Goal: Entertainment & Leisure: Consume media (video, audio)

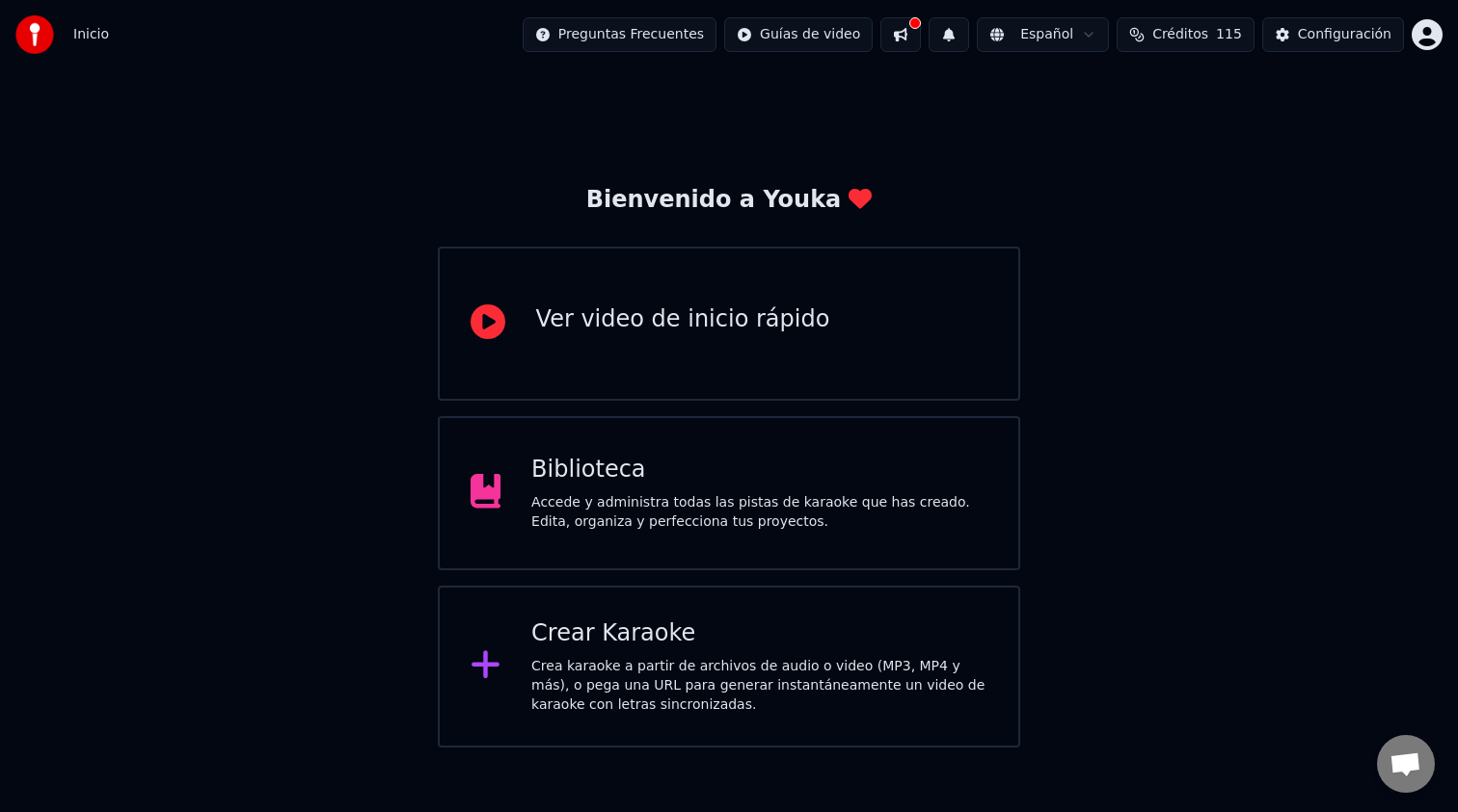
click at [634, 506] on div "Accede y administra todas las pistas de karaoke que has creado. Edita, organiza…" at bounding box center [759, 512] width 456 height 39
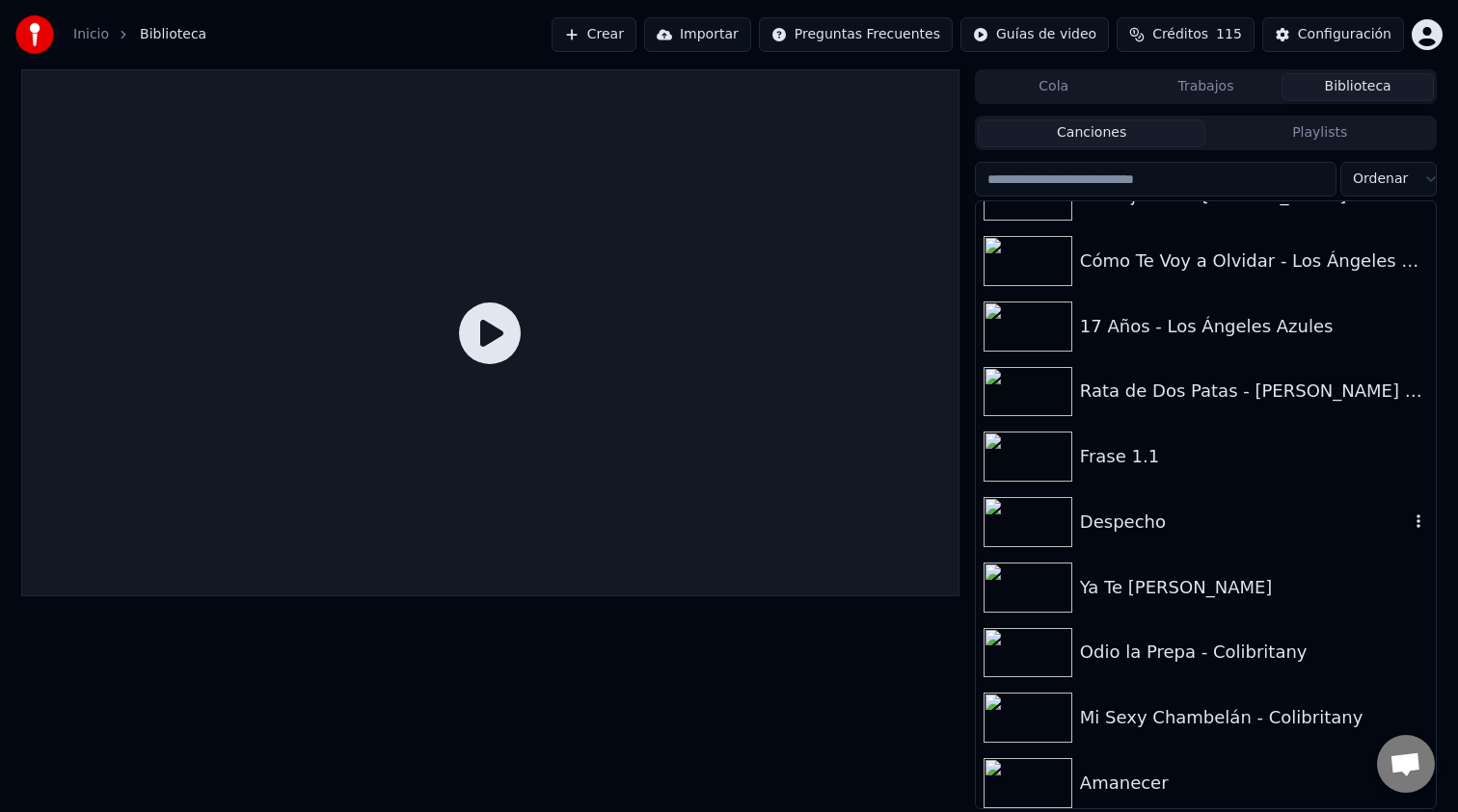
scroll to position [5811, 0]
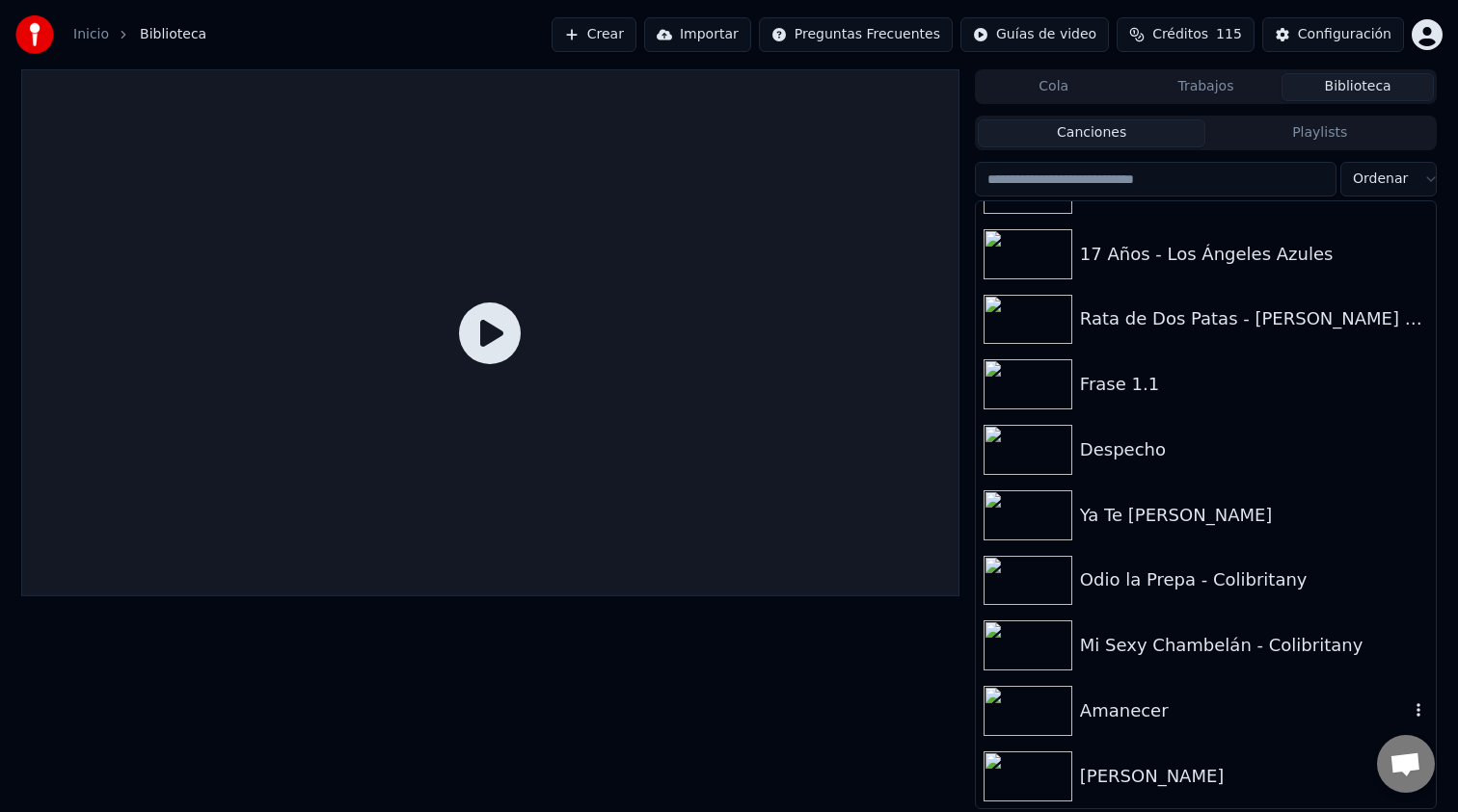
click at [1108, 717] on div "Amanecer" at bounding box center [1243, 711] width 329 height 27
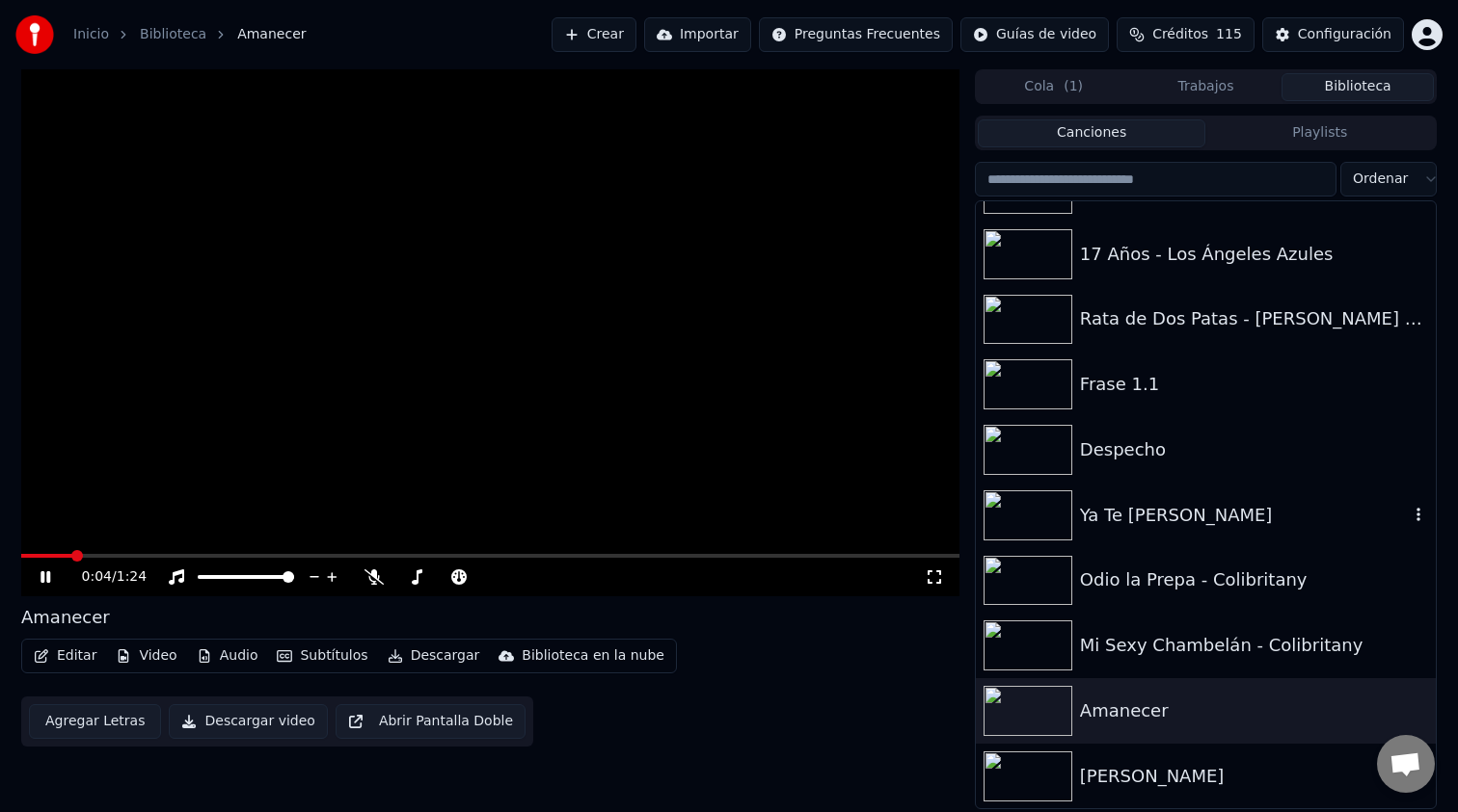
click at [1171, 524] on div "Ya Te [PERSON_NAME]" at bounding box center [1243, 515] width 329 height 27
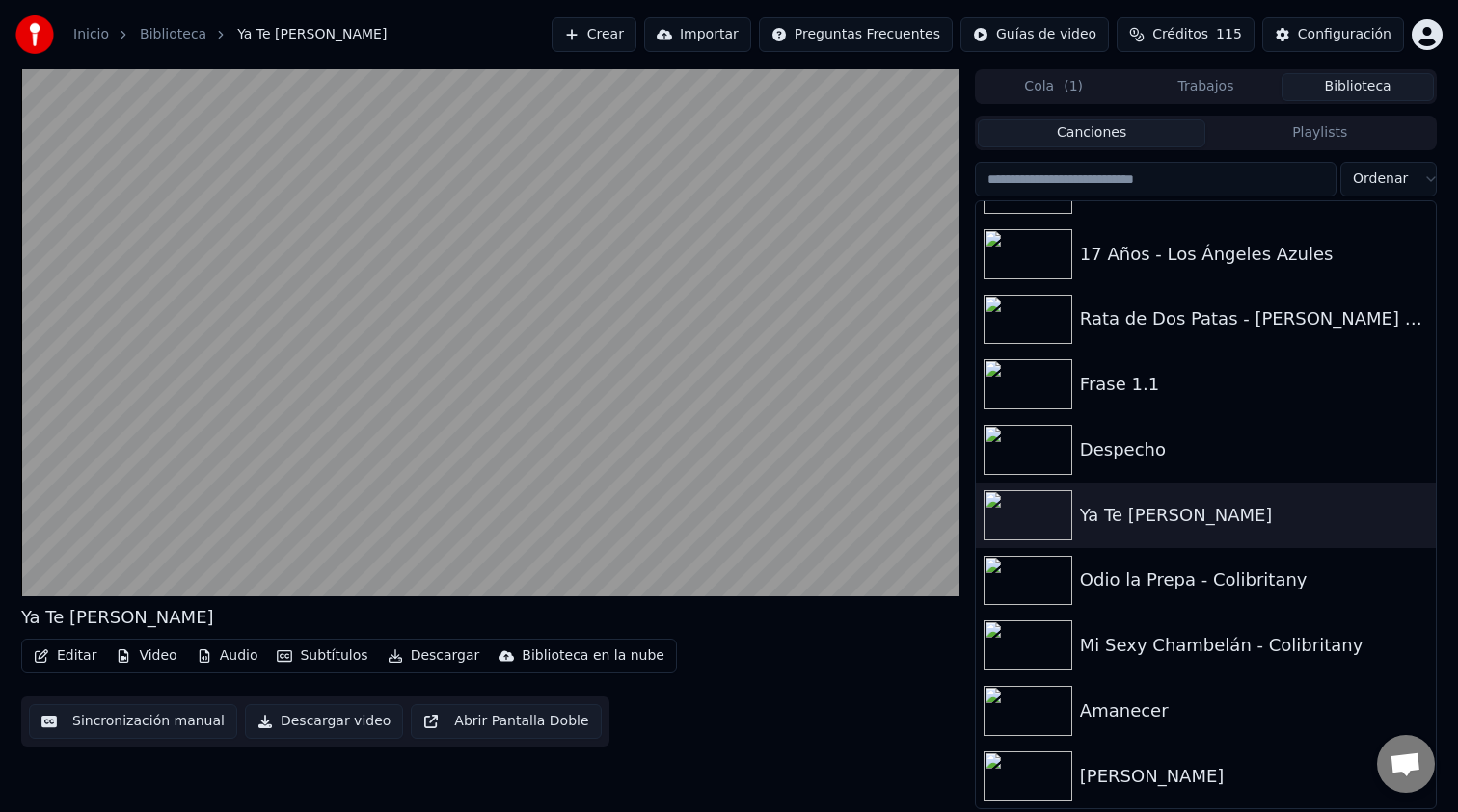
click at [498, 718] on button "Abrir Pantalla Doble" at bounding box center [506, 722] width 190 height 35
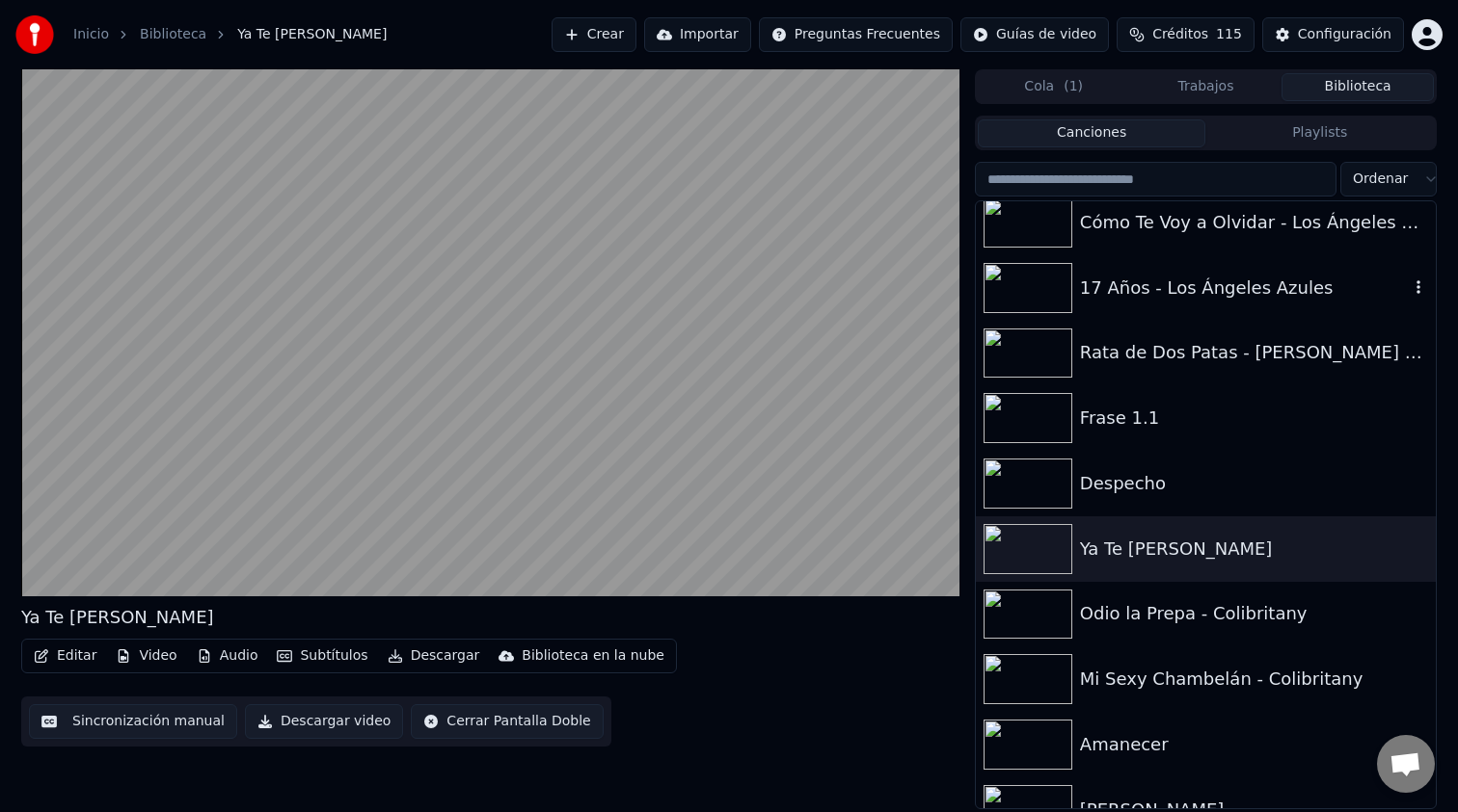
click at [1419, 288] on icon "button" at bounding box center [1417, 288] width 19 height 16
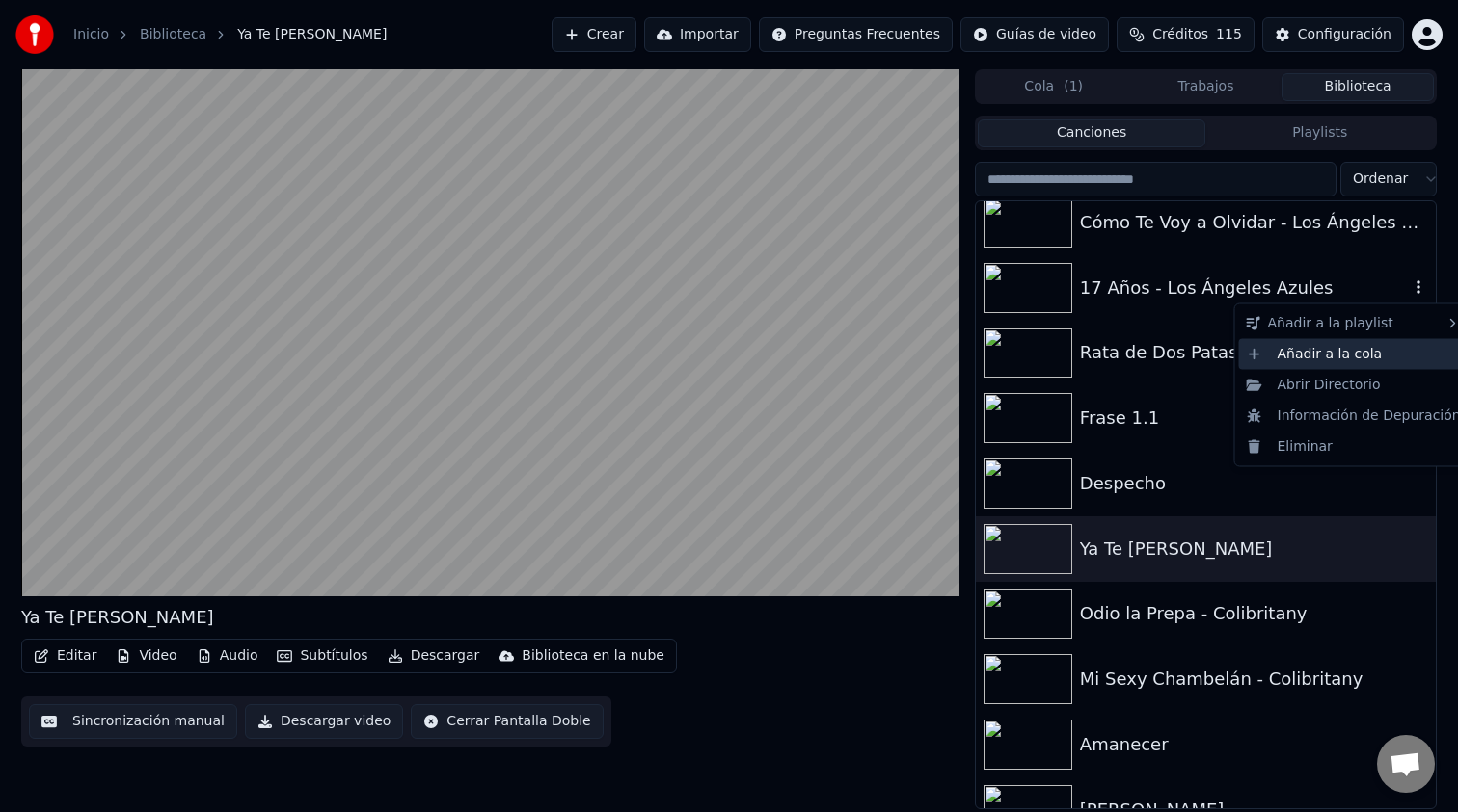
click at [1380, 346] on div "Añadir a la cola" at bounding box center [1353, 353] width 229 height 31
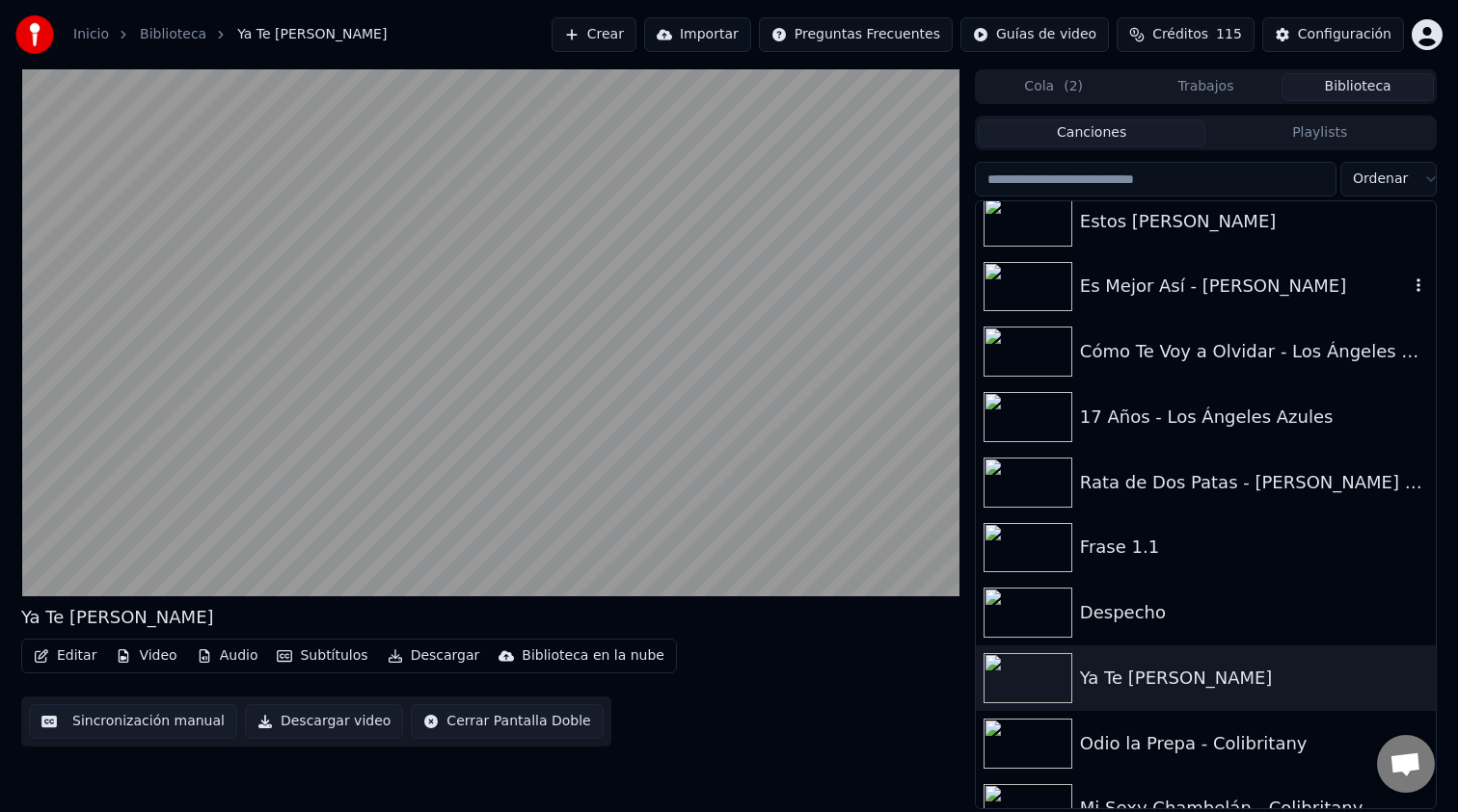
scroll to position [5628, 0]
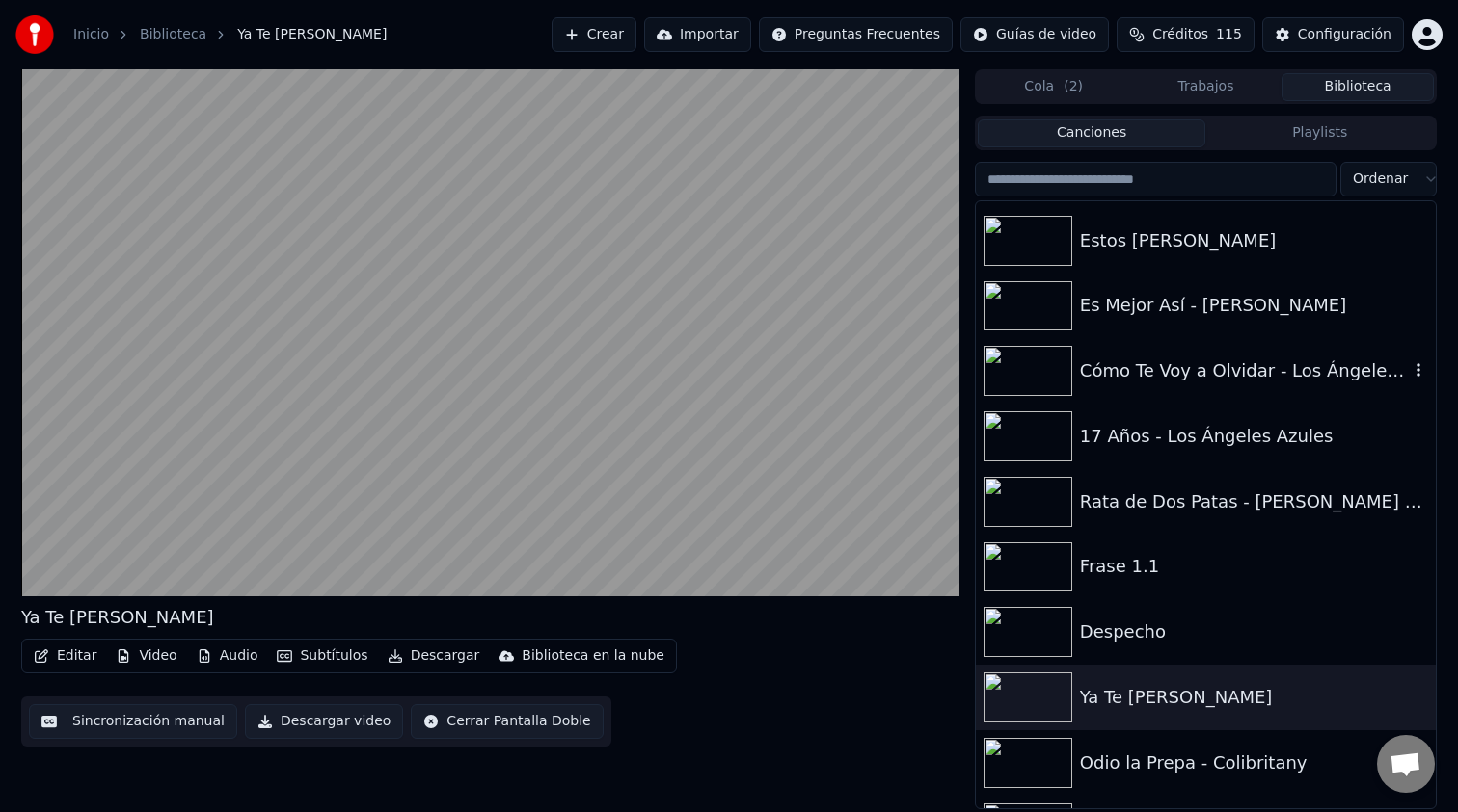
click at [1416, 374] on icon "button" at bounding box center [1418, 370] width 4 height 14
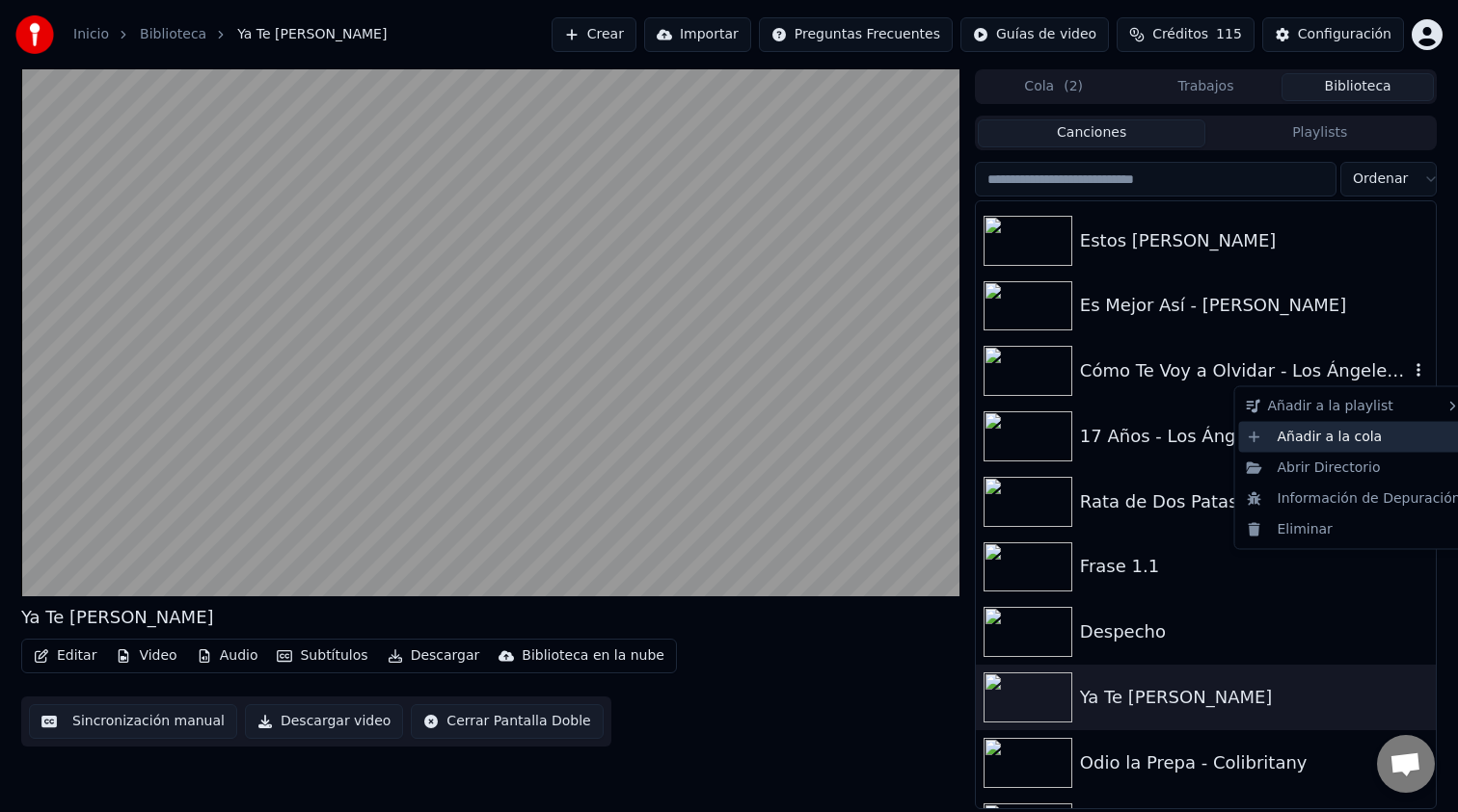
click at [1384, 438] on div "Añadir a la cola" at bounding box center [1353, 436] width 229 height 31
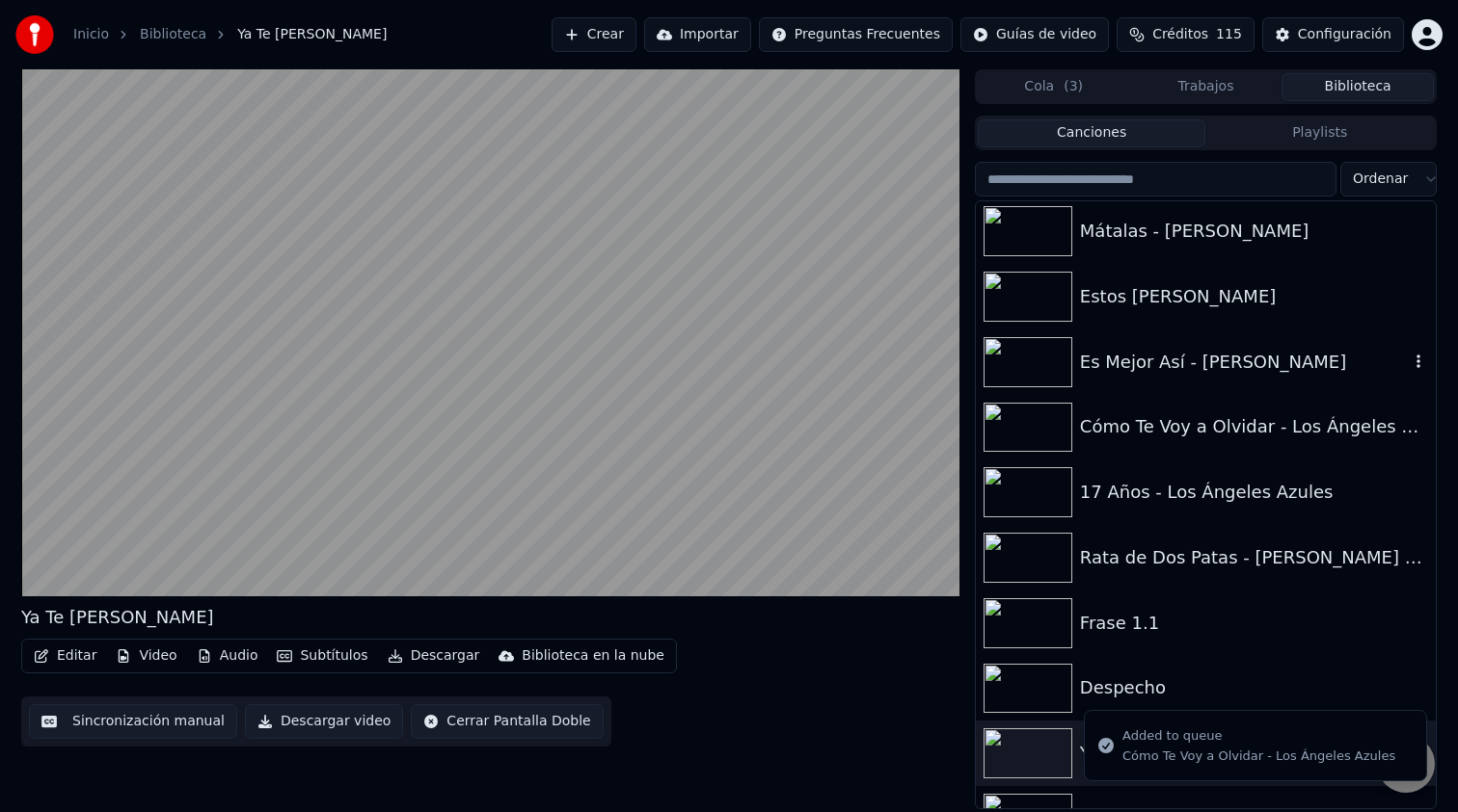
scroll to position [5568, 0]
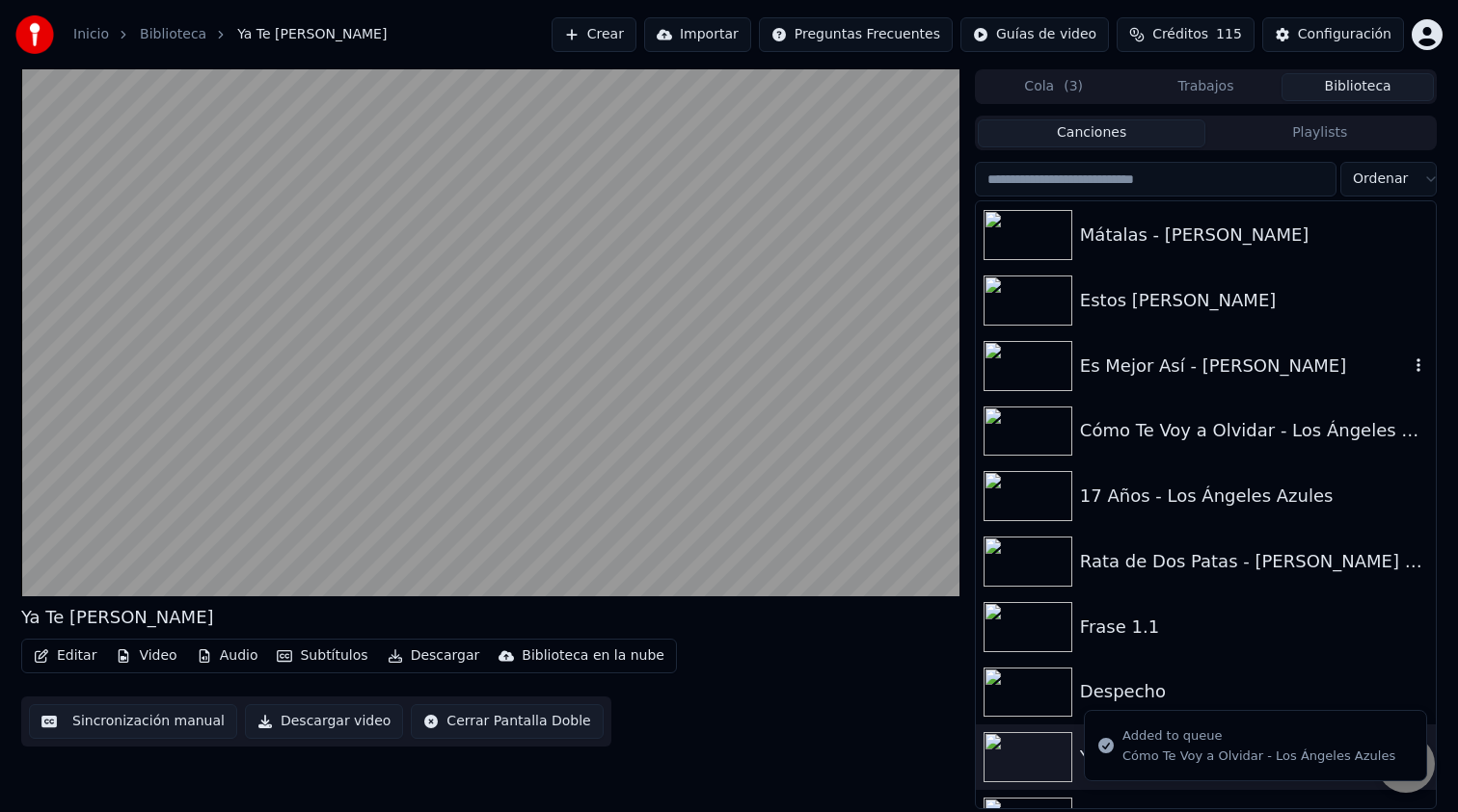
click at [1416, 364] on icon "button" at bounding box center [1418, 365] width 4 height 14
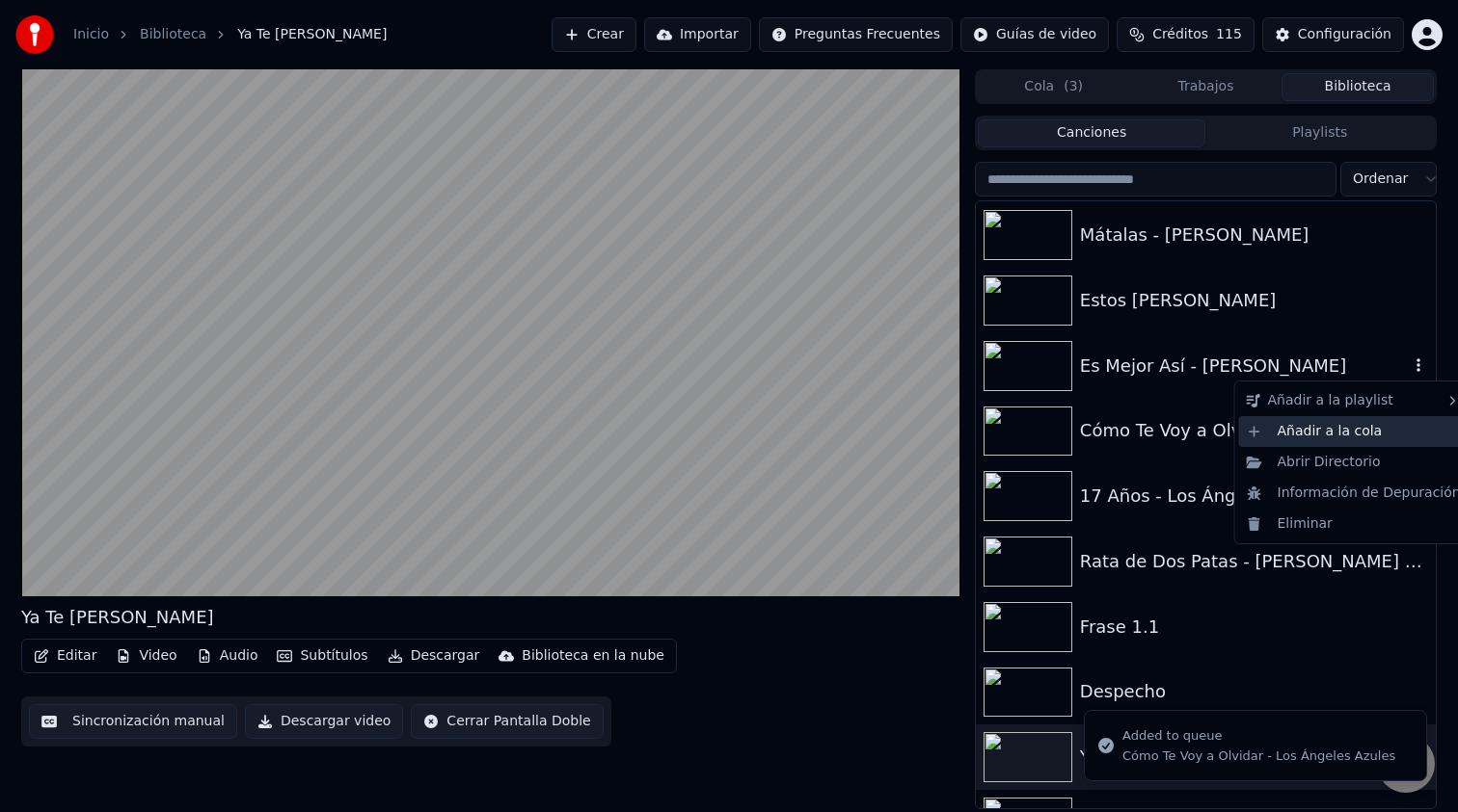
click at [1378, 418] on div "Añadir a la cola" at bounding box center [1353, 431] width 229 height 31
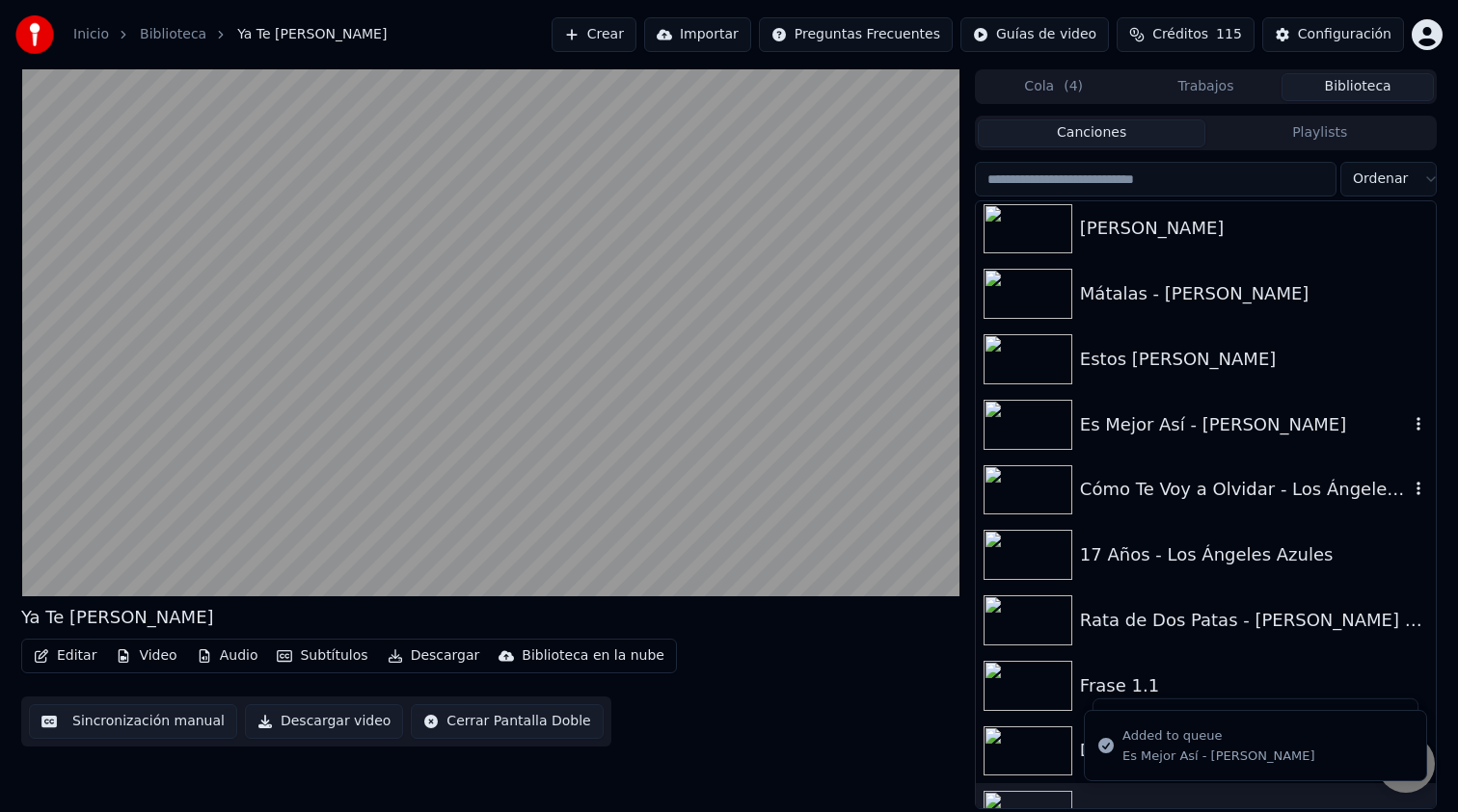
scroll to position [5504, 0]
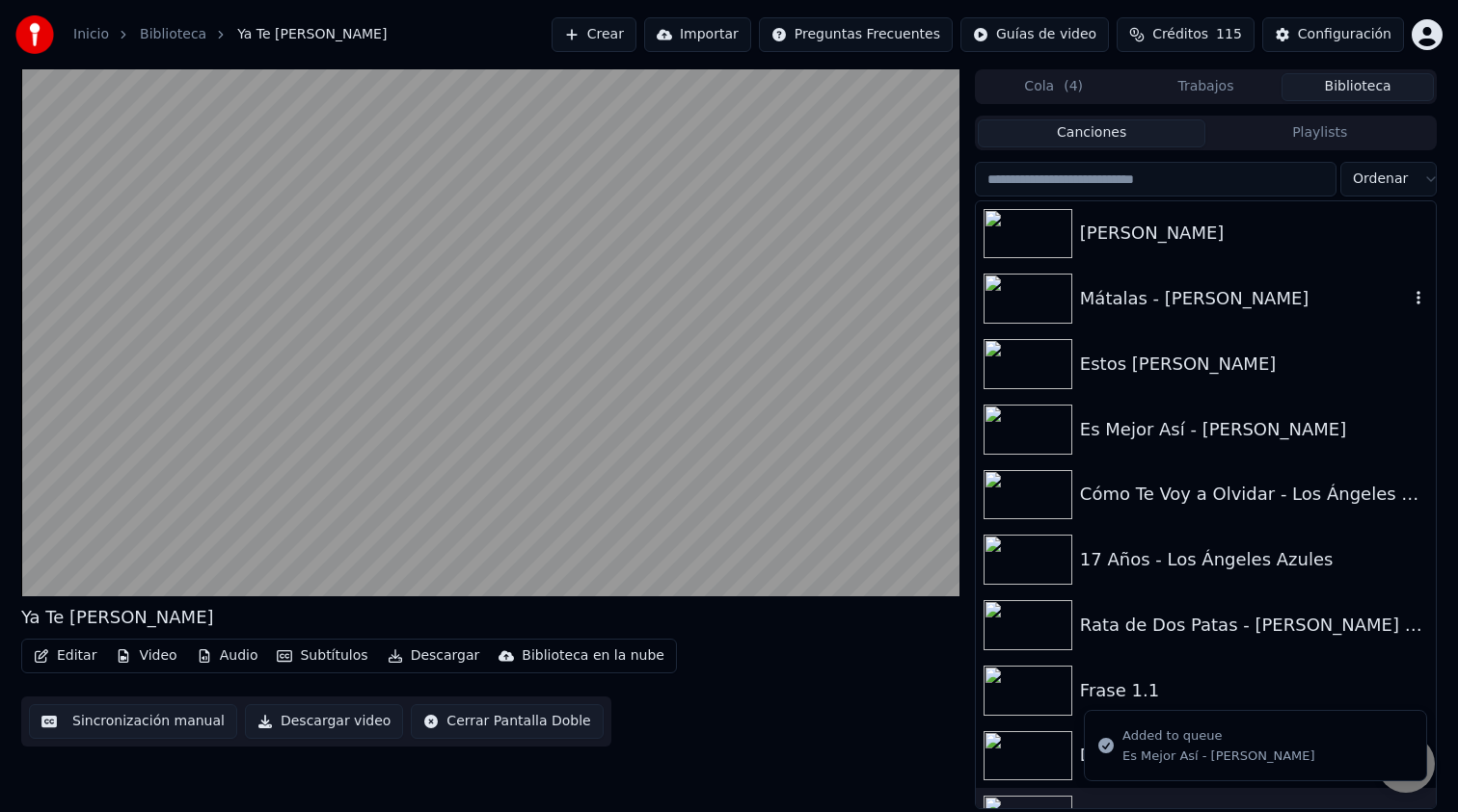
click at [1411, 302] on icon "button" at bounding box center [1417, 298] width 19 height 16
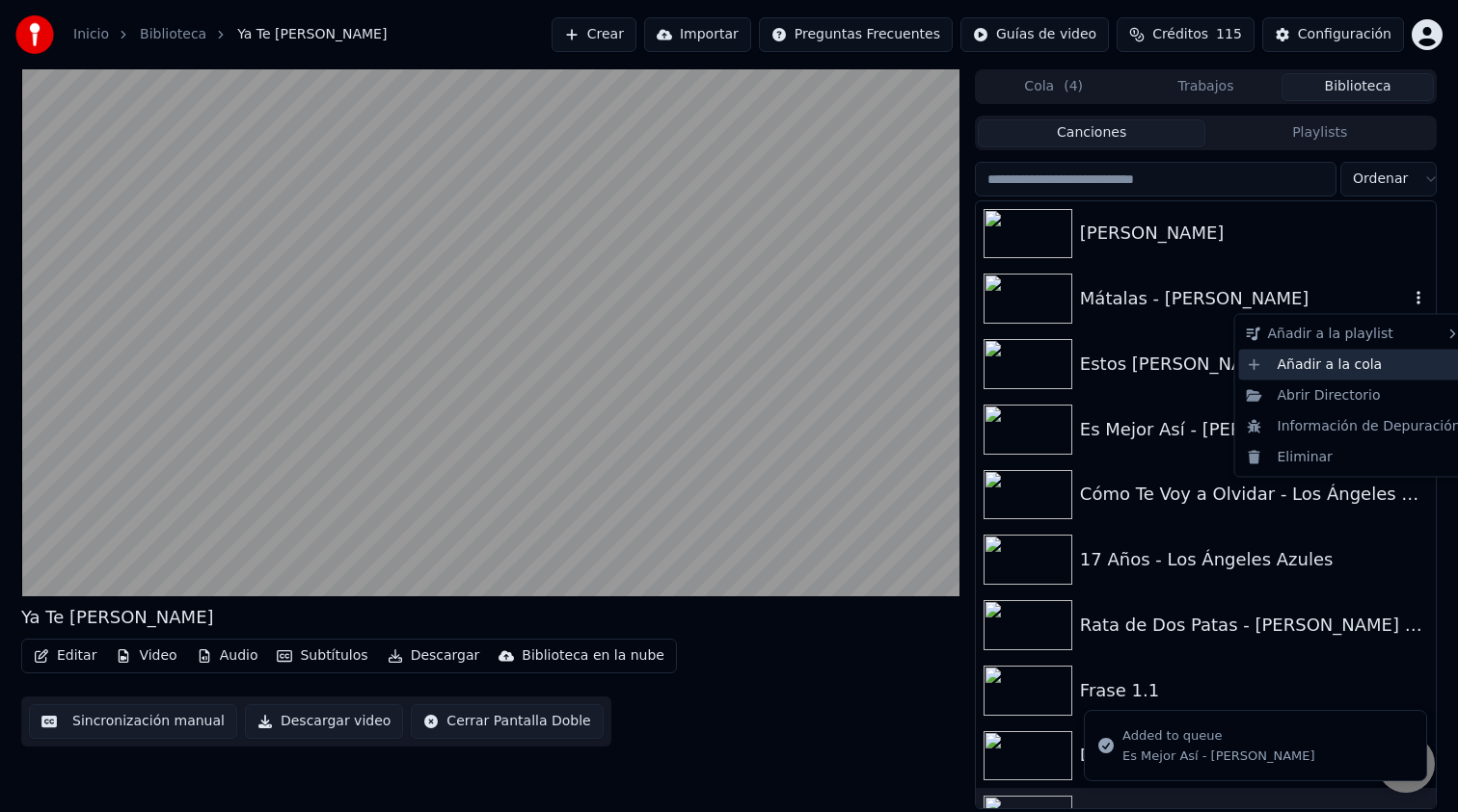
click at [1364, 369] on div "Añadir a la cola" at bounding box center [1353, 363] width 229 height 31
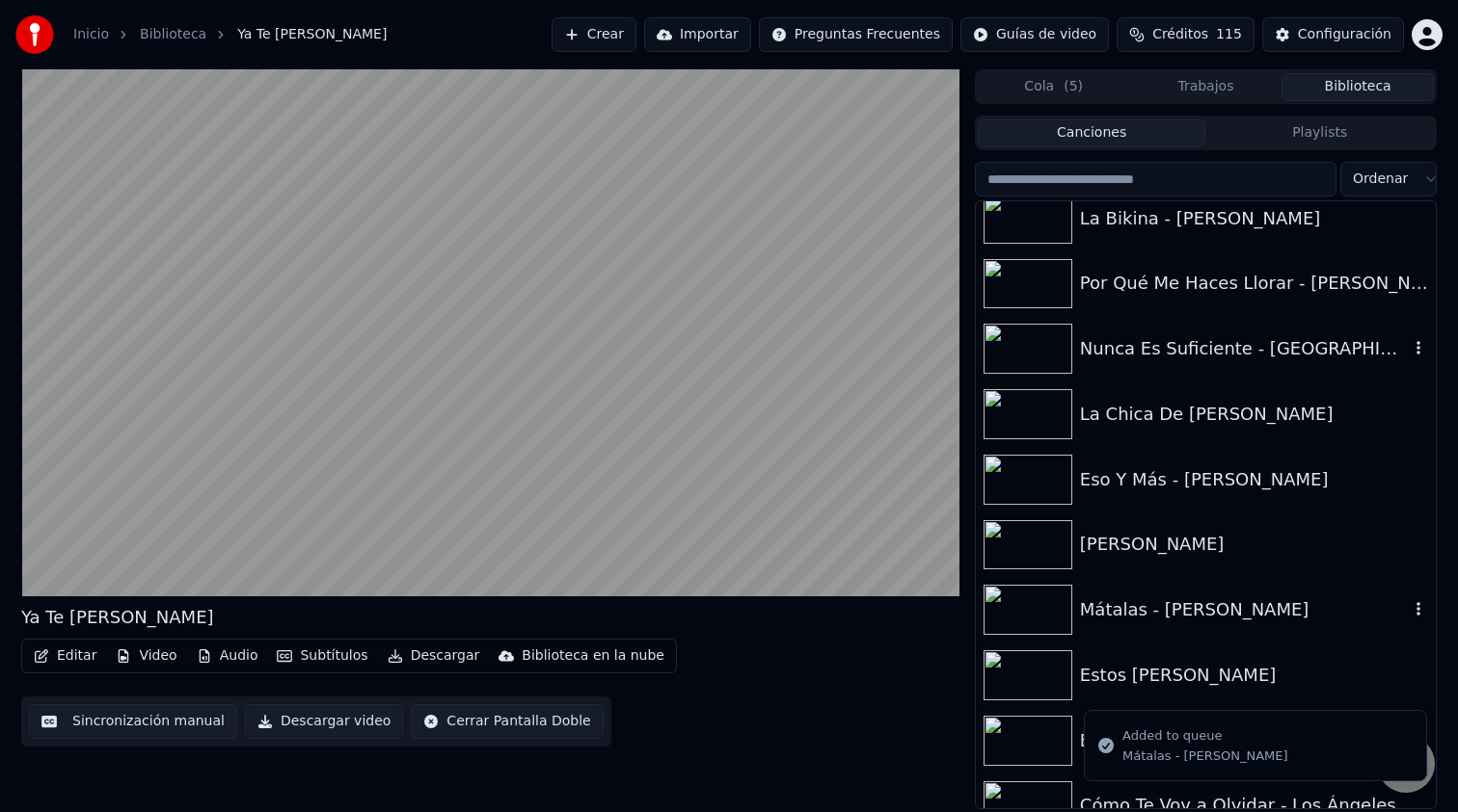
scroll to position [5152, 0]
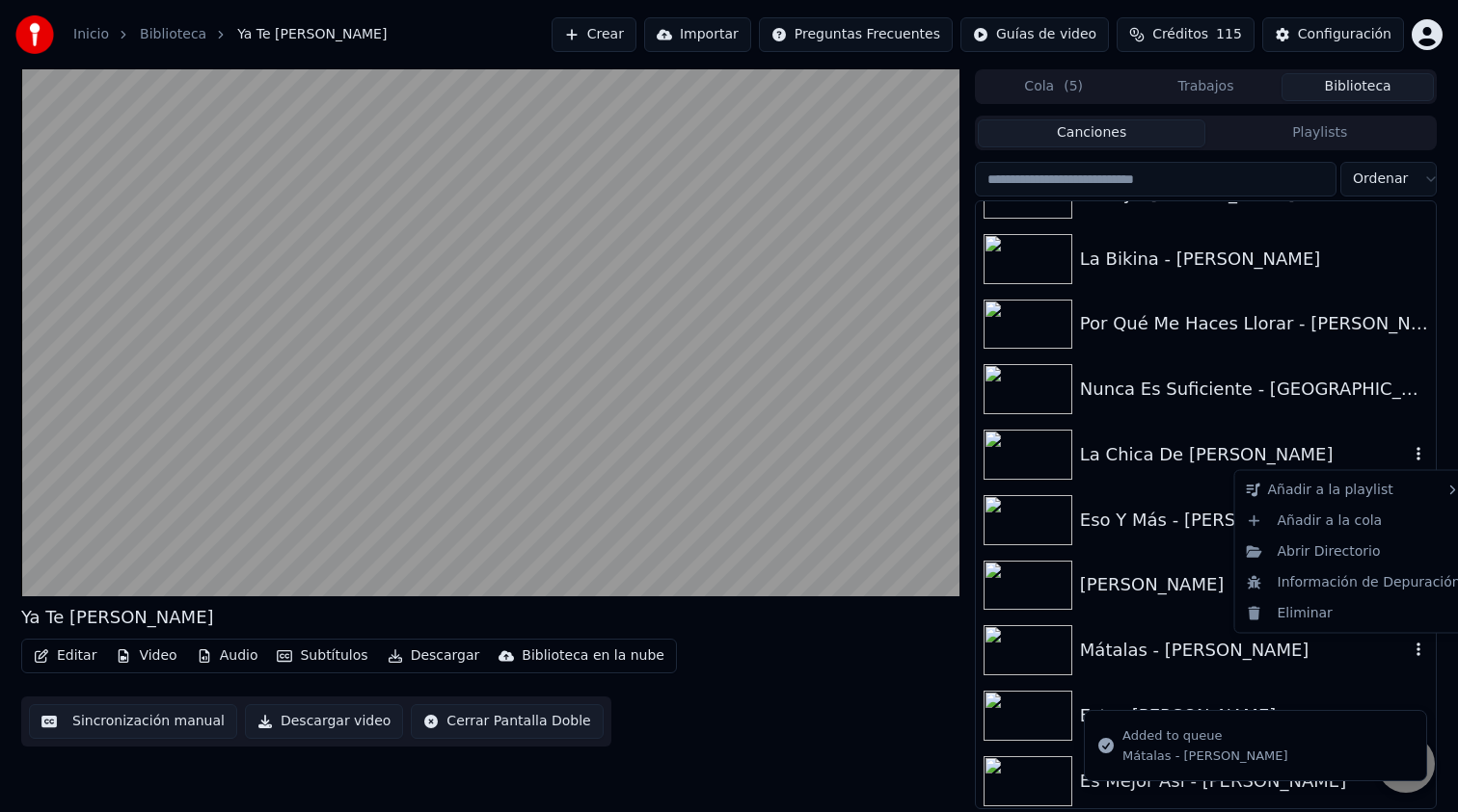
click at [1416, 459] on icon "button" at bounding box center [1417, 454] width 19 height 16
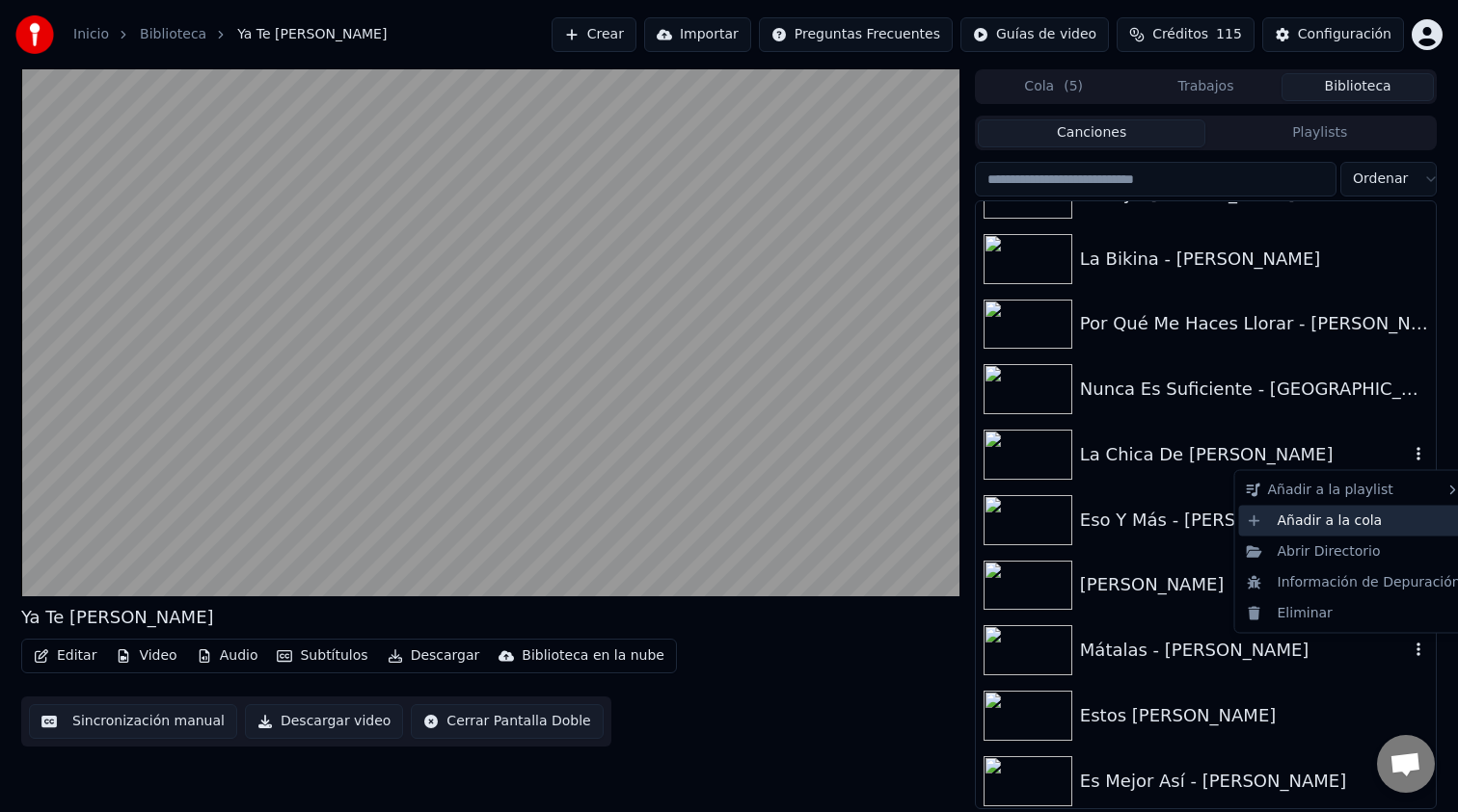
click at [1375, 517] on div "Añadir a la cola" at bounding box center [1353, 520] width 229 height 31
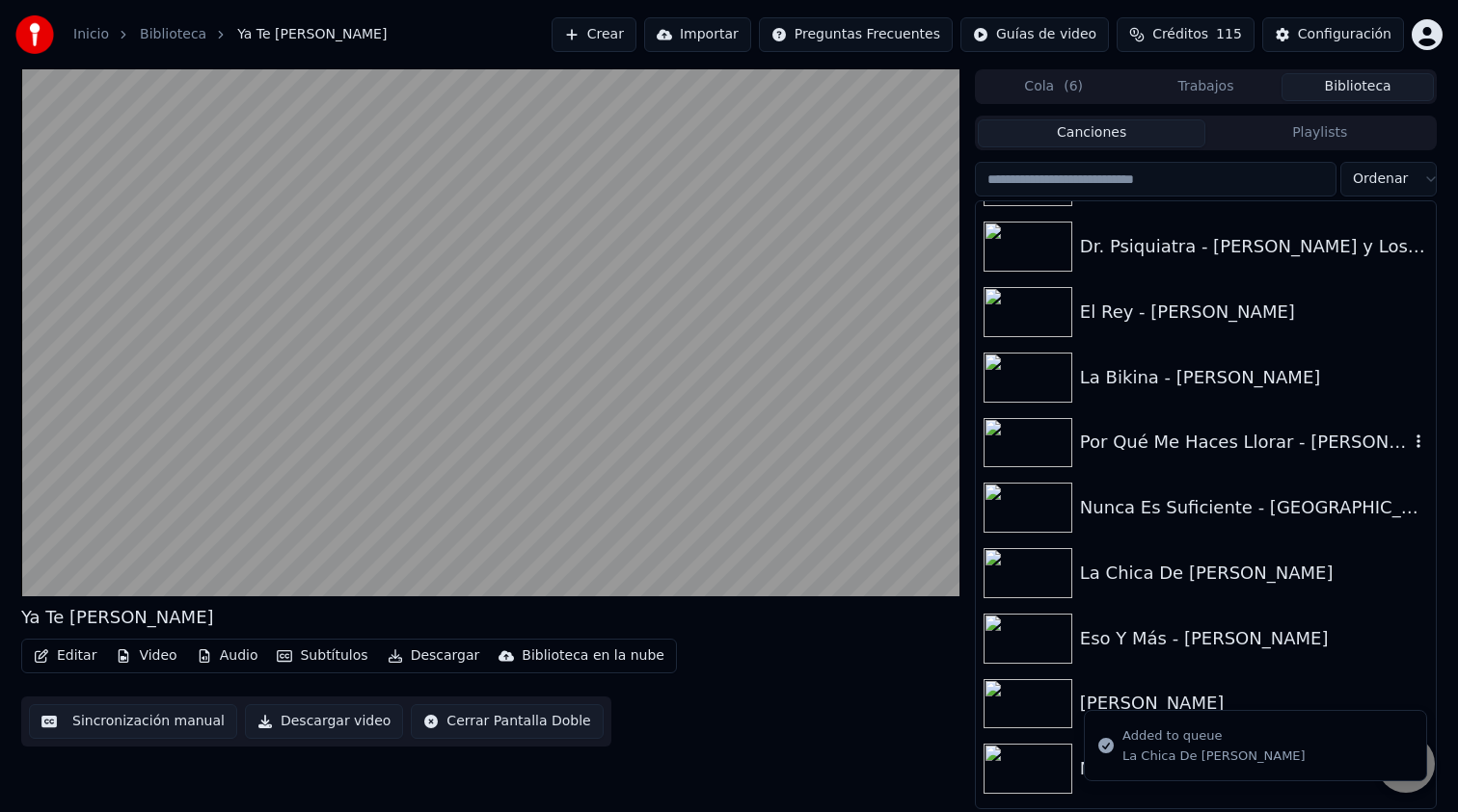
scroll to position [4998, 0]
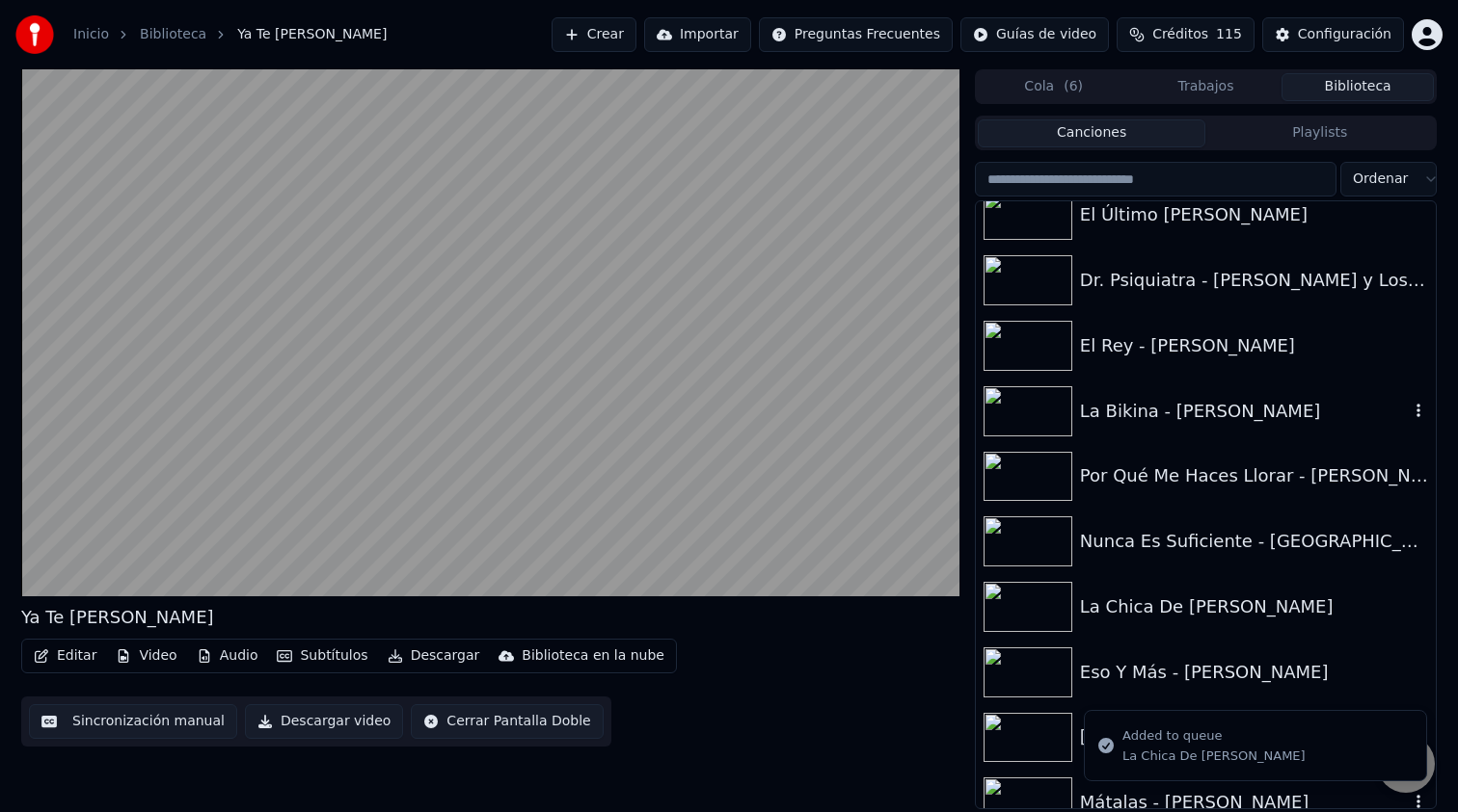
click at [1411, 412] on icon "button" at bounding box center [1417, 411] width 19 height 16
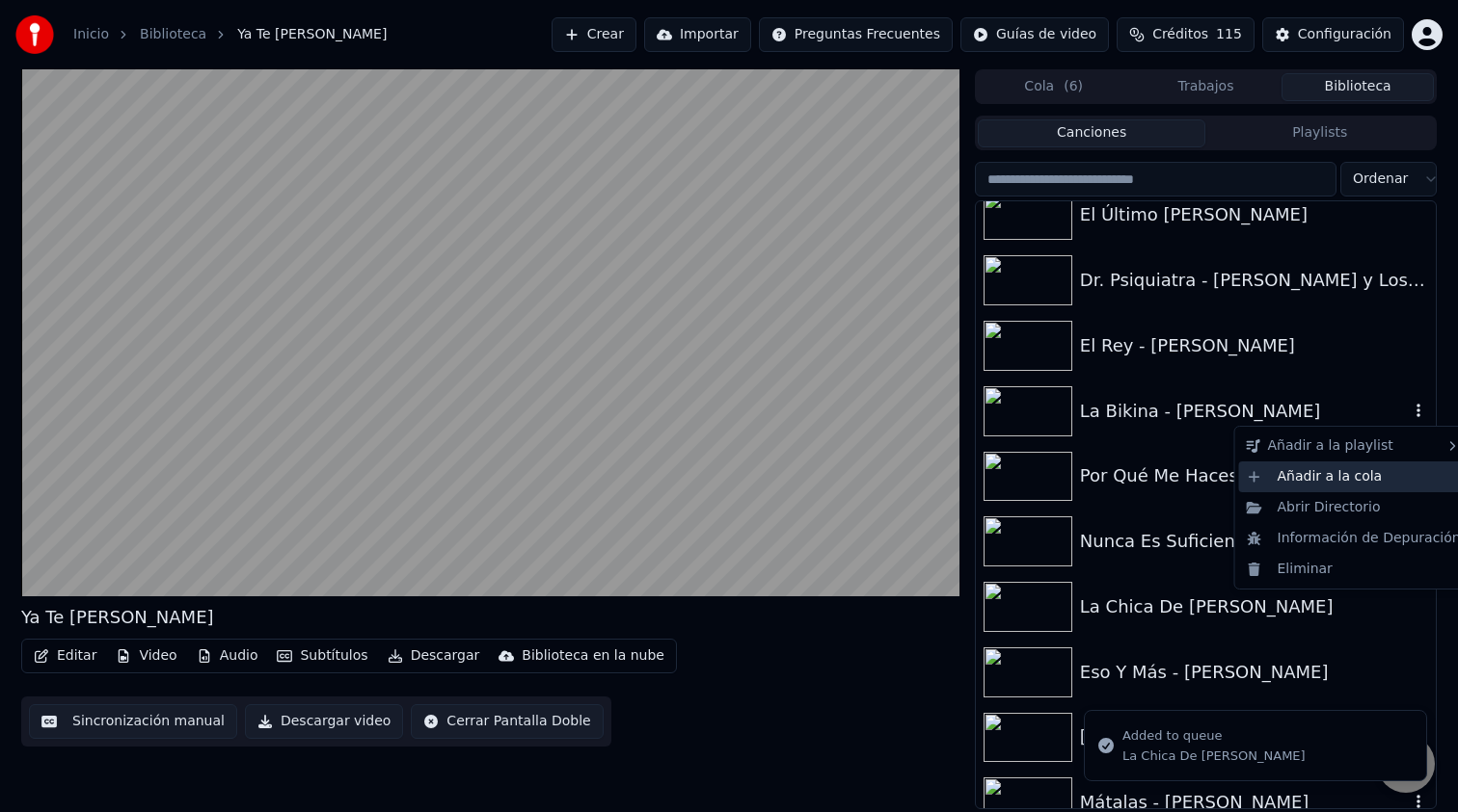
click at [1395, 478] on div "Añadir a la cola" at bounding box center [1353, 476] width 229 height 31
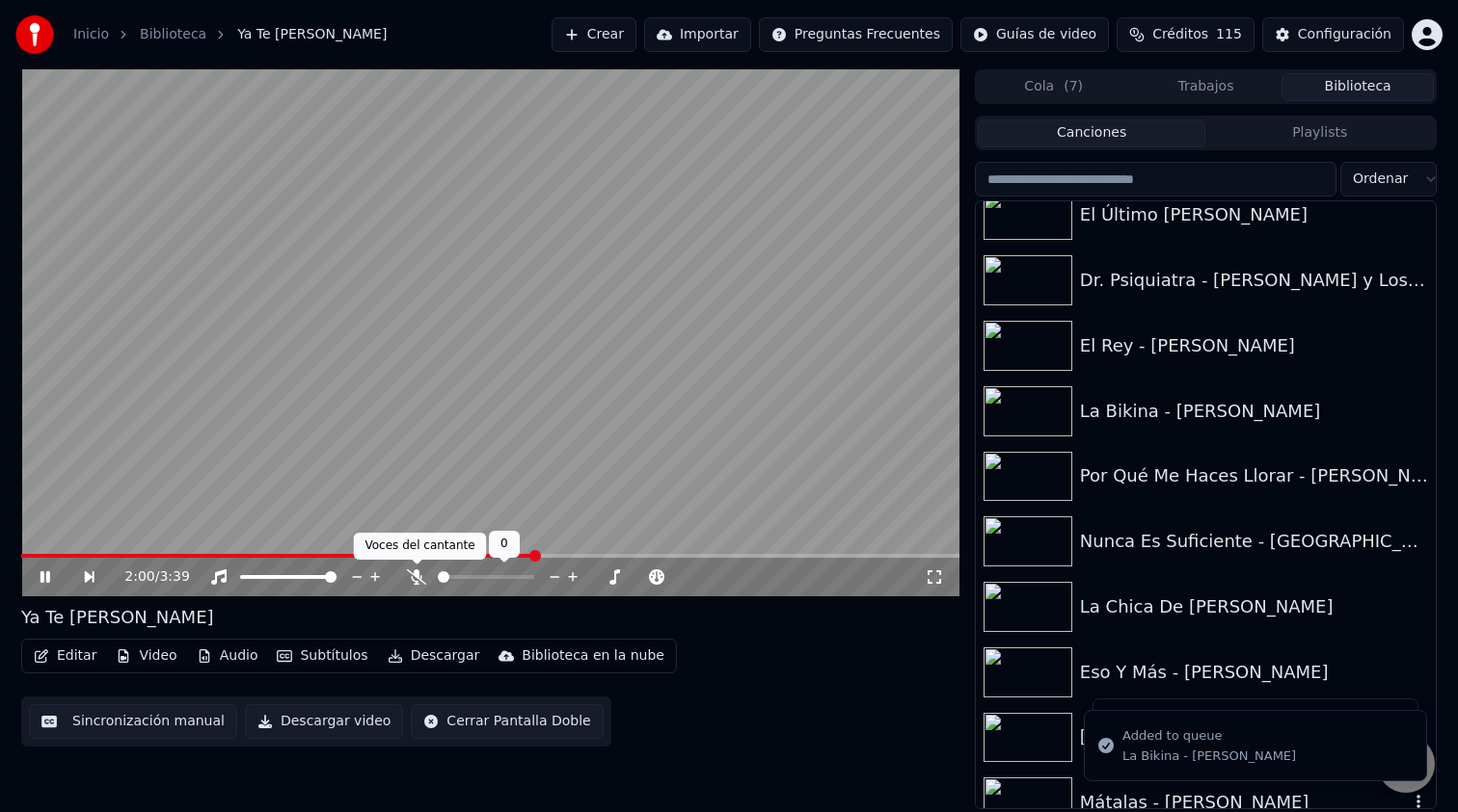
click at [410, 577] on icon at bounding box center [416, 578] width 19 height 16
click at [1411, 344] on icon "button" at bounding box center [1417, 345] width 19 height 16
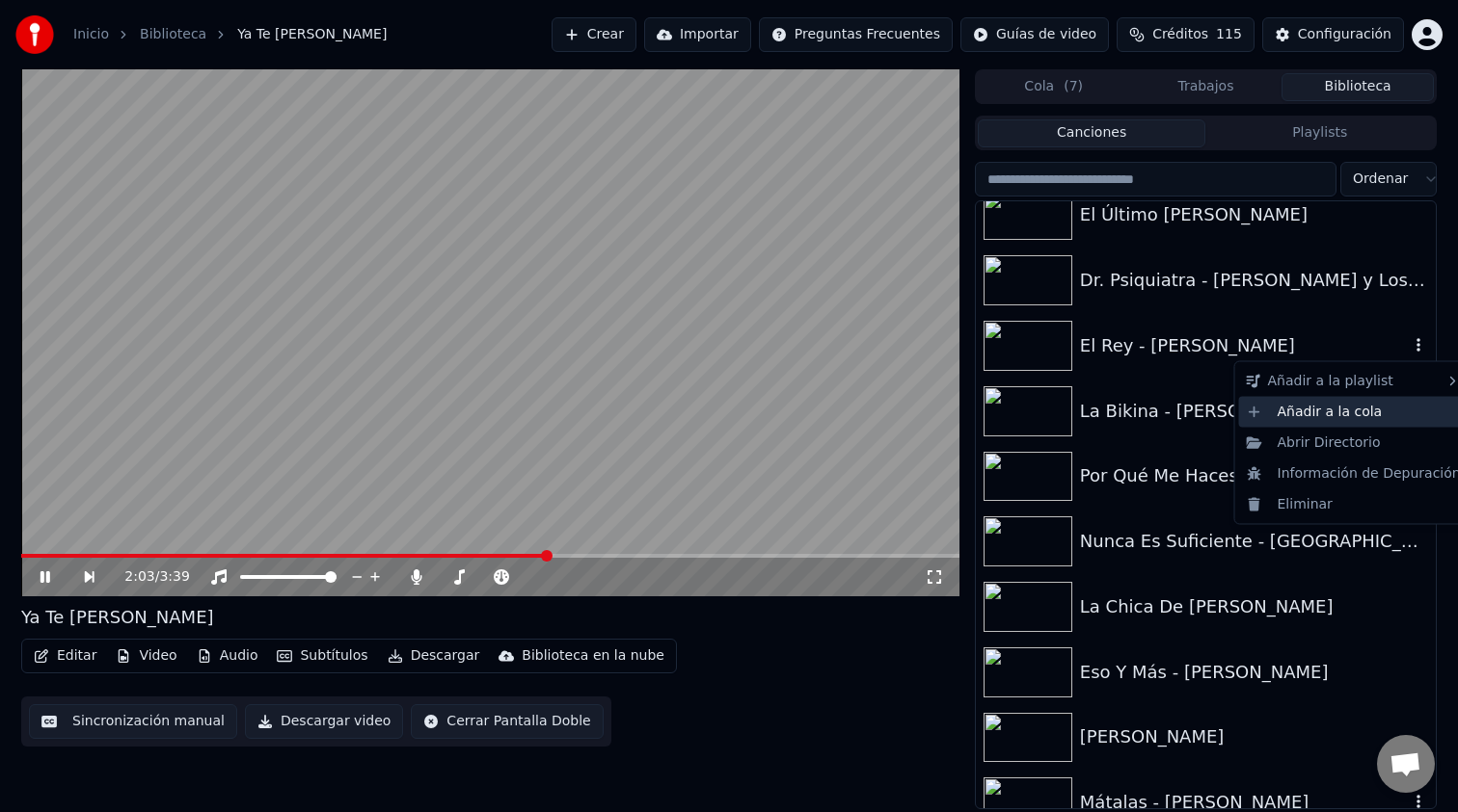
click at [1365, 413] on div "Añadir a la cola" at bounding box center [1353, 411] width 229 height 31
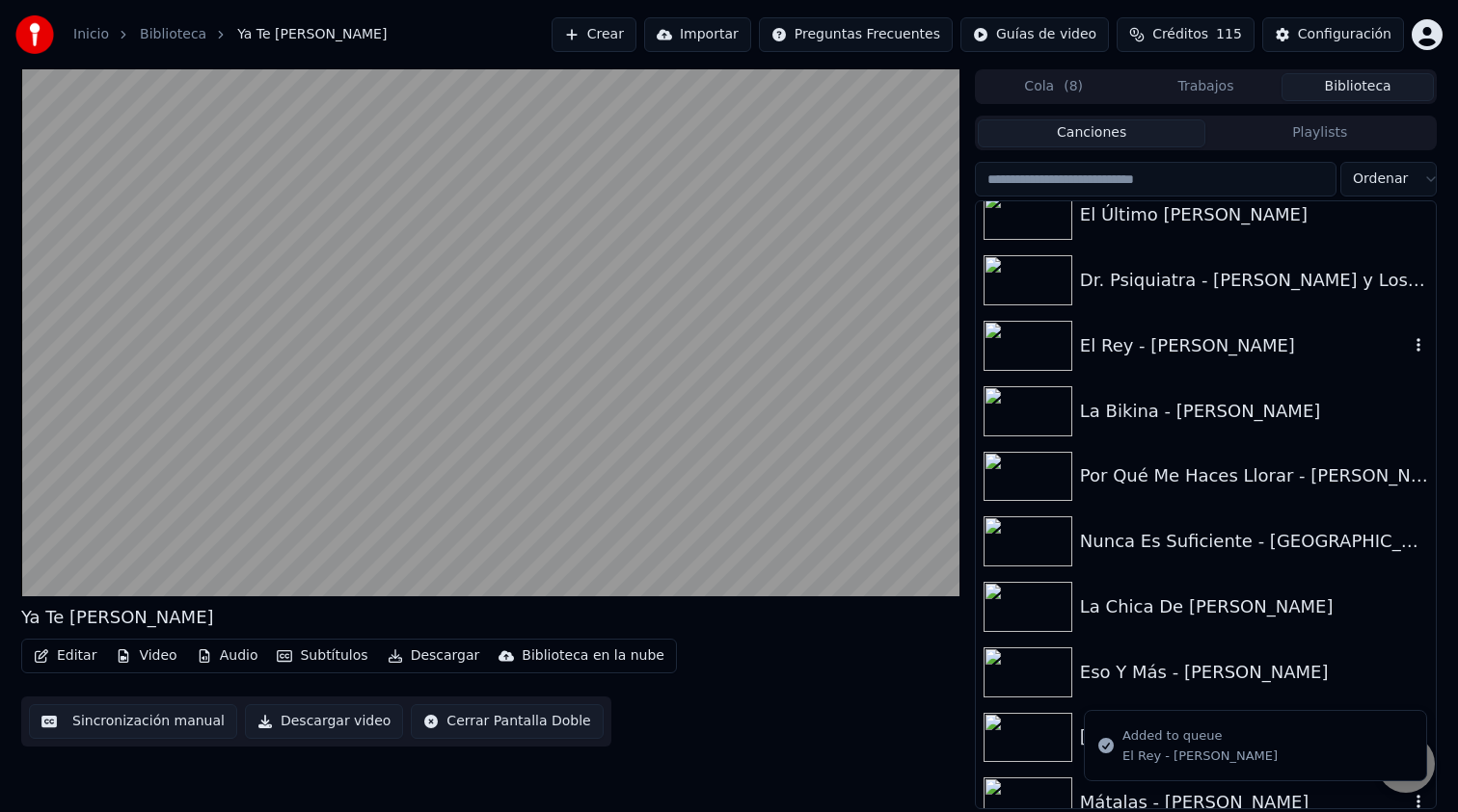
scroll to position [4920, 0]
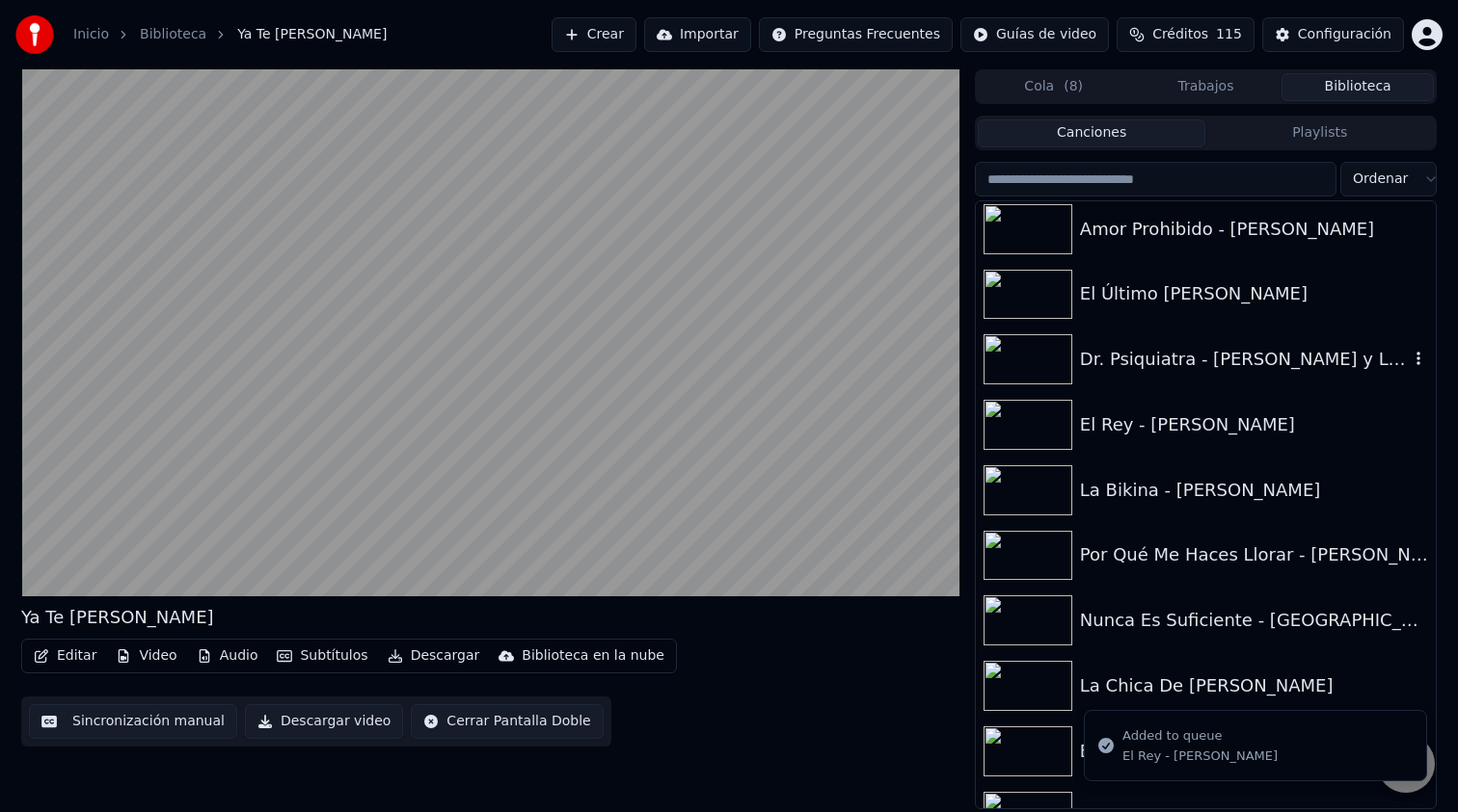
click at [1412, 357] on icon "button" at bounding box center [1417, 358] width 19 height 16
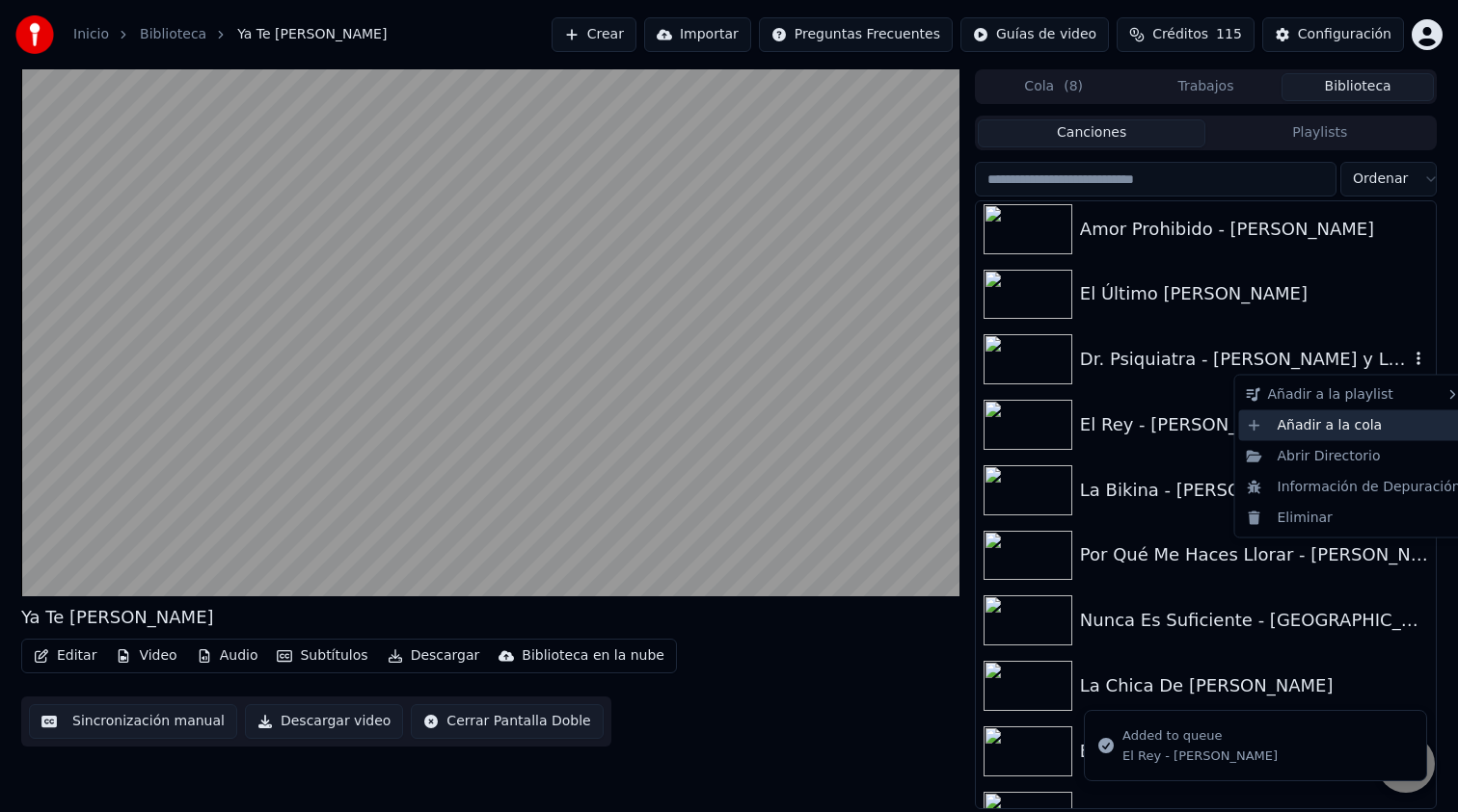
click at [1362, 422] on div "Añadir a la cola" at bounding box center [1353, 425] width 229 height 31
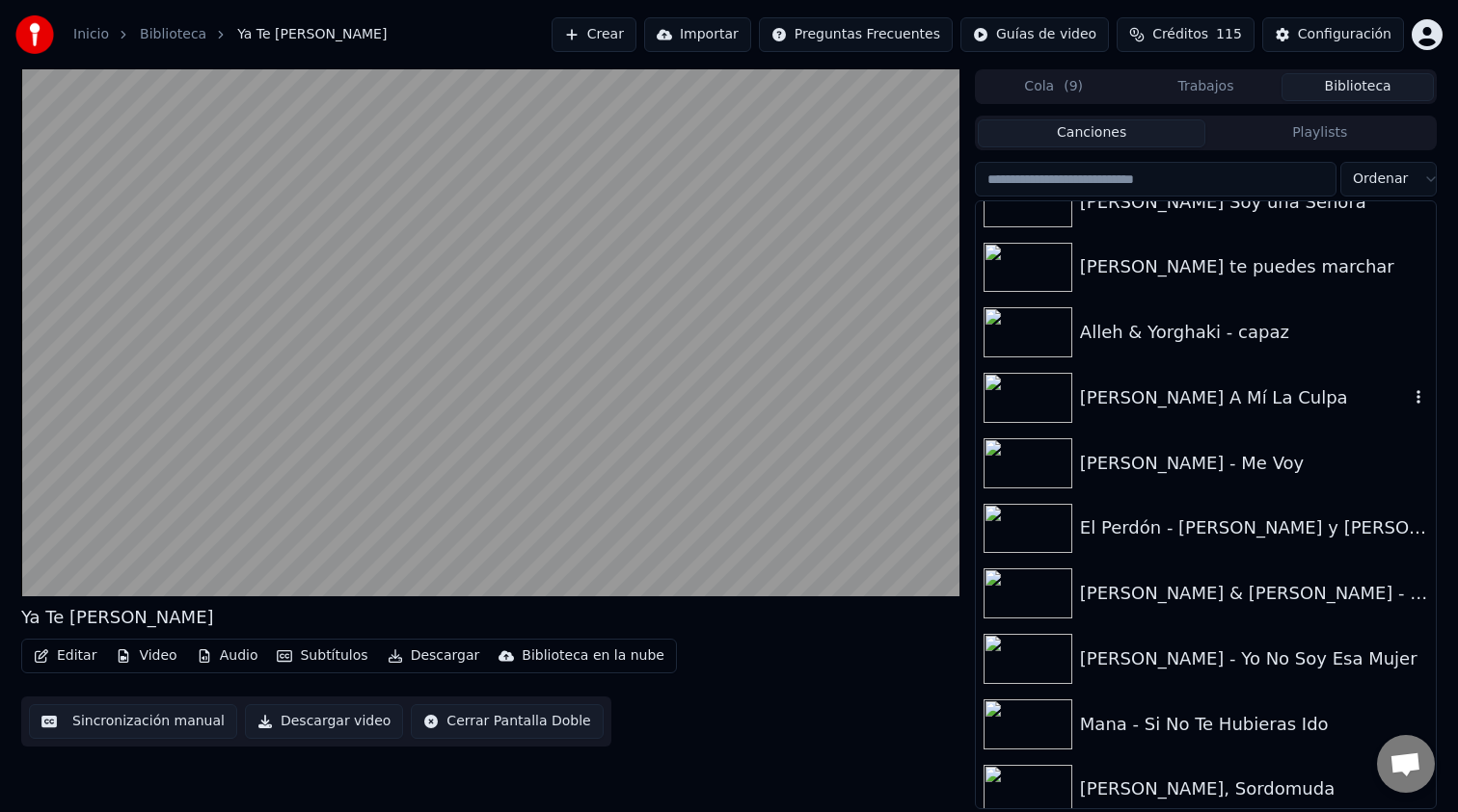
scroll to position [2866, 0]
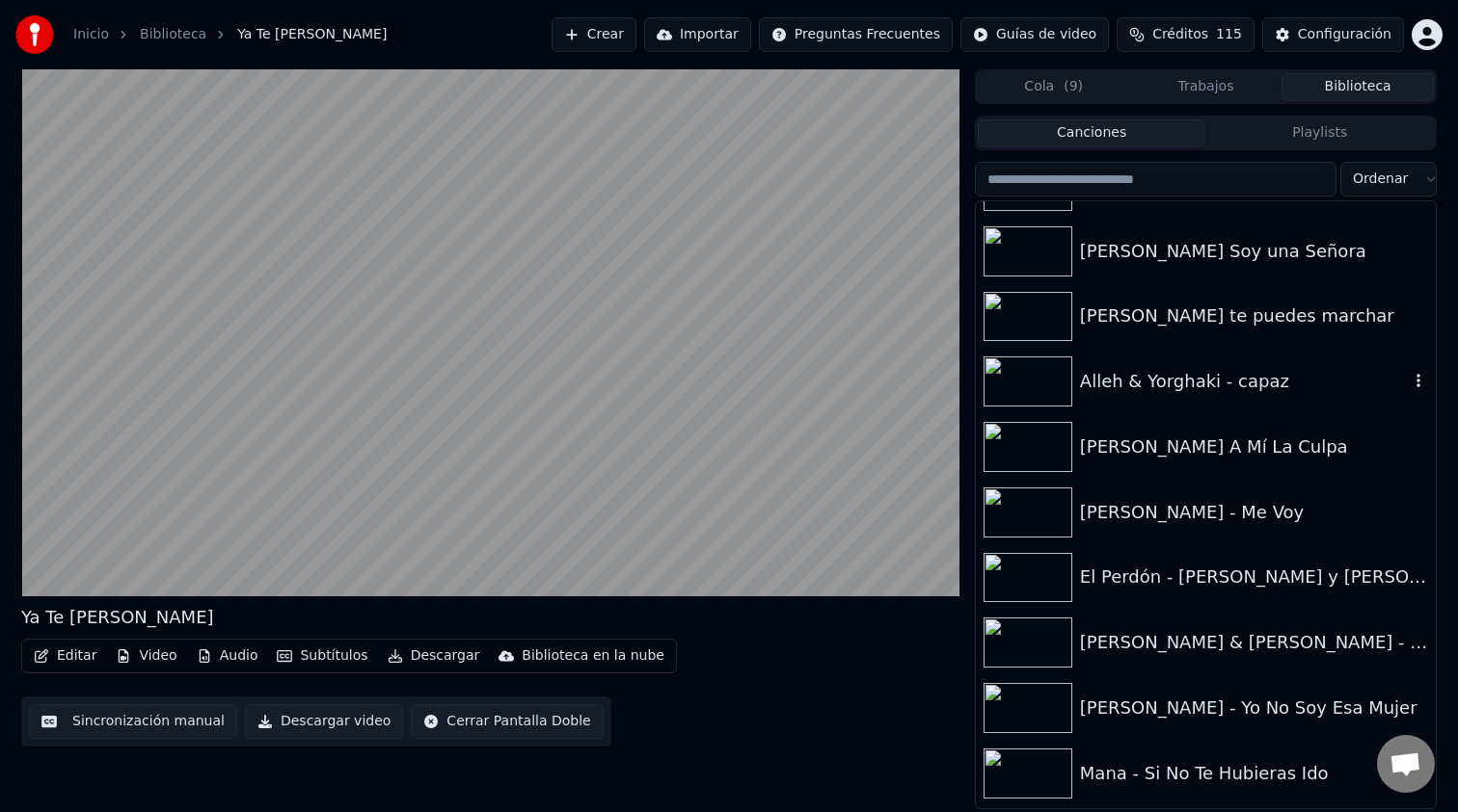
click at [1412, 379] on icon "button" at bounding box center [1417, 381] width 19 height 16
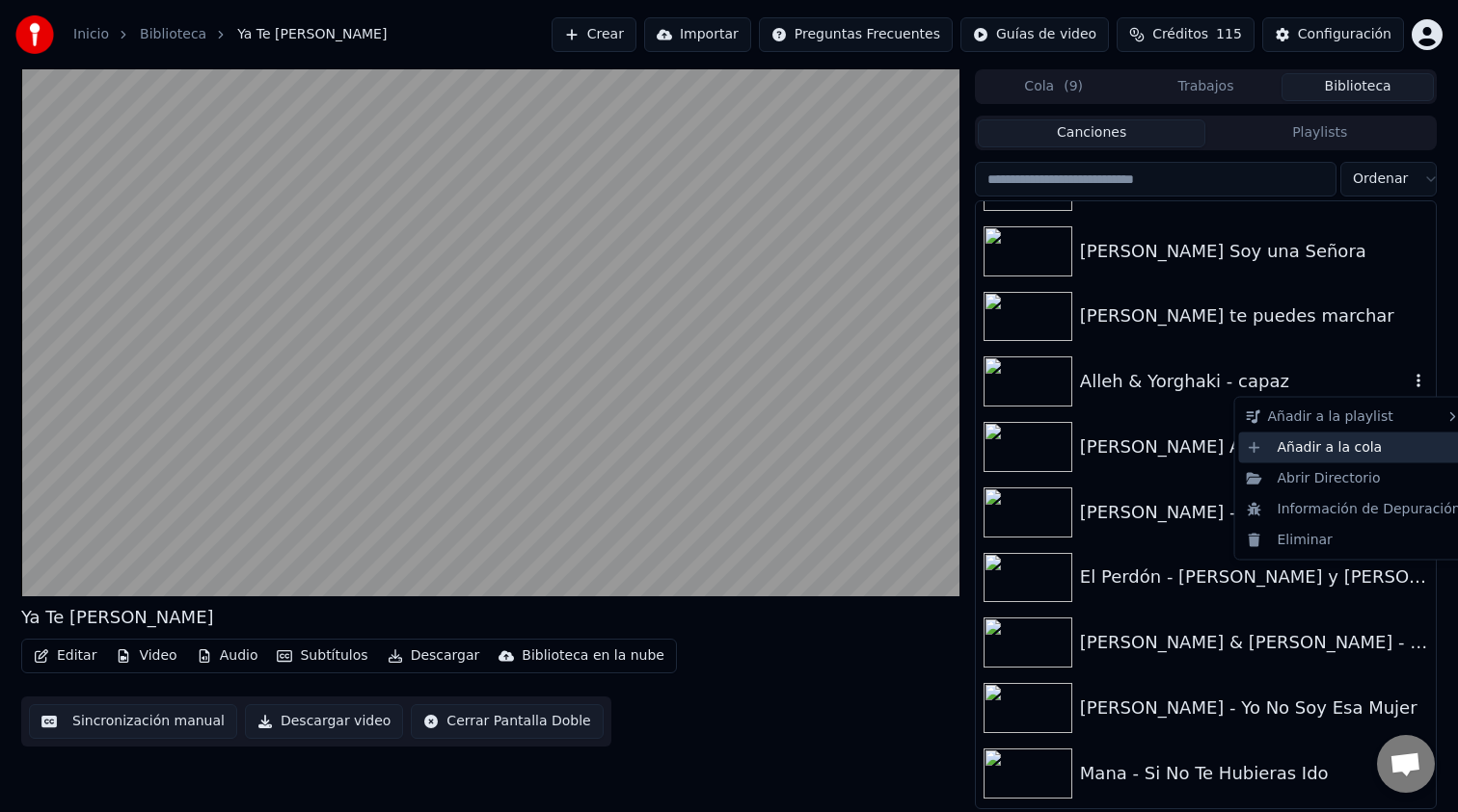
click at [1353, 451] on div "Añadir a la cola" at bounding box center [1353, 447] width 229 height 31
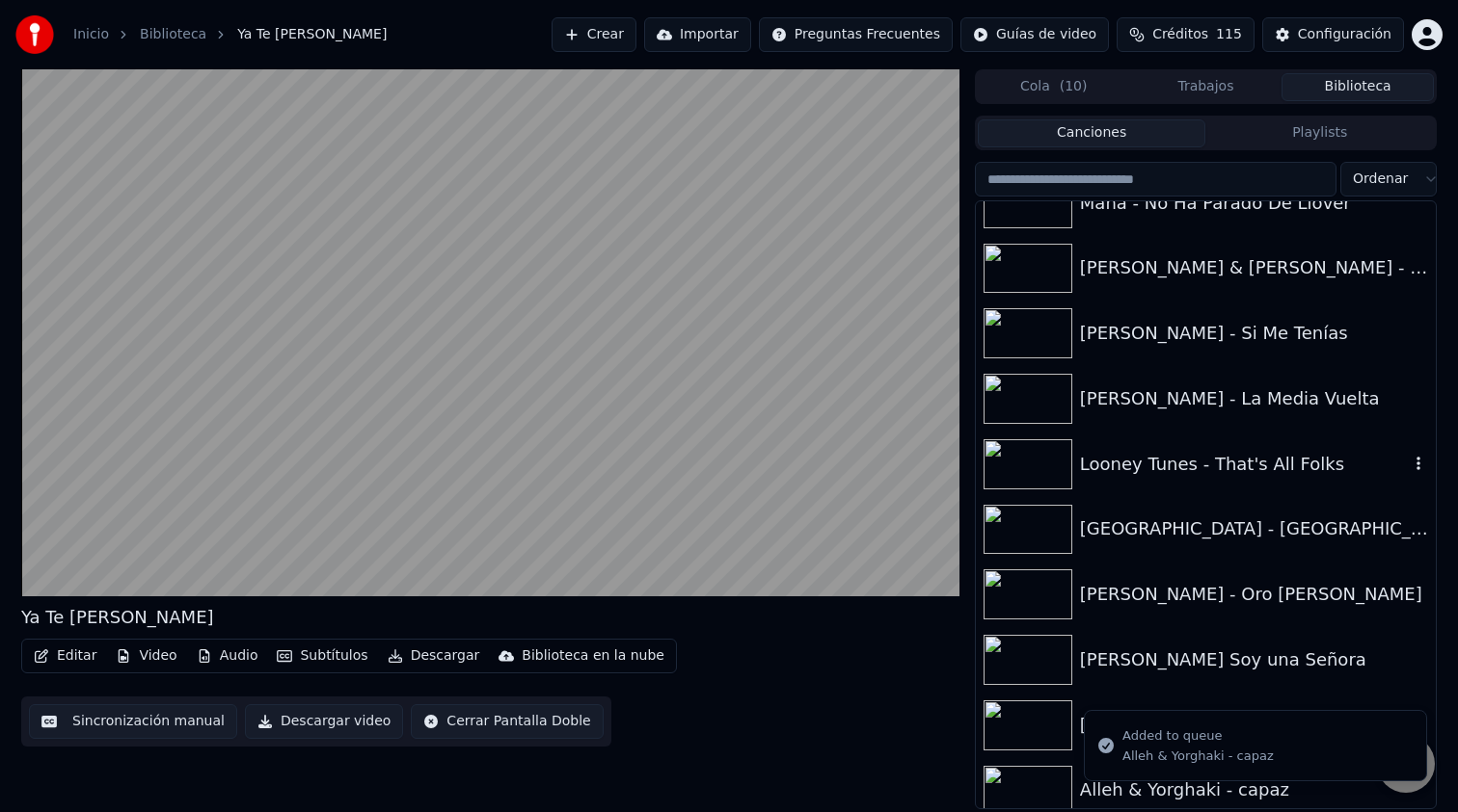
scroll to position [2393, 0]
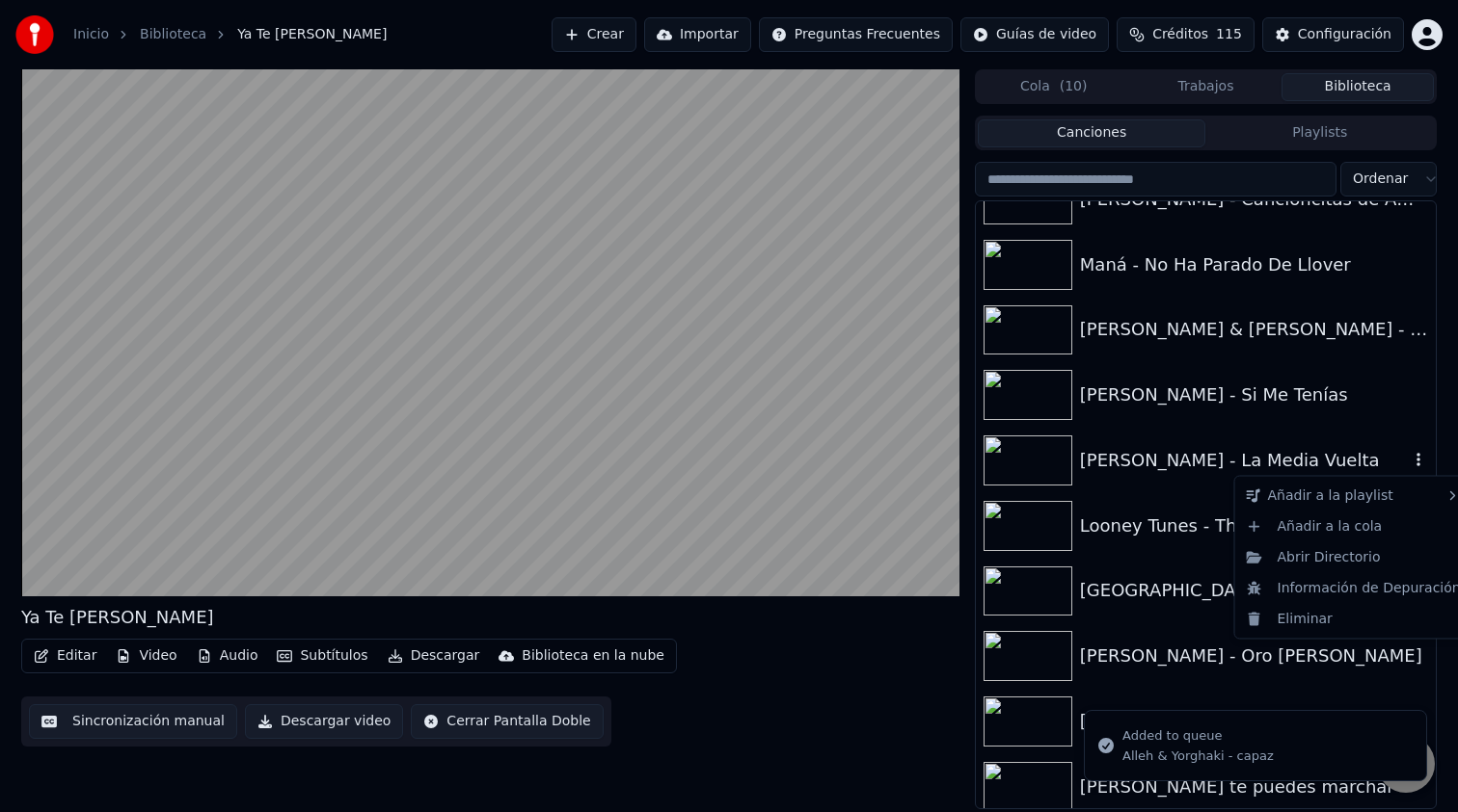
click at [1410, 454] on icon "button" at bounding box center [1417, 460] width 19 height 16
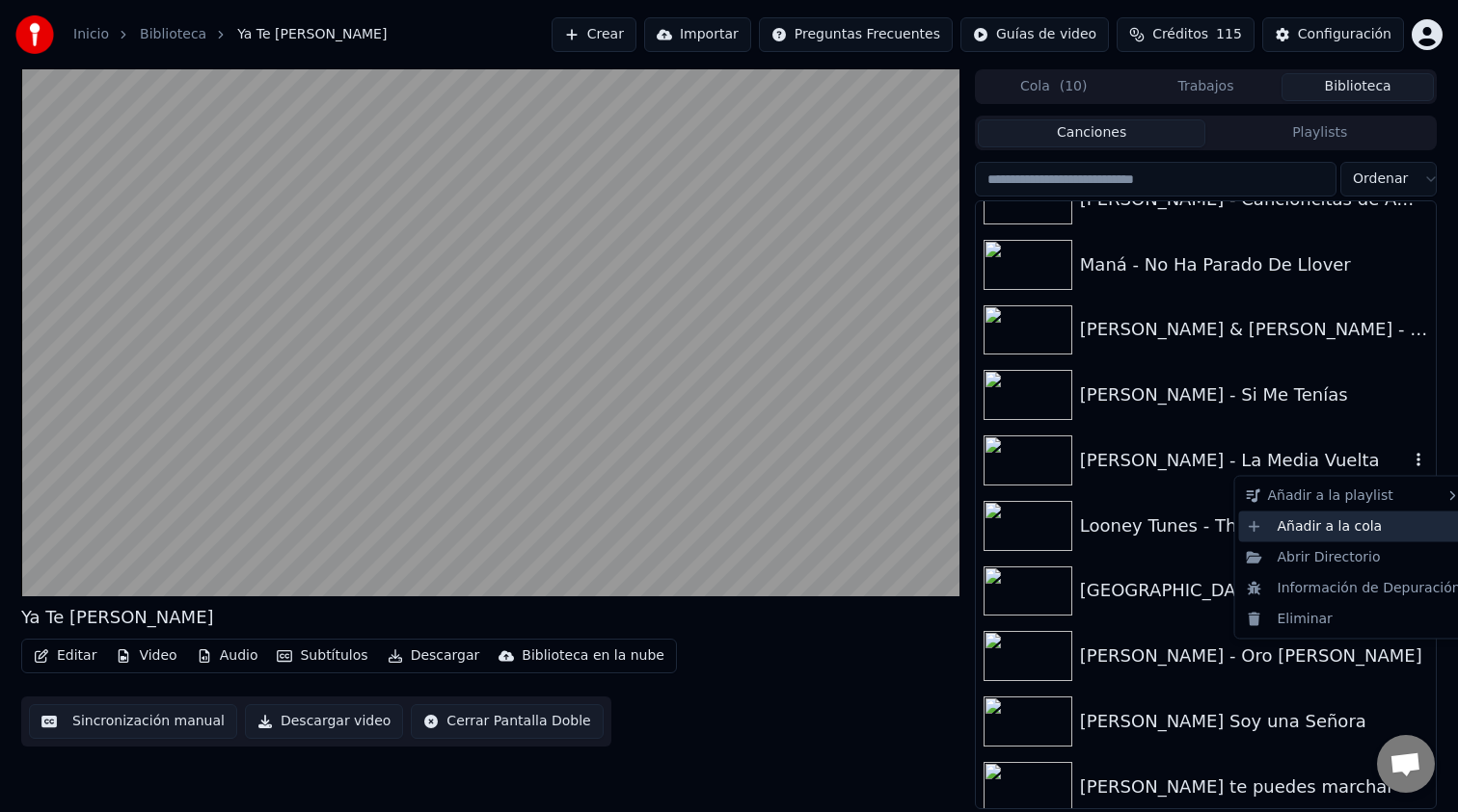
click at [1364, 519] on div "Añadir a la cola" at bounding box center [1353, 526] width 229 height 31
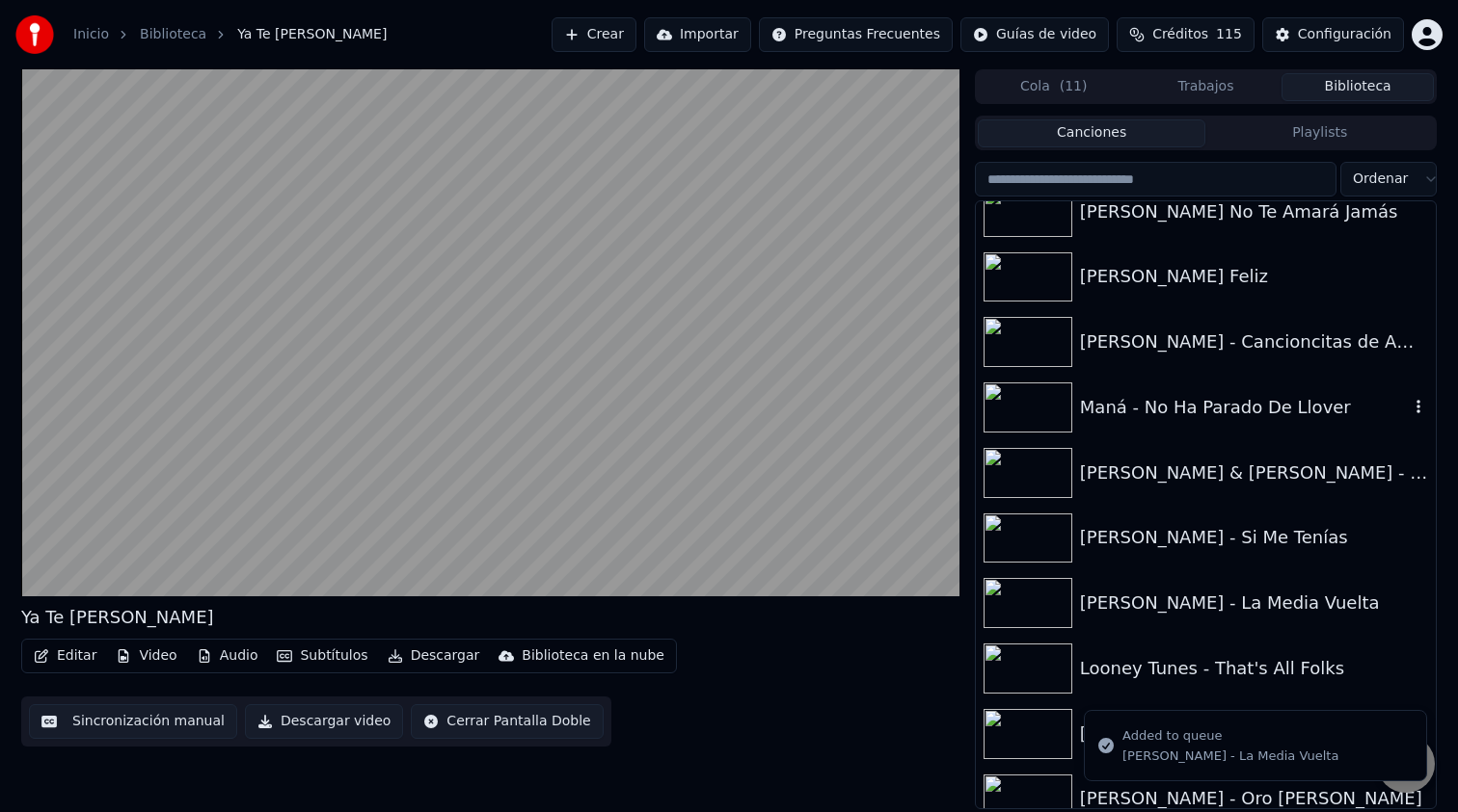
scroll to position [2170, 0]
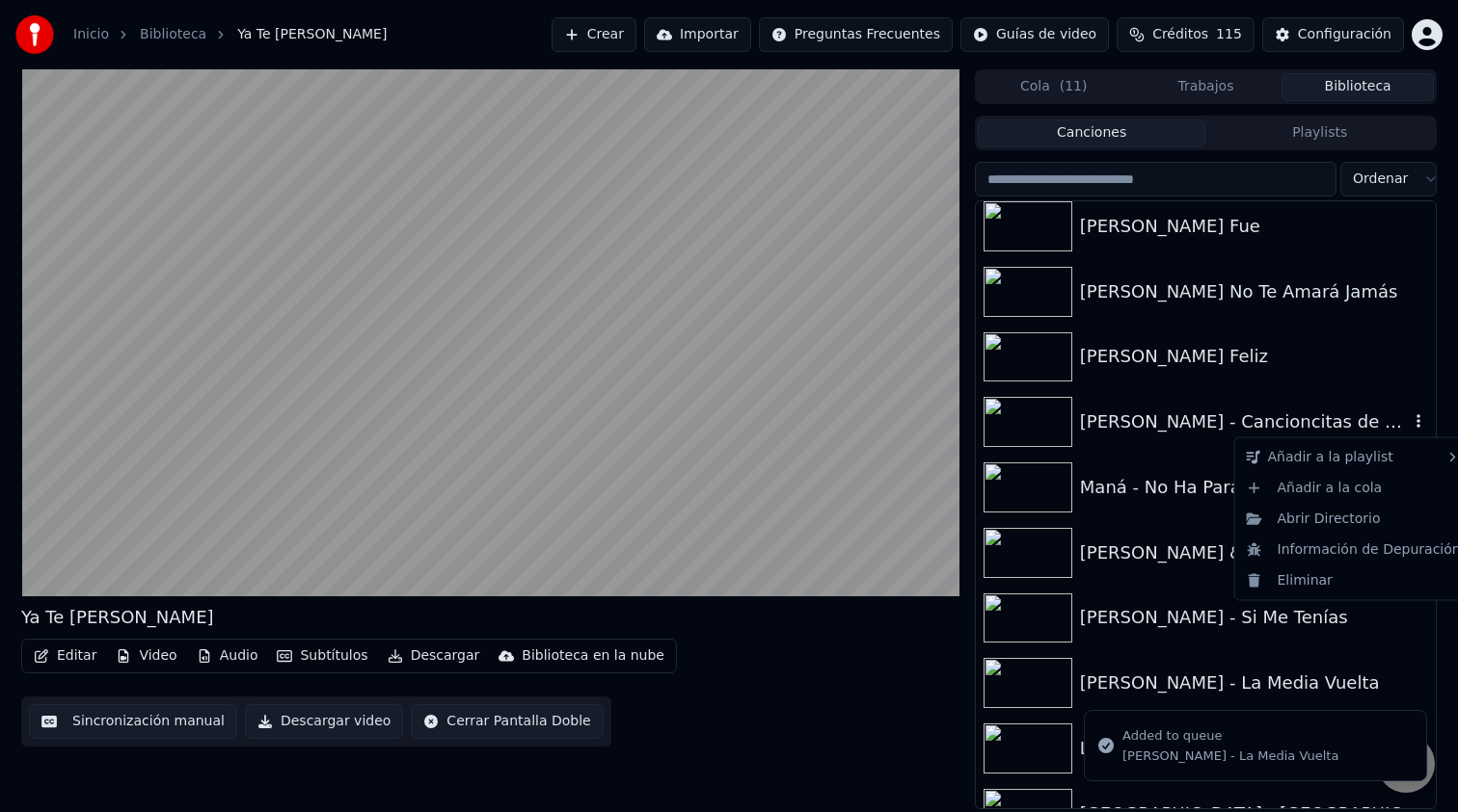
click at [1417, 418] on icon "button" at bounding box center [1418, 421] width 4 height 14
click at [1333, 495] on div "Añadir a la cola" at bounding box center [1353, 487] width 229 height 31
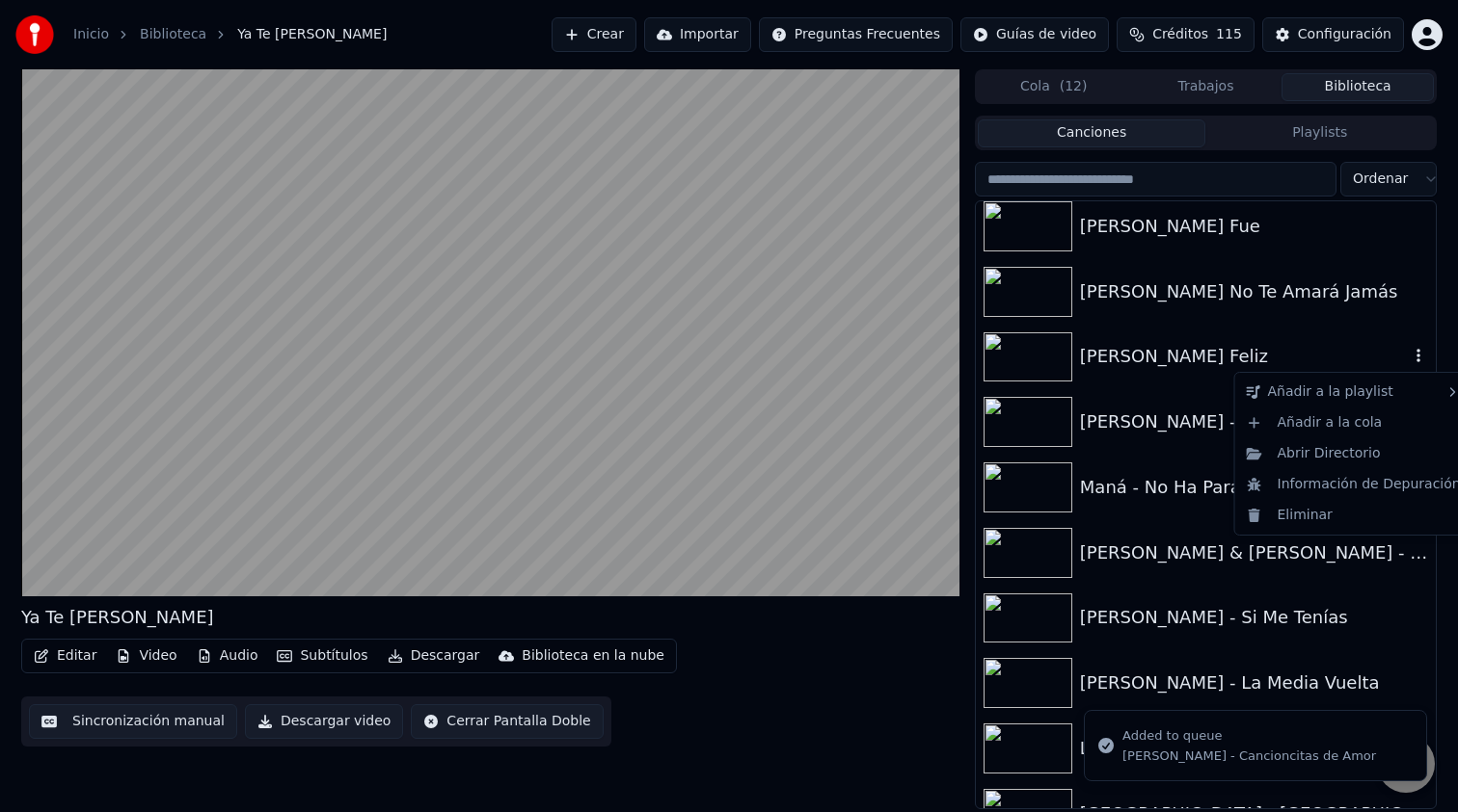
click at [1411, 351] on icon "button" at bounding box center [1417, 355] width 19 height 16
click at [1343, 425] on div "Añadir a la cola" at bounding box center [1353, 423] width 229 height 31
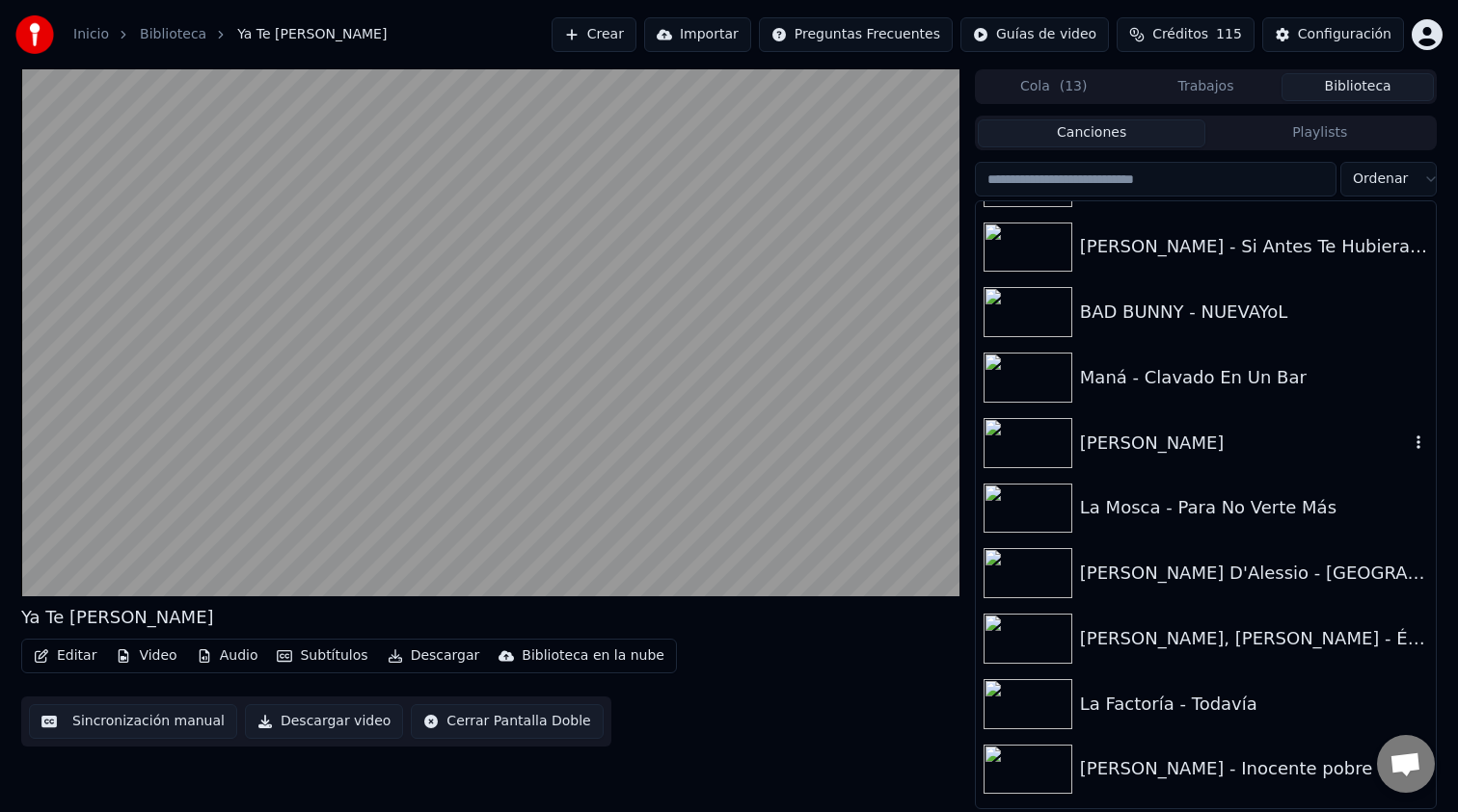
scroll to position [679, 0]
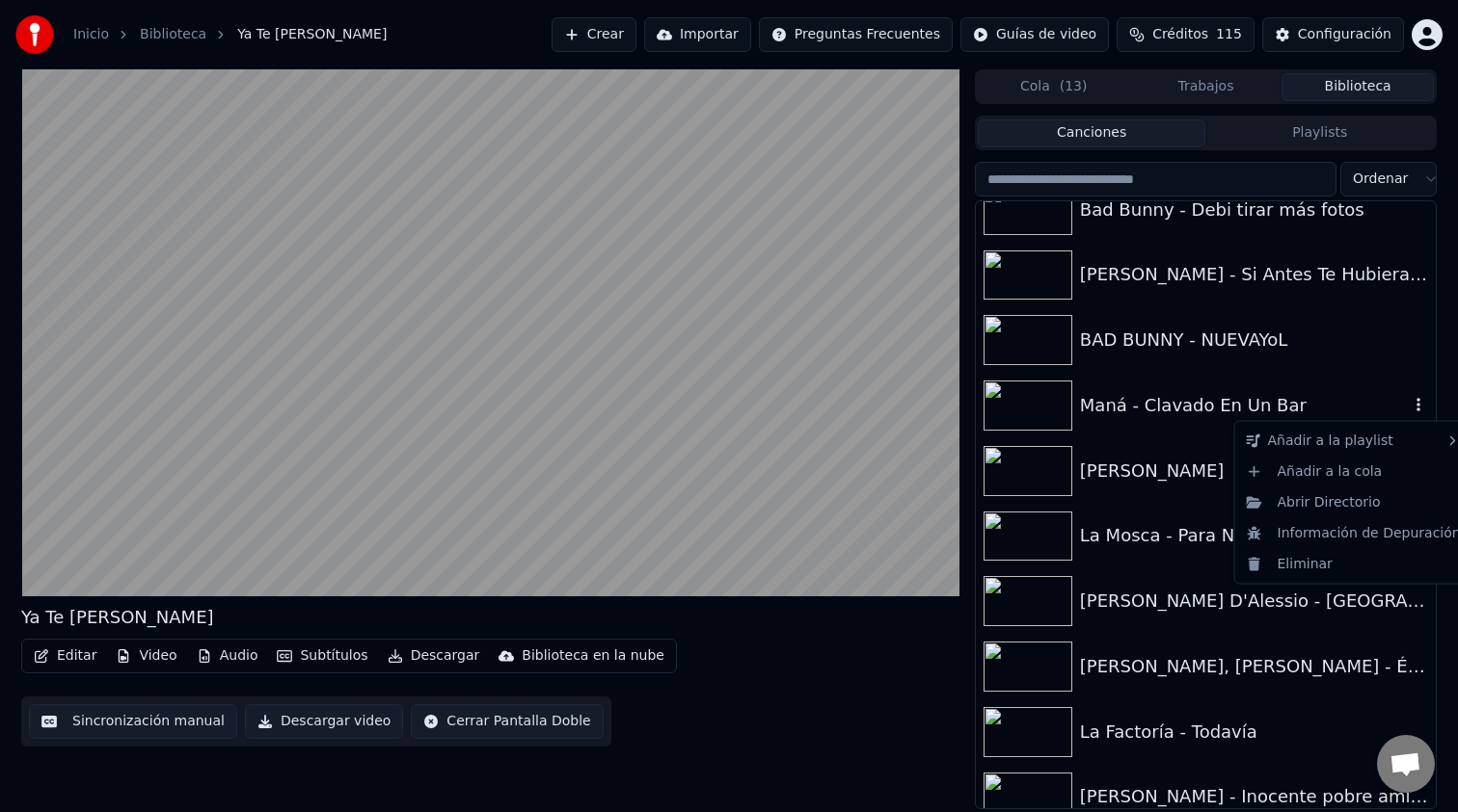
click at [1413, 405] on icon "button" at bounding box center [1417, 405] width 19 height 16
click at [1385, 471] on div "Añadir a la cola" at bounding box center [1353, 471] width 229 height 31
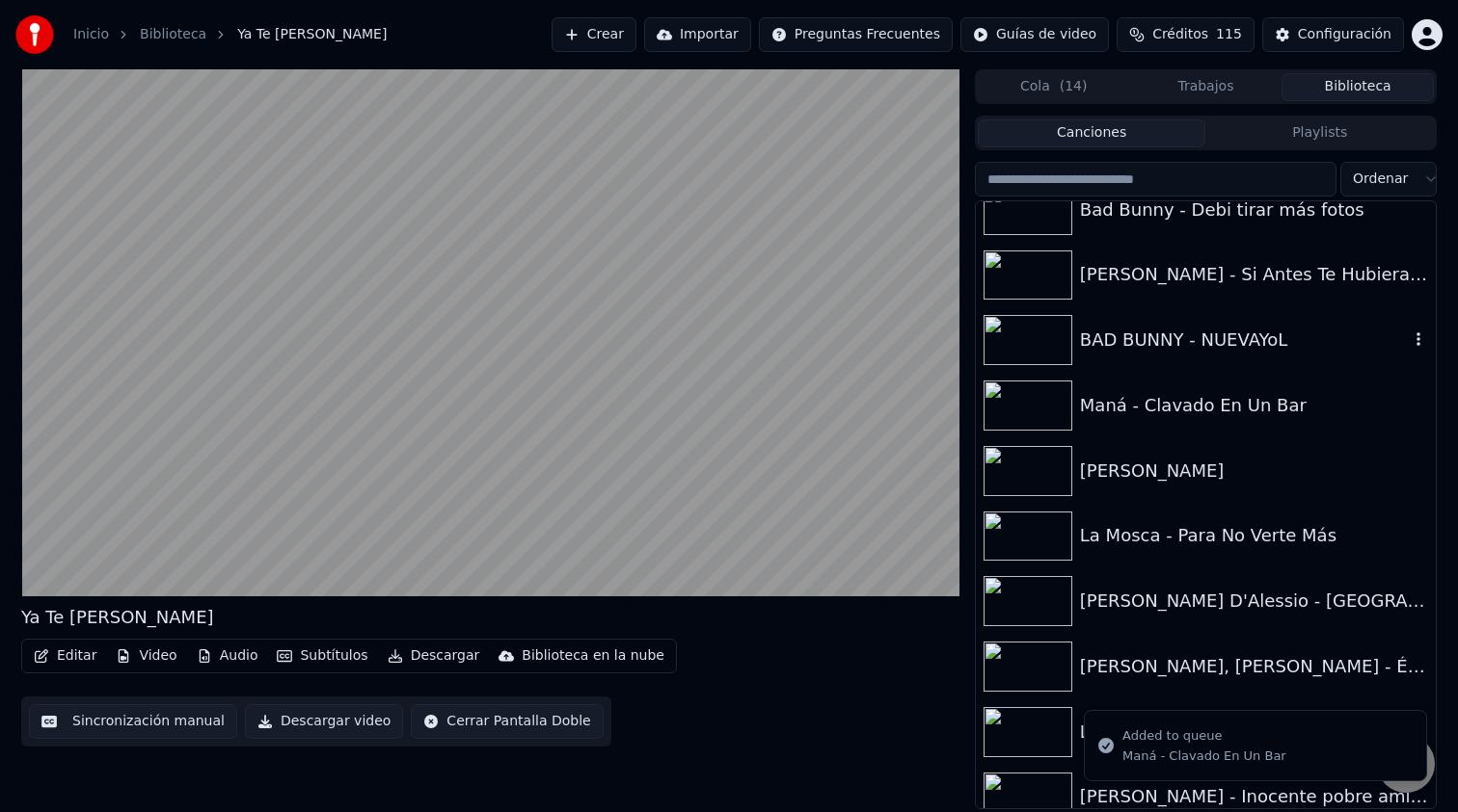
click at [1411, 336] on icon "button" at bounding box center [1417, 339] width 19 height 16
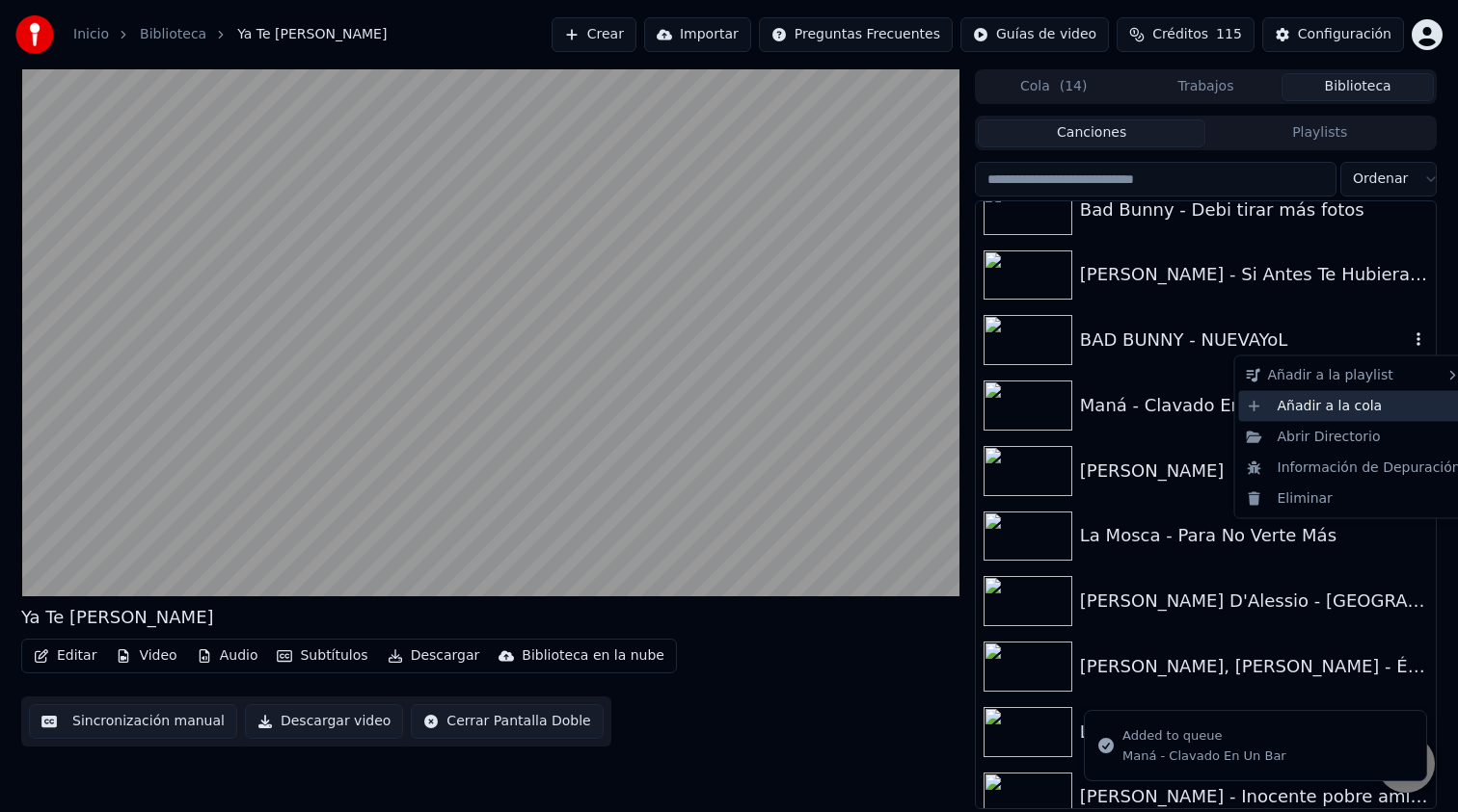
click at [1341, 412] on div "Añadir a la cola" at bounding box center [1353, 405] width 229 height 31
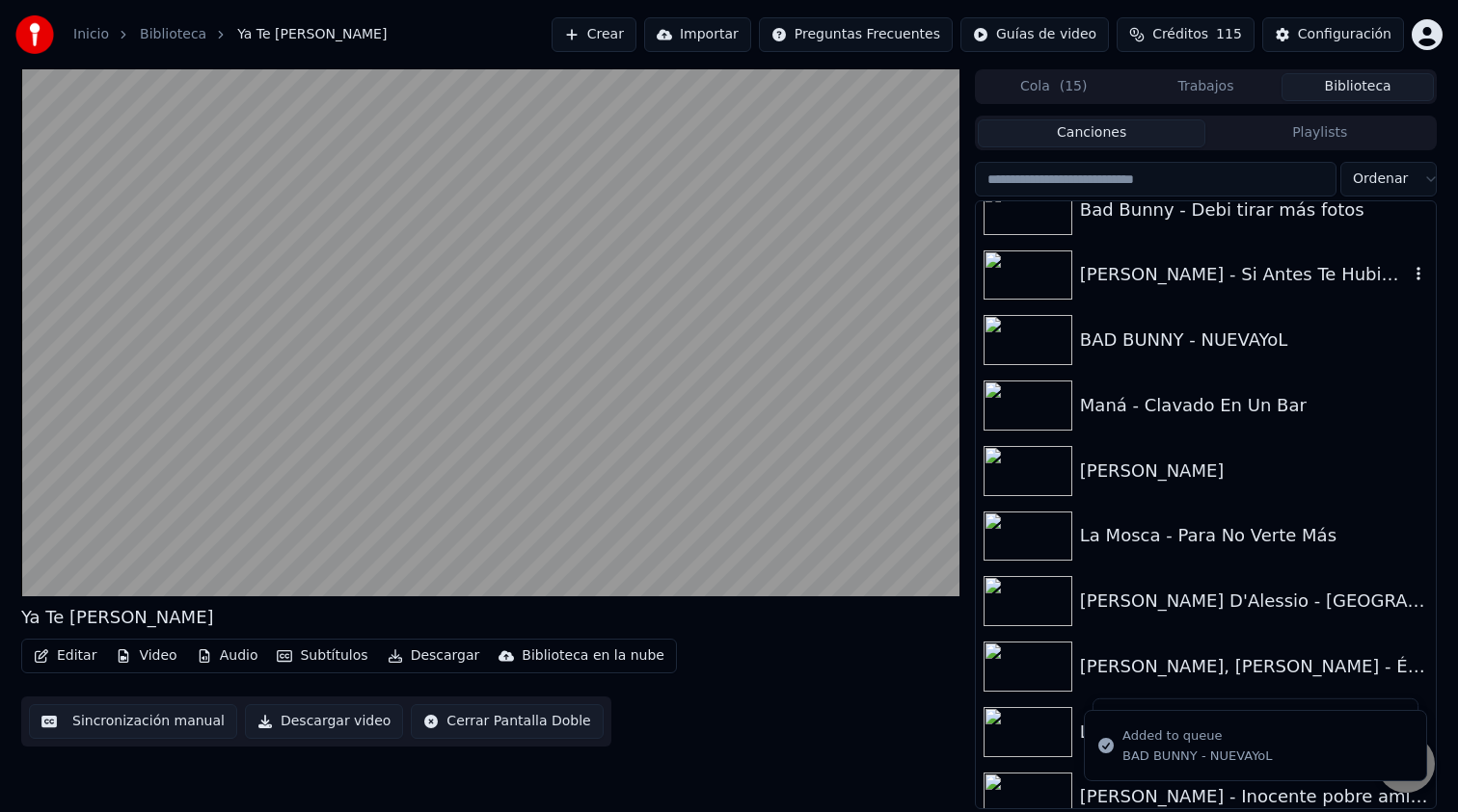
click at [1413, 269] on icon "button" at bounding box center [1417, 274] width 19 height 16
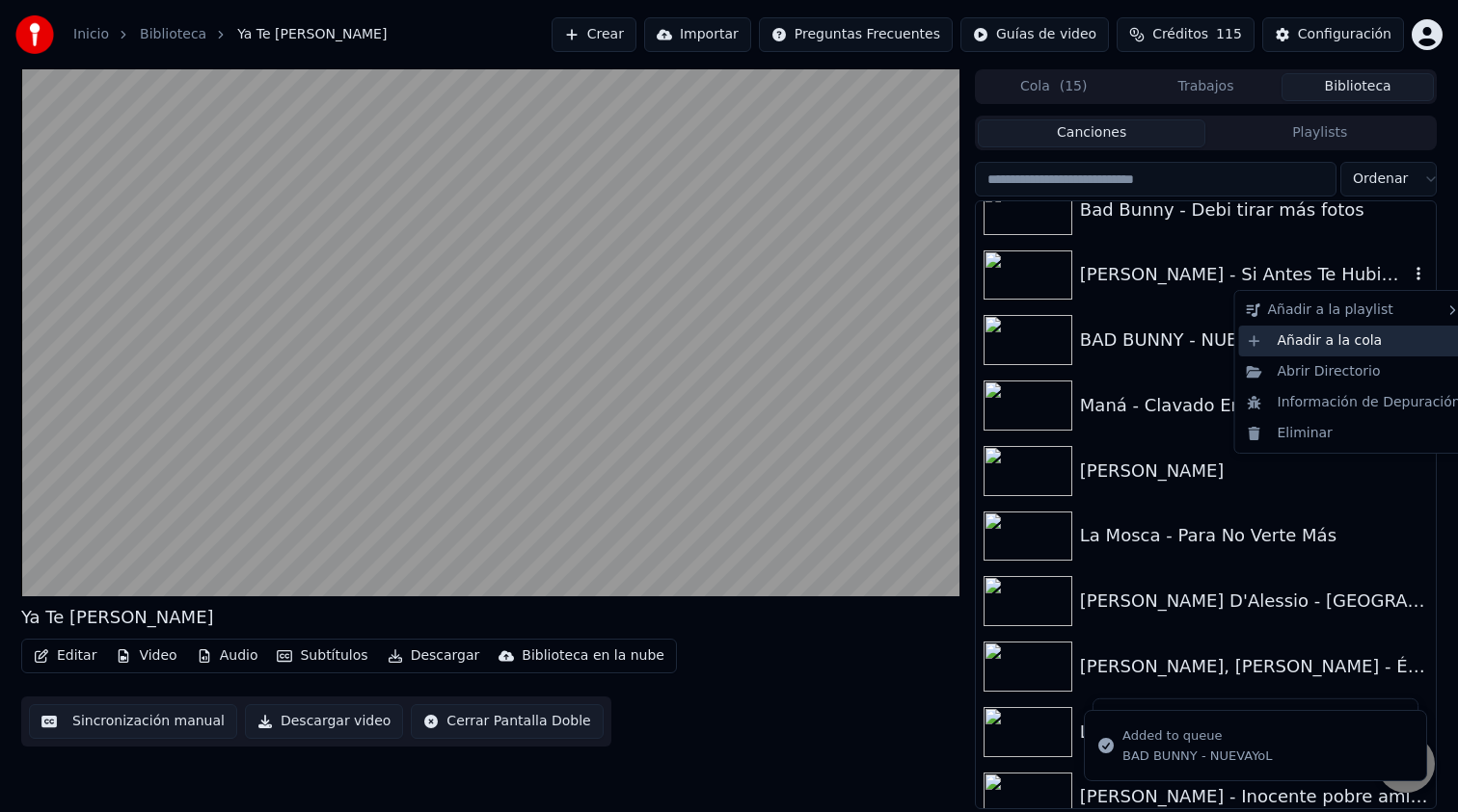
click at [1368, 338] on div "Añadir a la cola" at bounding box center [1353, 340] width 229 height 31
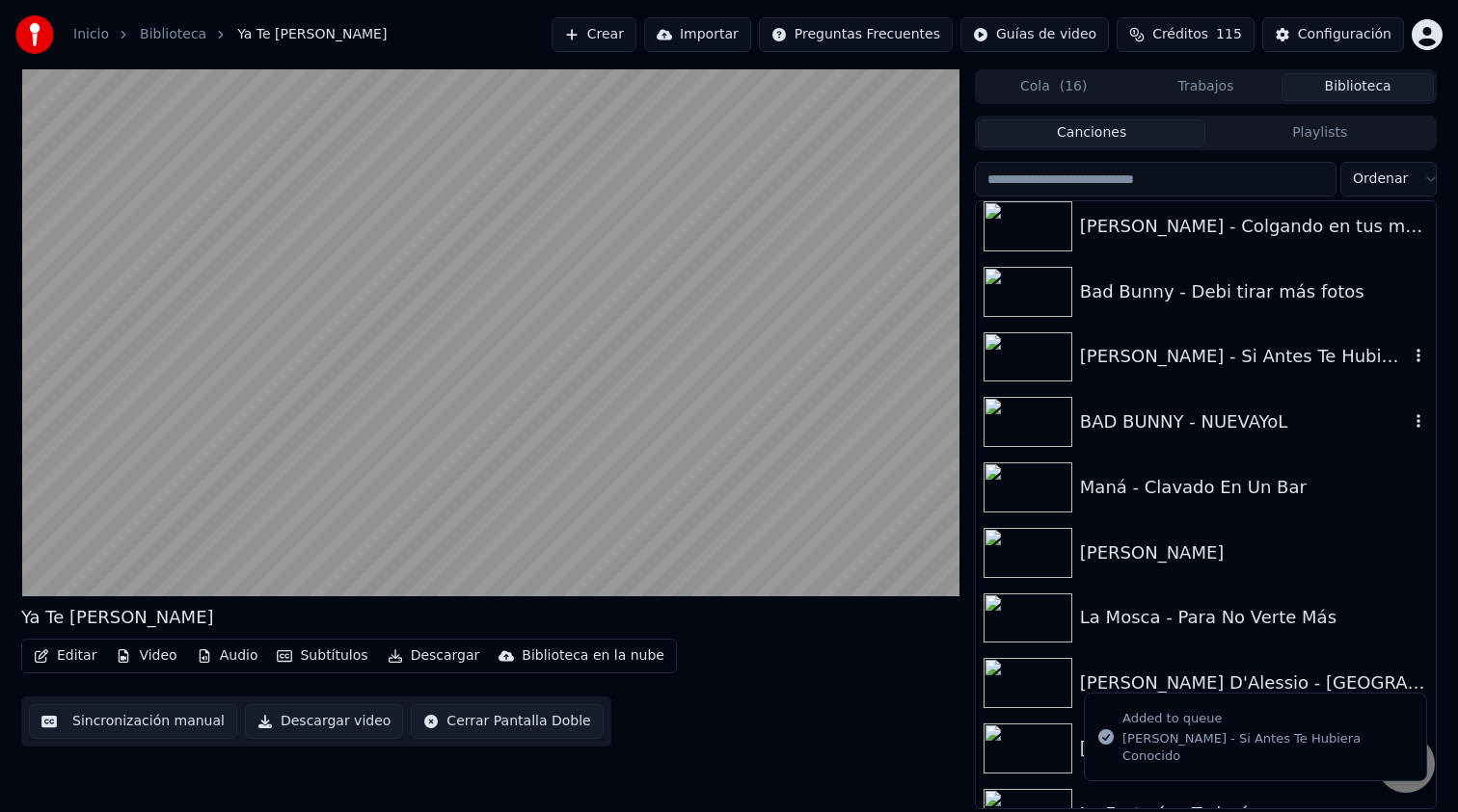
scroll to position [571, 0]
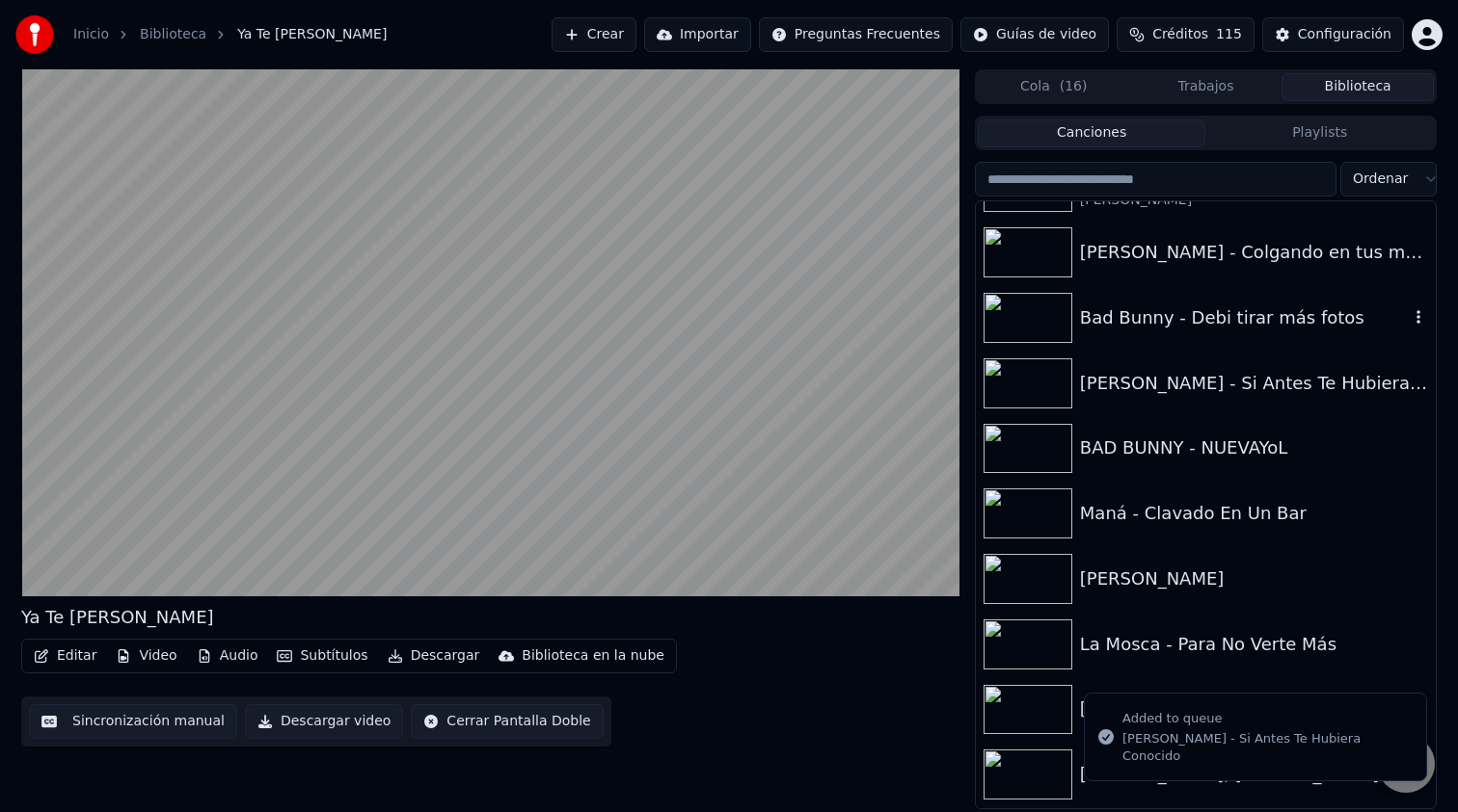
click at [1409, 317] on icon "button" at bounding box center [1417, 318] width 19 height 16
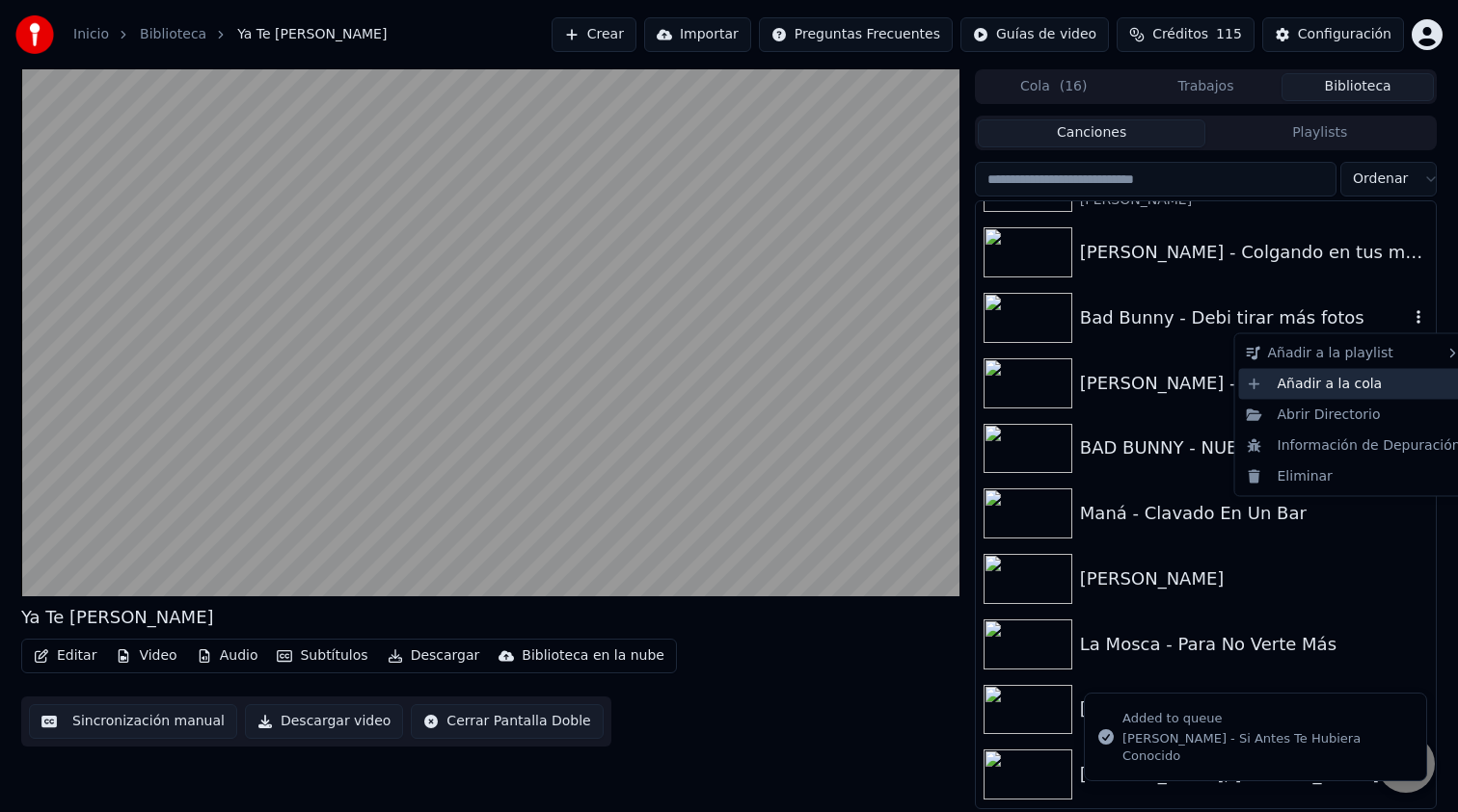
drag, startPoint x: 1358, startPoint y: 401, endPoint x: 1356, endPoint y: 390, distance: 11.2
click at [1356, 389] on div "Añadir a la playlist Añadir a la cola Abrir Directorio Información de Depuració…" at bounding box center [1354, 415] width 239 height 164
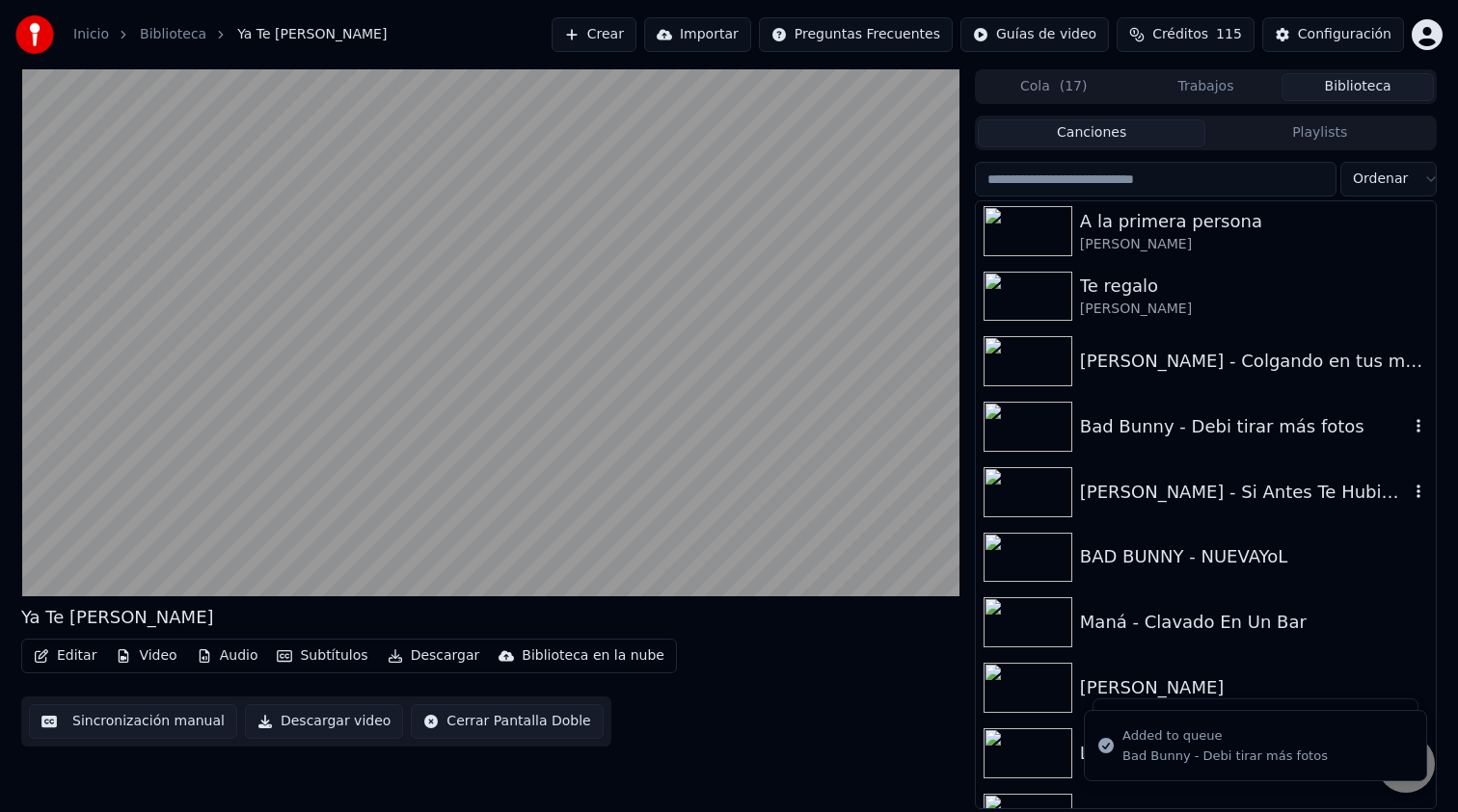
scroll to position [417, 0]
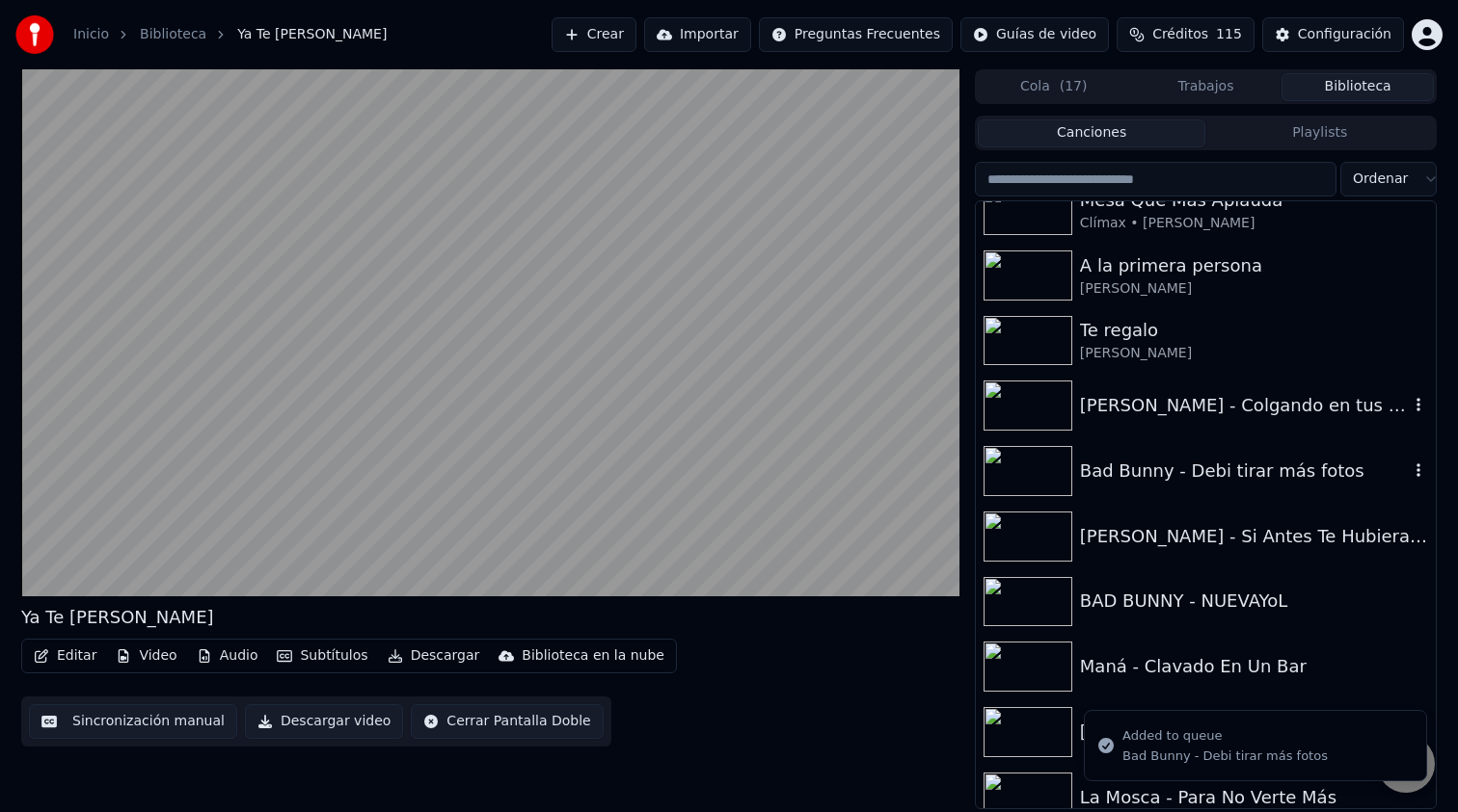
click at [1411, 407] on icon "button" at bounding box center [1417, 405] width 19 height 16
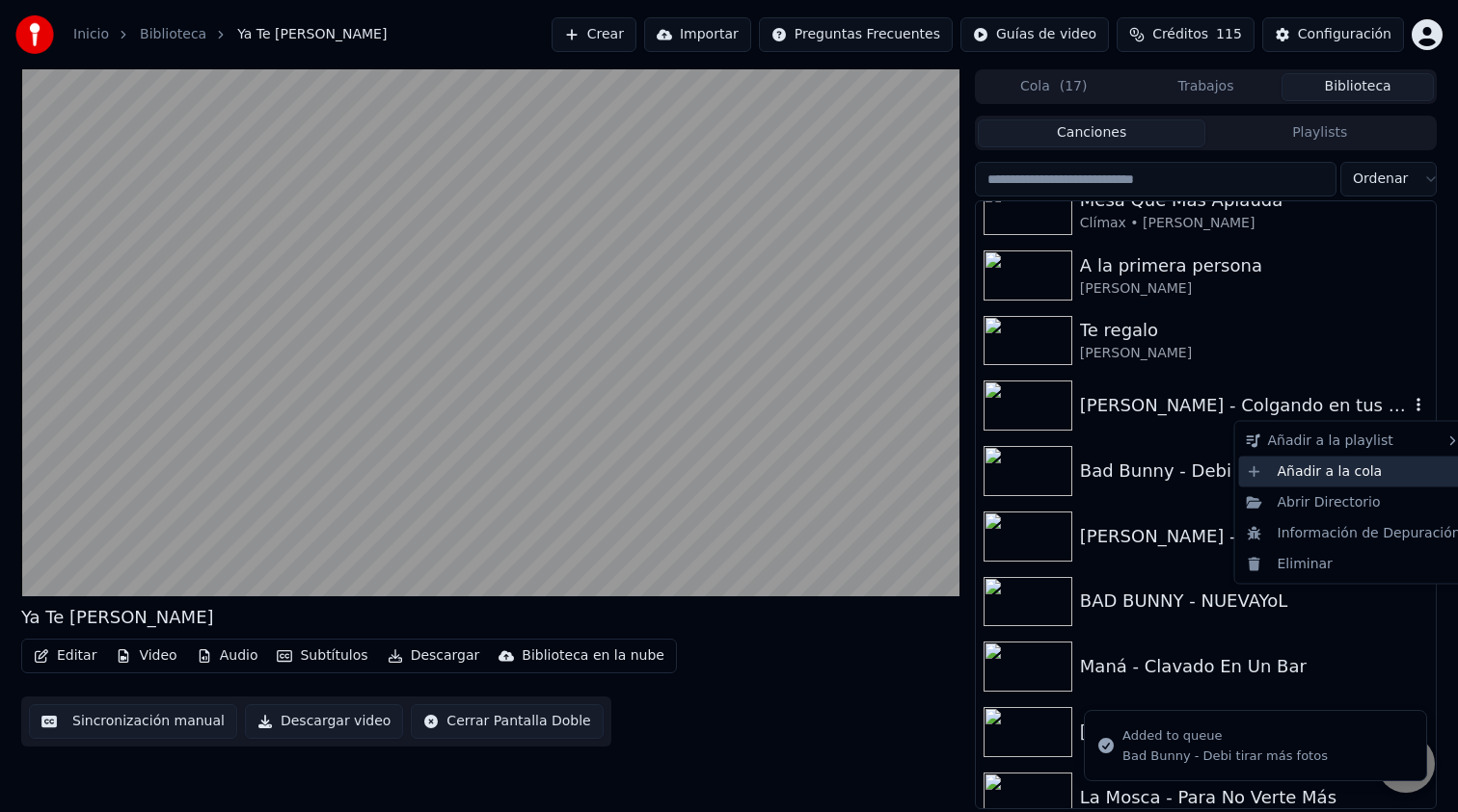
click at [1340, 472] on div "Añadir a la cola" at bounding box center [1353, 471] width 229 height 31
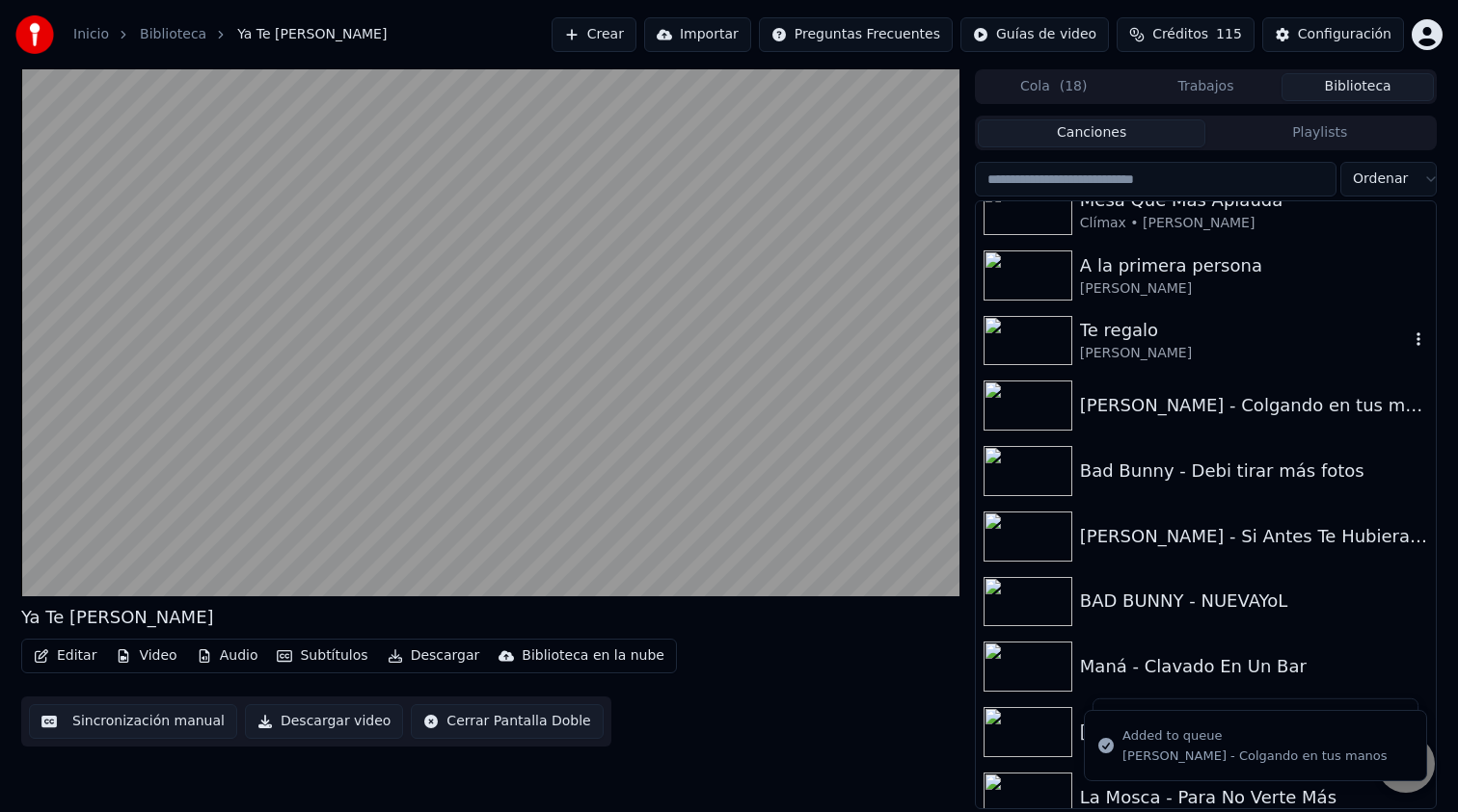
click at [1411, 338] on icon "button" at bounding box center [1417, 339] width 19 height 16
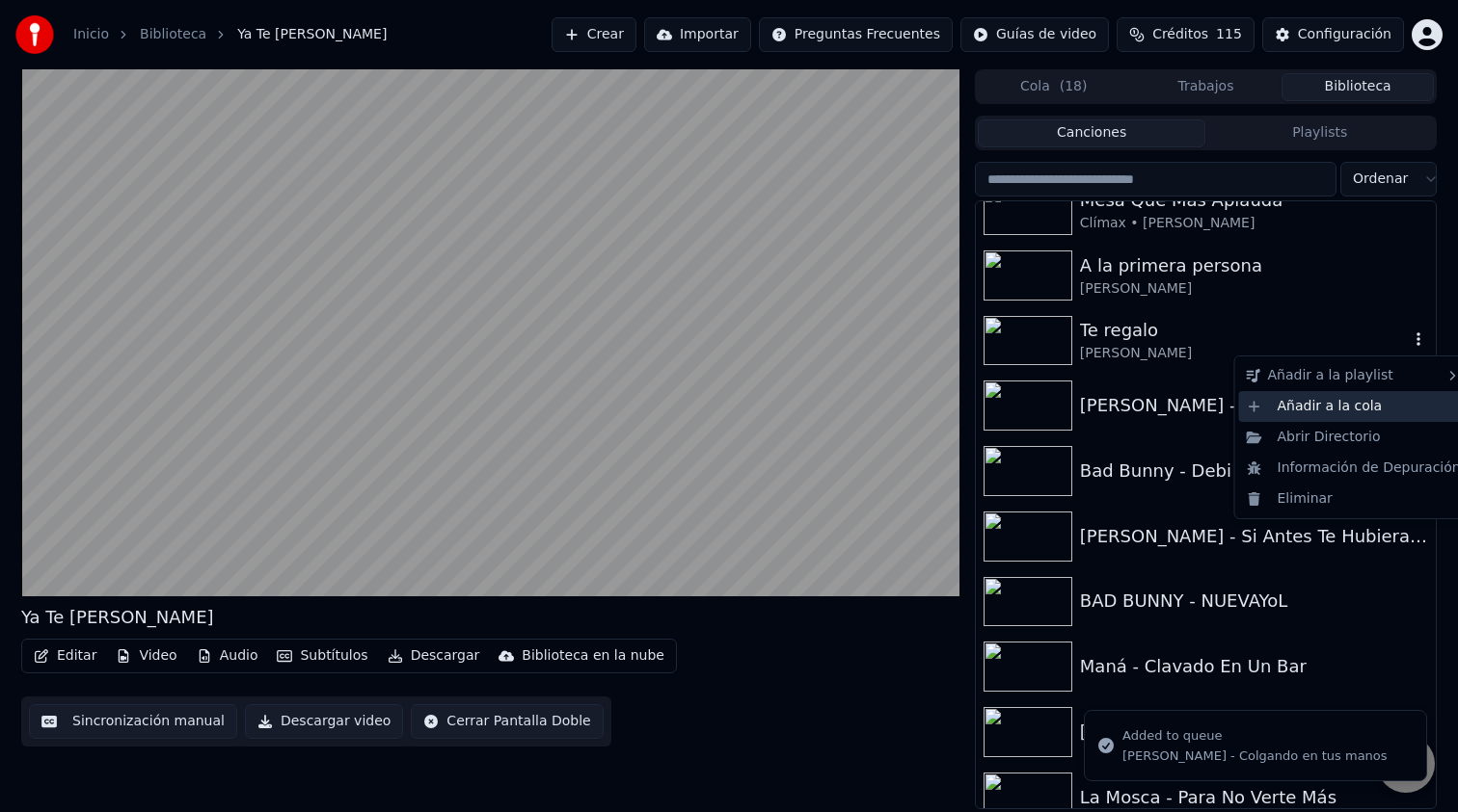
click at [1365, 407] on div "Añadir a la cola" at bounding box center [1353, 406] width 229 height 31
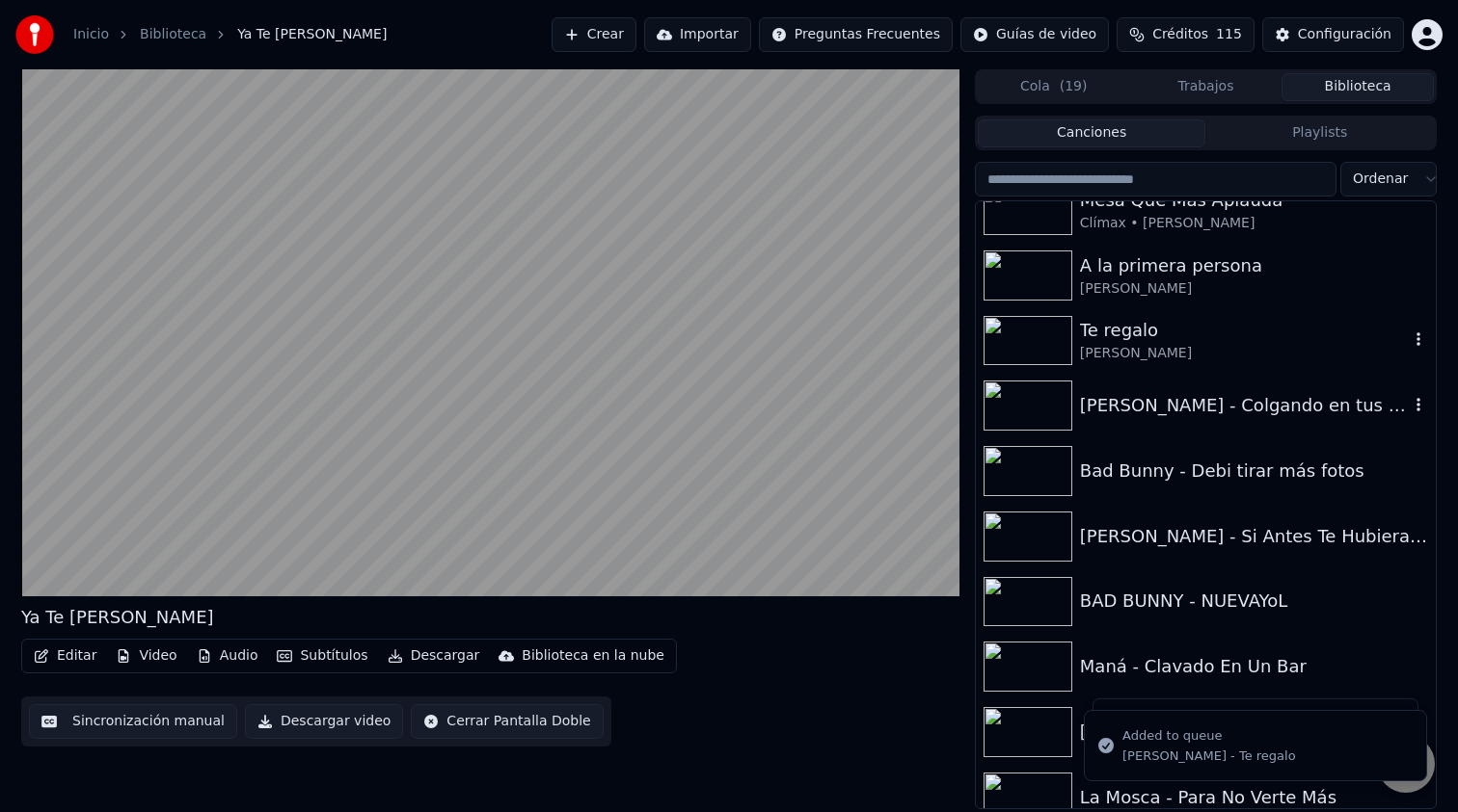
scroll to position [346, 0]
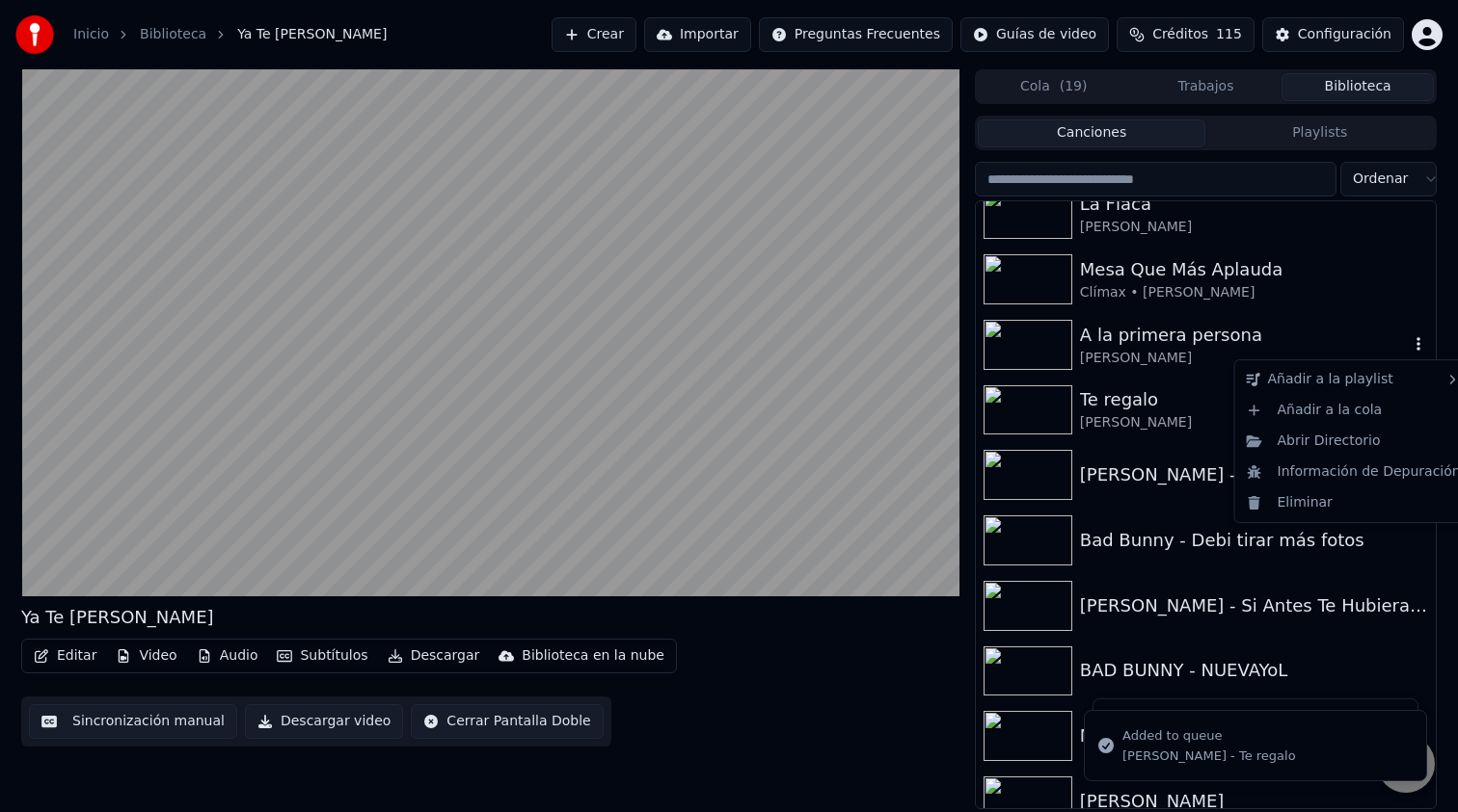
click at [1412, 346] on icon "button" at bounding box center [1417, 344] width 19 height 16
click at [1340, 405] on div "Añadir a la cola" at bounding box center [1353, 410] width 229 height 31
click at [1413, 277] on icon "button" at bounding box center [1417, 279] width 19 height 16
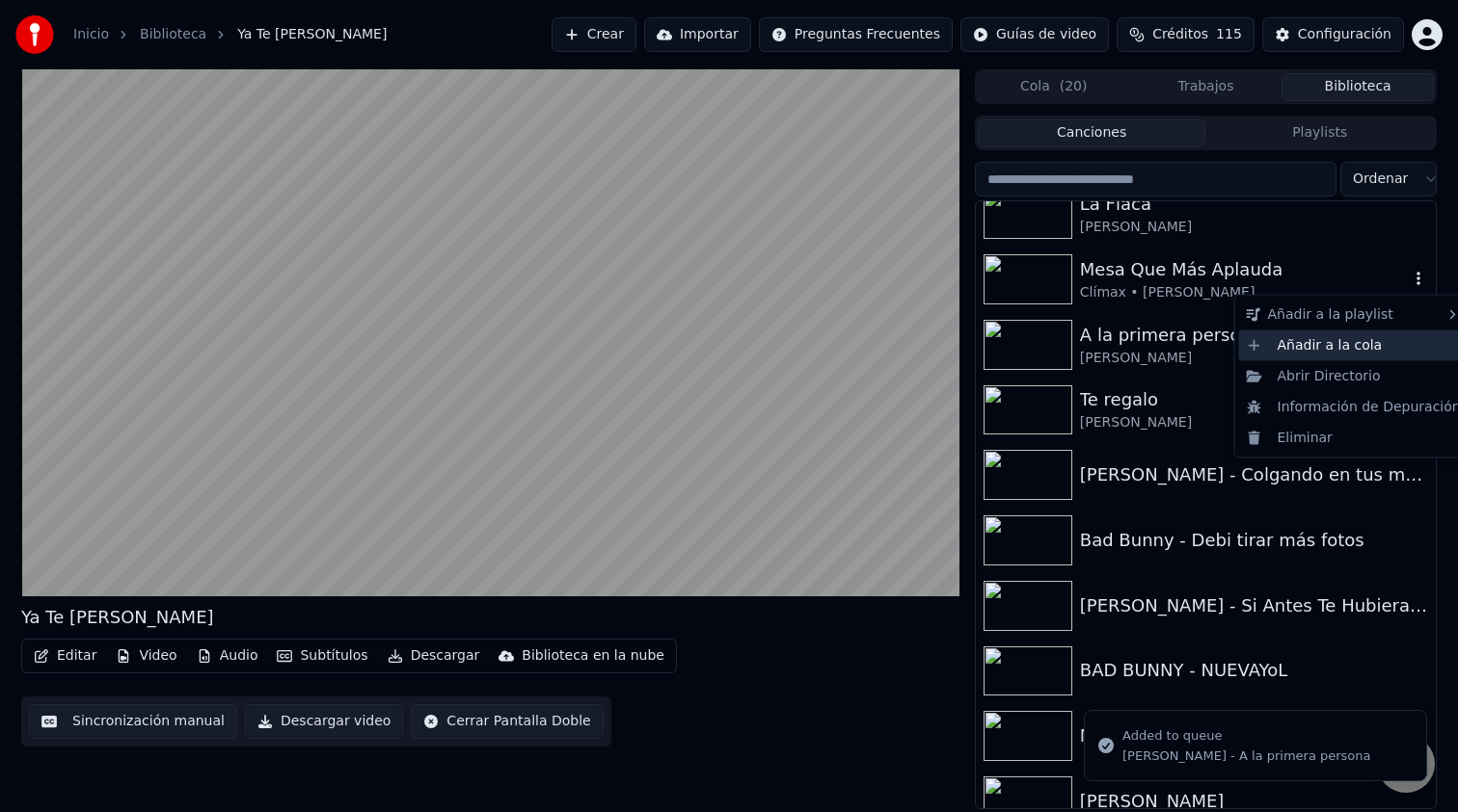
click at [1360, 346] on div "Añadir a la cola" at bounding box center [1353, 344] width 229 height 31
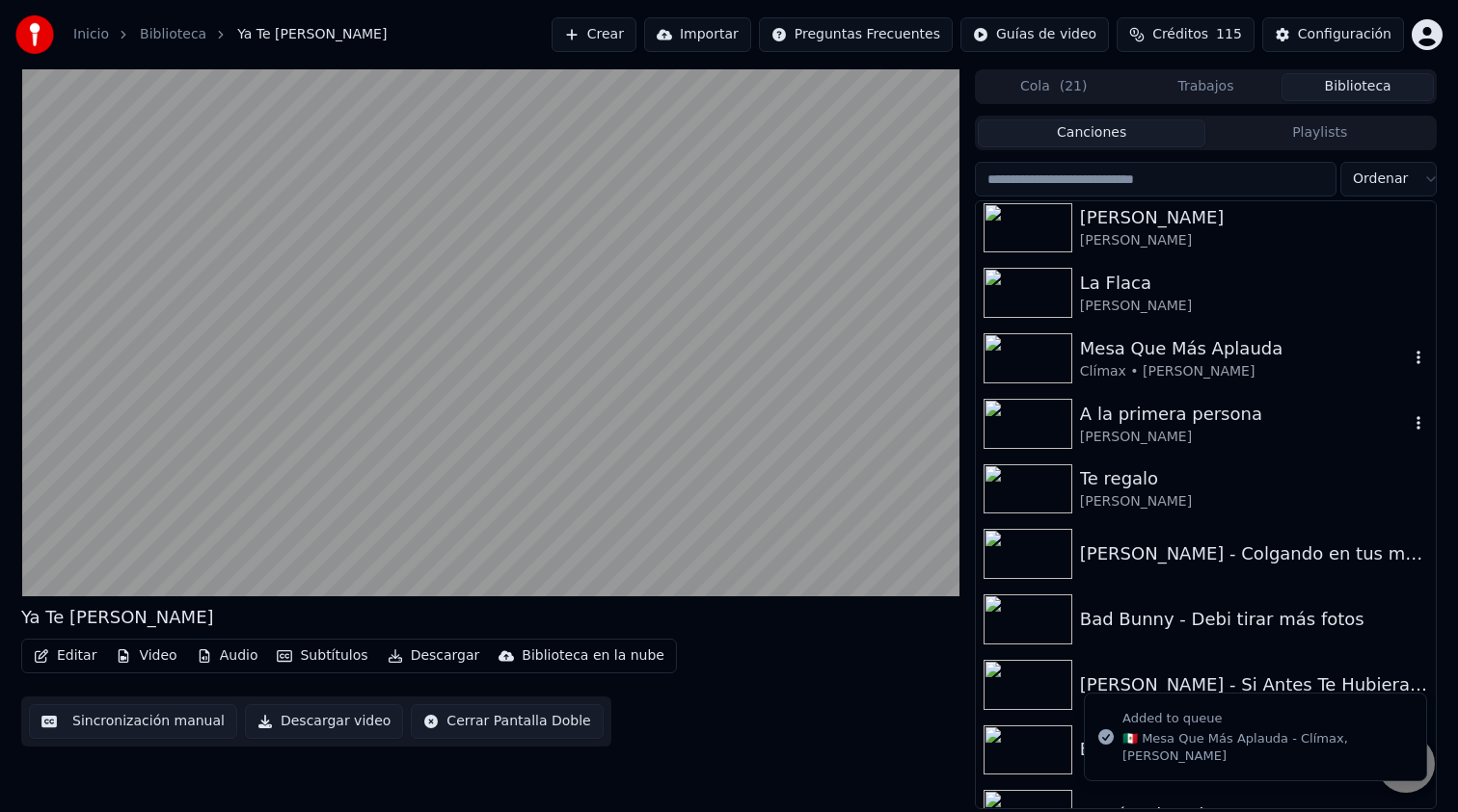
scroll to position [255, 0]
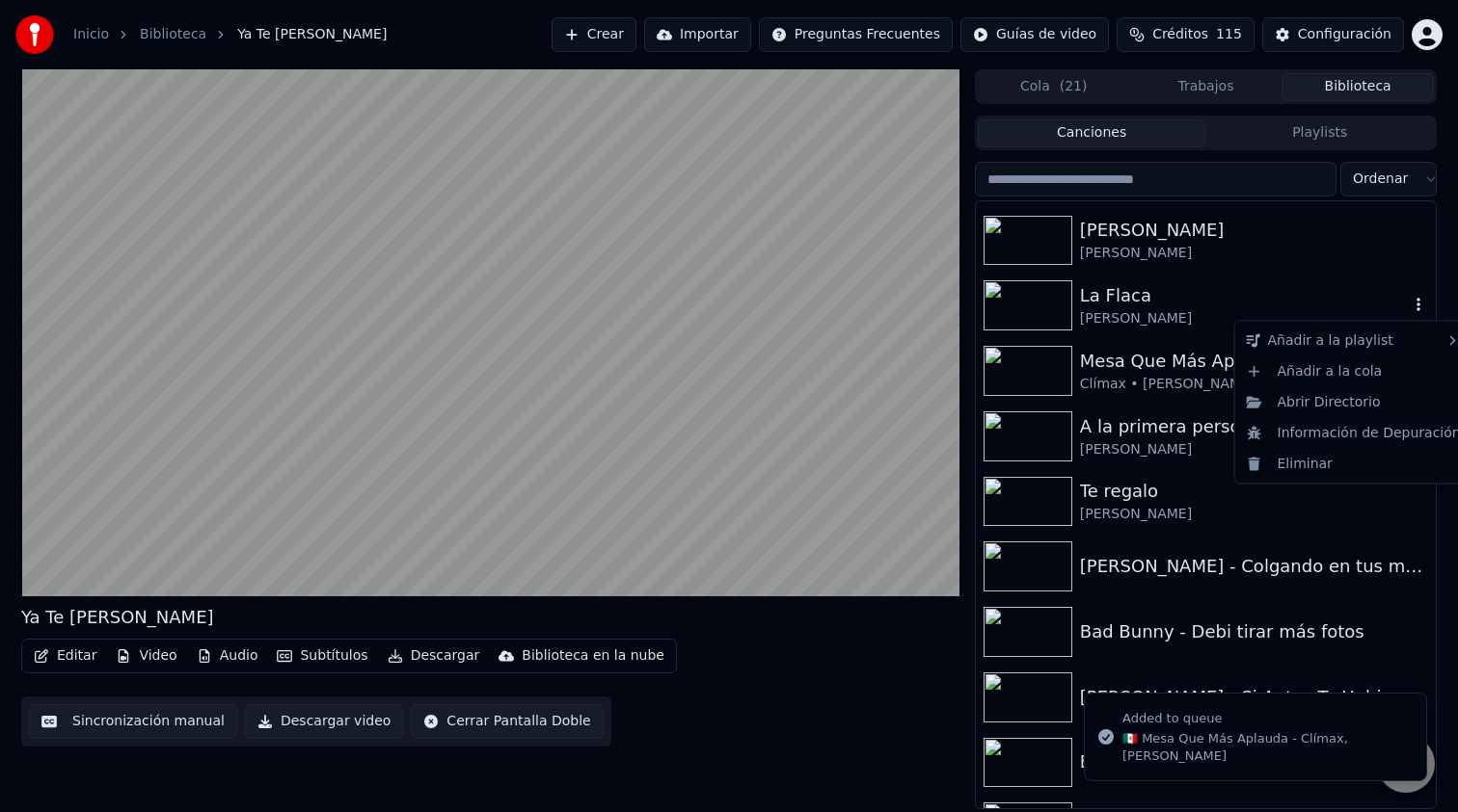
click at [1418, 303] on icon "button" at bounding box center [1418, 305] width 4 height 14
click at [1356, 368] on div "Añadir a la cola" at bounding box center [1353, 370] width 229 height 31
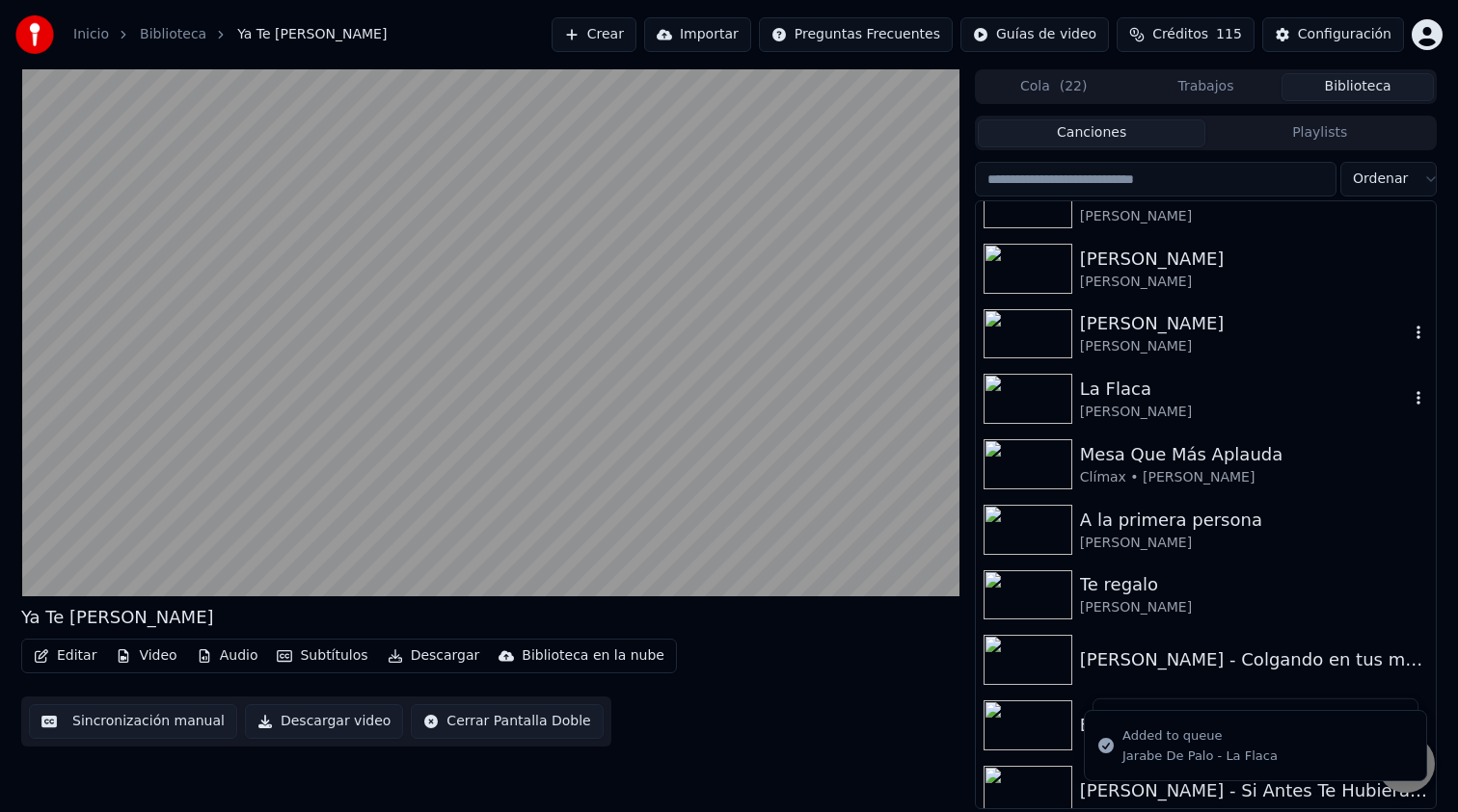
scroll to position [150, 0]
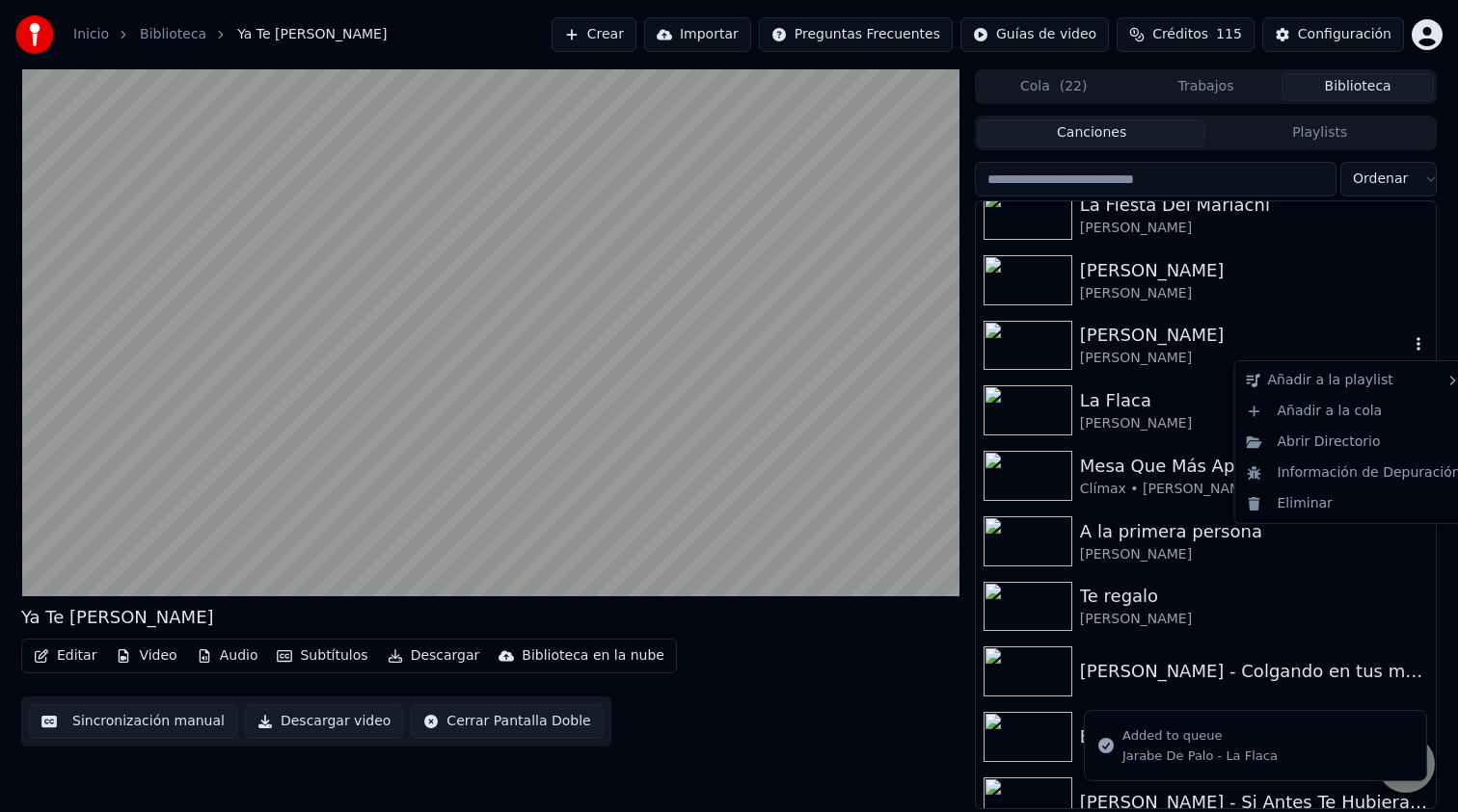
click at [1413, 342] on icon "button" at bounding box center [1417, 344] width 19 height 16
click at [1340, 407] on div "Añadir a la cola" at bounding box center [1353, 411] width 229 height 31
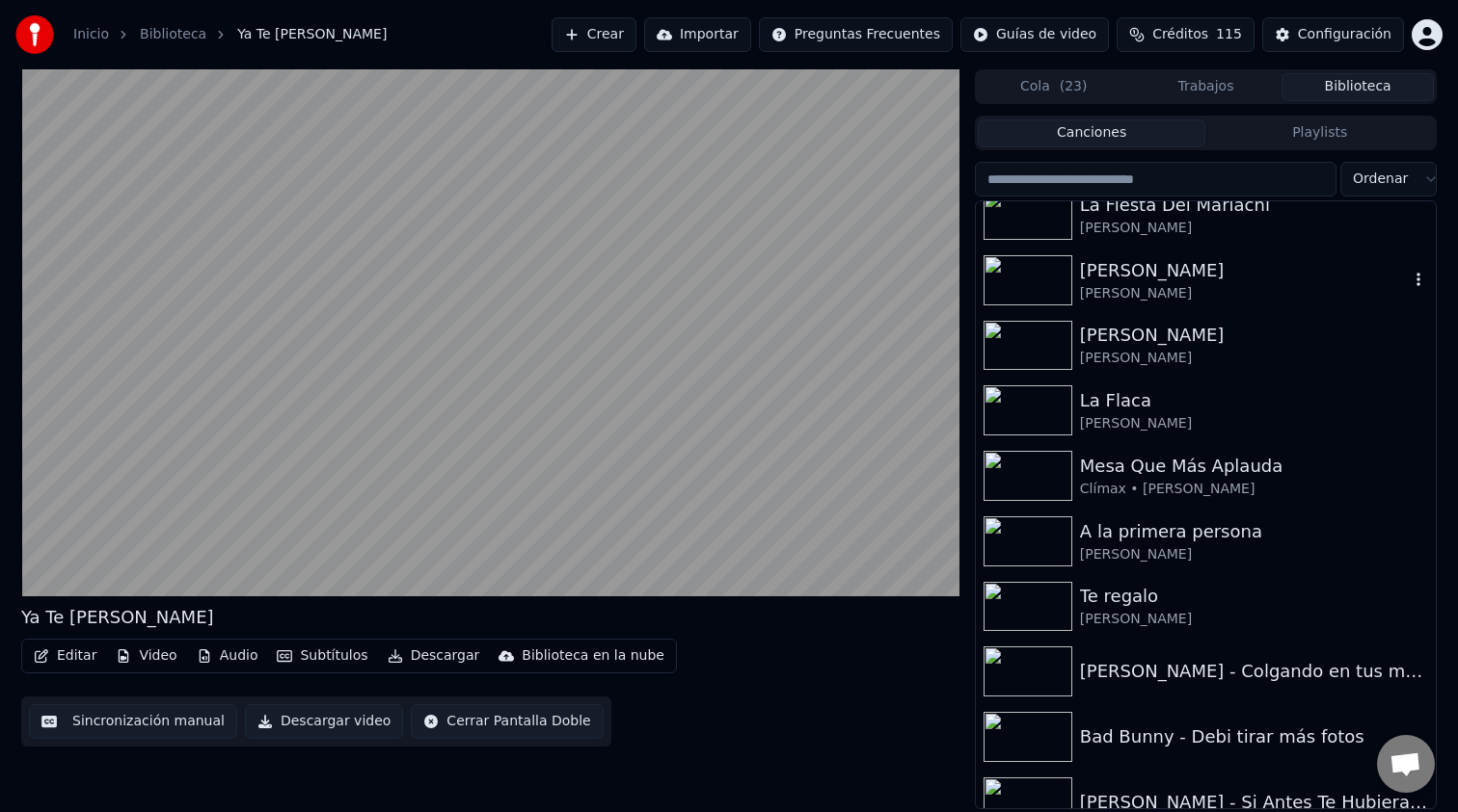
scroll to position [105, 0]
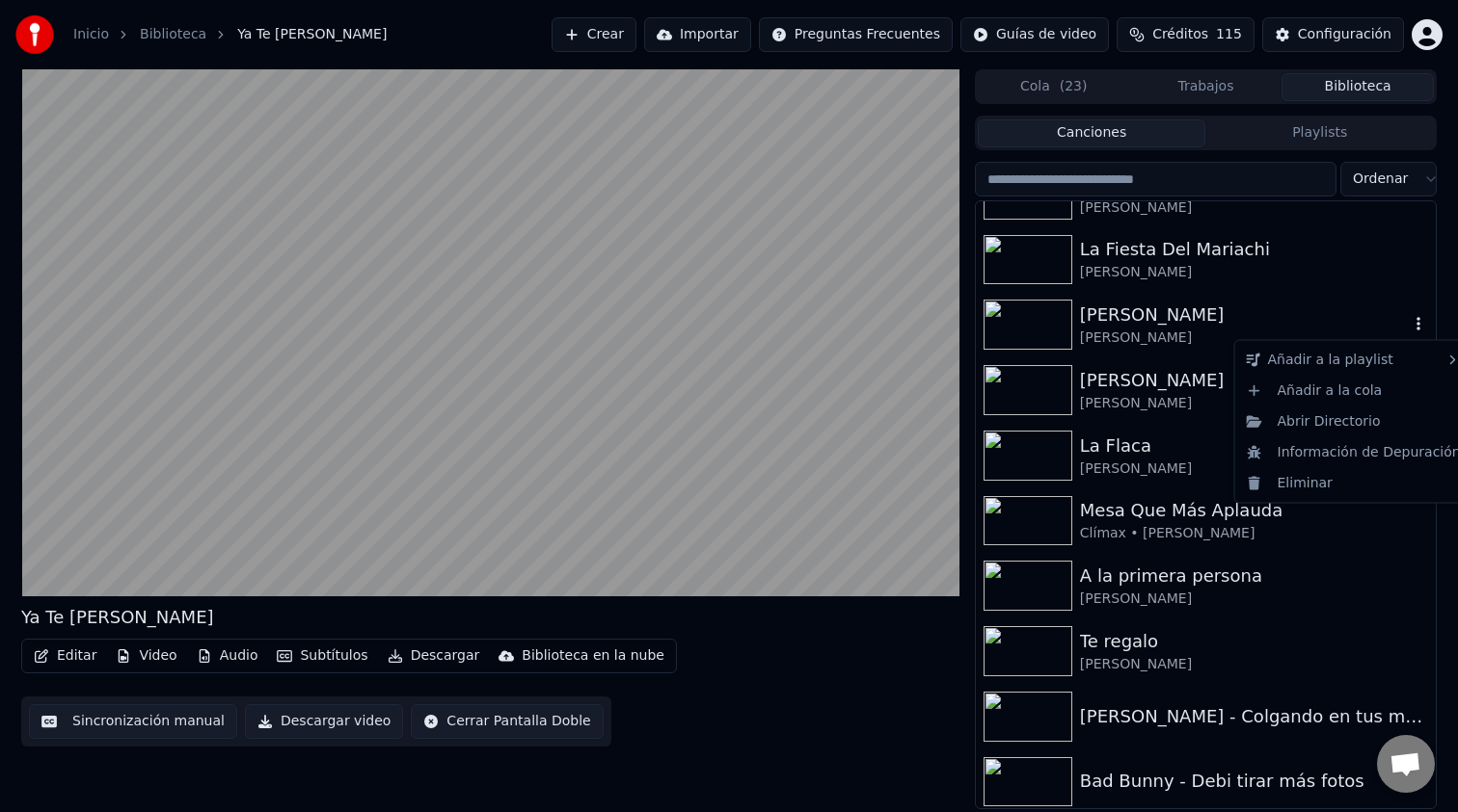
click at [1414, 325] on icon "button" at bounding box center [1417, 324] width 19 height 16
click at [1358, 394] on div "Añadir a la cola" at bounding box center [1353, 390] width 229 height 31
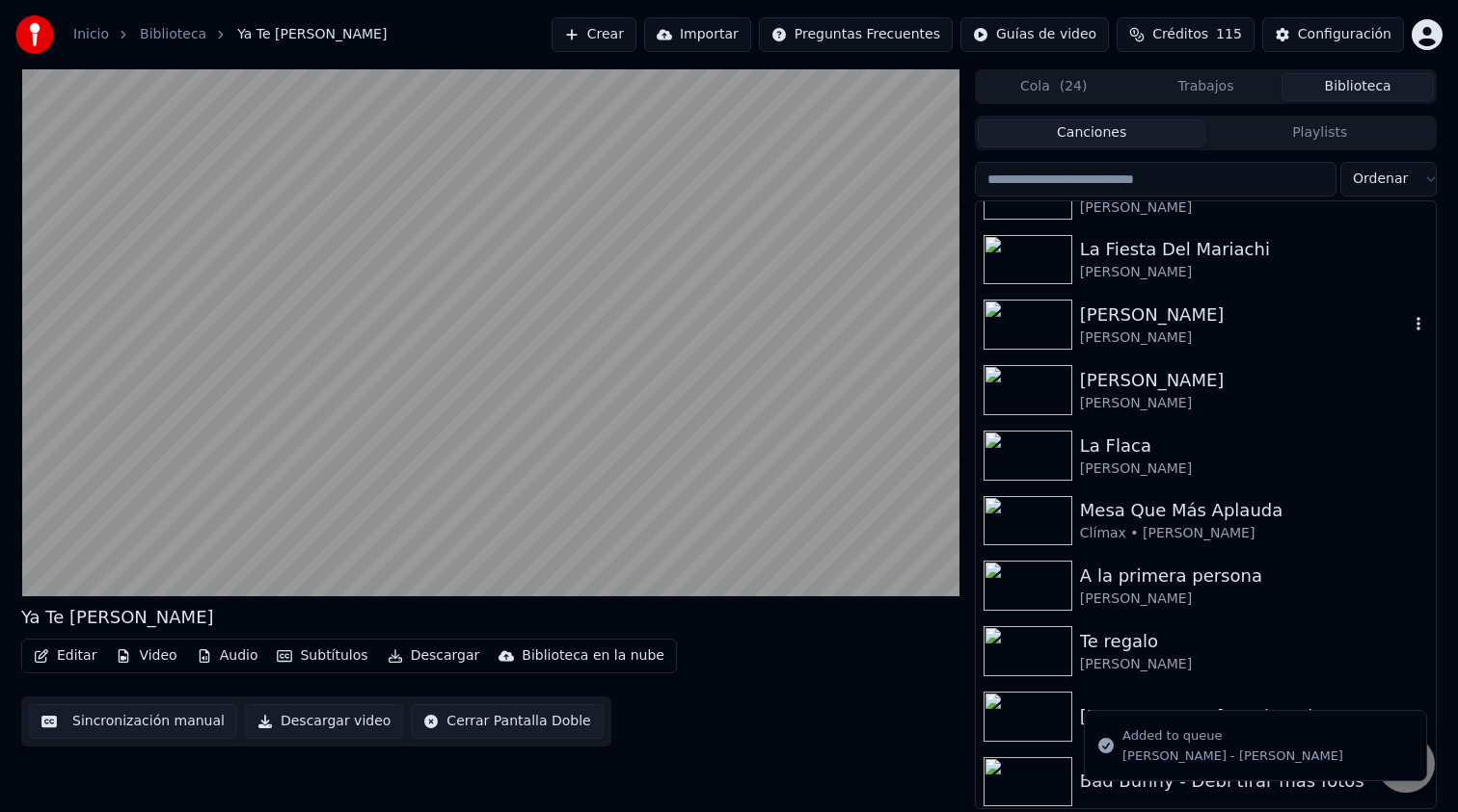
scroll to position [48, 0]
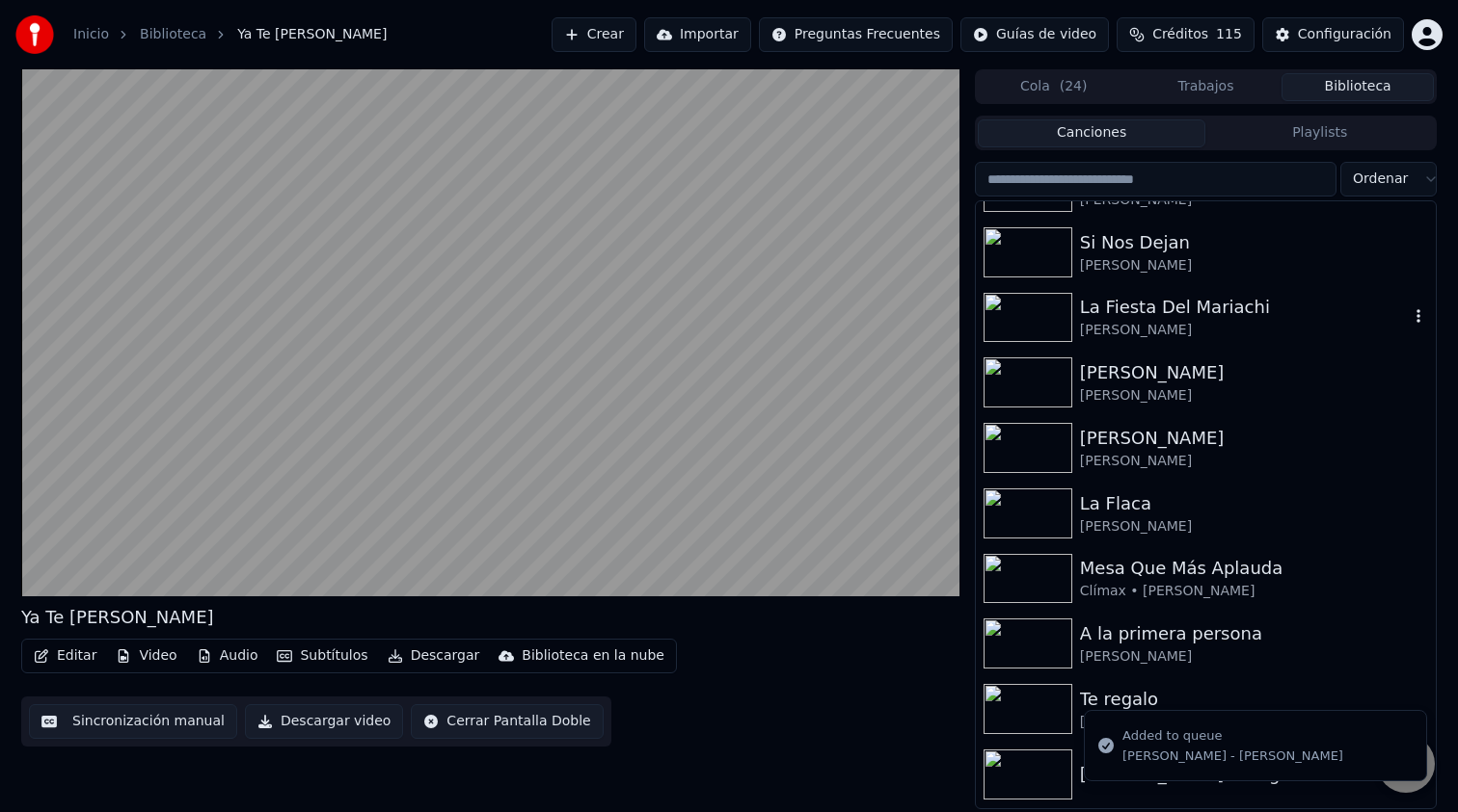
click at [1413, 310] on icon "button" at bounding box center [1417, 317] width 19 height 16
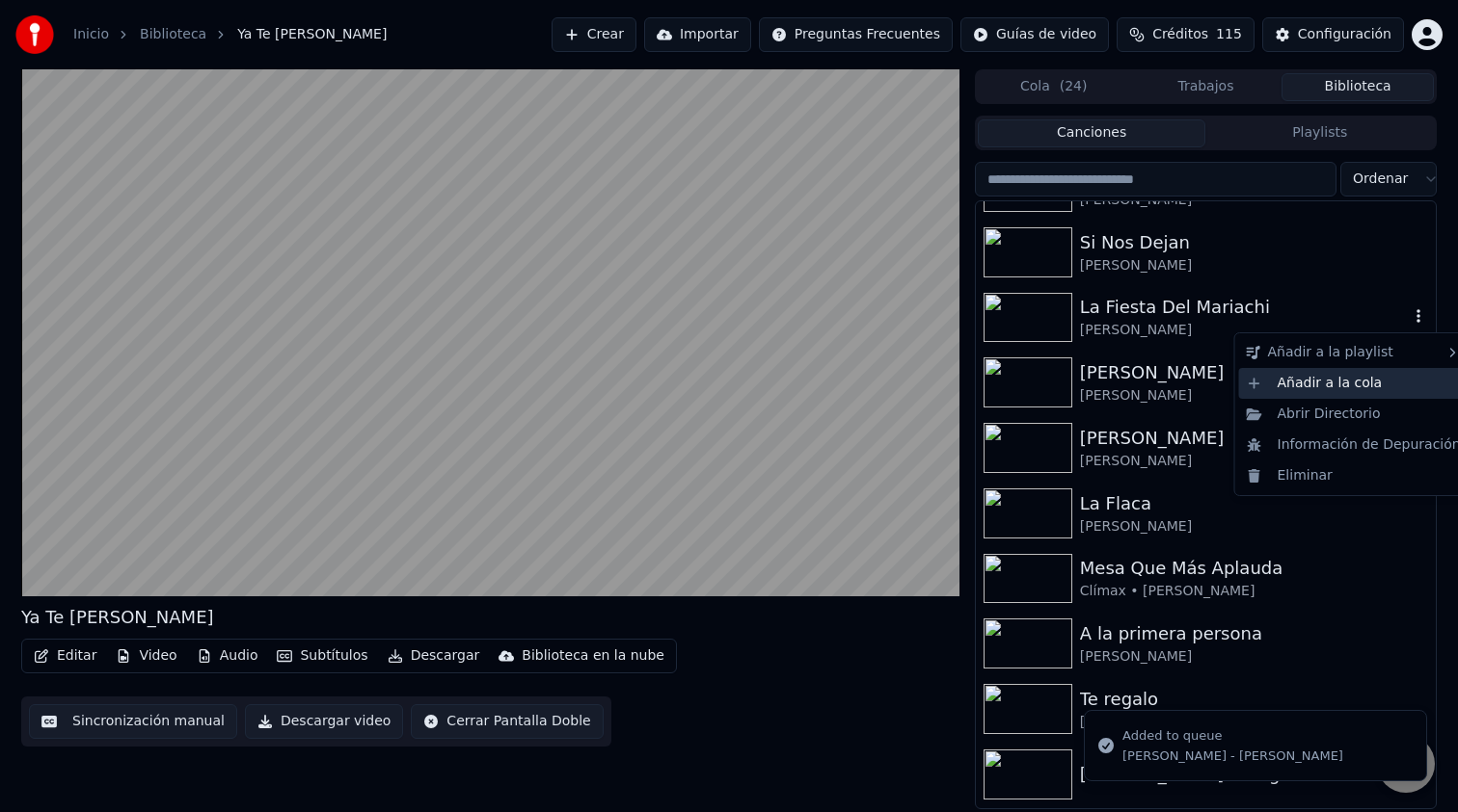
click at [1362, 384] on div "Añadir a la cola" at bounding box center [1353, 383] width 229 height 31
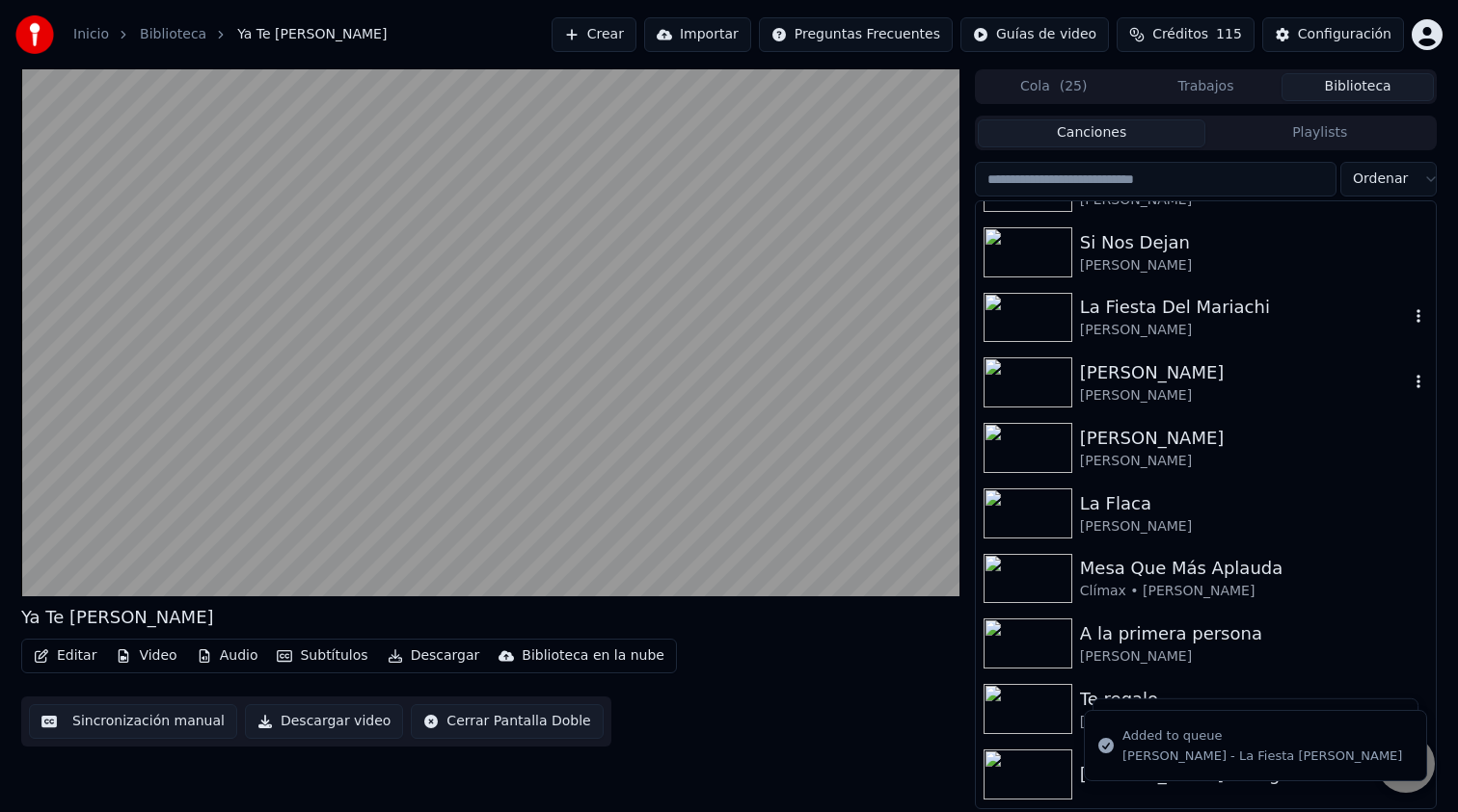
scroll to position [0, 0]
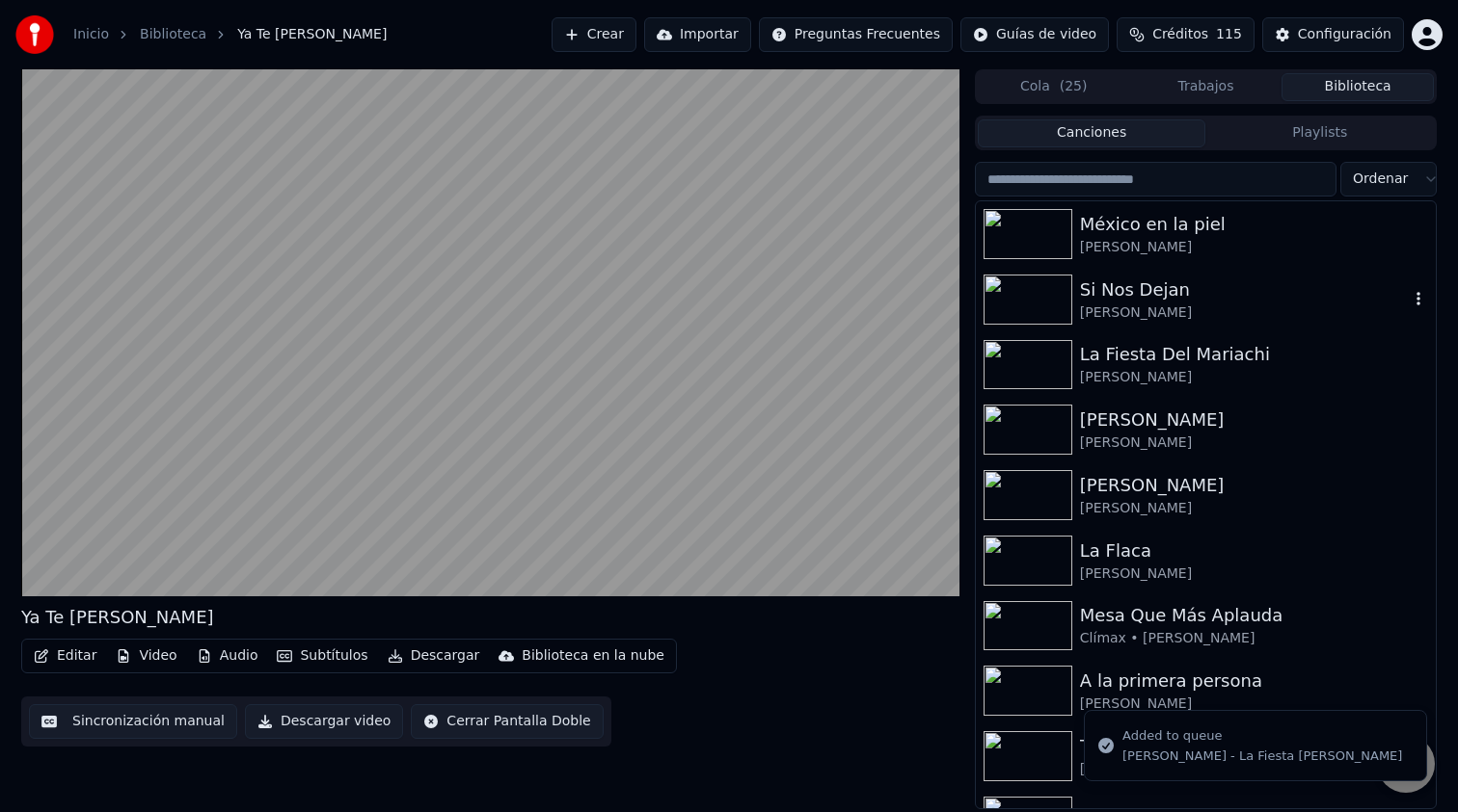
click at [1414, 302] on icon "button" at bounding box center [1417, 299] width 19 height 16
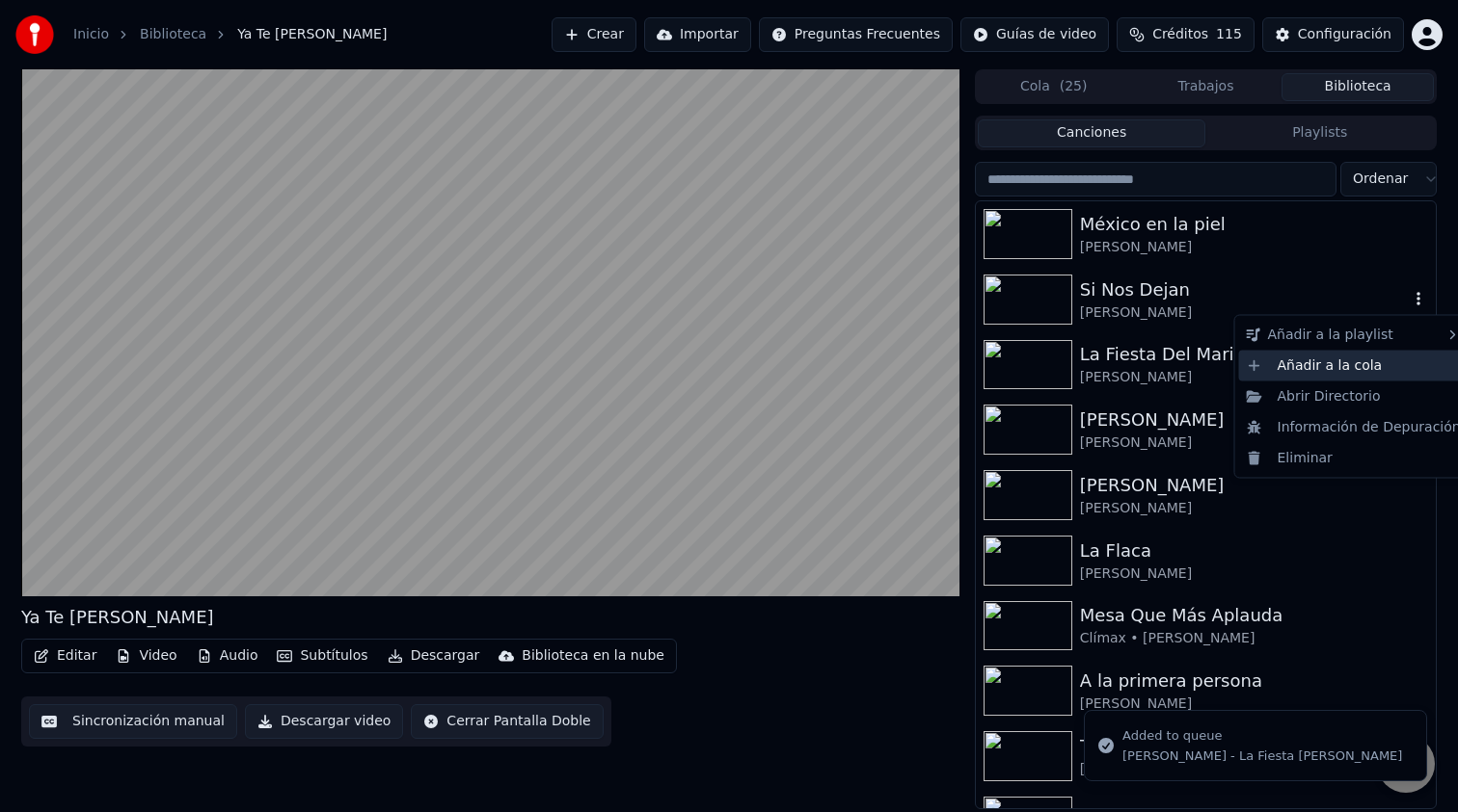
click at [1364, 372] on div "Añadir a la cola" at bounding box center [1353, 364] width 229 height 31
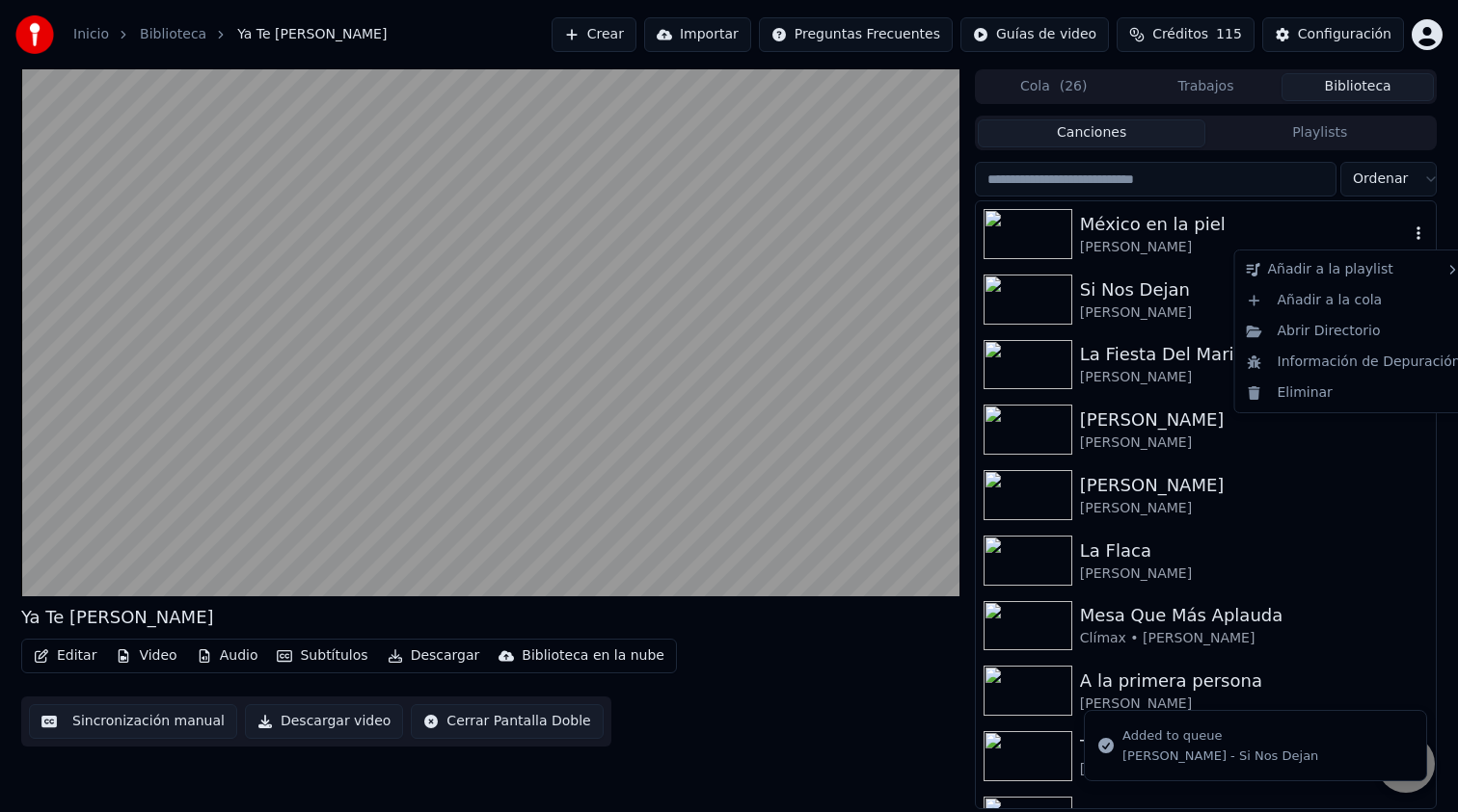
click at [1413, 230] on icon "button" at bounding box center [1417, 233] width 19 height 16
click at [1344, 299] on div "Añadir a la cola" at bounding box center [1353, 300] width 229 height 31
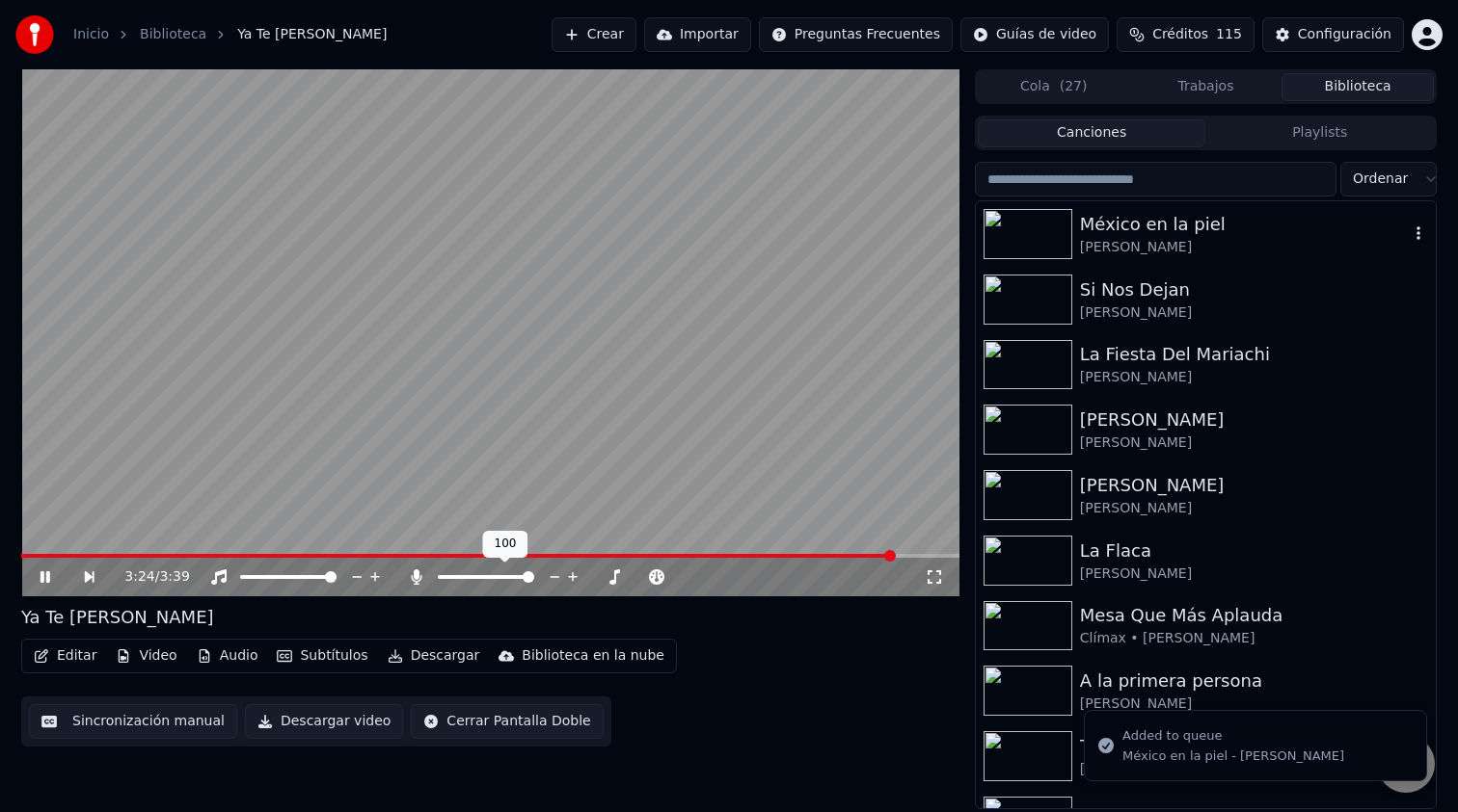
click at [561, 580] on div at bounding box center [504, 577] width 155 height 19
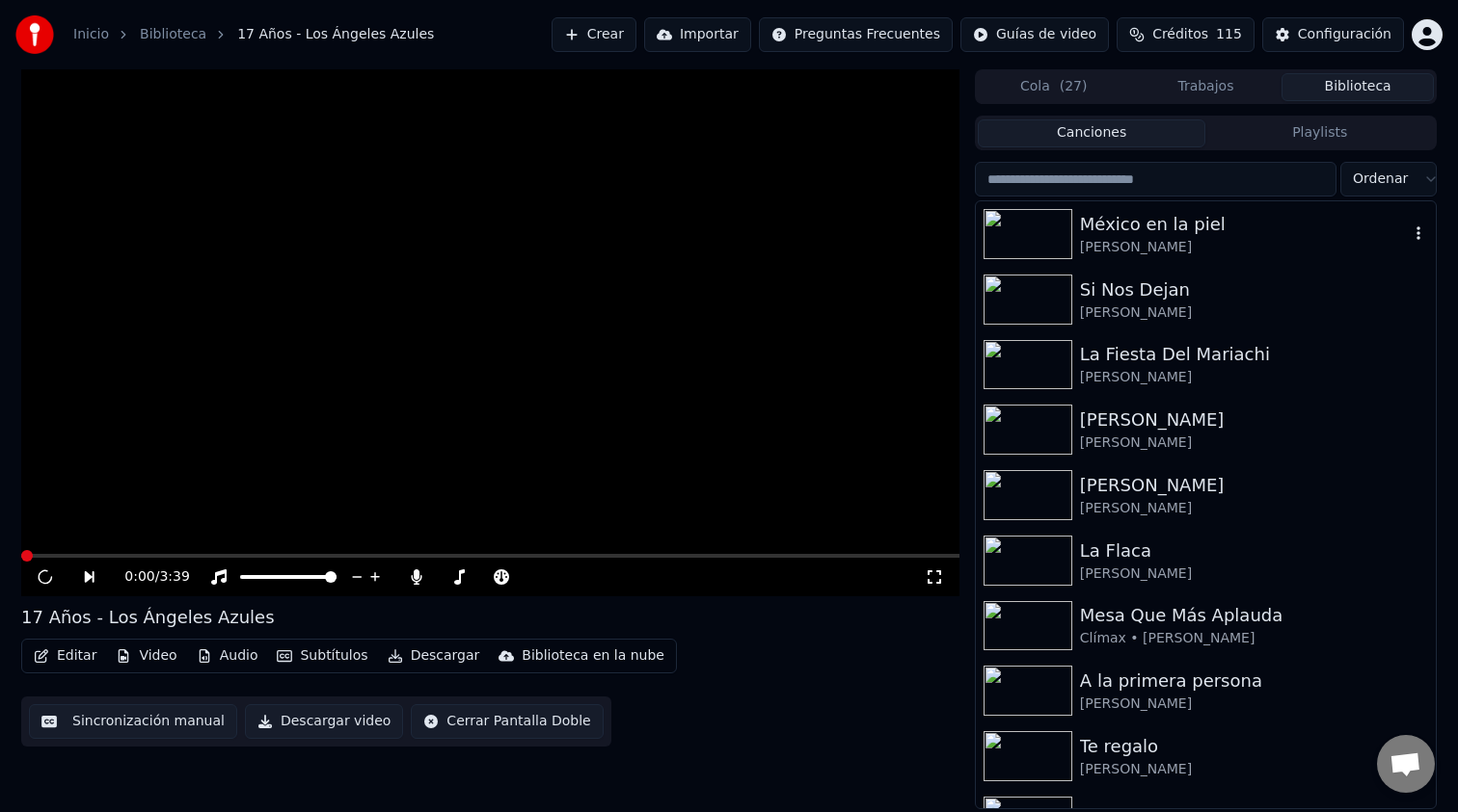
click at [84, 575] on icon at bounding box center [88, 578] width 10 height 12
click at [93, 576] on icon at bounding box center [88, 578] width 10 height 12
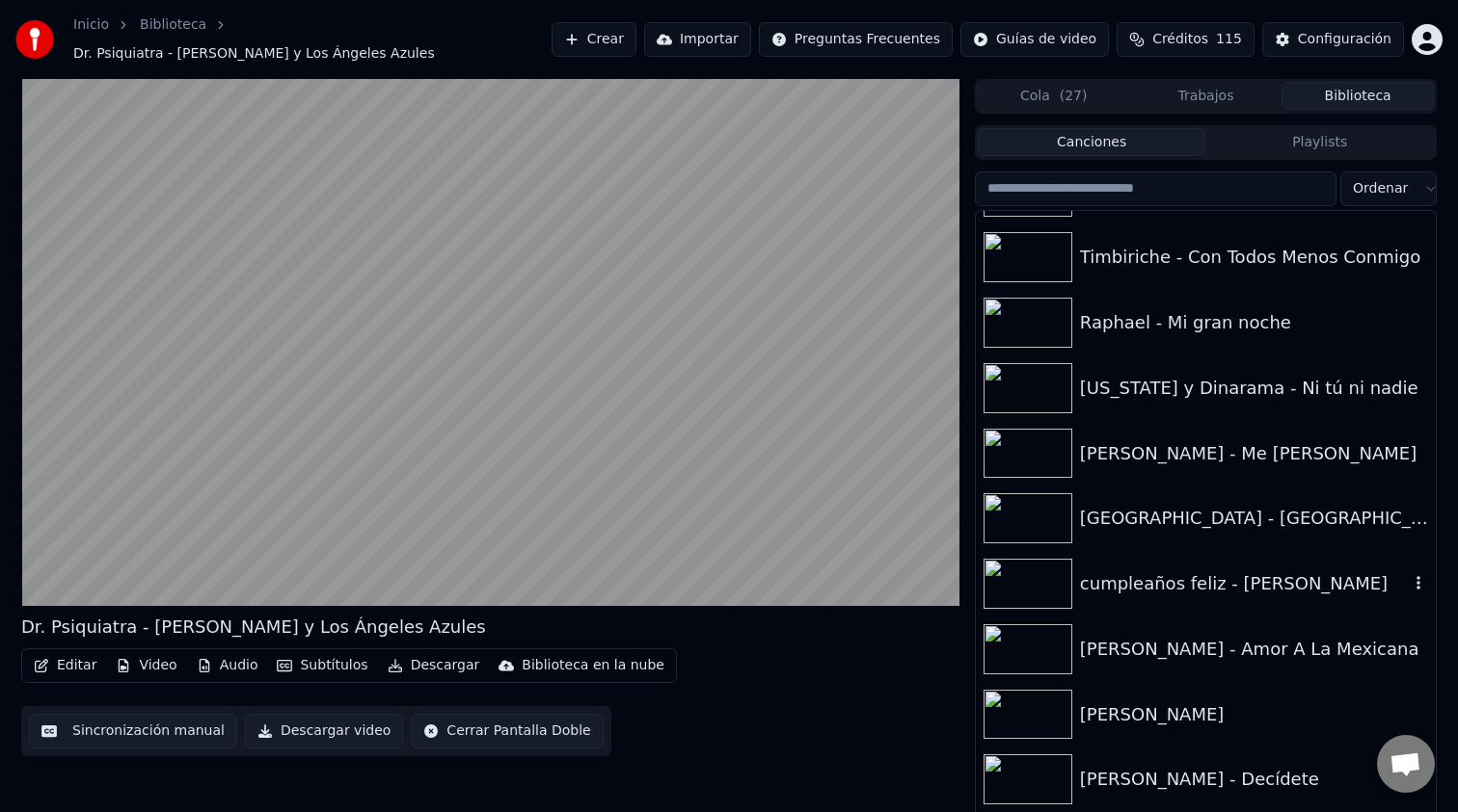
scroll to position [1315, 0]
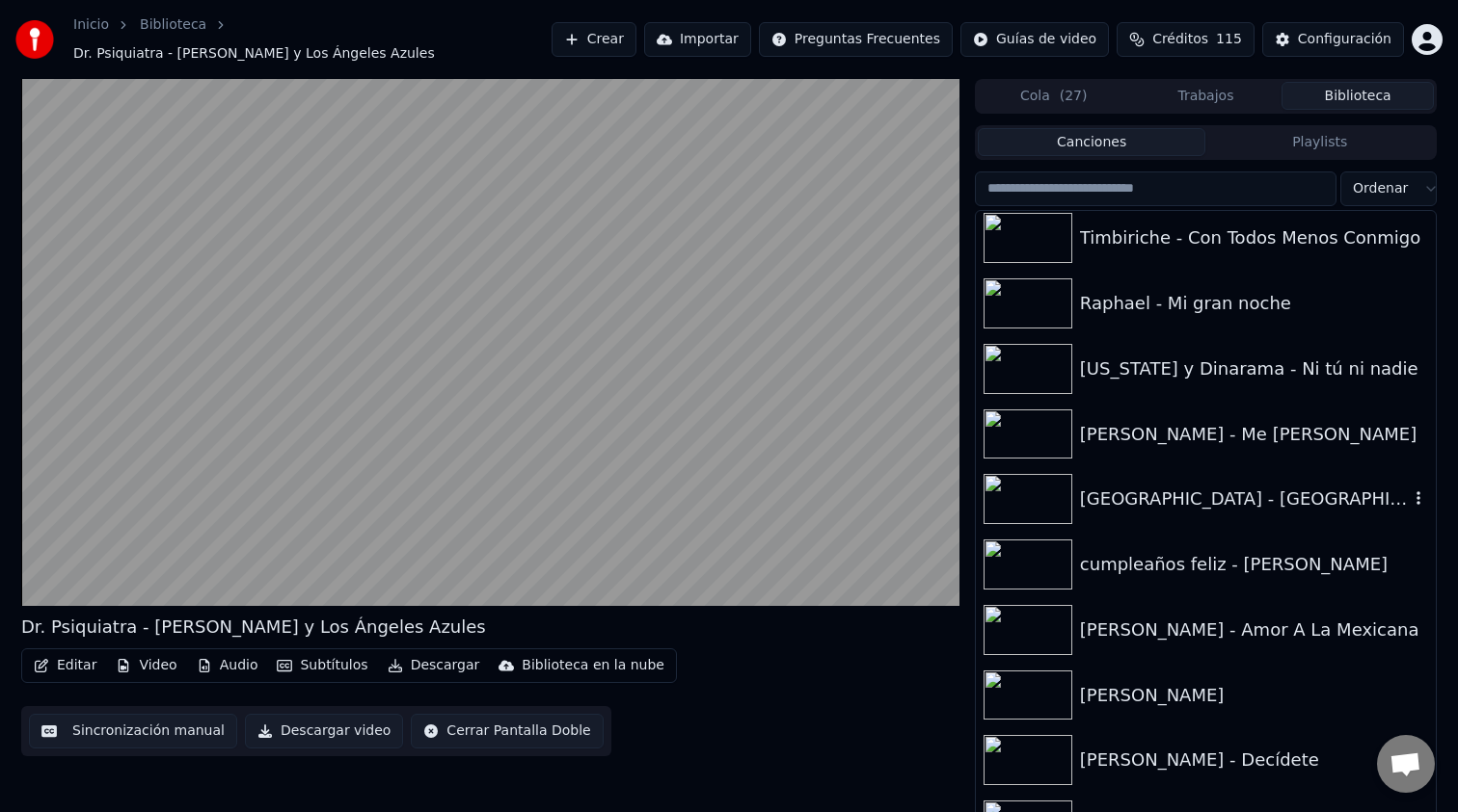
click at [1267, 505] on div "[GEOGRAPHIC_DATA] - [GEOGRAPHIC_DATA] no [GEOGRAPHIC_DATA]" at bounding box center [1205, 499] width 460 height 66
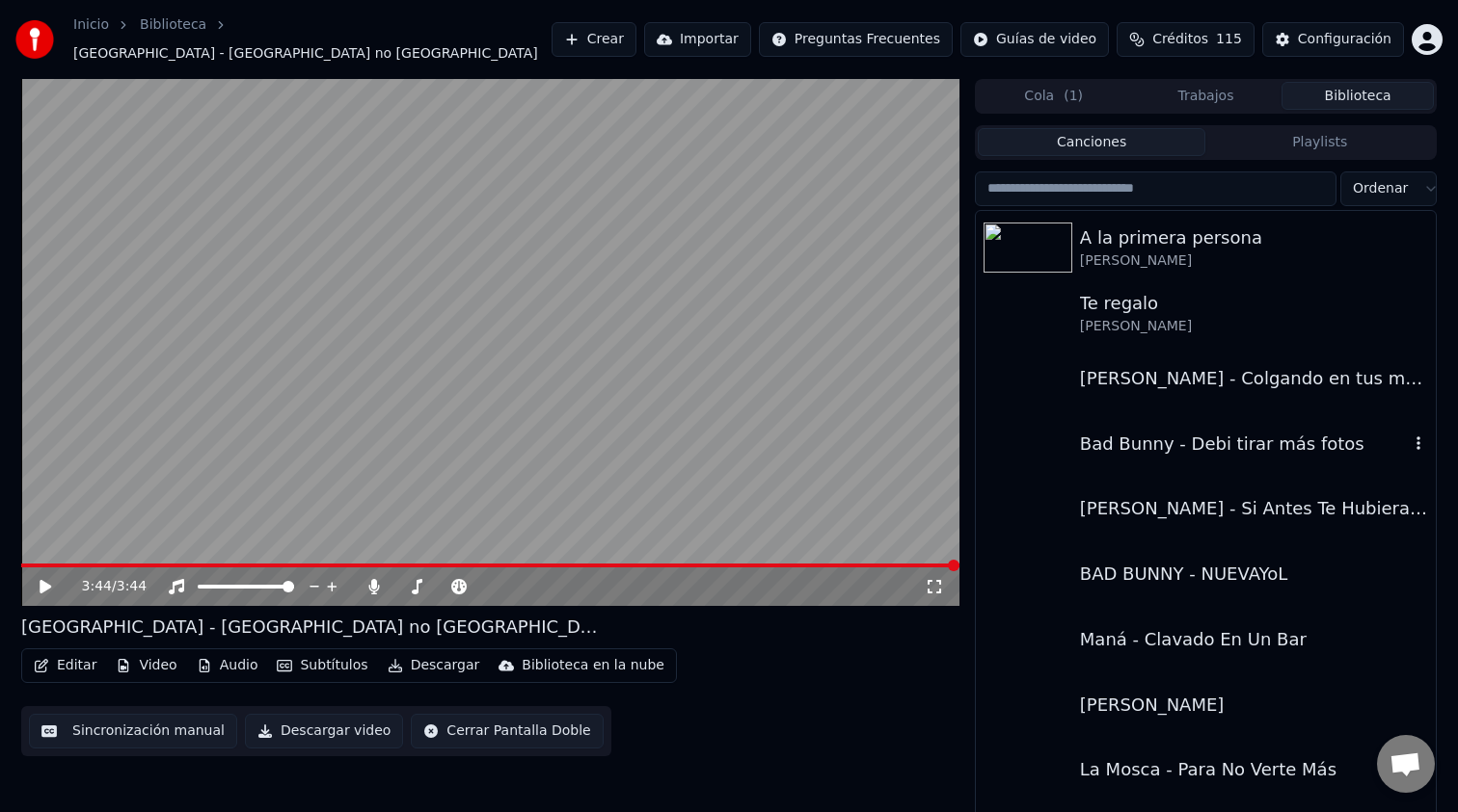
scroll to position [452, 0]
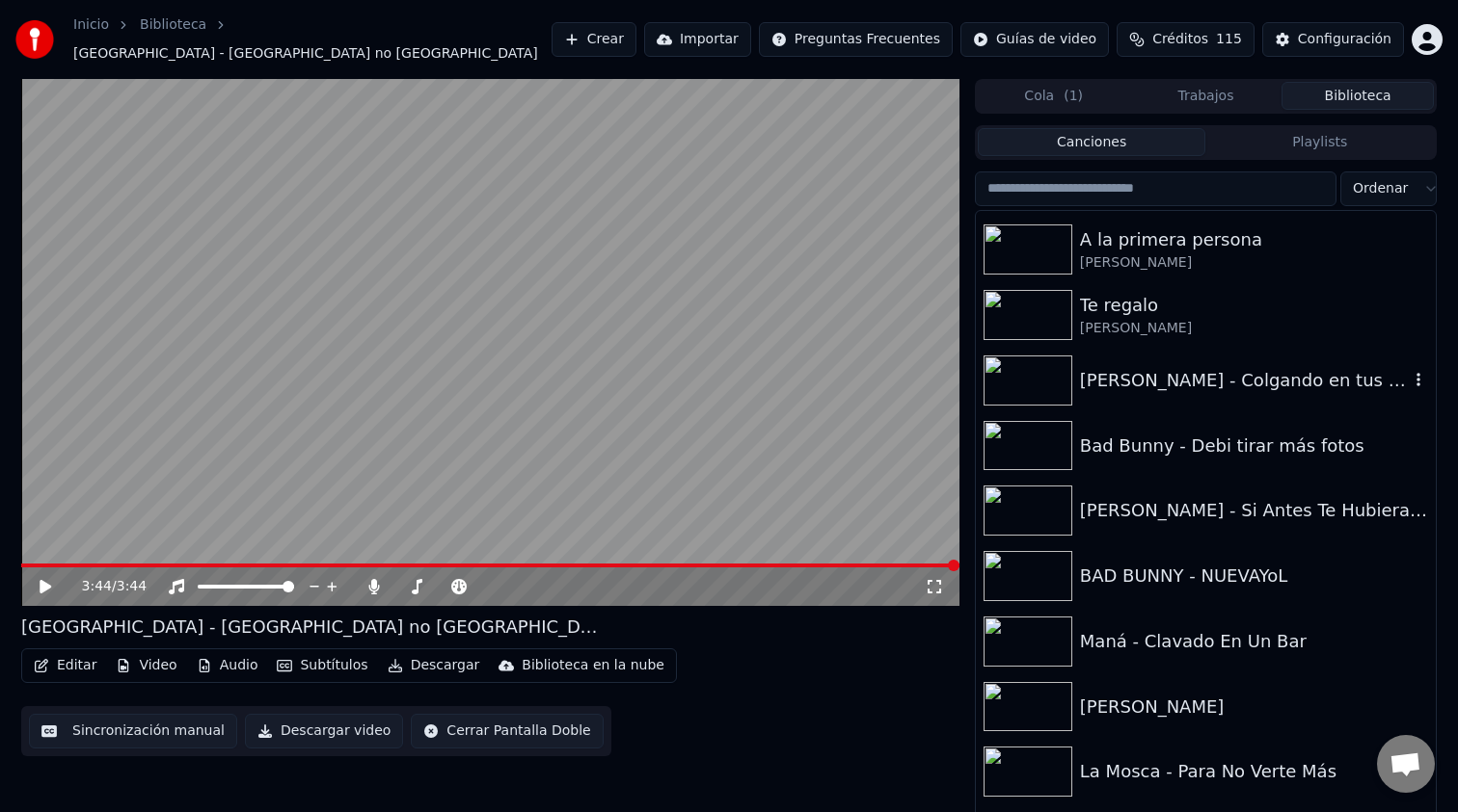
click at [1260, 379] on div "[PERSON_NAME] - Colgando en tus manos" at bounding box center [1243, 380] width 329 height 27
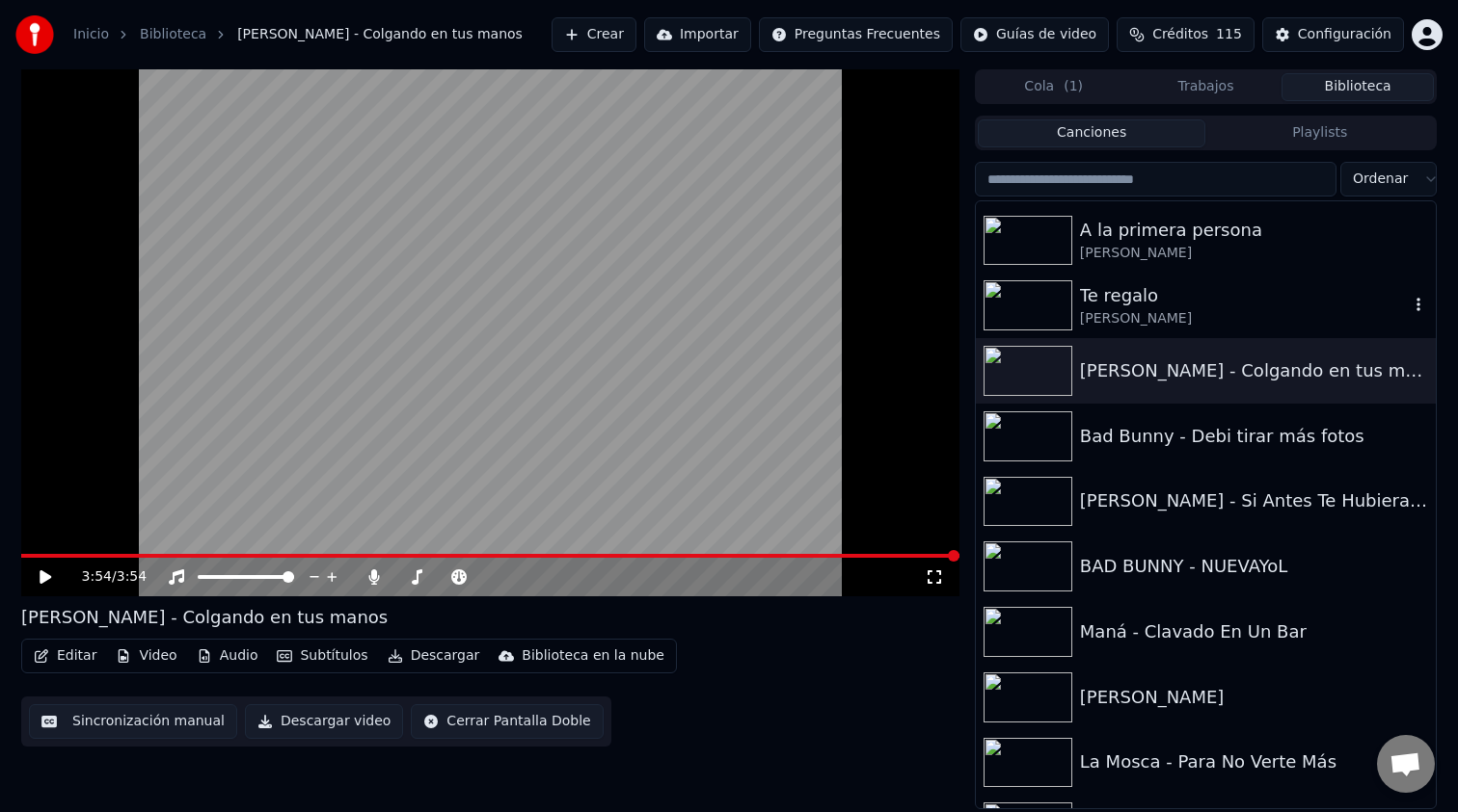
click at [1252, 295] on div "Te regalo" at bounding box center [1243, 295] width 329 height 27
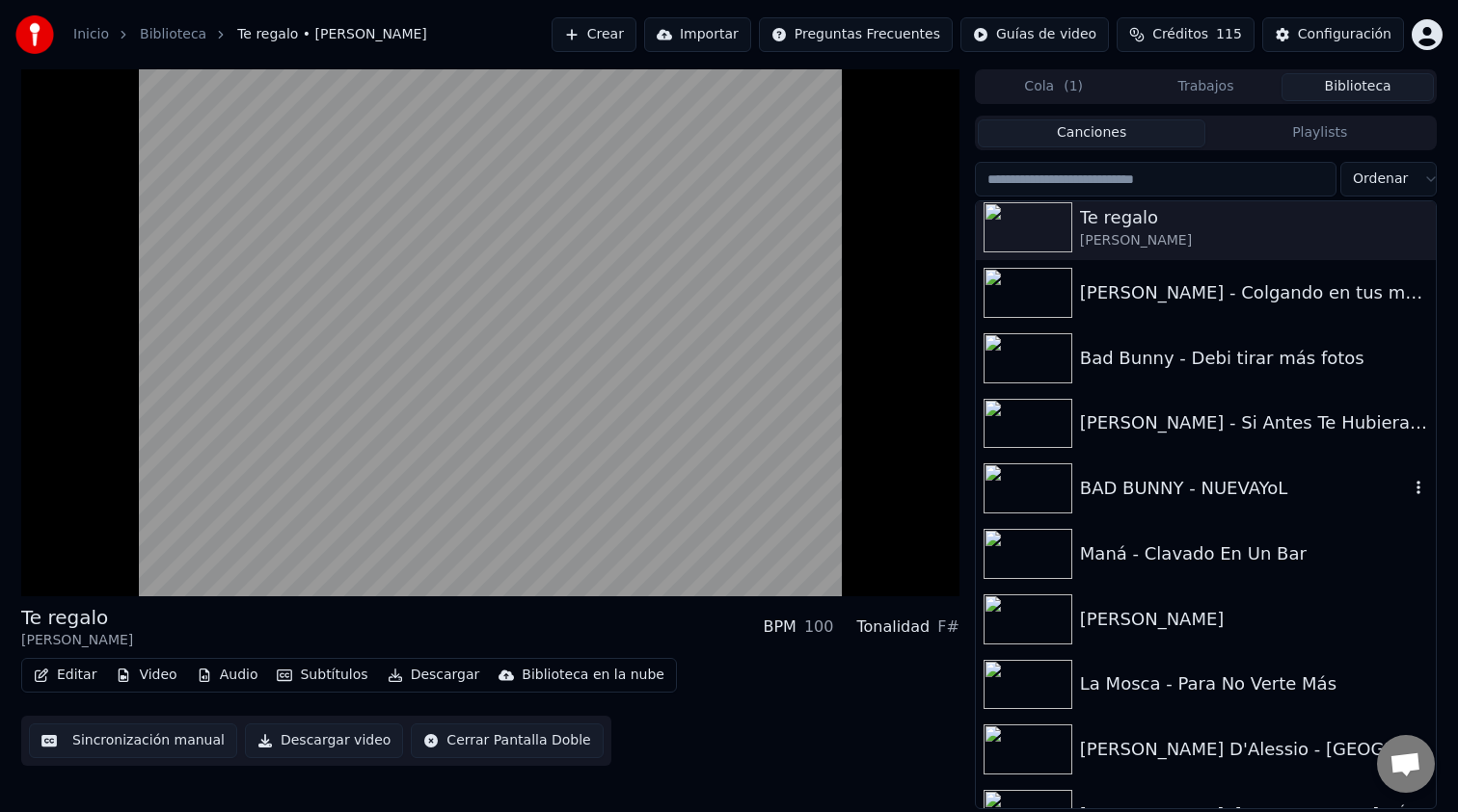
scroll to position [535, 0]
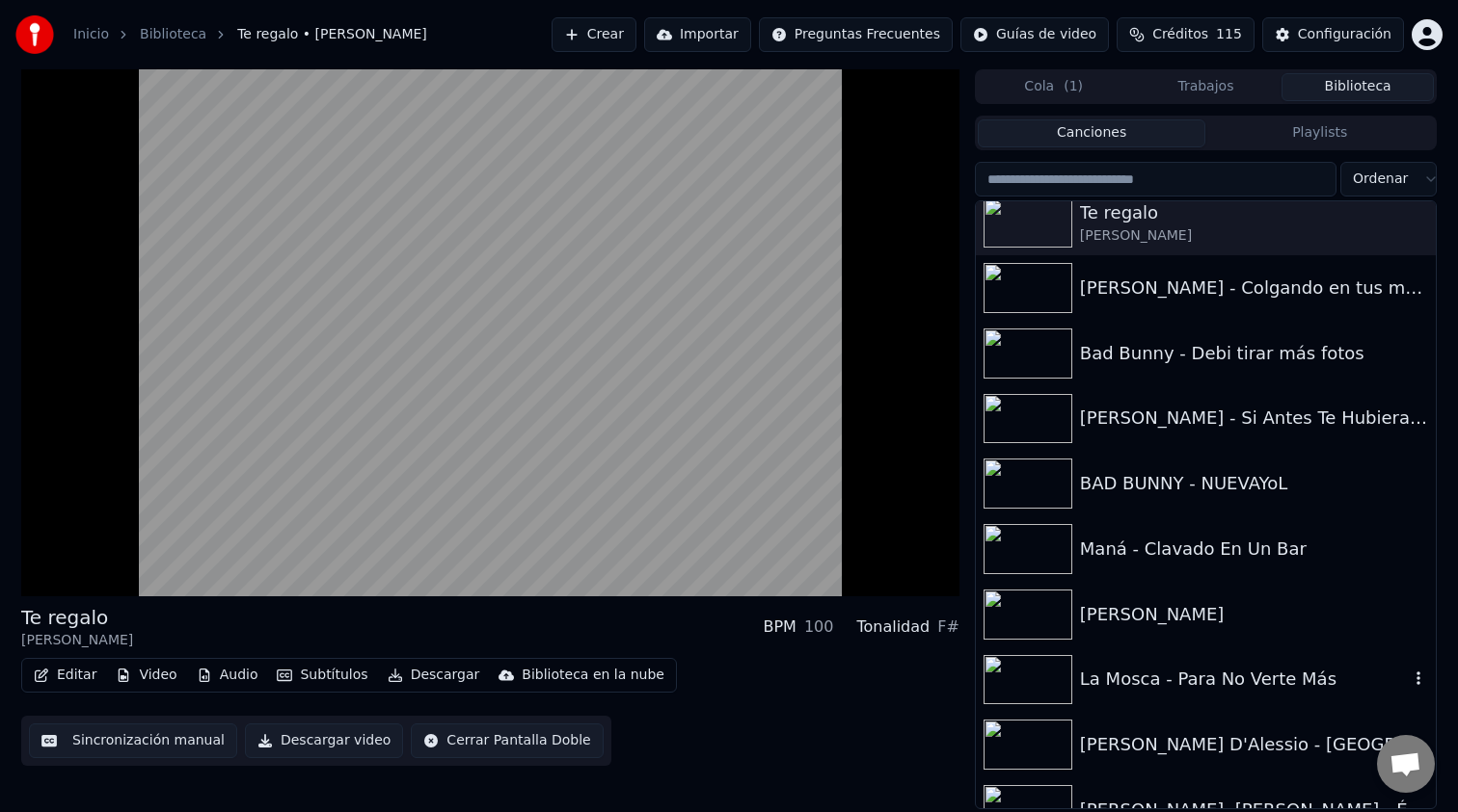
click at [1210, 698] on div "La Mosca - Para No Verte Más" at bounding box center [1205, 680] width 460 height 66
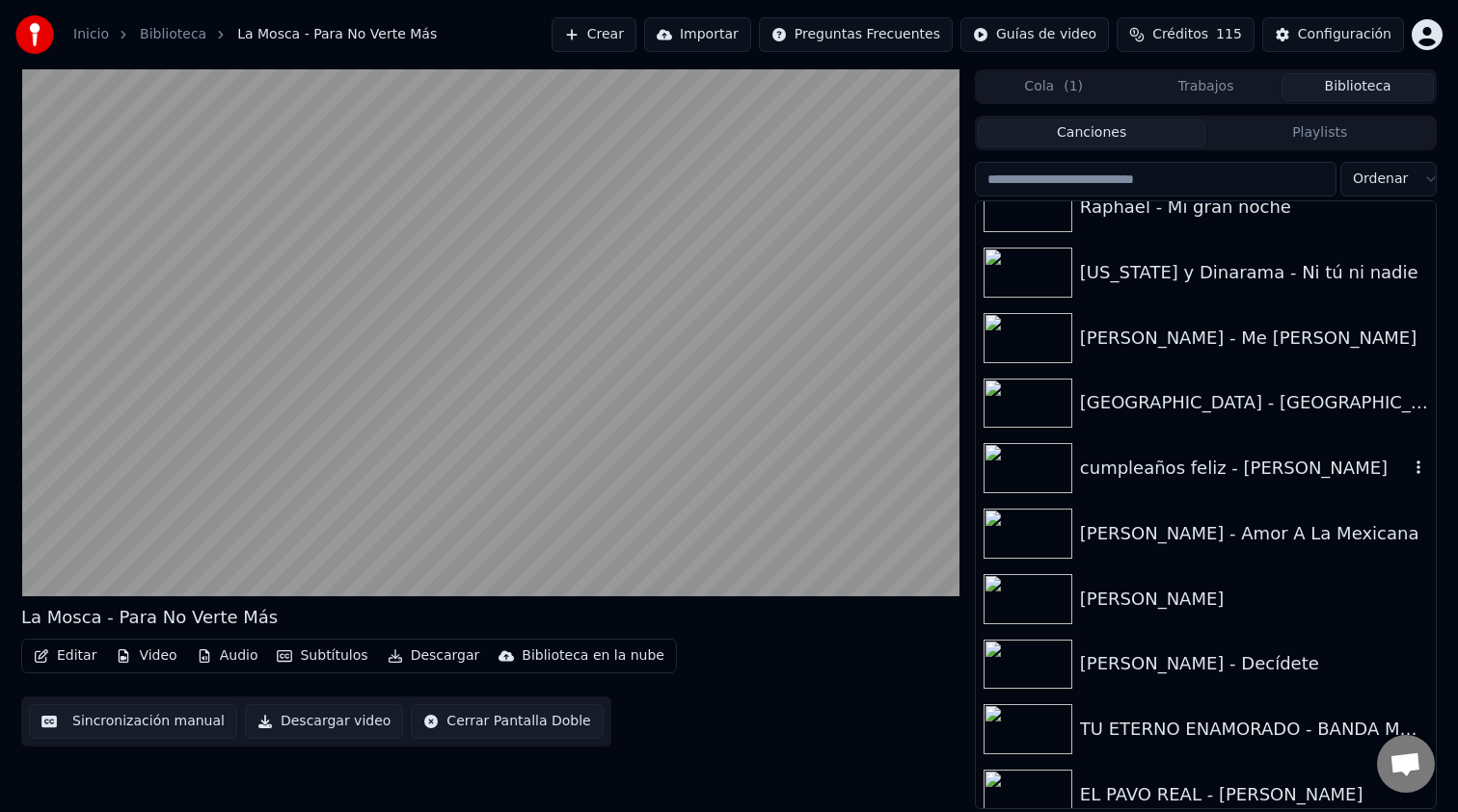
scroll to position [1399, 0]
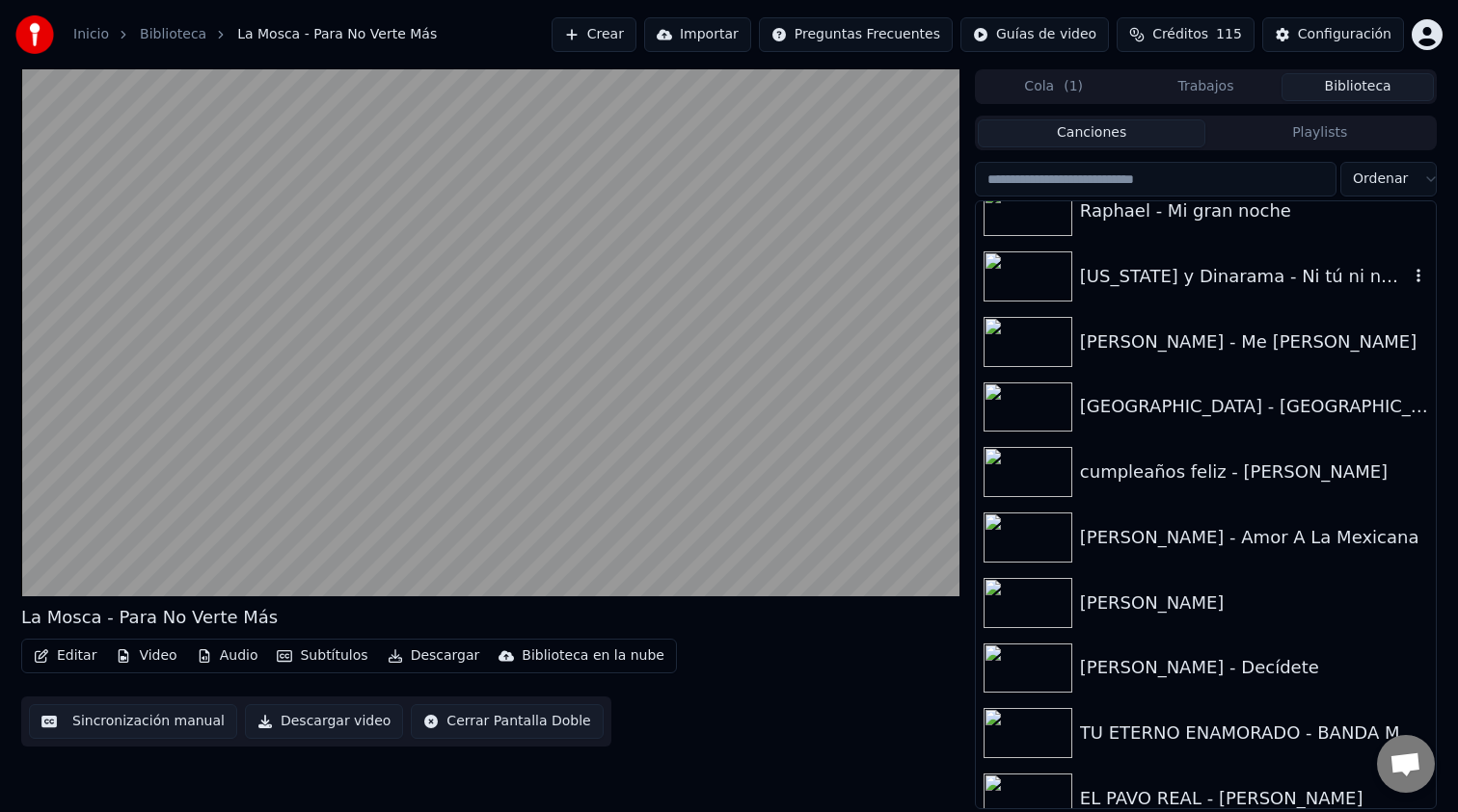
click at [1312, 264] on div "[US_STATE] y Dinarama - Ni tú ni nadie" at bounding box center [1243, 276] width 329 height 27
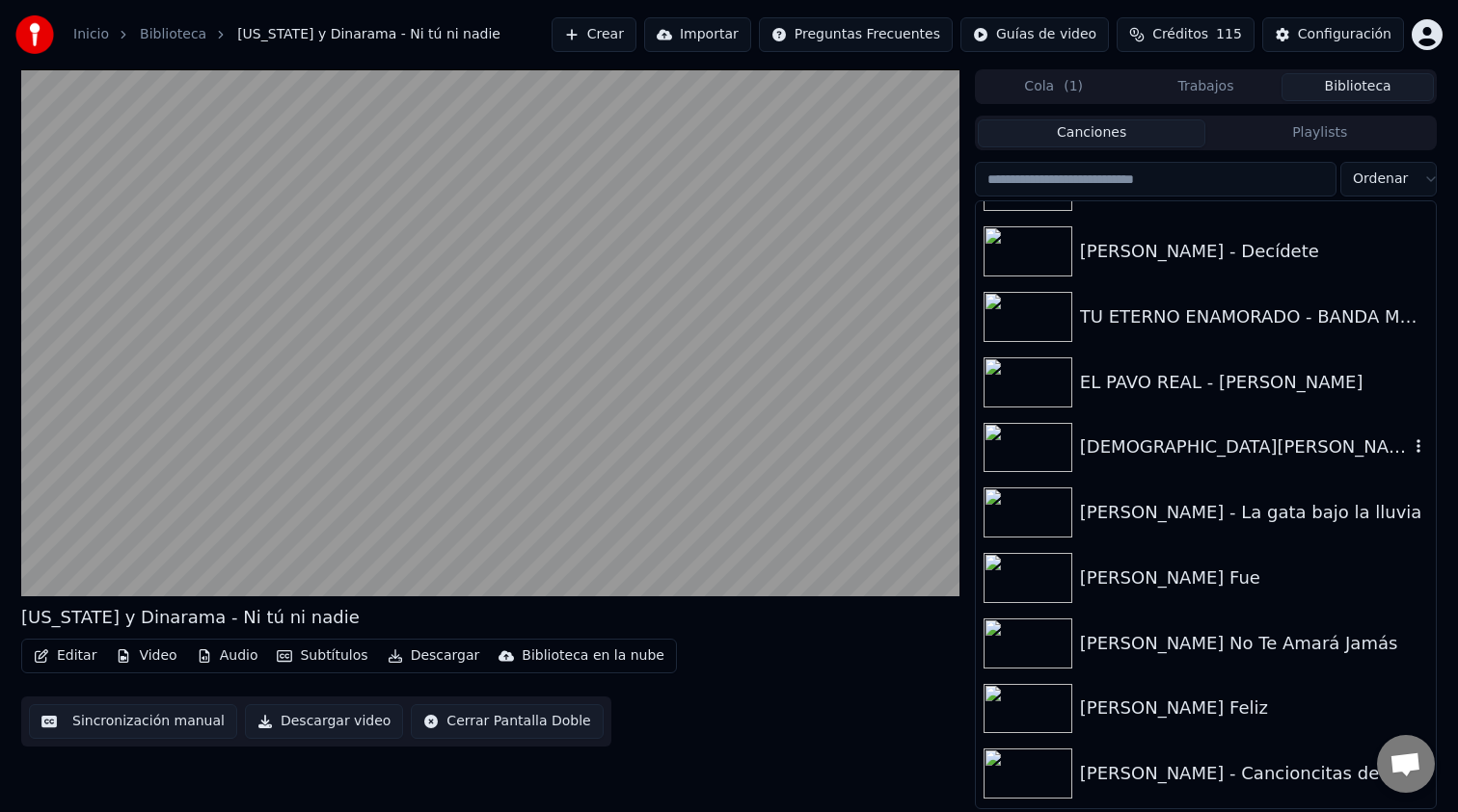
scroll to position [1829, 0]
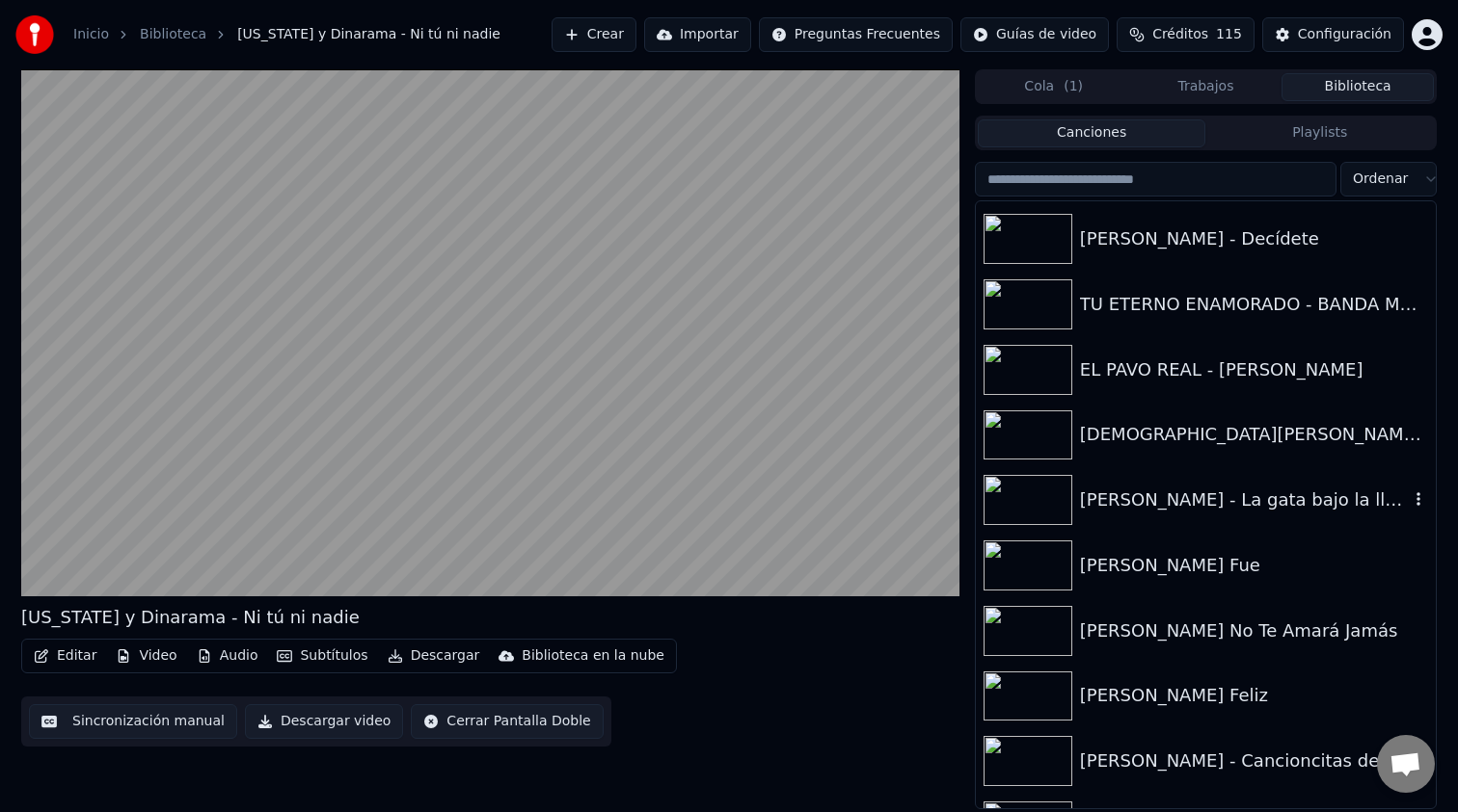
click at [1419, 495] on icon "button" at bounding box center [1418, 499] width 4 height 14
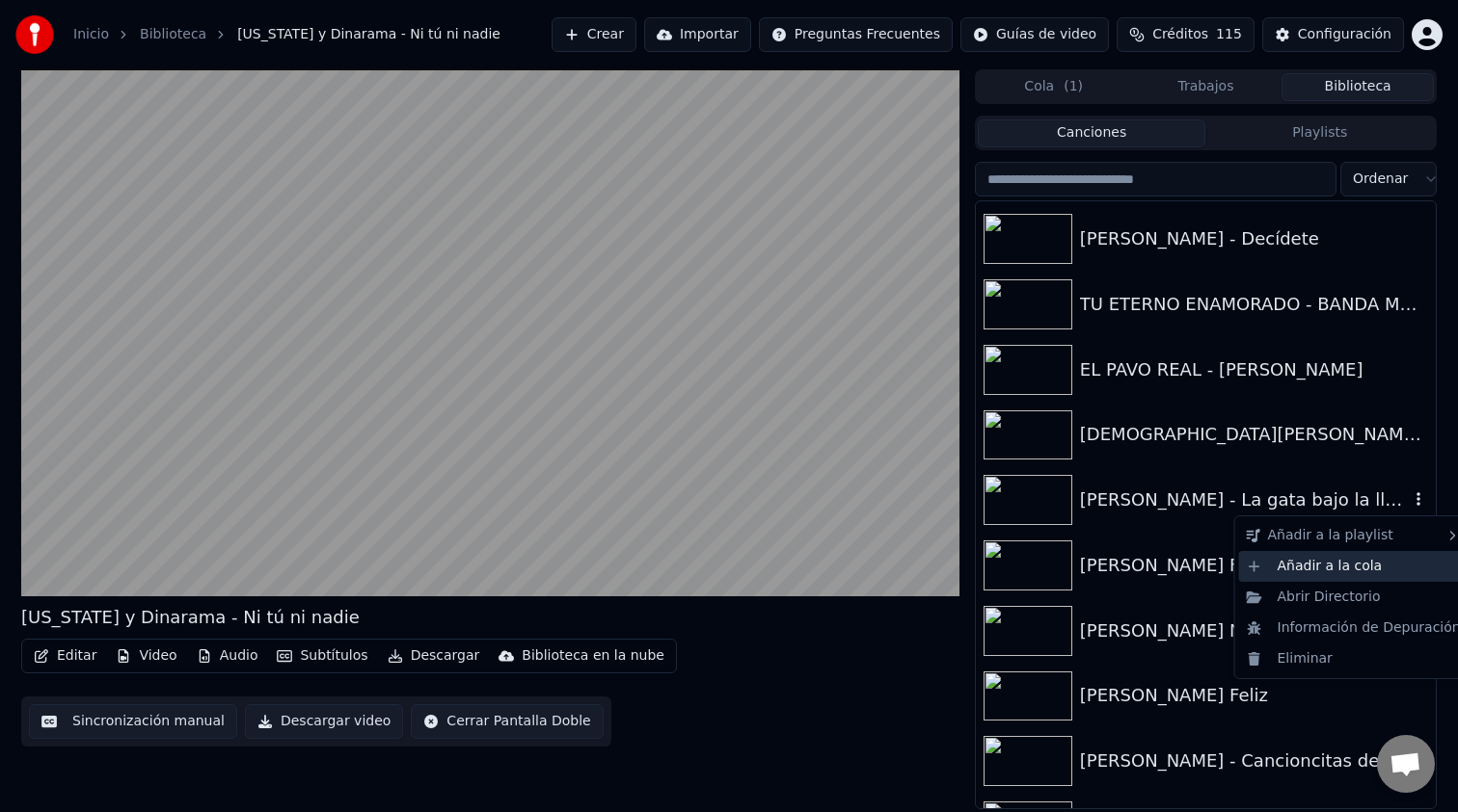
click at [1377, 566] on div "Añadir a la cola" at bounding box center [1353, 566] width 229 height 31
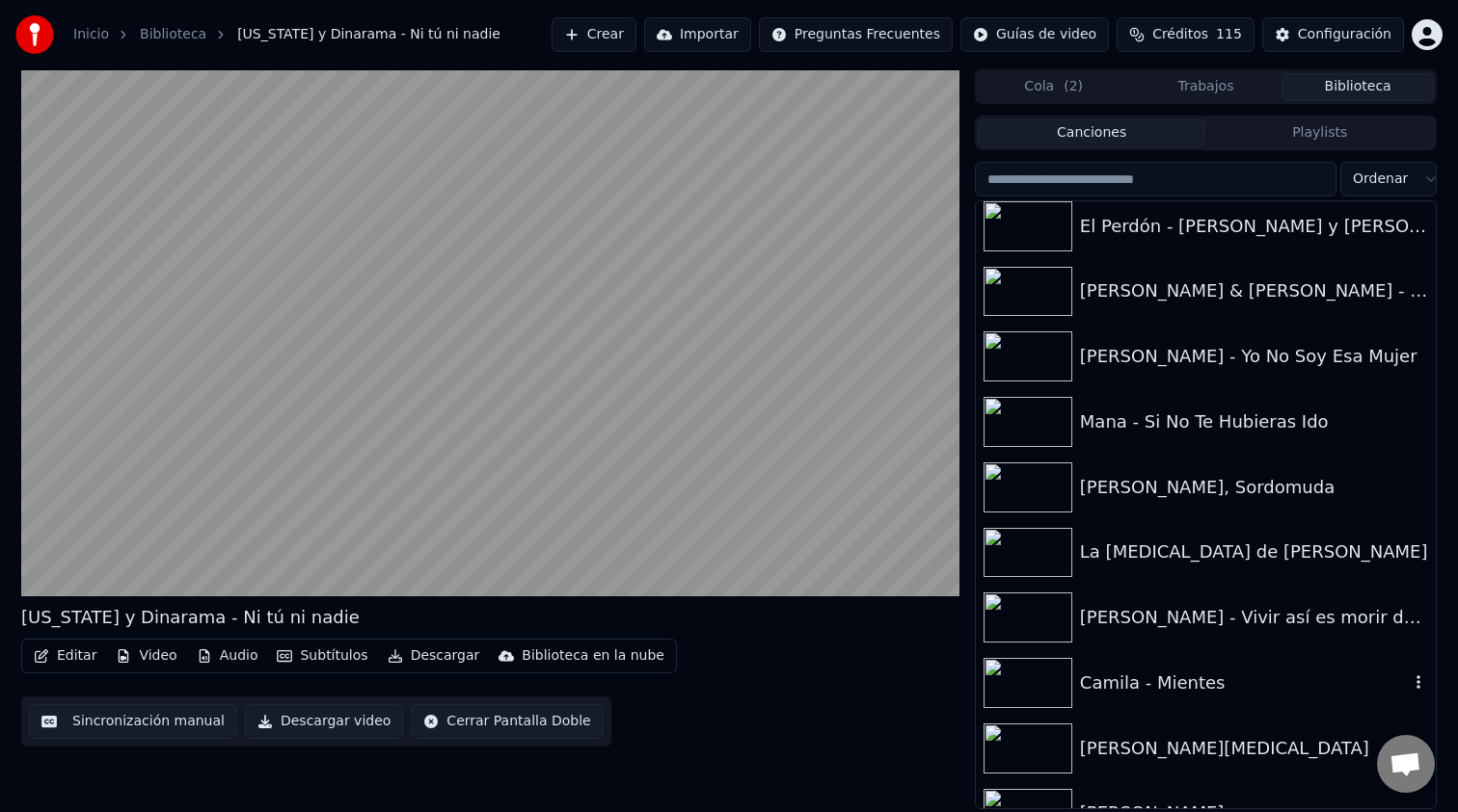
scroll to position [3232, 0]
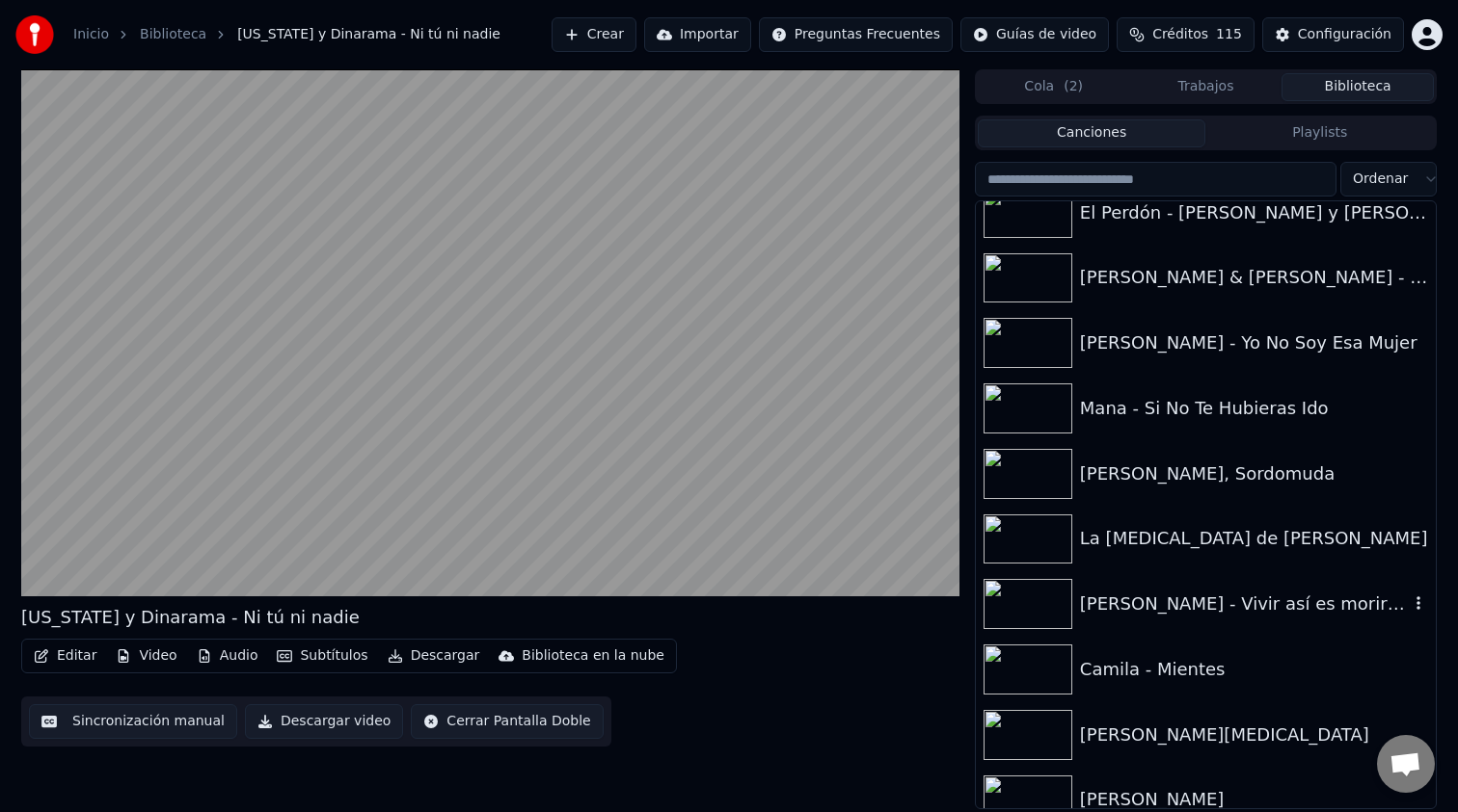
click at [1250, 608] on div "[PERSON_NAME] - Vivir así es morir de amor" at bounding box center [1243, 604] width 329 height 27
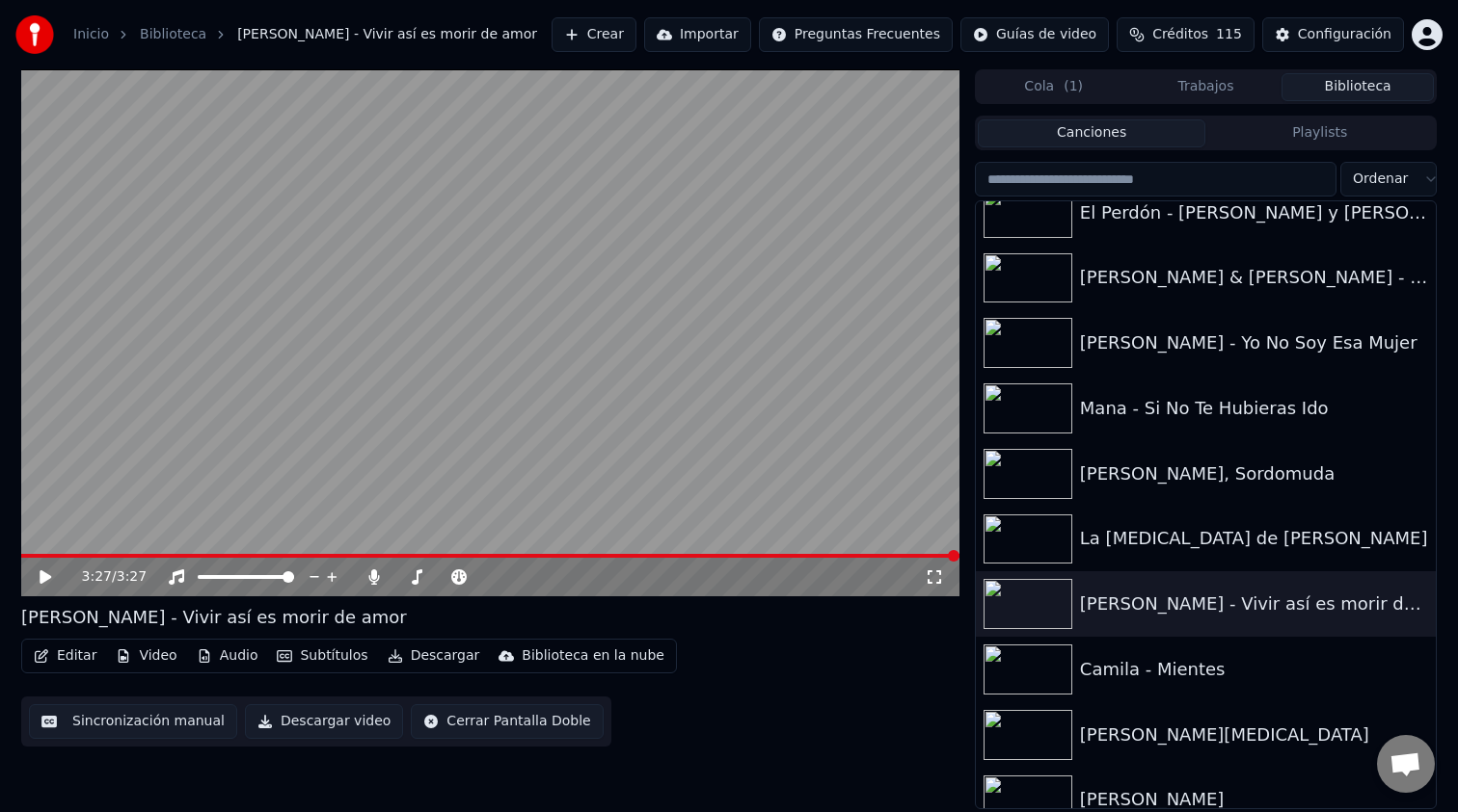
click at [1204, 186] on input "search" at bounding box center [1155, 179] width 362 height 35
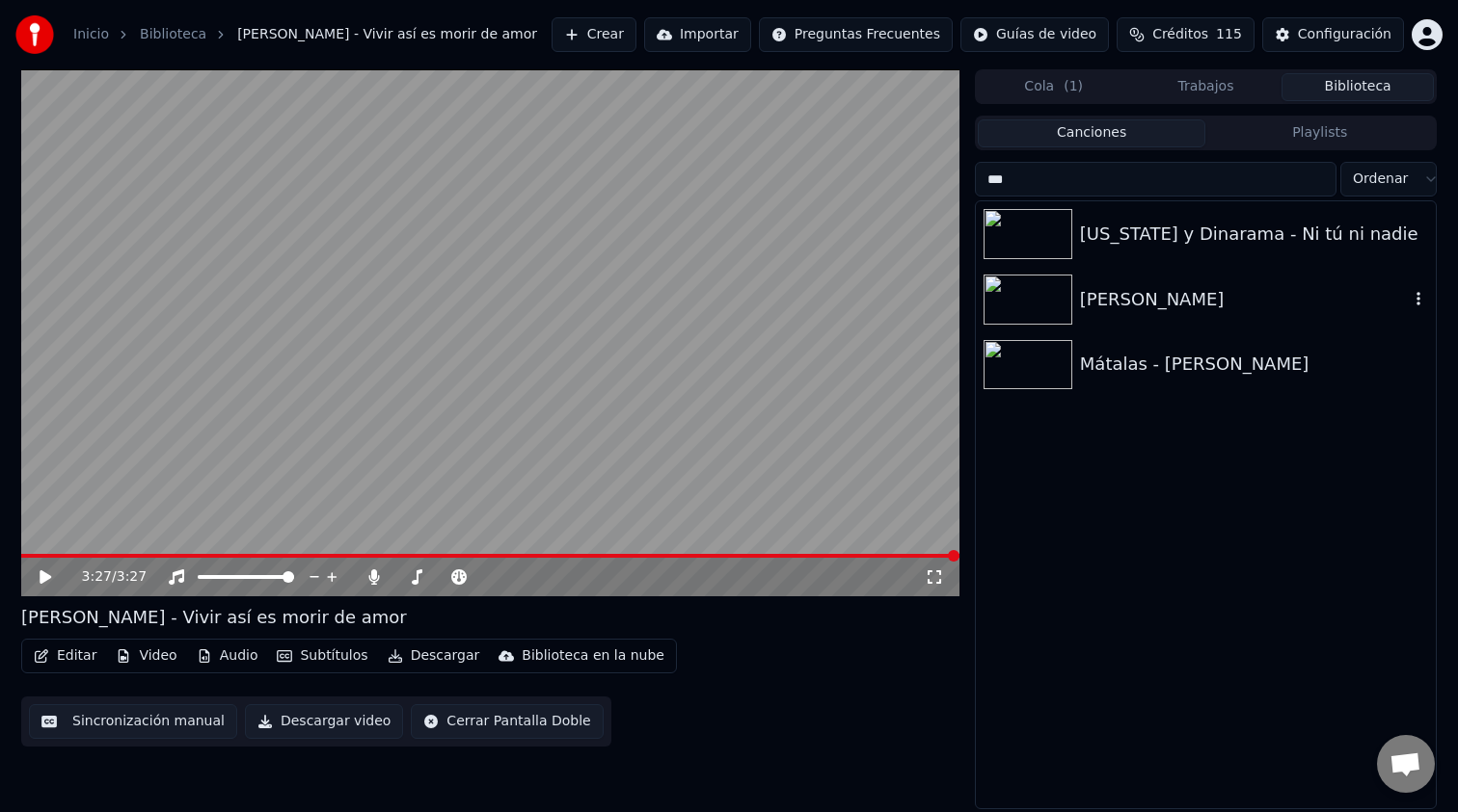
type input "***"
click at [1191, 307] on div "[PERSON_NAME]" at bounding box center [1243, 299] width 329 height 27
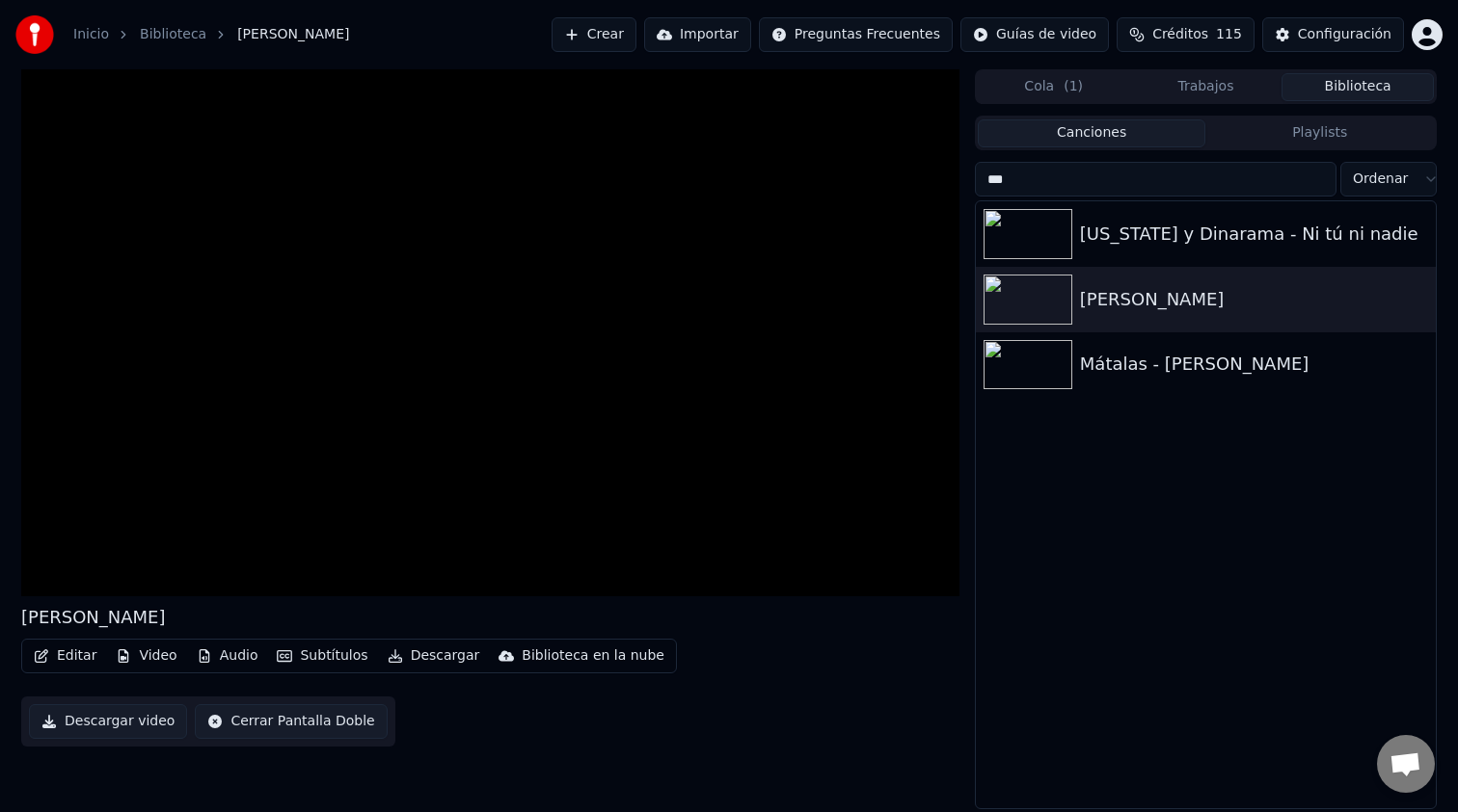
click at [1344, 88] on button "Biblioteca" at bounding box center [1357, 87] width 152 height 28
click at [1314, 177] on input "***" at bounding box center [1155, 179] width 362 height 35
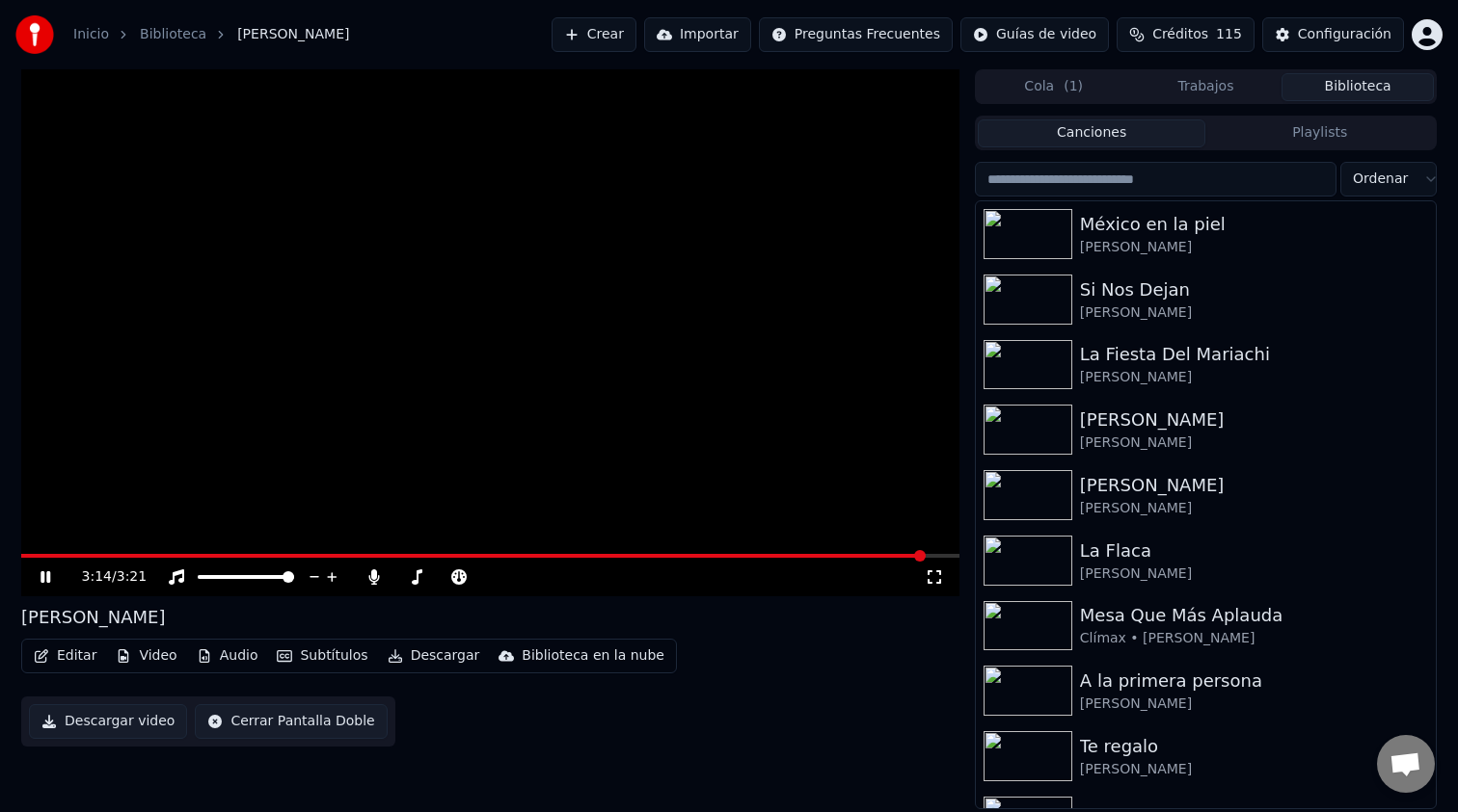
click at [49, 577] on icon at bounding box center [46, 578] width 10 height 12
click at [1150, 368] on div "[PERSON_NAME]" at bounding box center [1243, 377] width 329 height 19
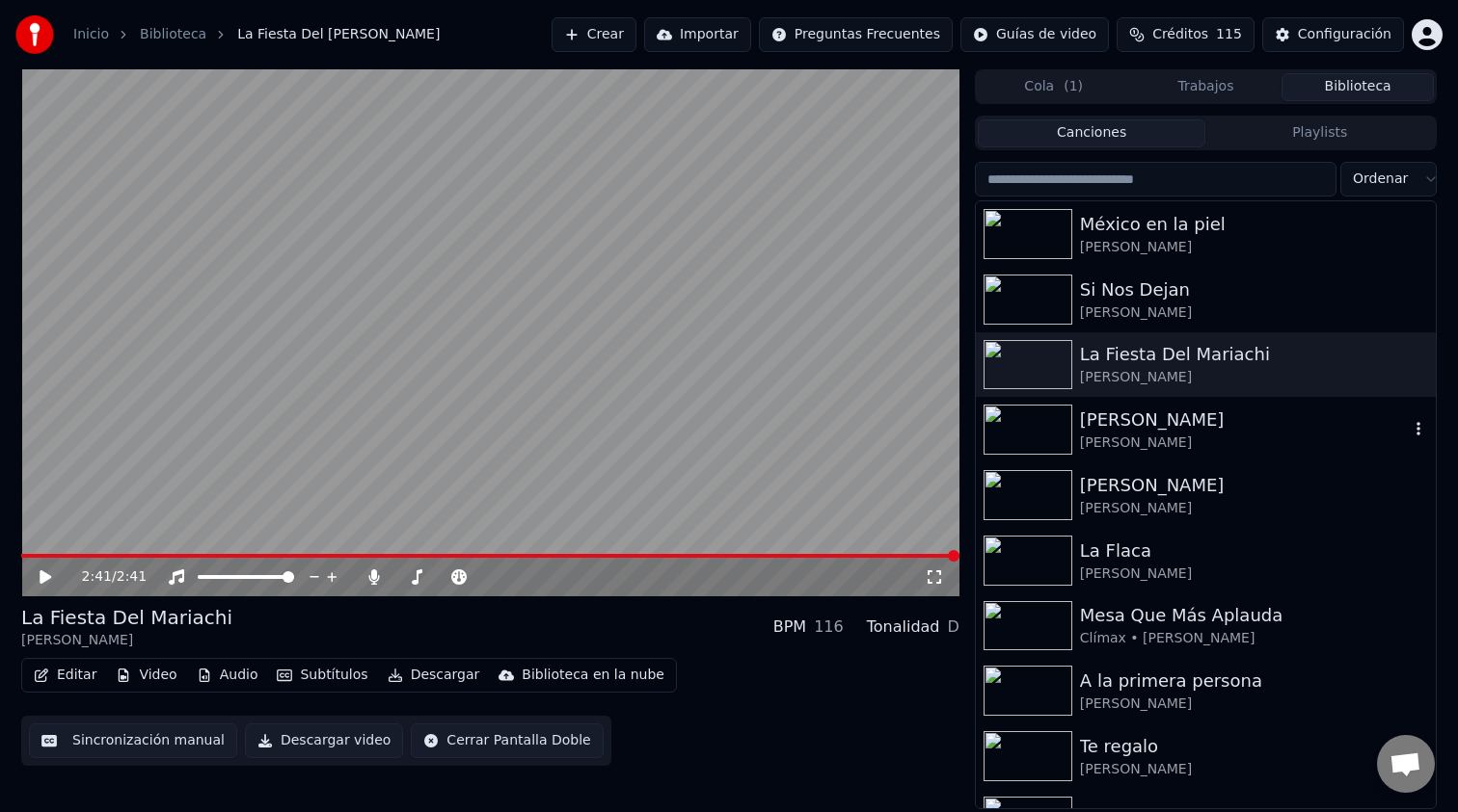
click at [1119, 431] on div "[PERSON_NAME]" at bounding box center [1243, 420] width 329 height 27
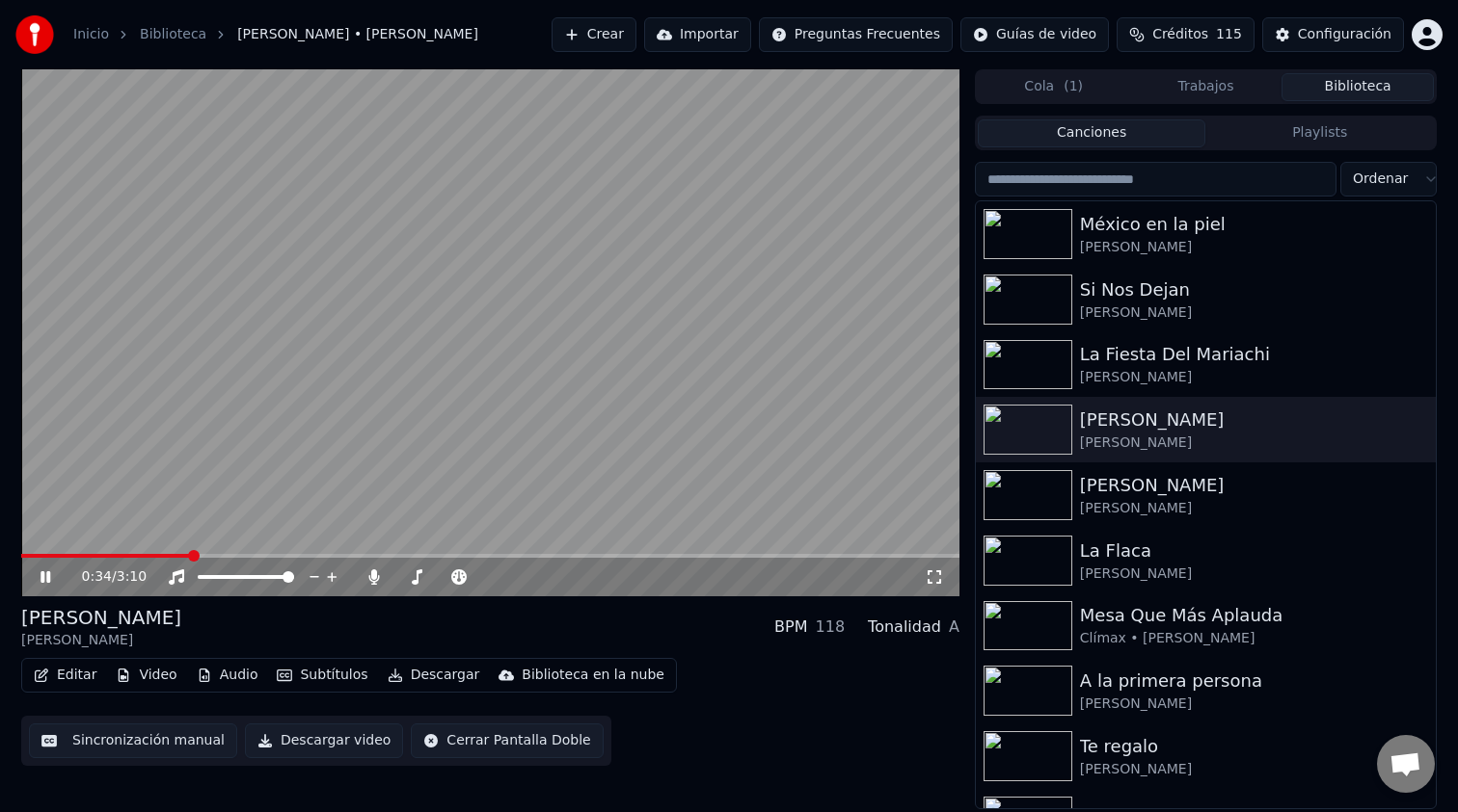
click at [625, 42] on button "Crear" at bounding box center [593, 34] width 84 height 35
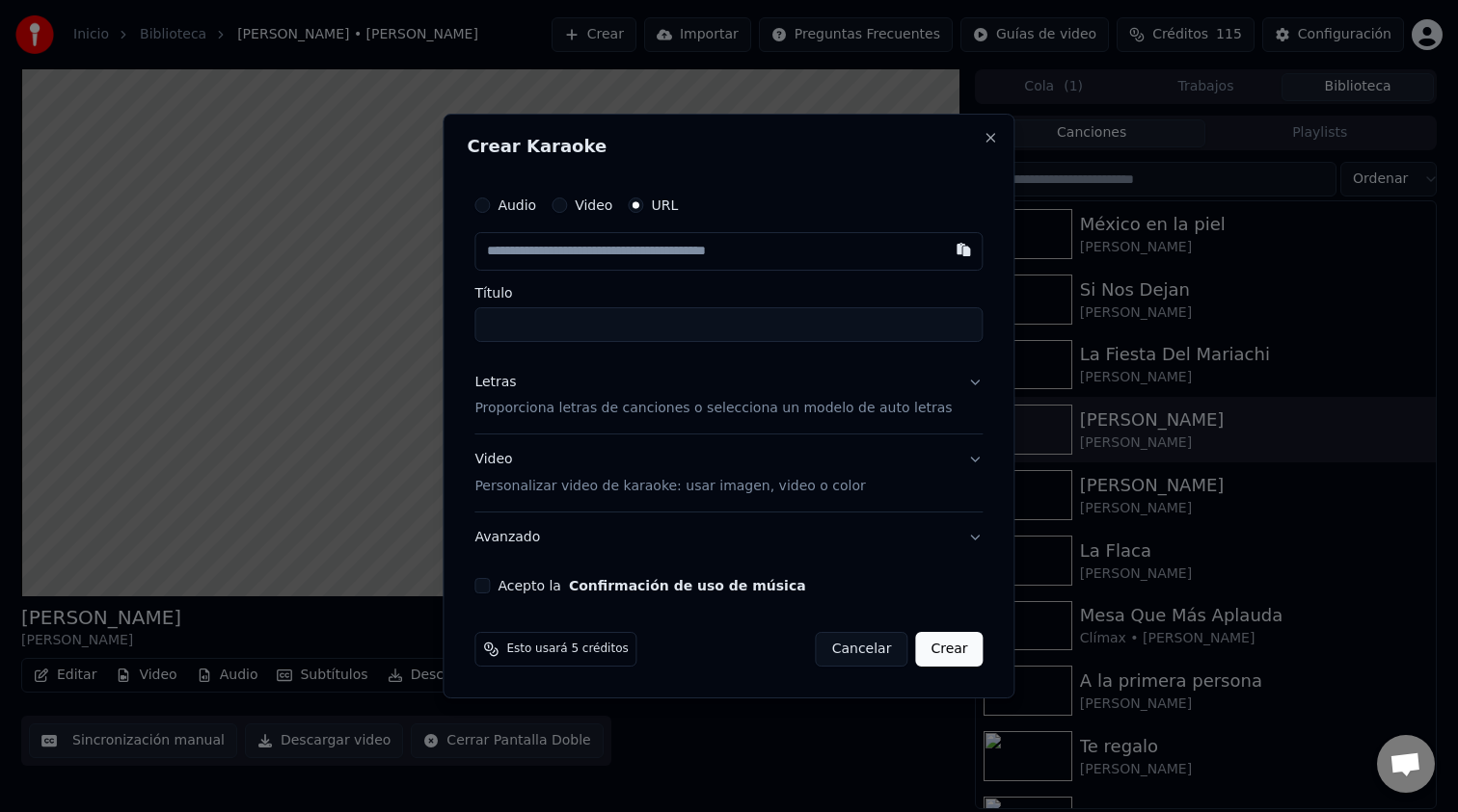
type input "**********"
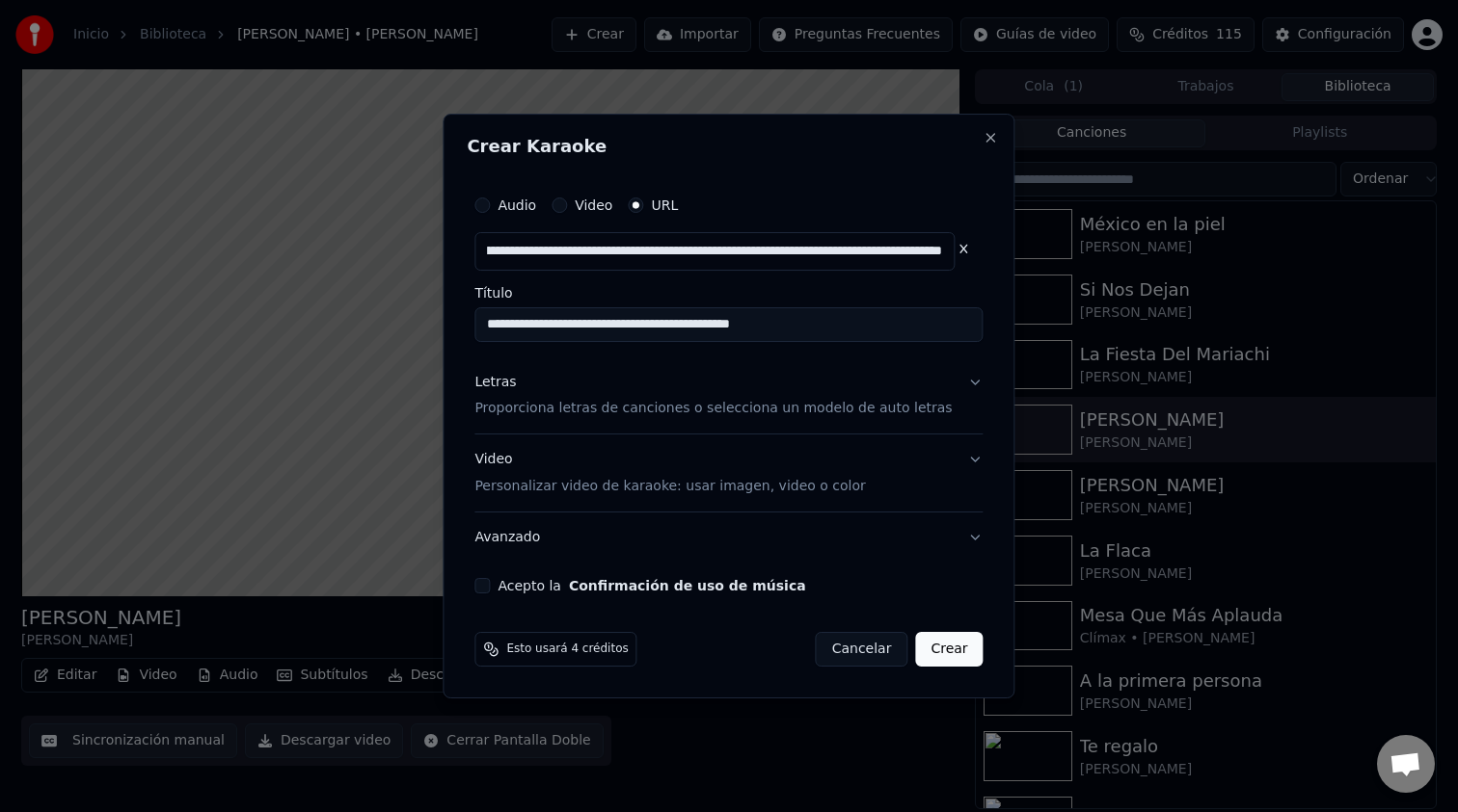
type input "**********"
click at [623, 331] on input "**********" at bounding box center [729, 325] width 509 height 35
click at [963, 382] on button "Letras Proporciona letras de canciones o selecciona un modelo de auto letras" at bounding box center [729, 396] width 509 height 77
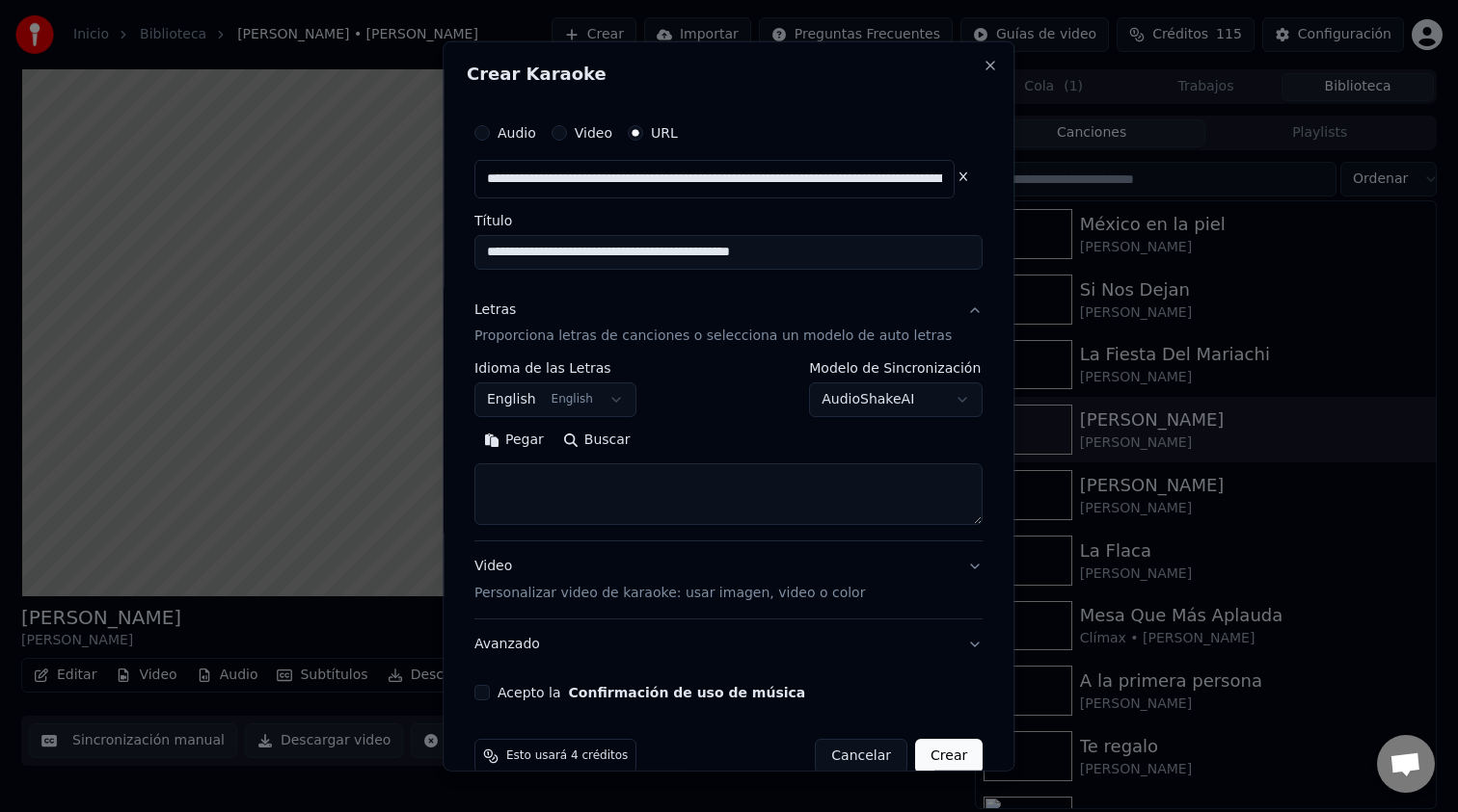
click at [582, 410] on button "English English" at bounding box center [555, 399] width 162 height 35
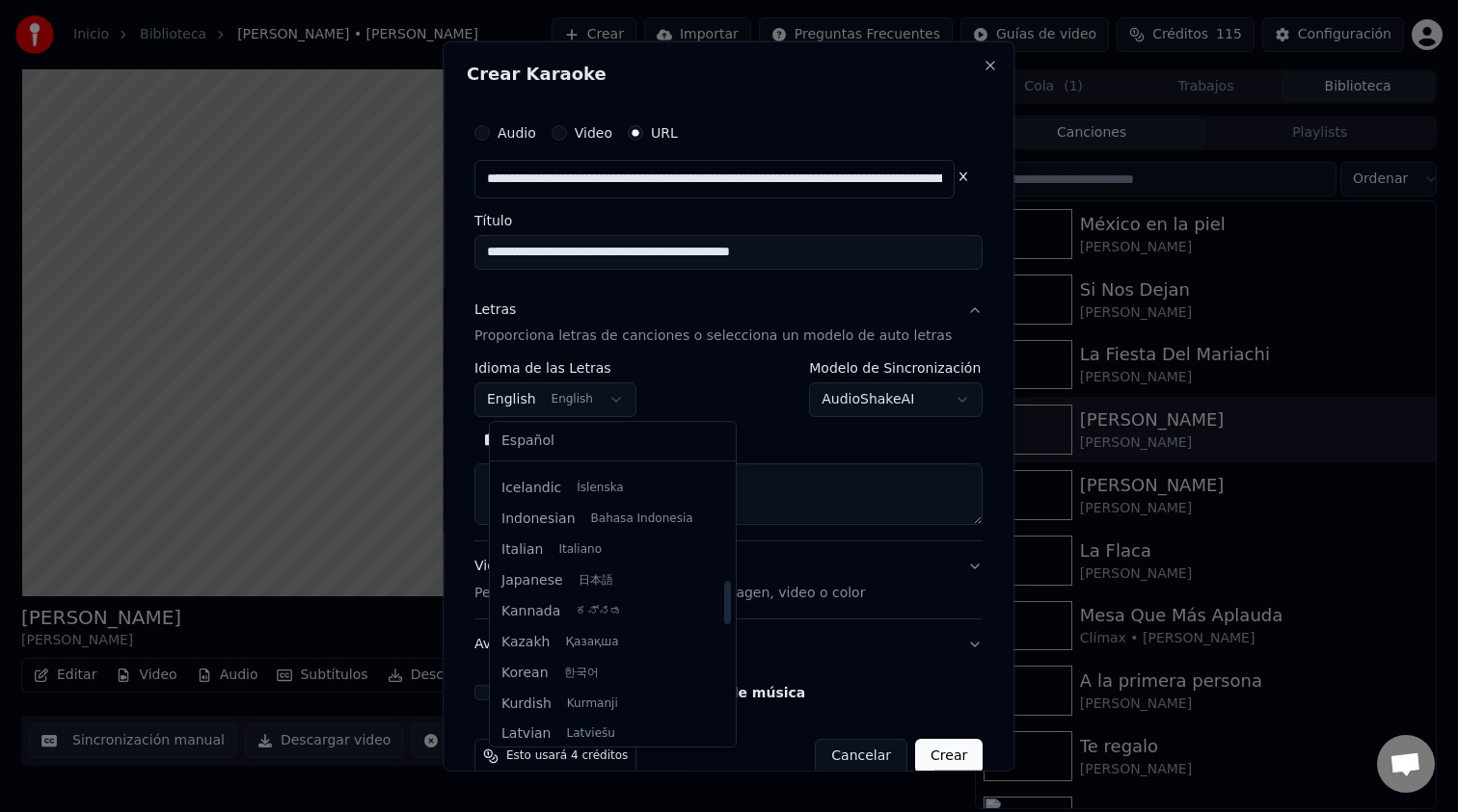
scroll to position [732, 0]
select select "**"
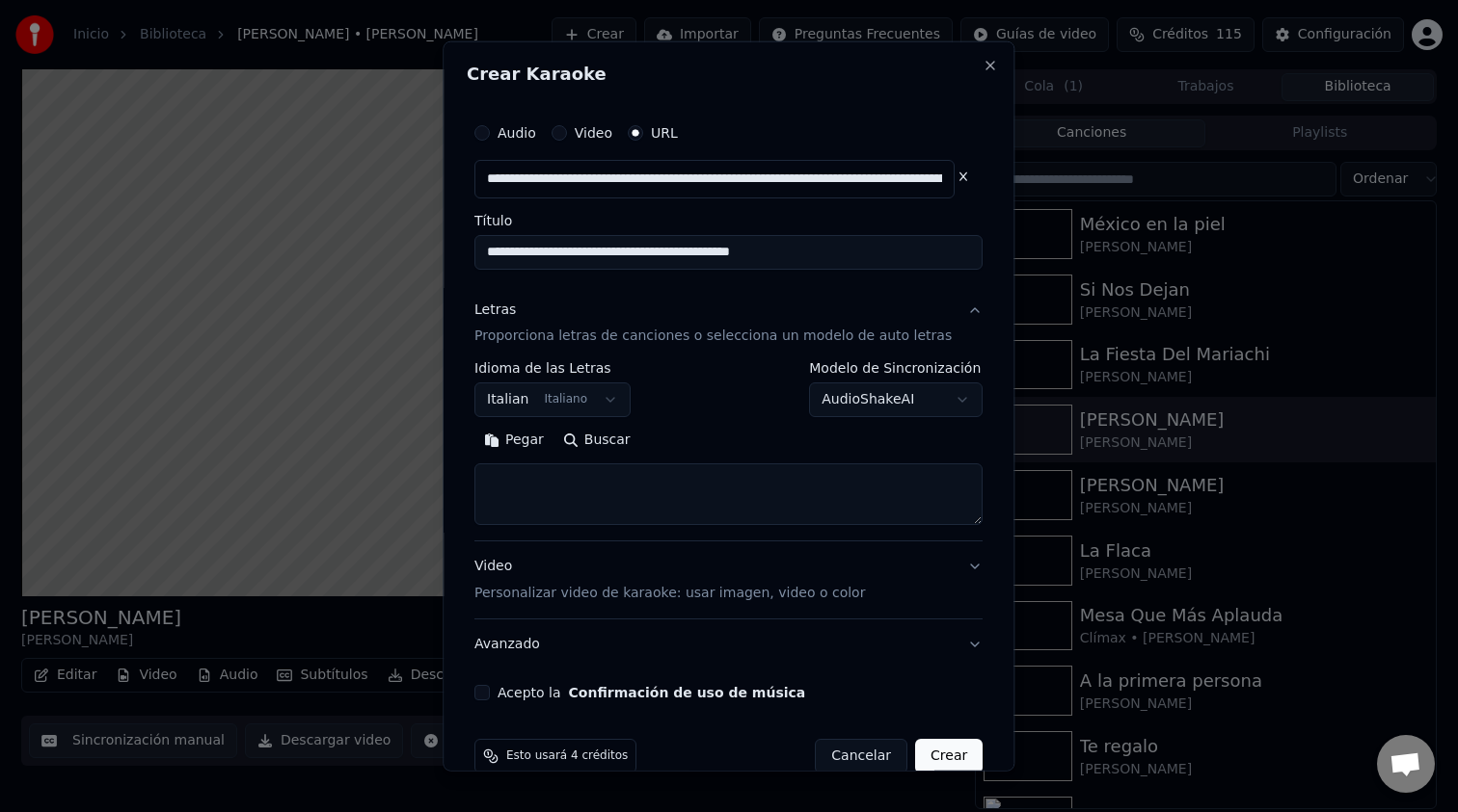
click at [592, 480] on textarea at bounding box center [729, 494] width 509 height 62
paste textarea "**********"
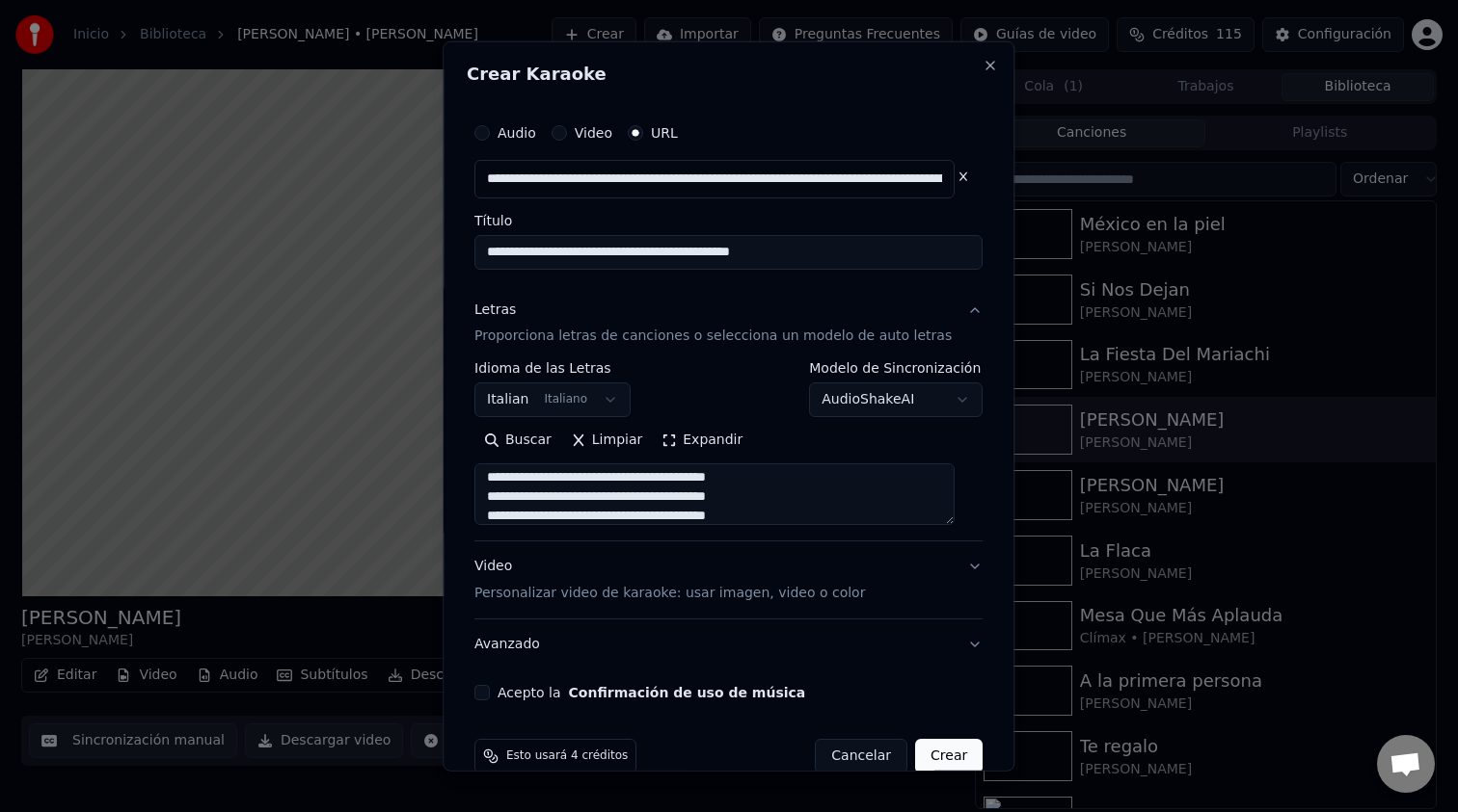
scroll to position [34, 0]
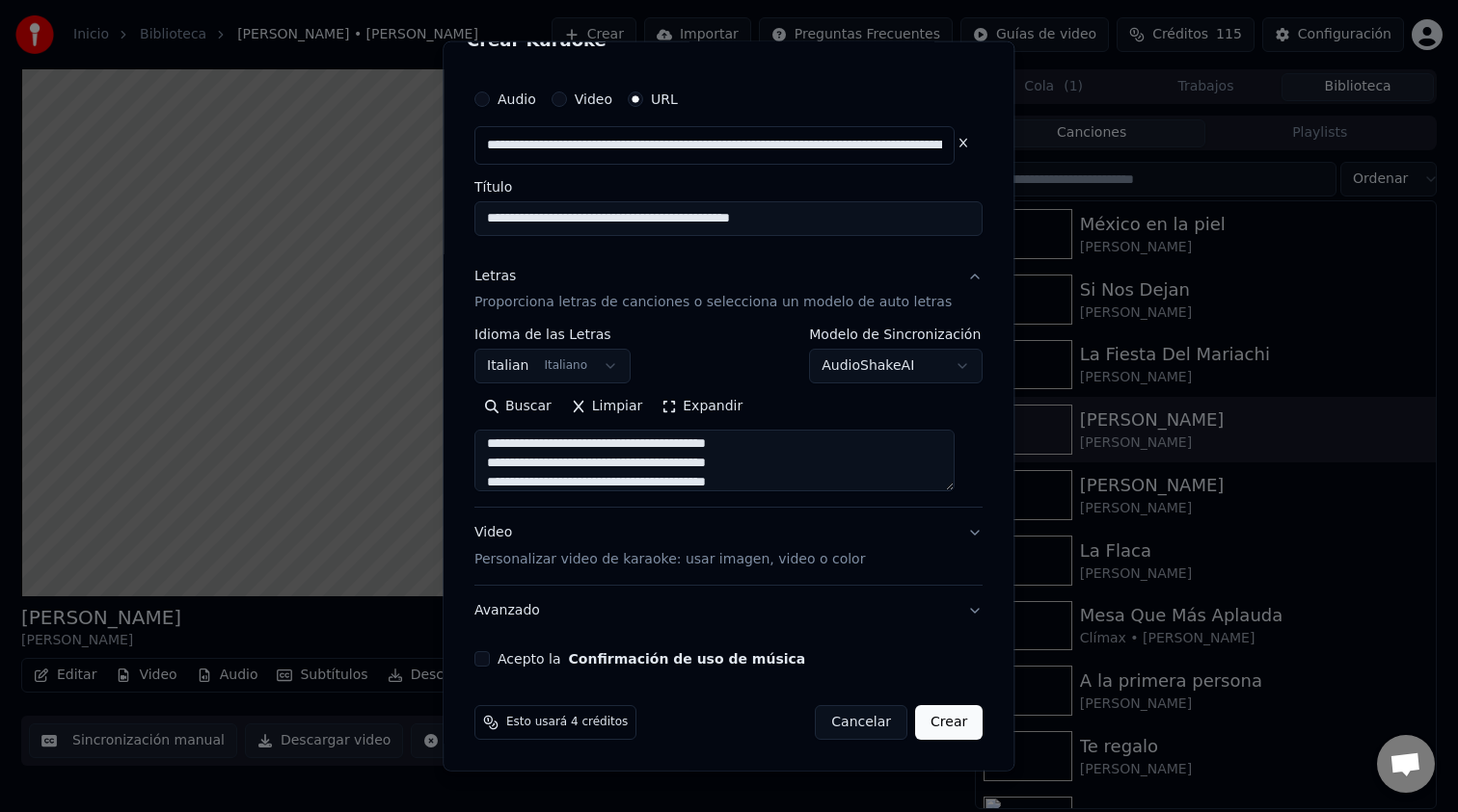
type textarea "**********"
click at [490, 657] on button "Acepto la Confirmación de uso de música" at bounding box center [483, 659] width 16 height 16
click at [931, 726] on button "Crear" at bounding box center [948, 723] width 68 height 35
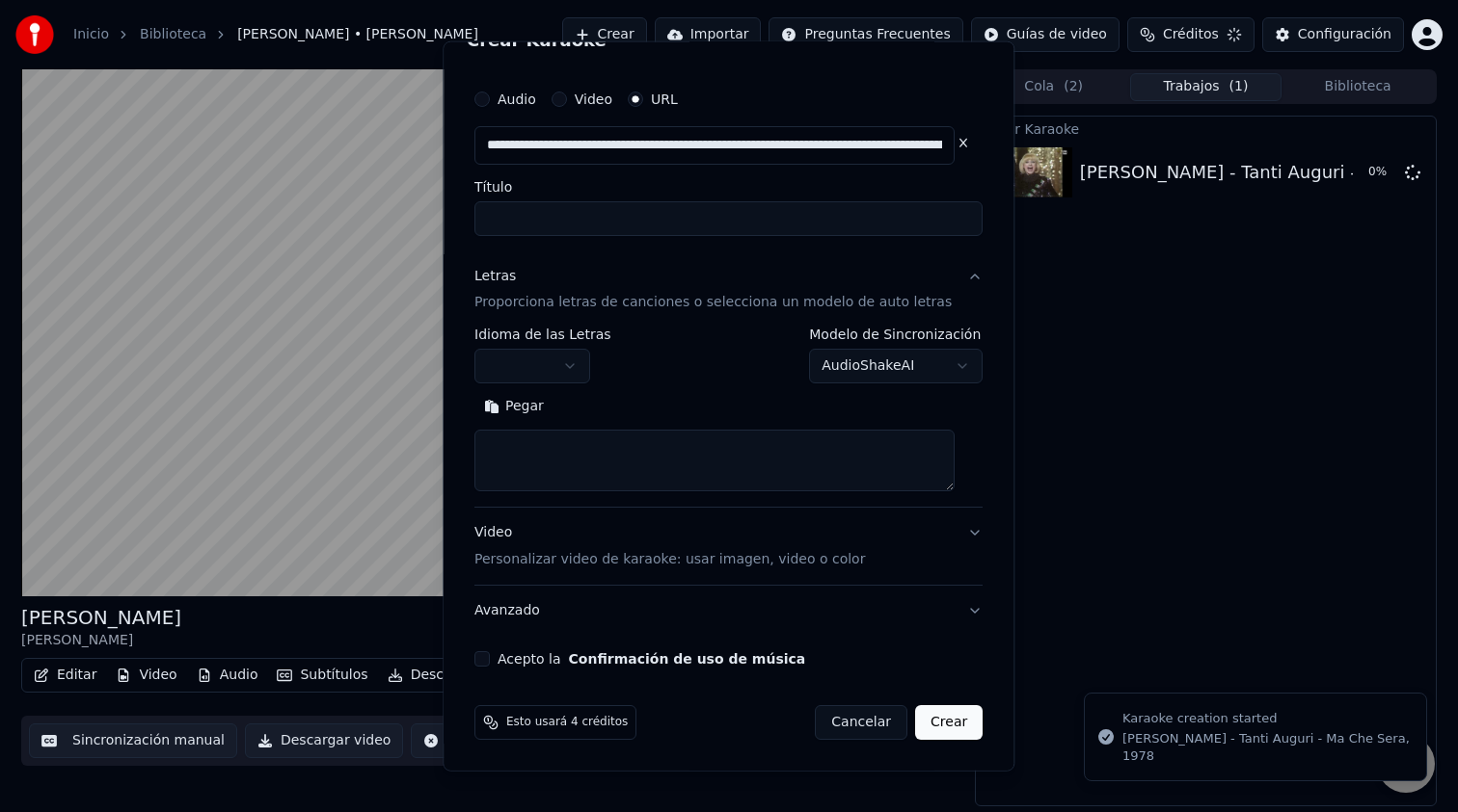
scroll to position [0, 0]
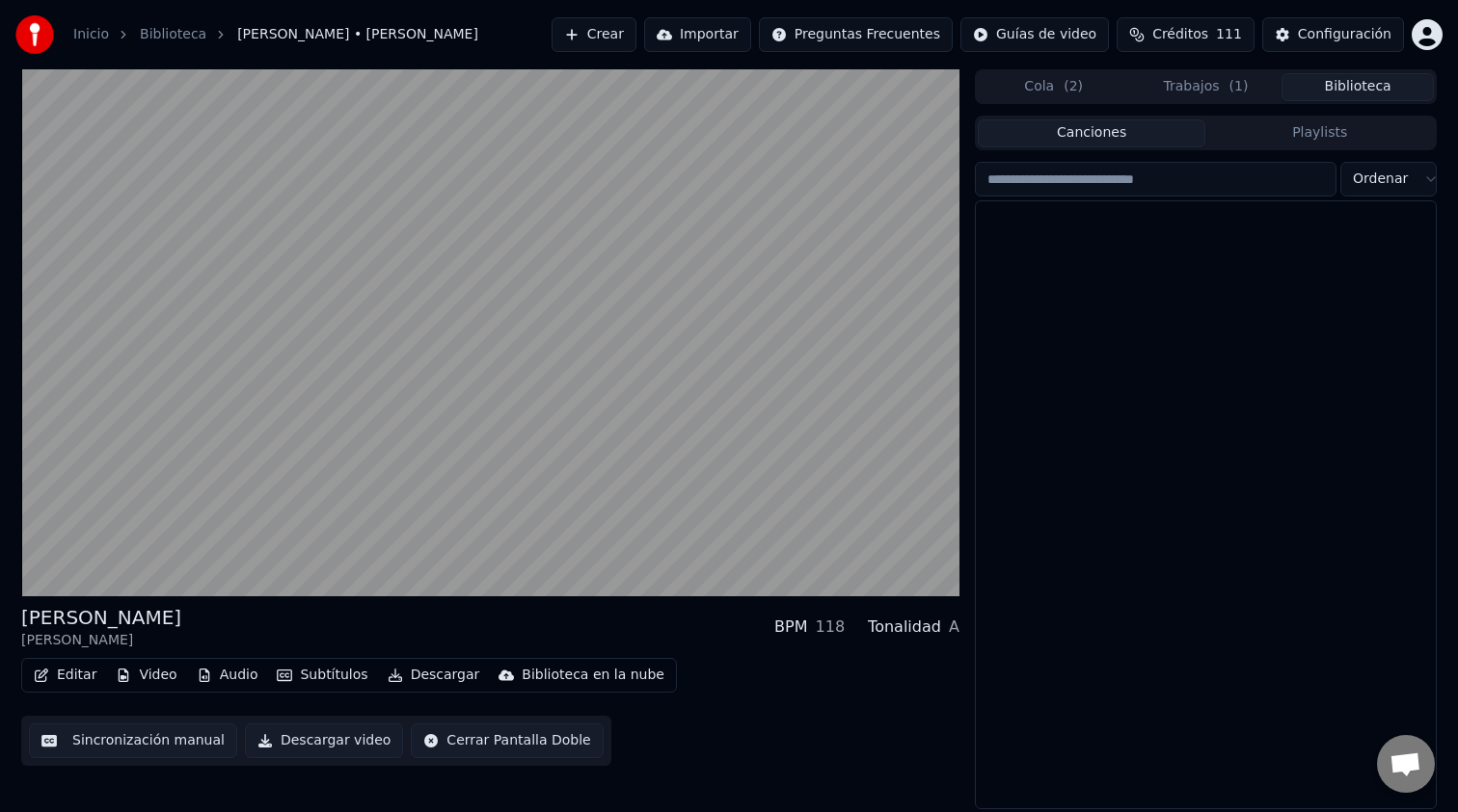
click at [1338, 81] on button "Biblioteca" at bounding box center [1357, 87] width 152 height 28
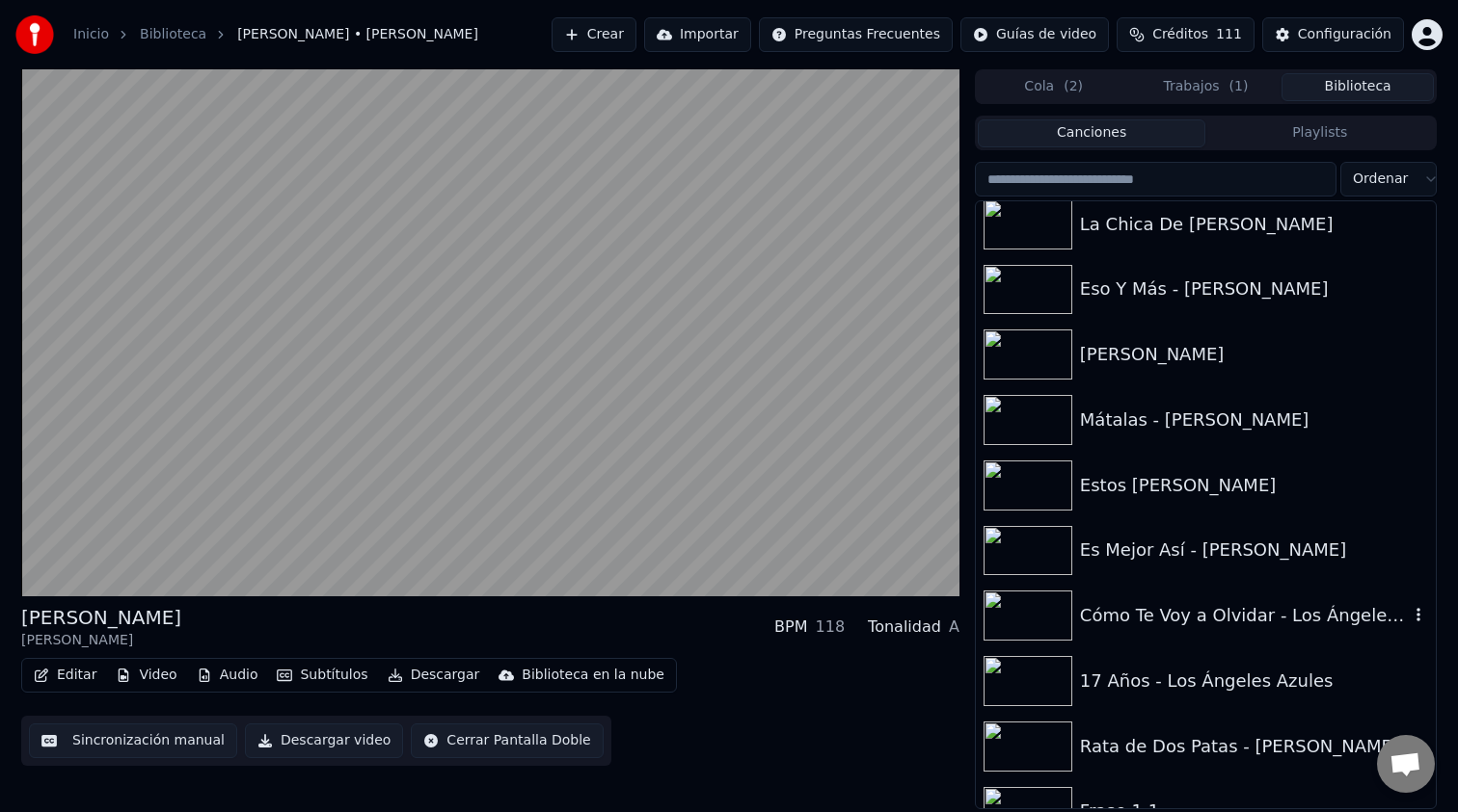
scroll to position [5376, 0]
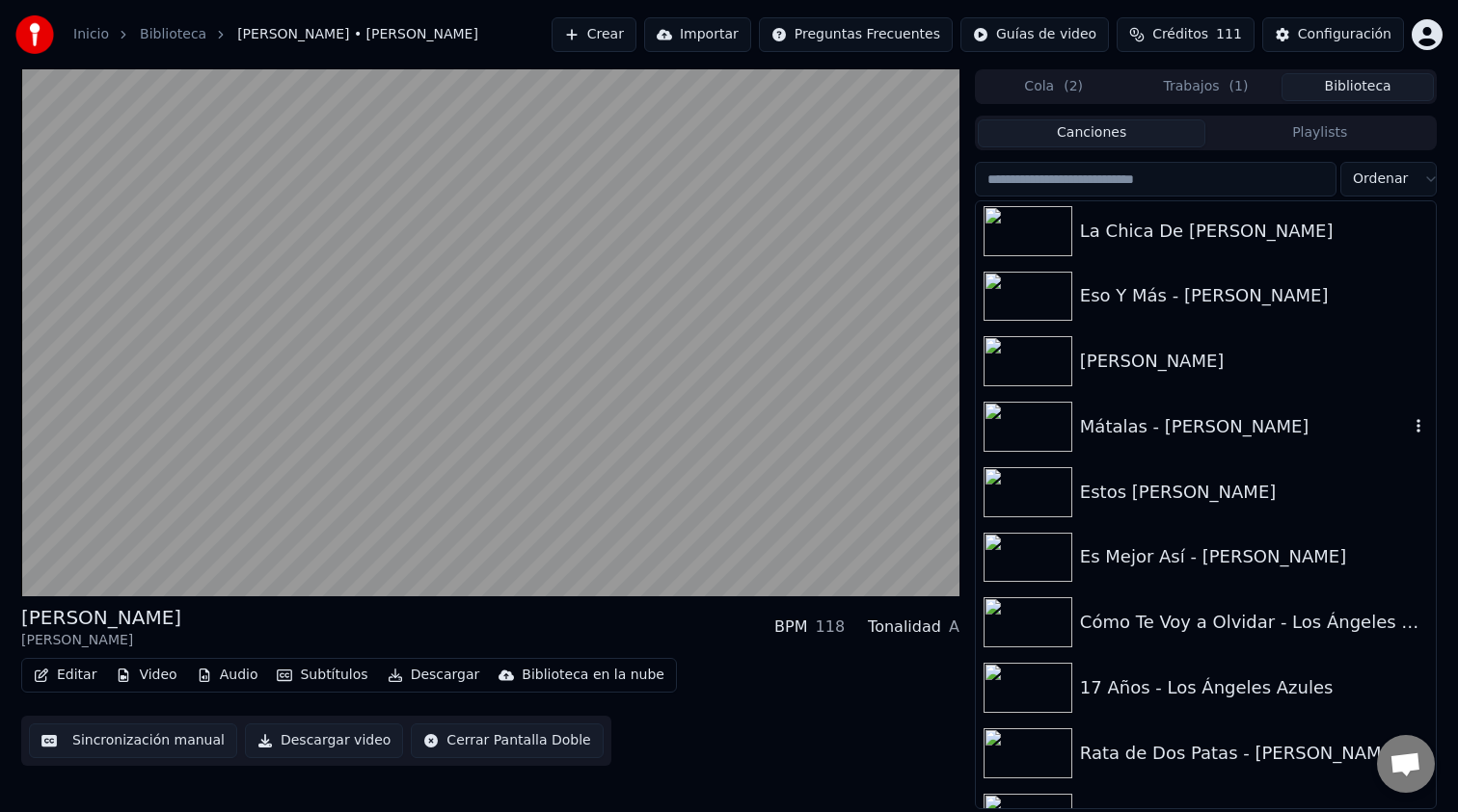
click at [1418, 428] on icon "button" at bounding box center [1417, 426] width 19 height 16
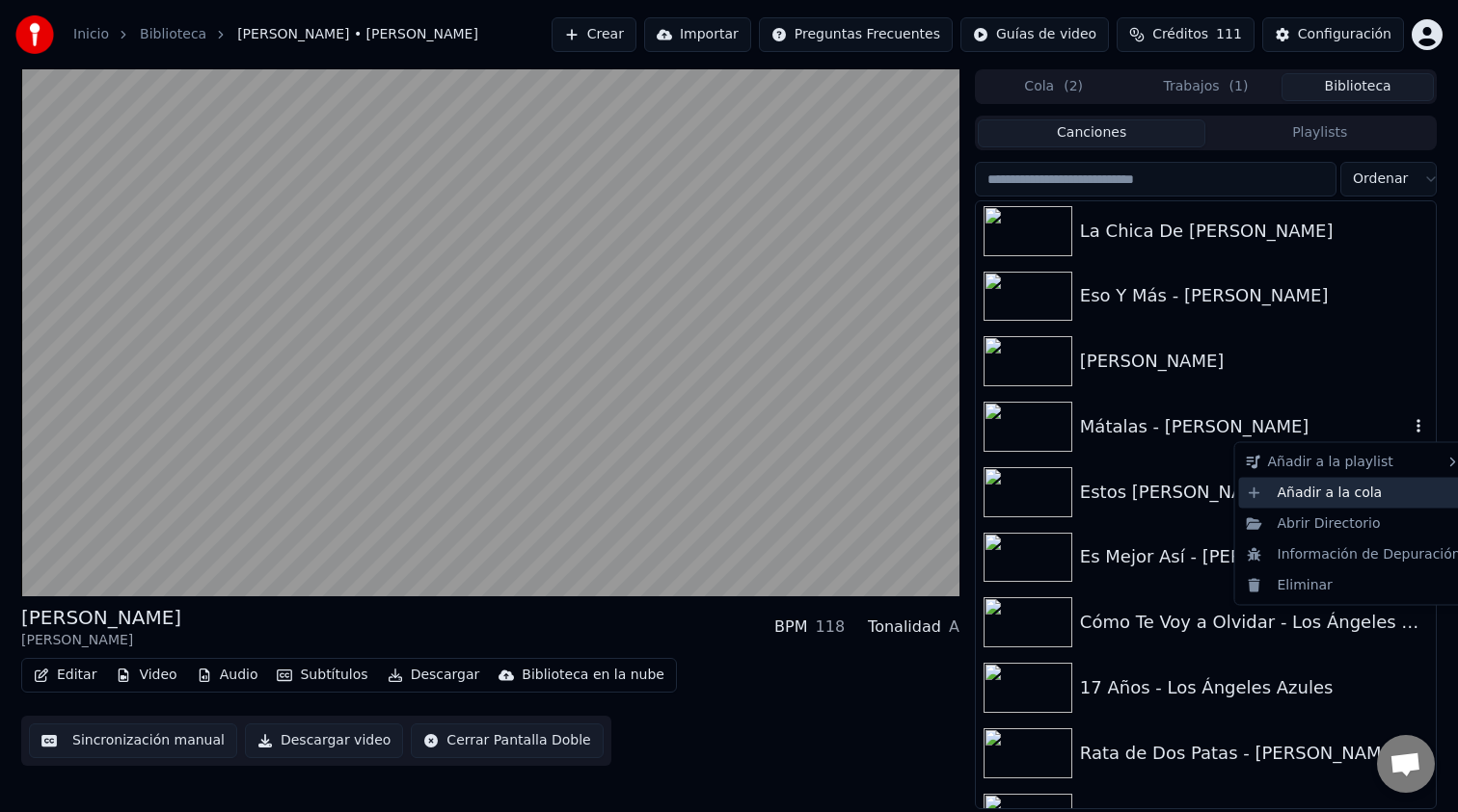
click at [1338, 495] on div "Añadir a la cola" at bounding box center [1353, 492] width 229 height 31
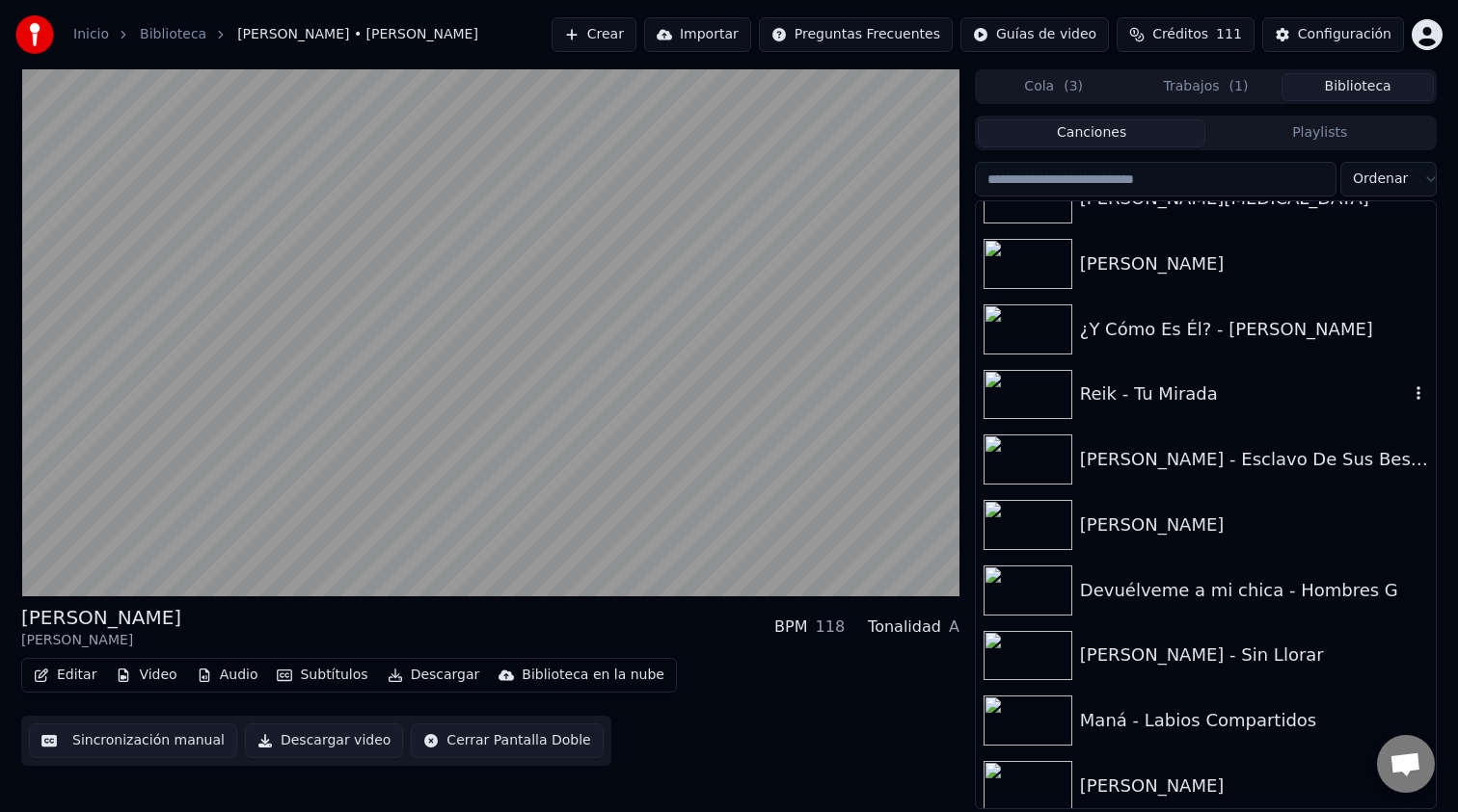
scroll to position [3715, 0]
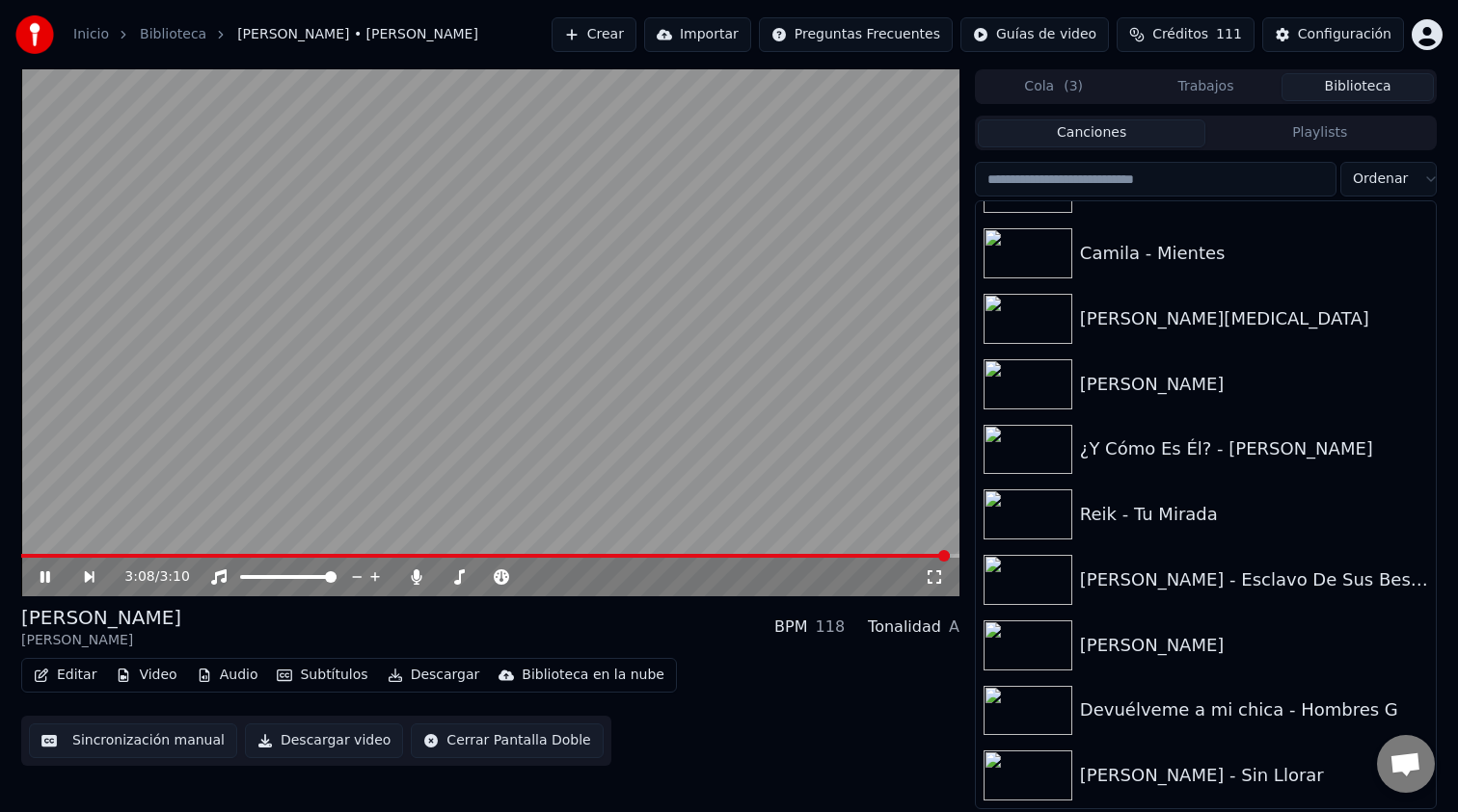
click at [628, 37] on button "Crear" at bounding box center [593, 34] width 84 height 35
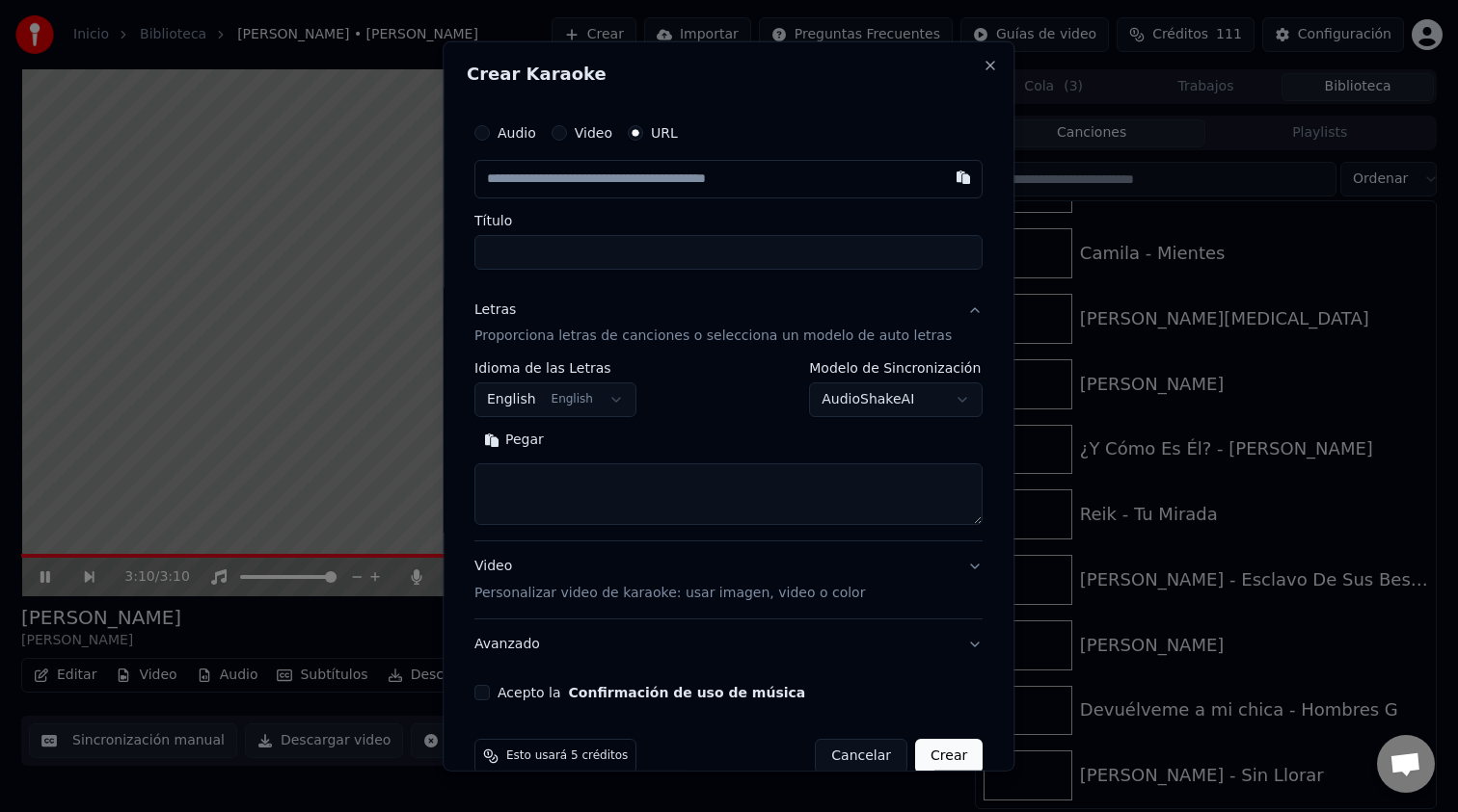
type input "**********"
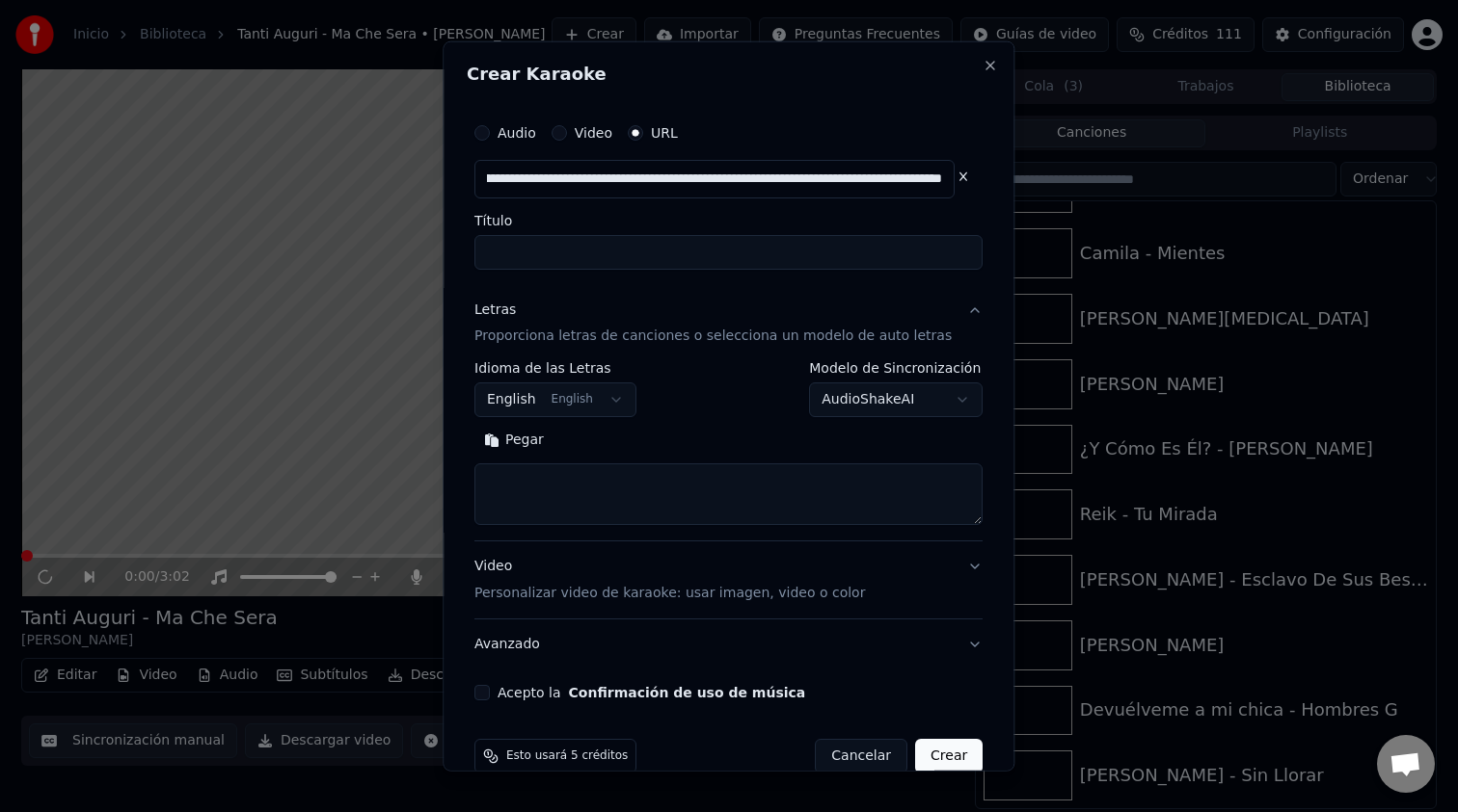
type input "**********"
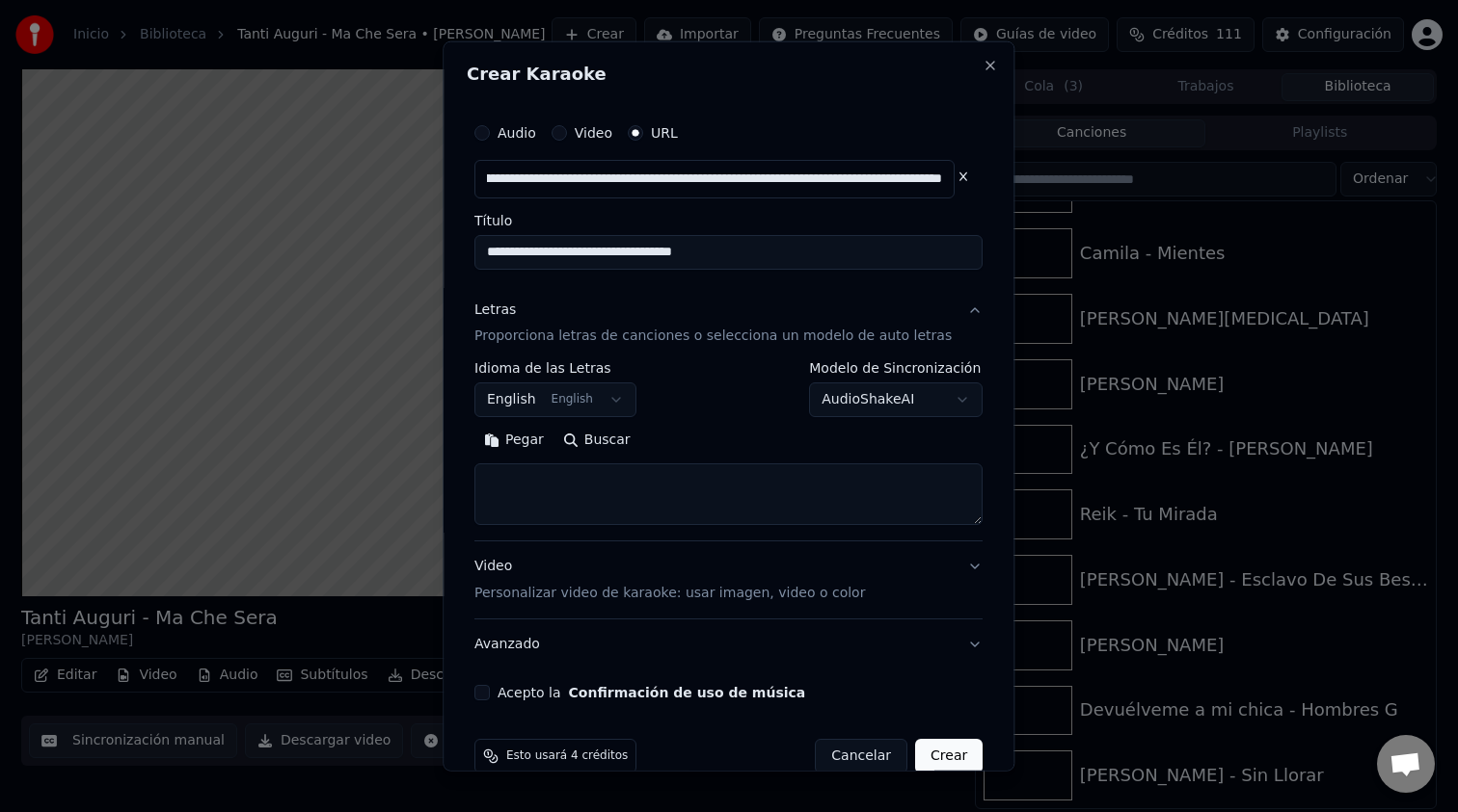
type input "**********"
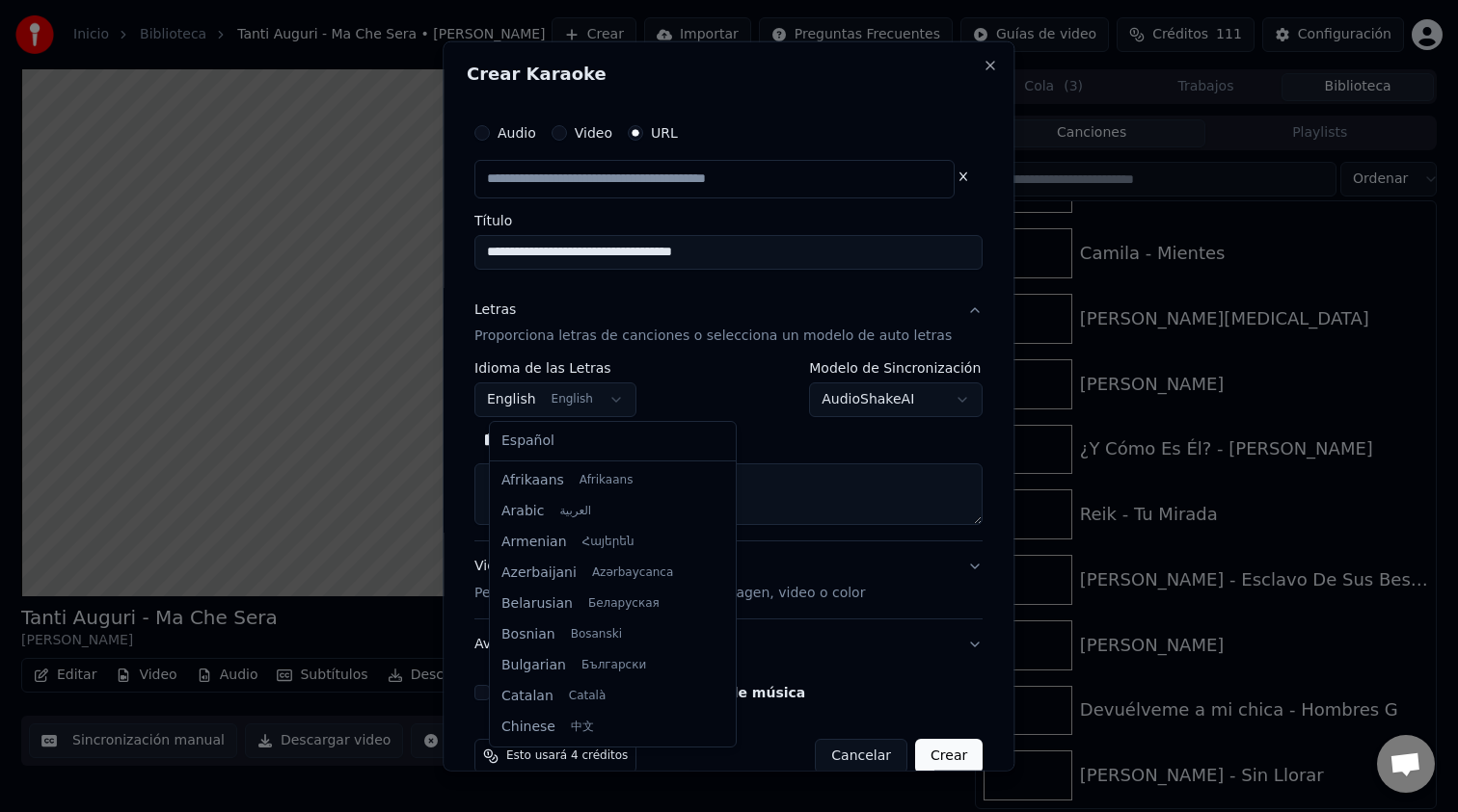
click at [614, 406] on body "**********" at bounding box center [729, 406] width 1458 height 812
type input "**********"
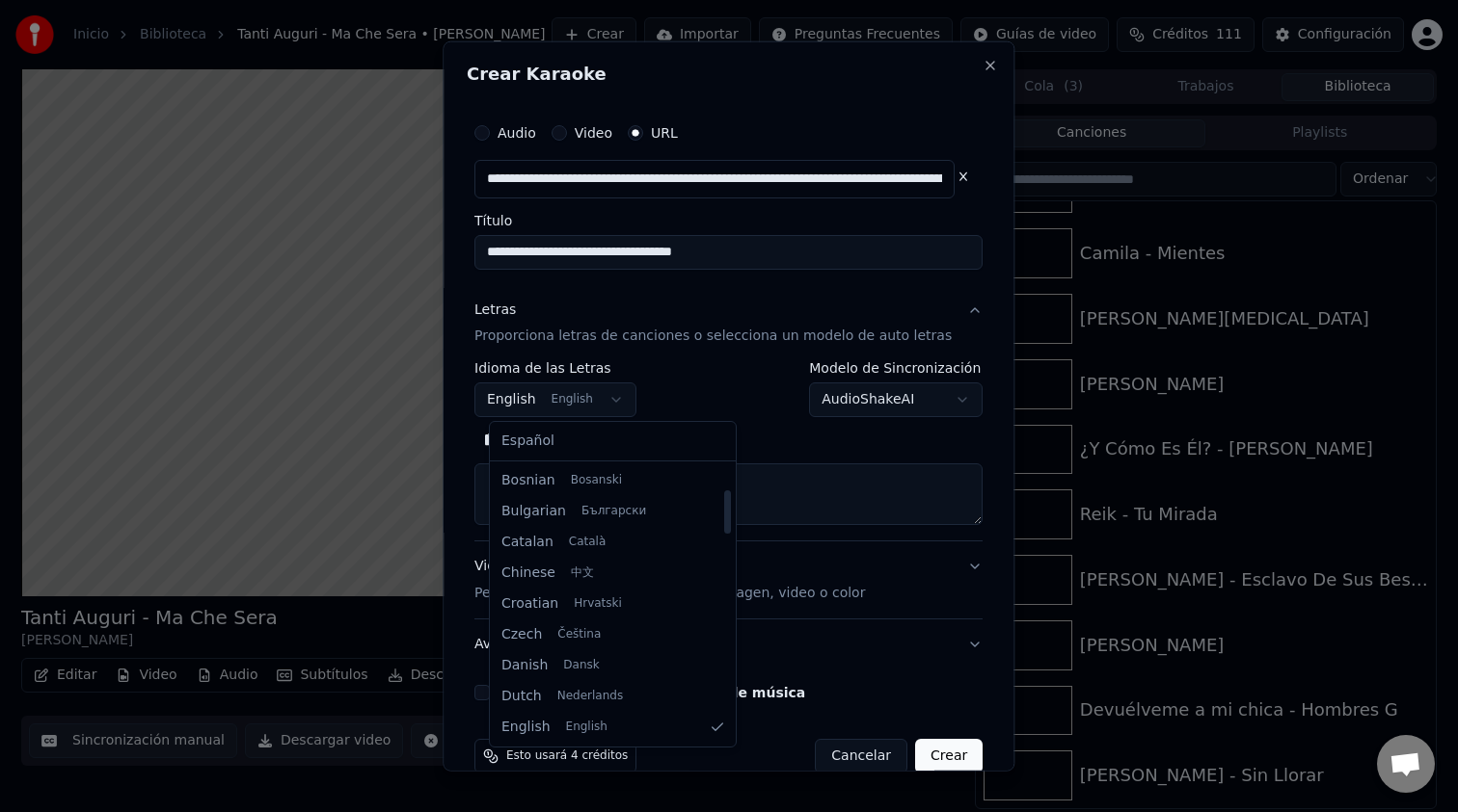
select select "**"
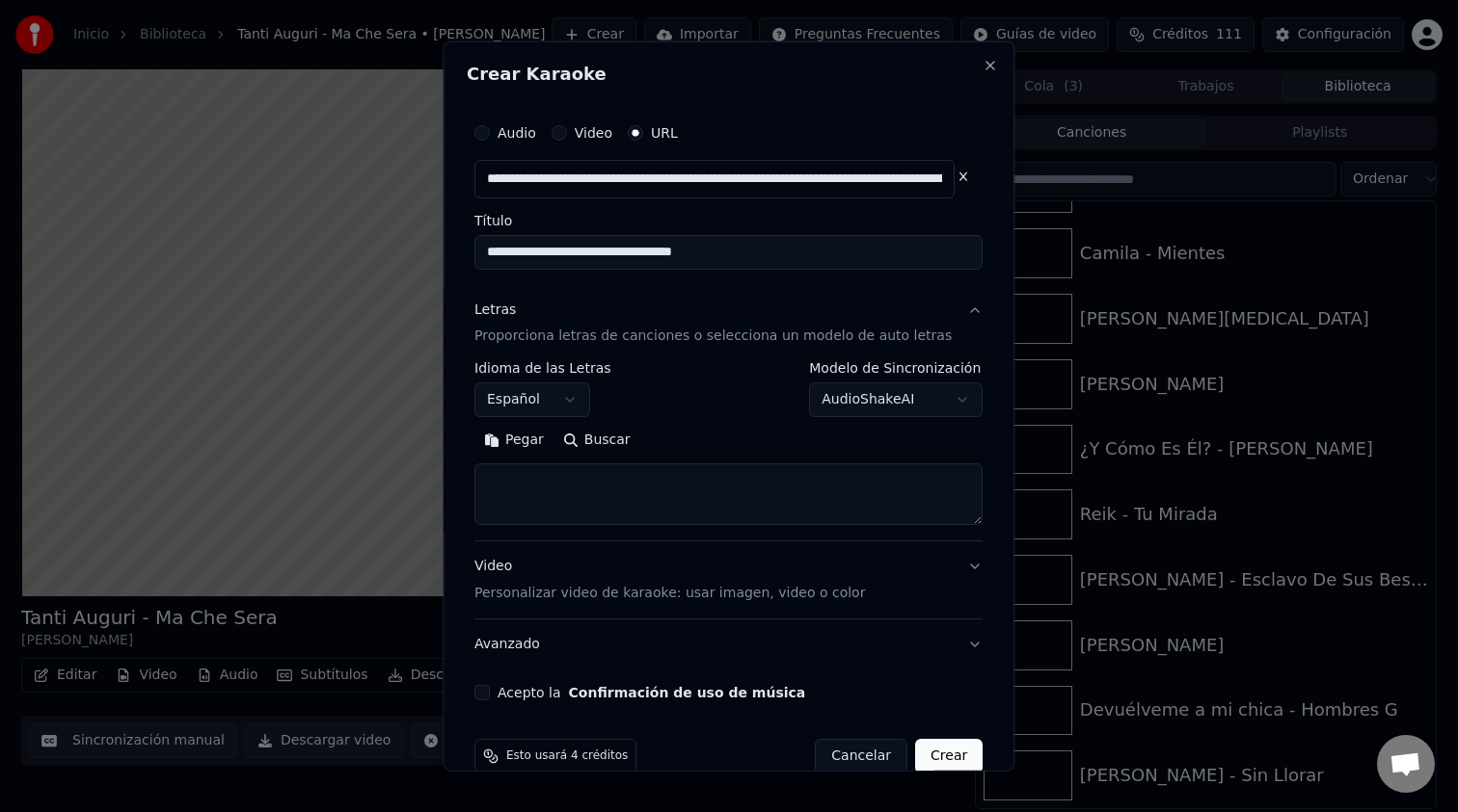
click at [607, 438] on button "Buscar" at bounding box center [596, 440] width 86 height 31
click at [589, 439] on button "Buscar" at bounding box center [596, 440] width 86 height 31
click at [642, 494] on textarea at bounding box center [729, 494] width 509 height 62
paste textarea "**********"
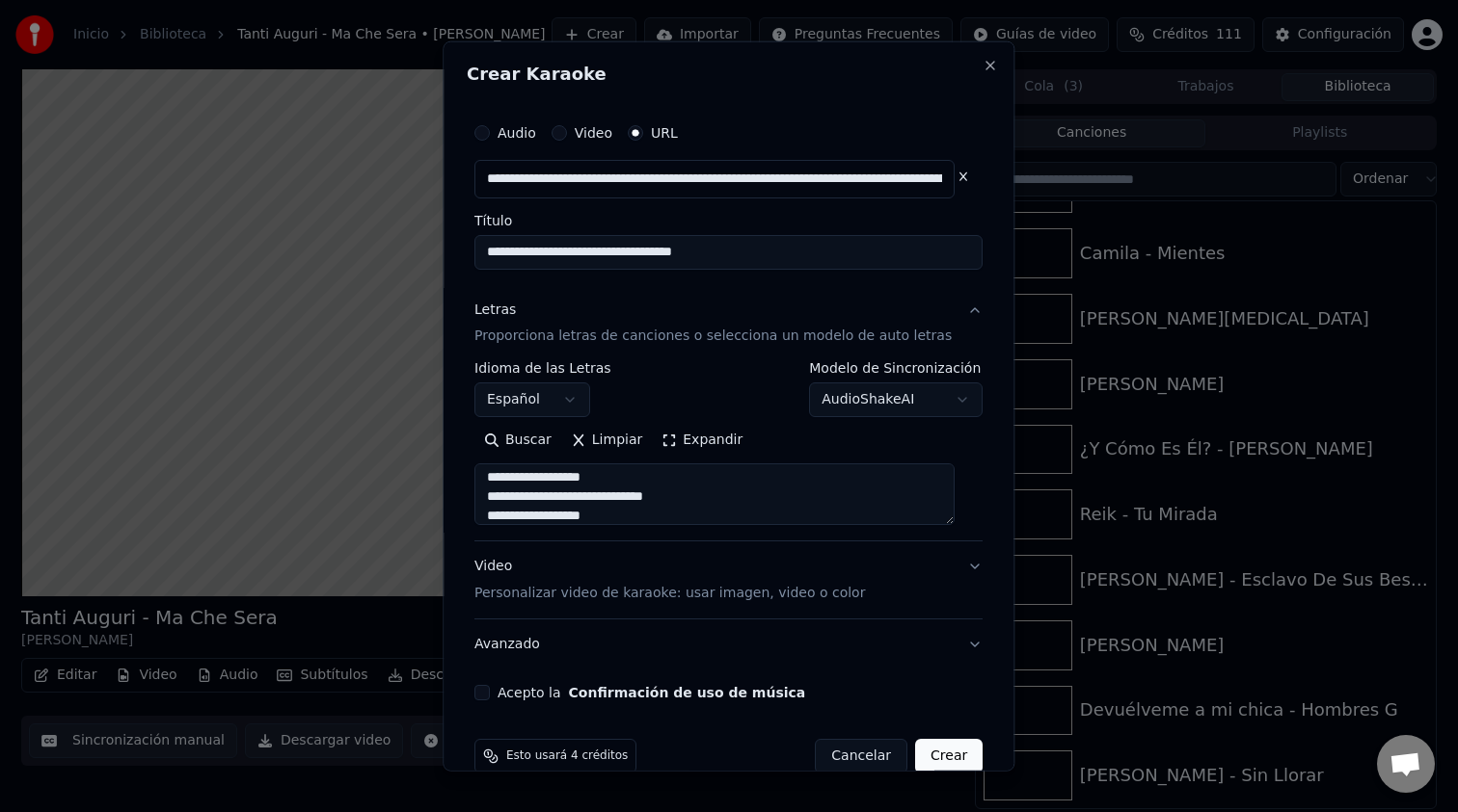
type textarea "**********"
click at [924, 753] on button "Crear" at bounding box center [948, 756] width 68 height 35
click at [490, 692] on button "Acepto la Confirmación de uso de música" at bounding box center [483, 693] width 16 height 16
click at [939, 752] on button "Crear" at bounding box center [948, 756] width 68 height 35
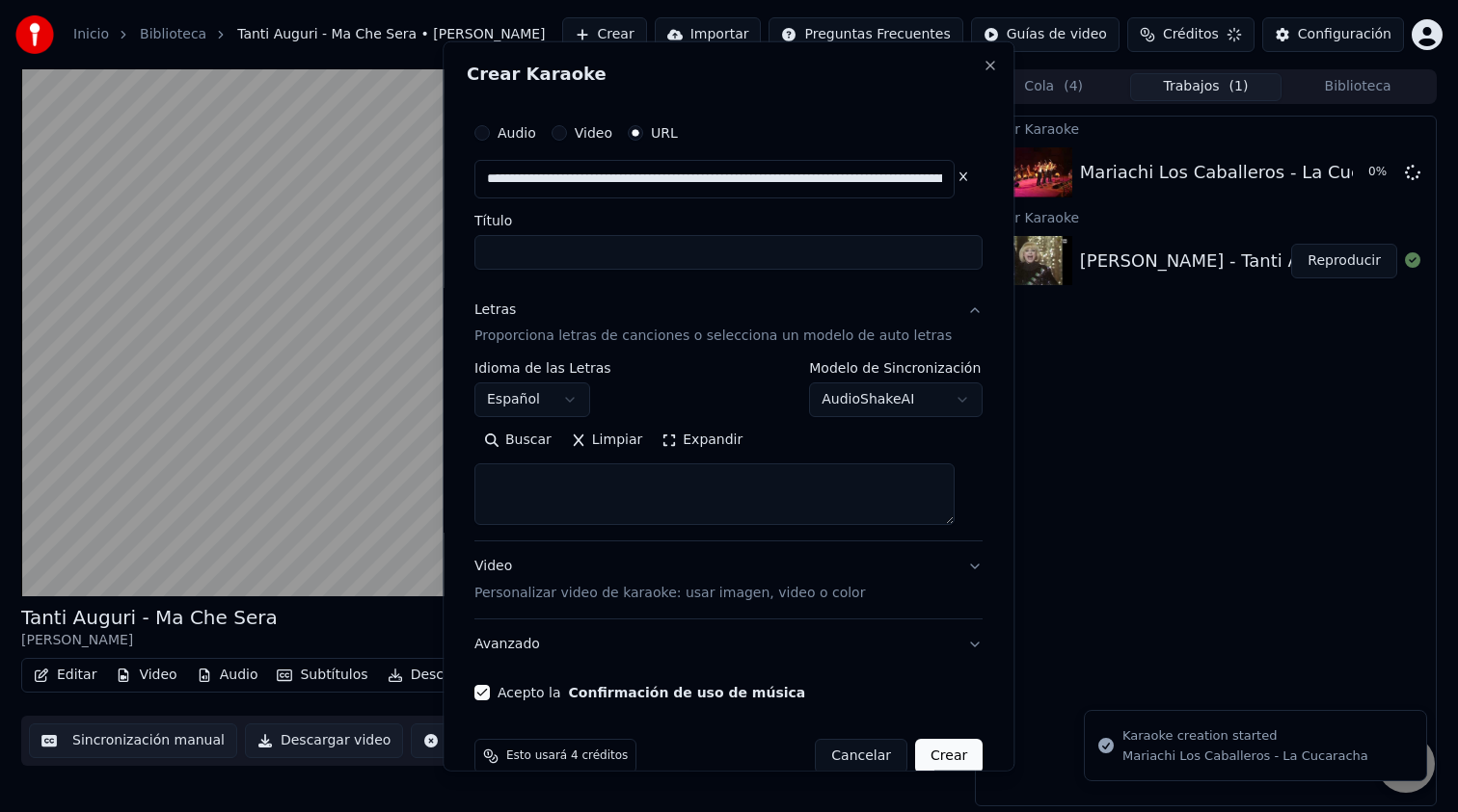
scroll to position [0, 0]
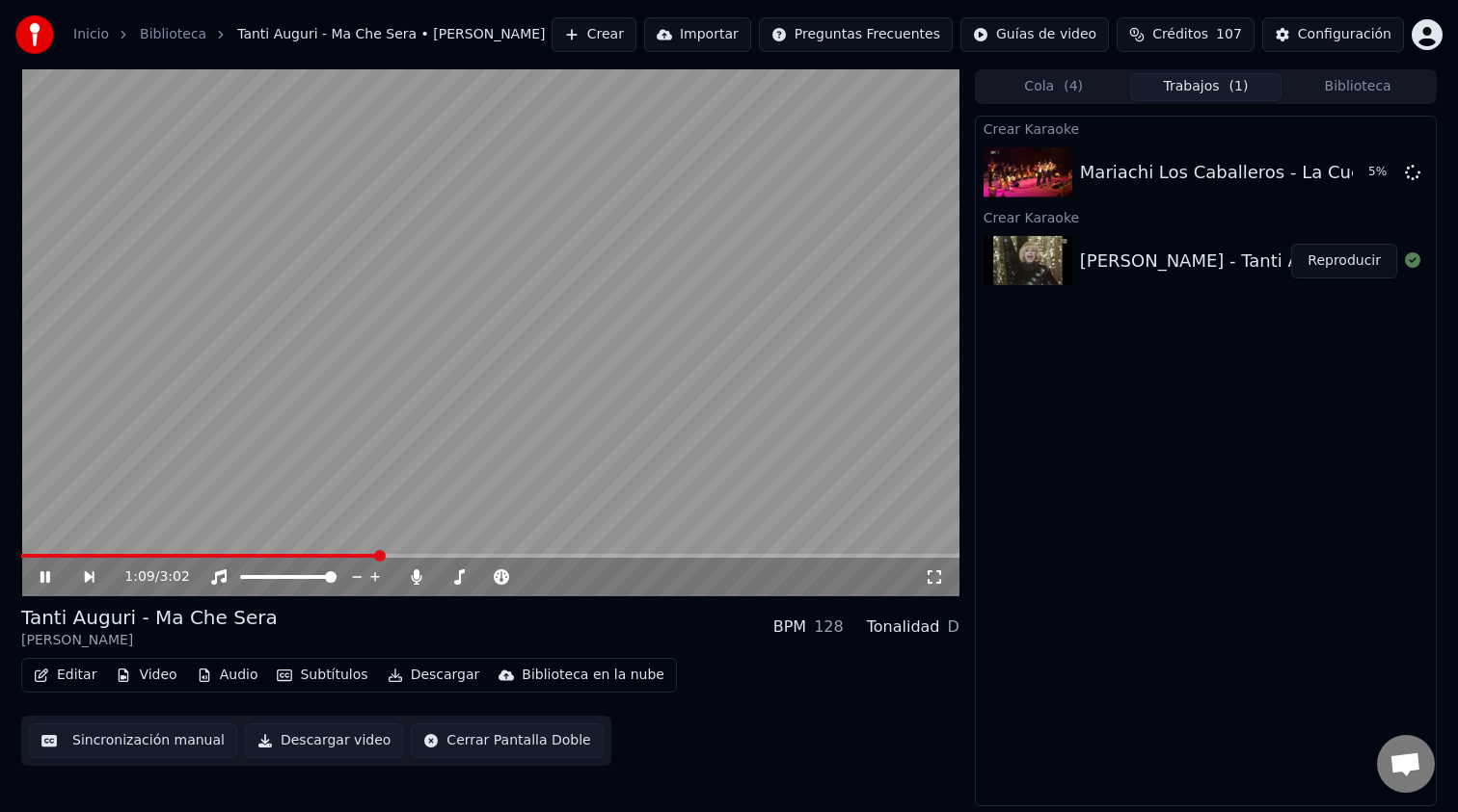
click at [633, 37] on button "Crear" at bounding box center [593, 34] width 84 height 35
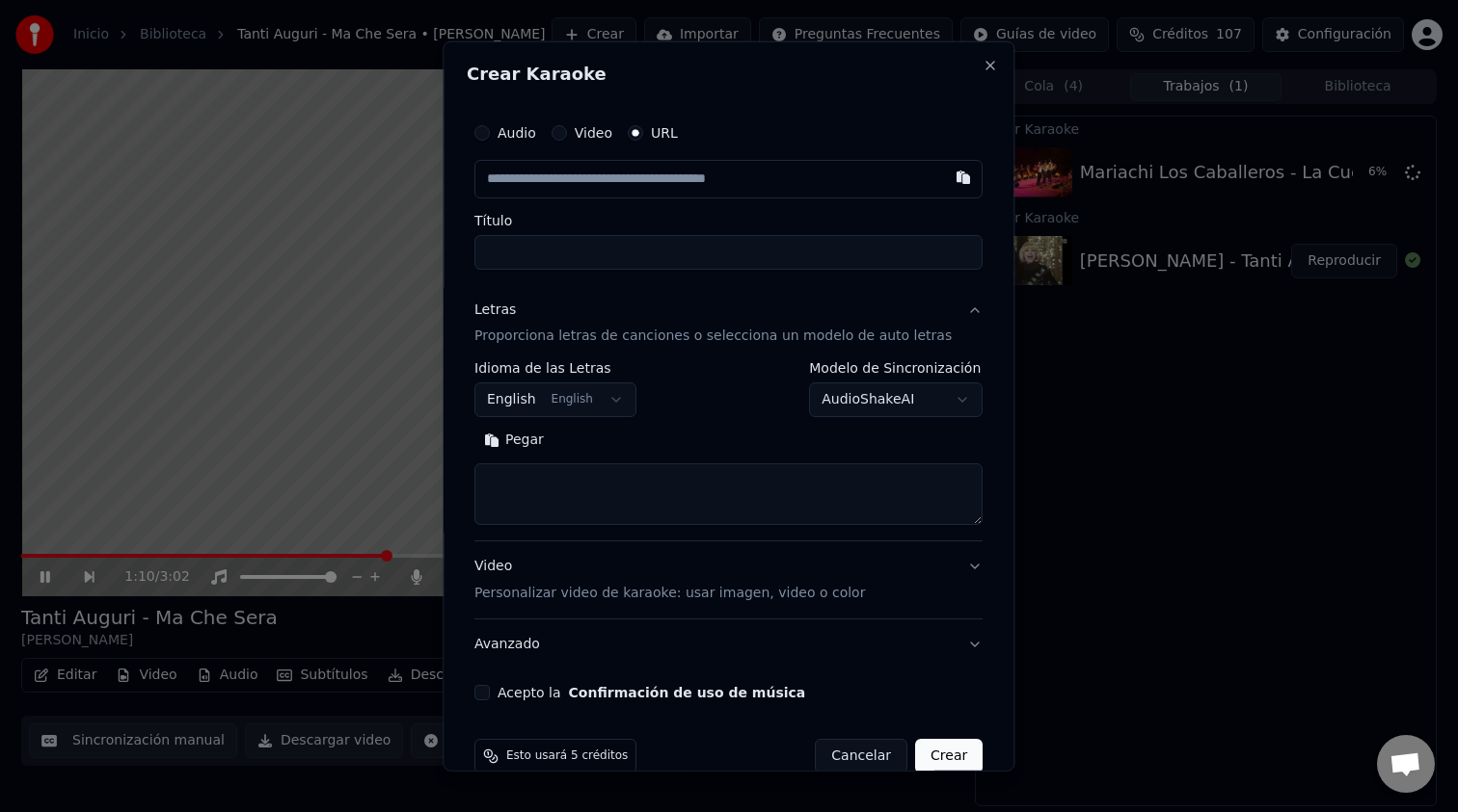
type input "**********"
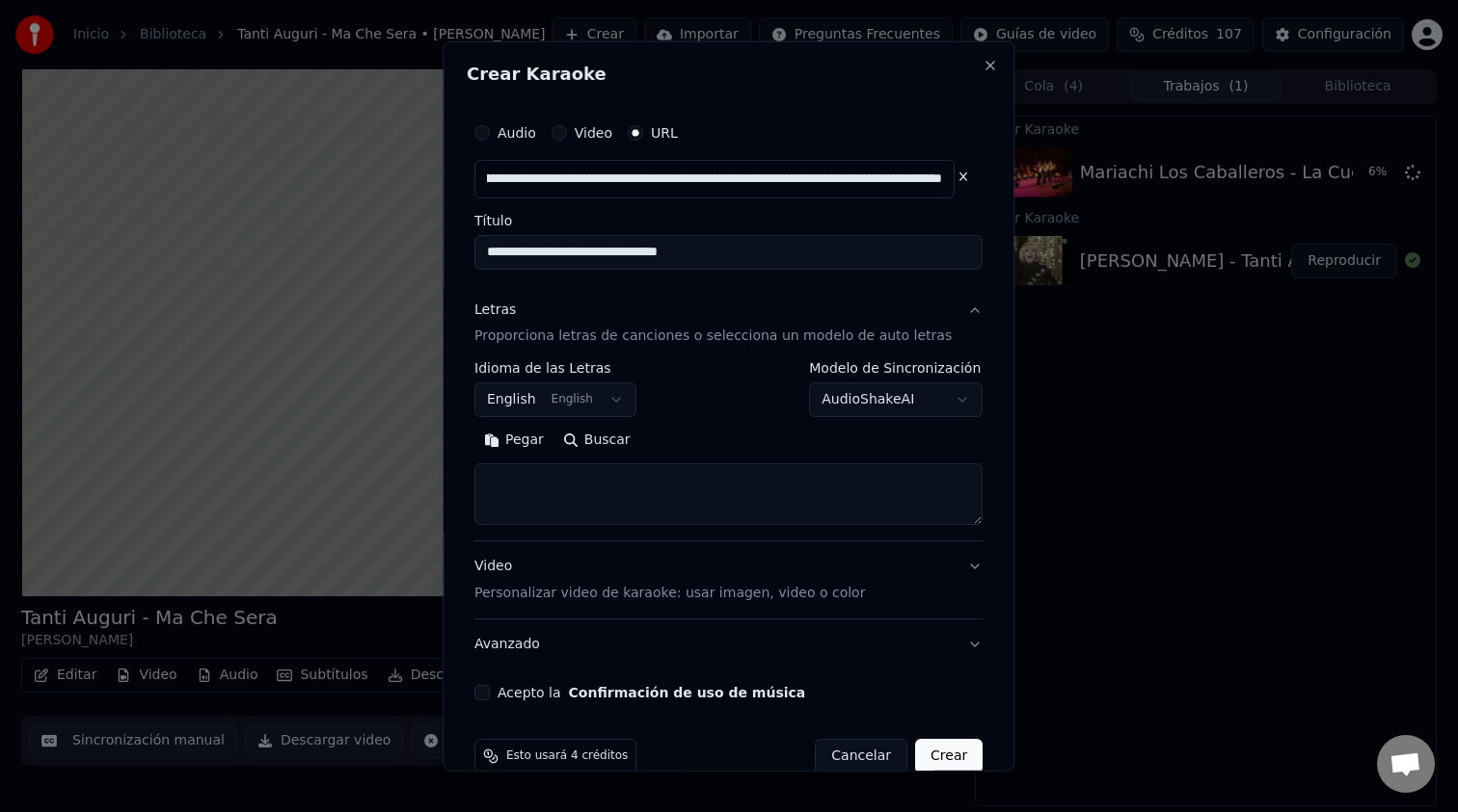
type input "**********"
click at [617, 399] on body "**********" at bounding box center [729, 406] width 1458 height 812
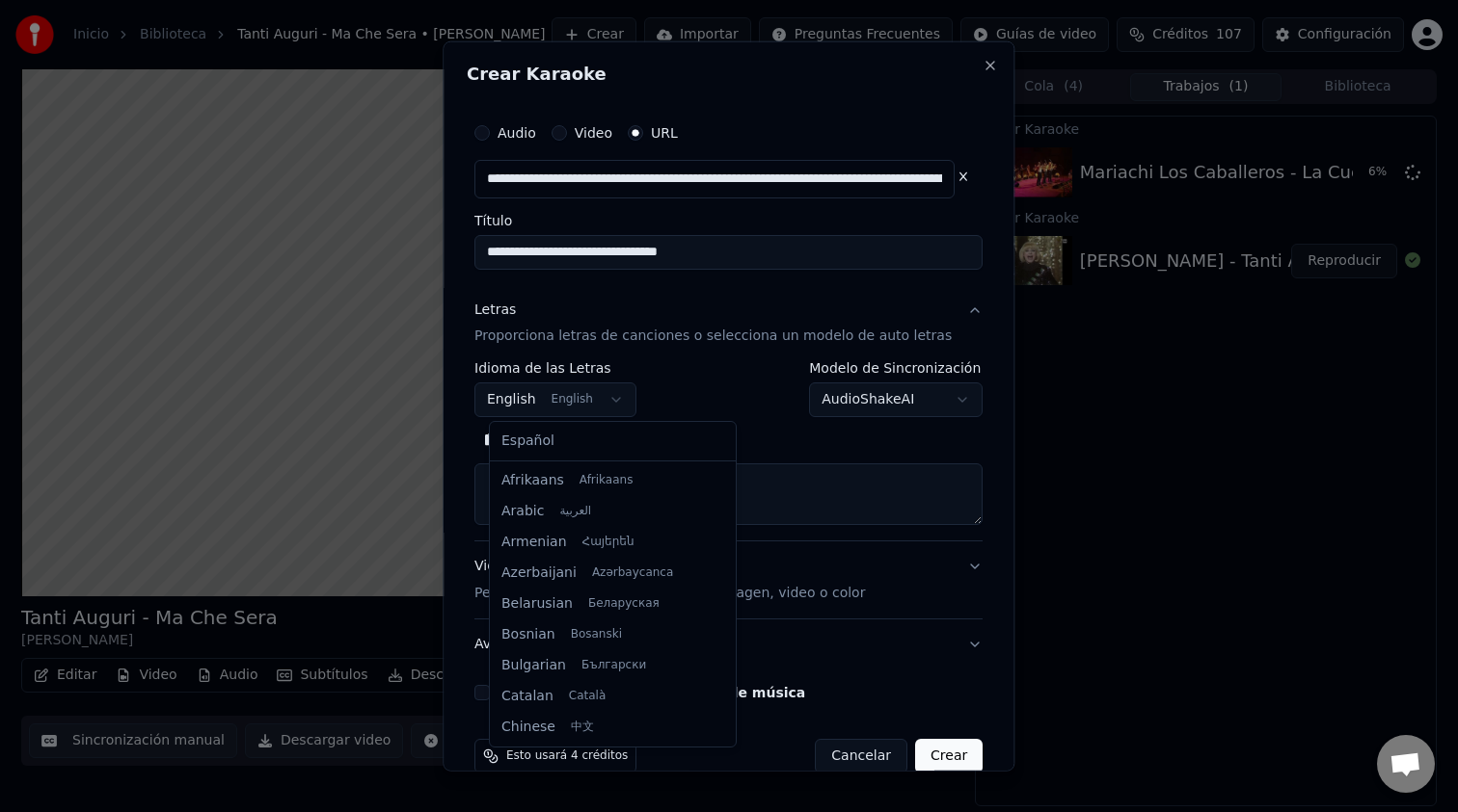
scroll to position [154, 0]
select select "**"
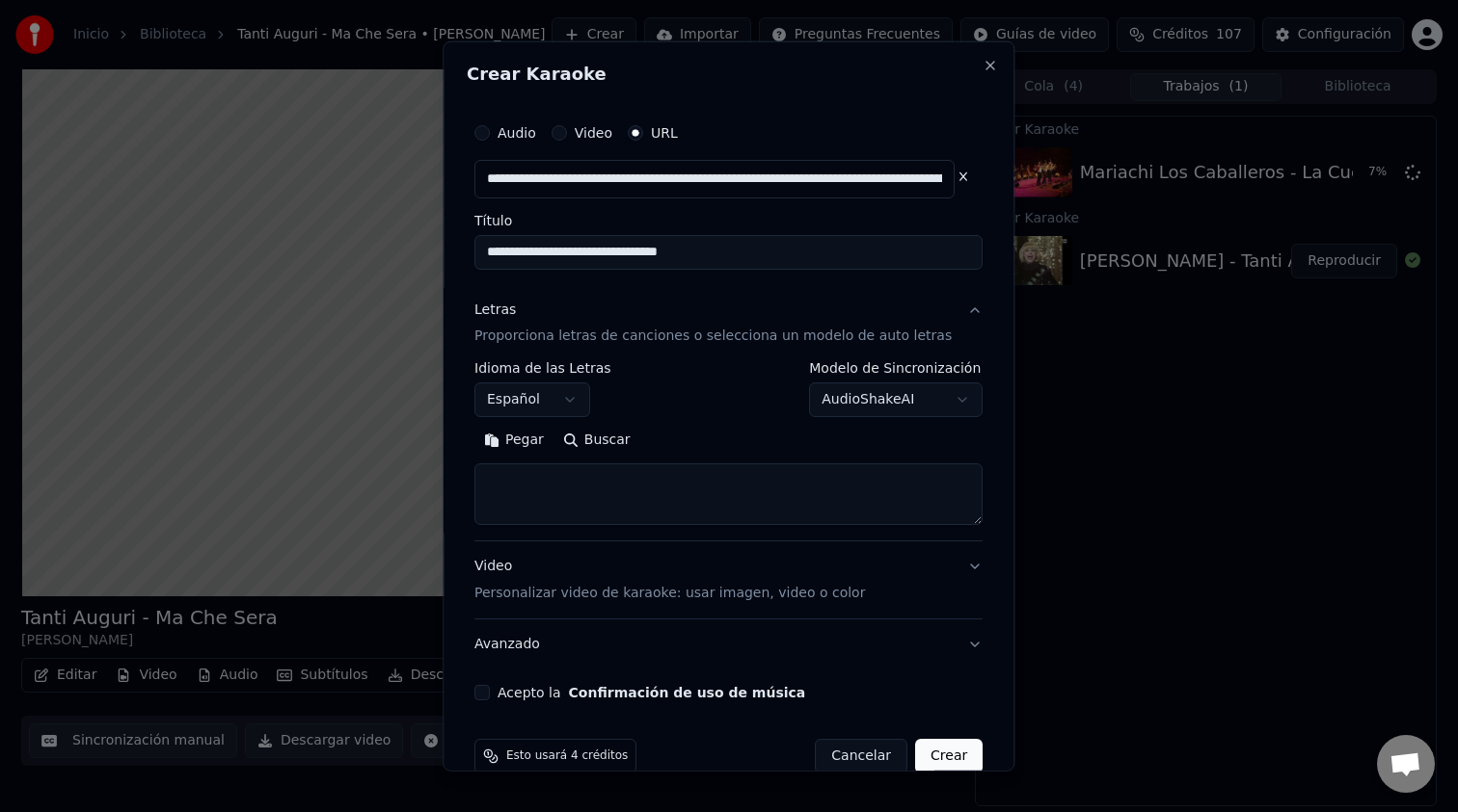
click at [596, 436] on button "Buscar" at bounding box center [596, 440] width 86 height 31
type textarea "**********"
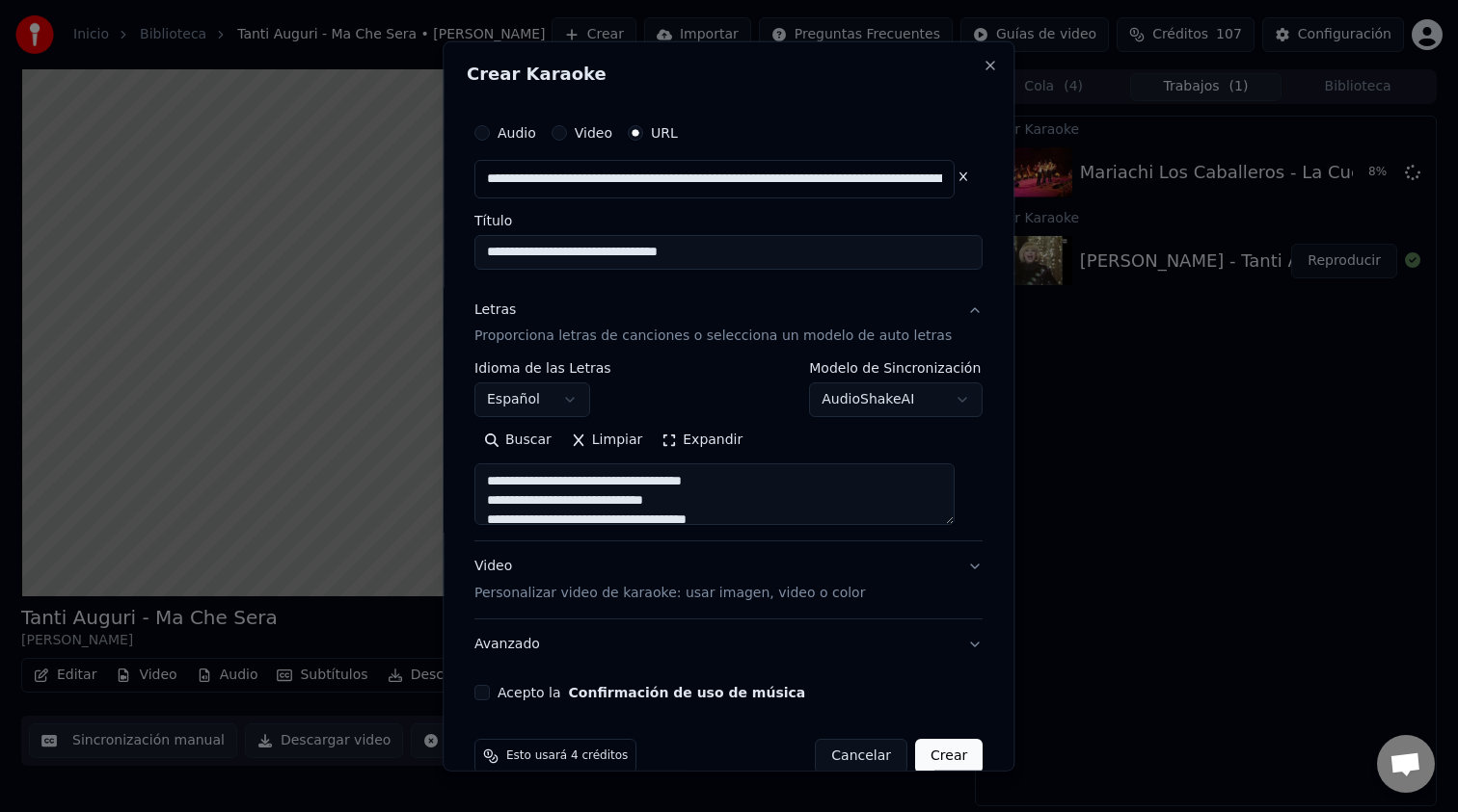
click at [941, 755] on button "Crear" at bounding box center [948, 756] width 68 height 35
click at [490, 695] on button "Acepto la Confirmación de uso de música" at bounding box center [483, 693] width 16 height 16
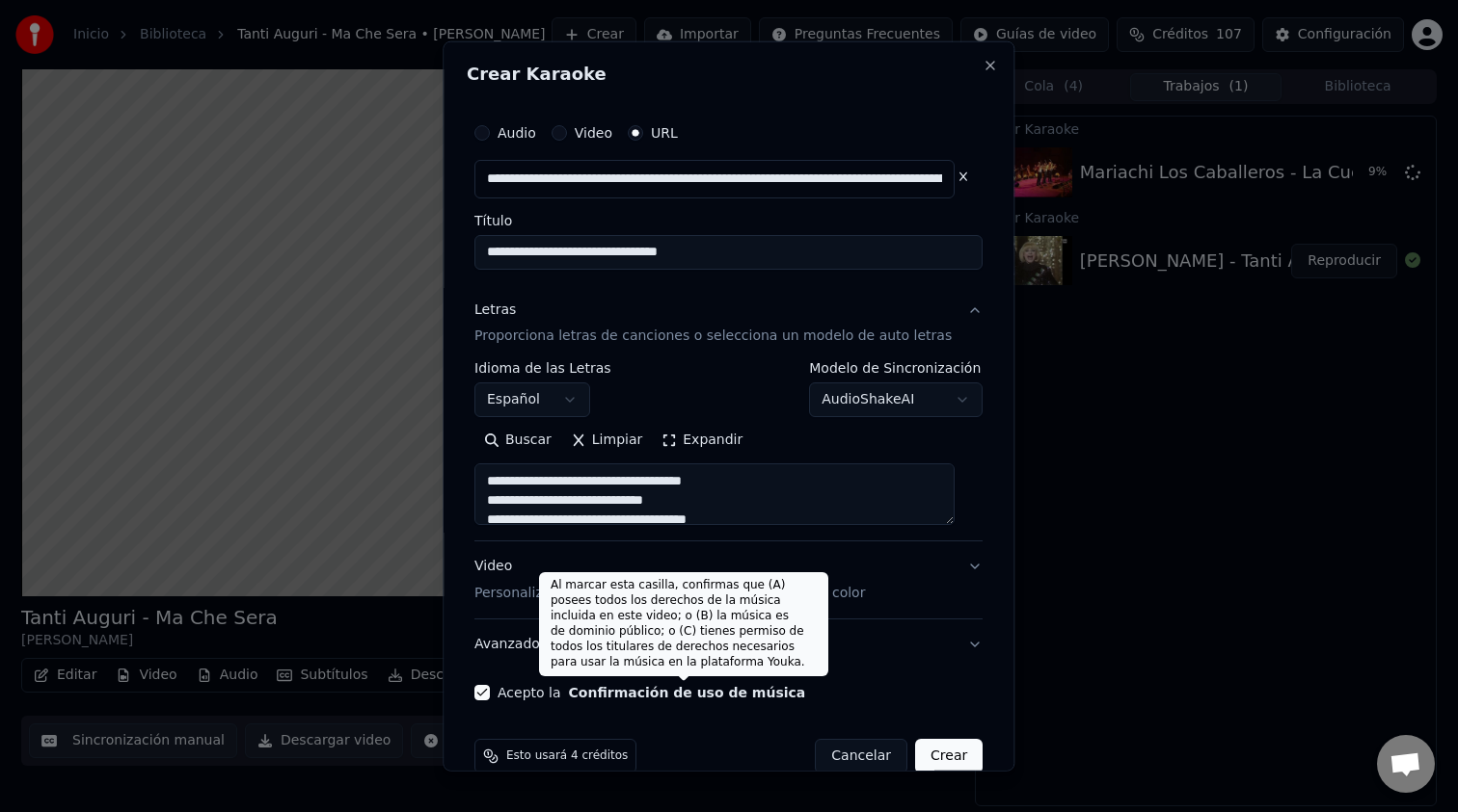
scroll to position [34, 0]
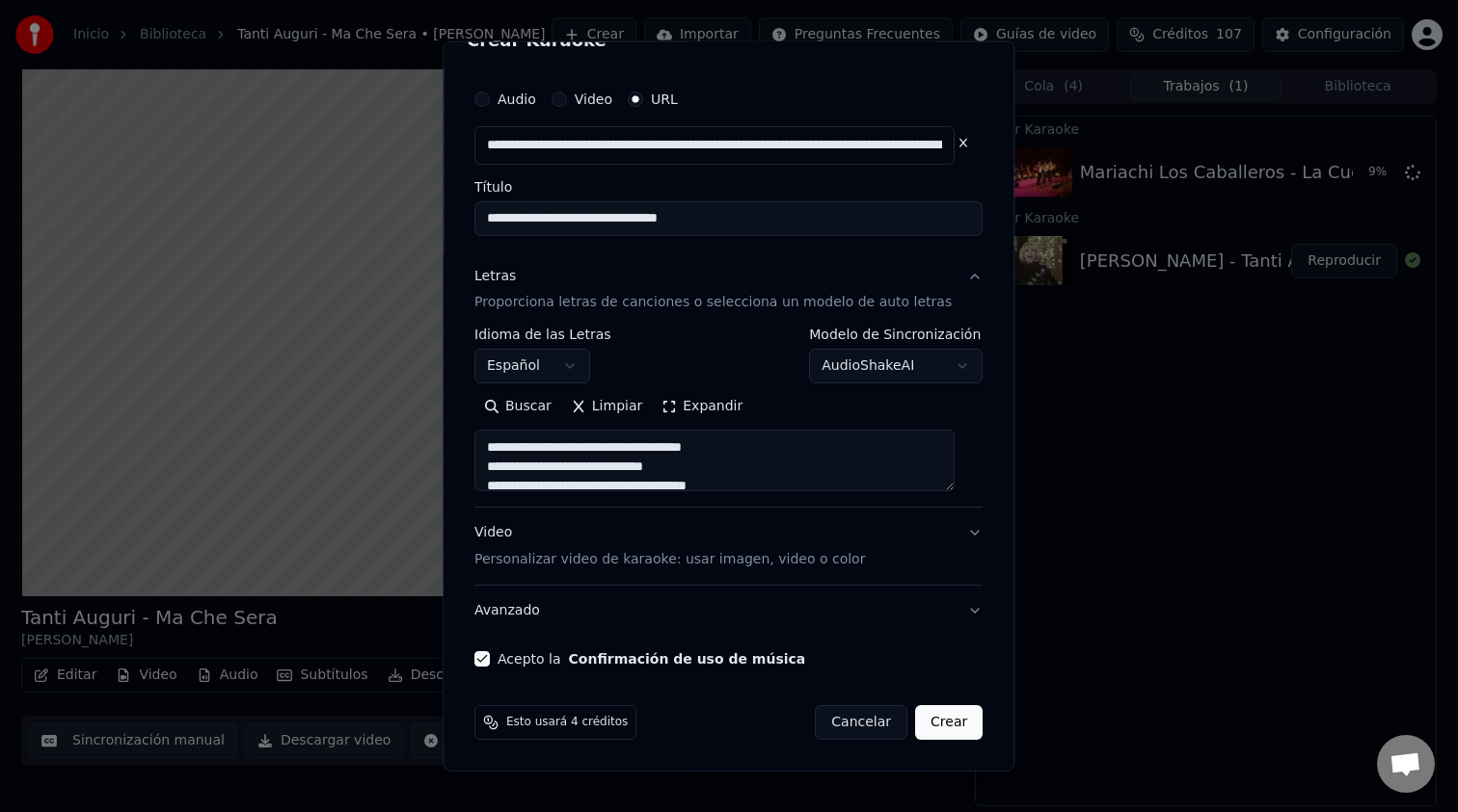
click at [958, 713] on button "Crear" at bounding box center [948, 723] width 68 height 35
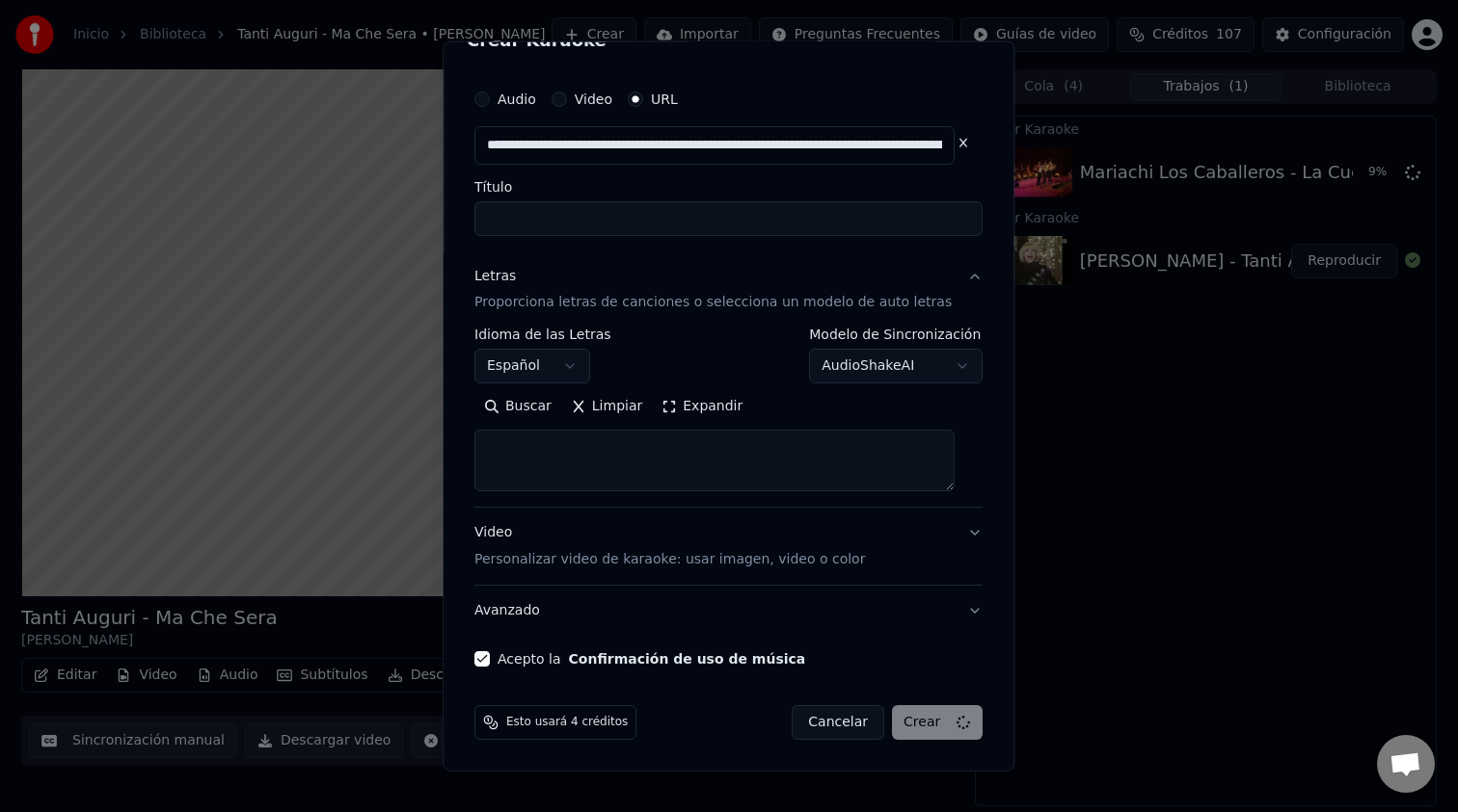
select select
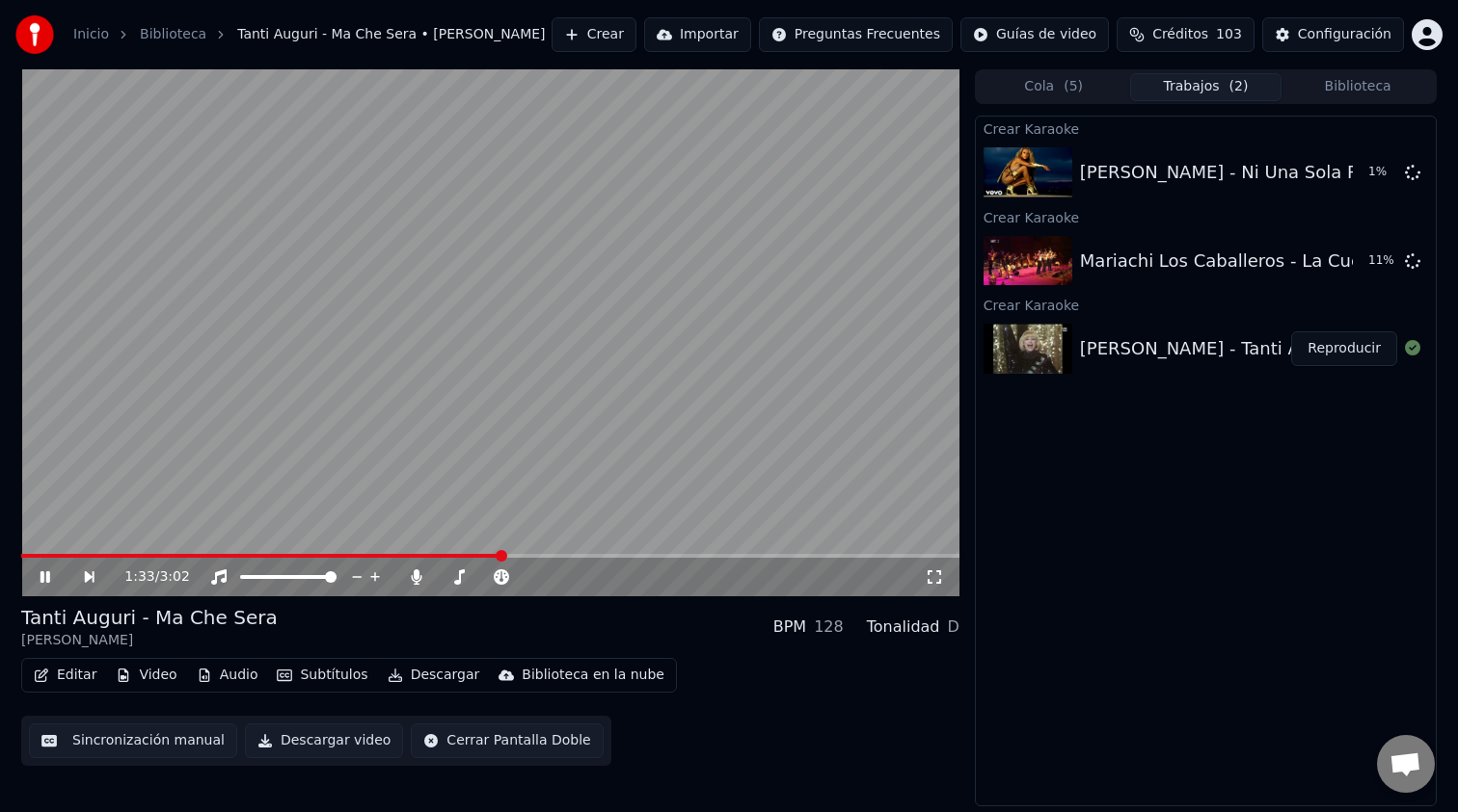
click at [1071, 83] on span "( 5 )" at bounding box center [1073, 86] width 19 height 19
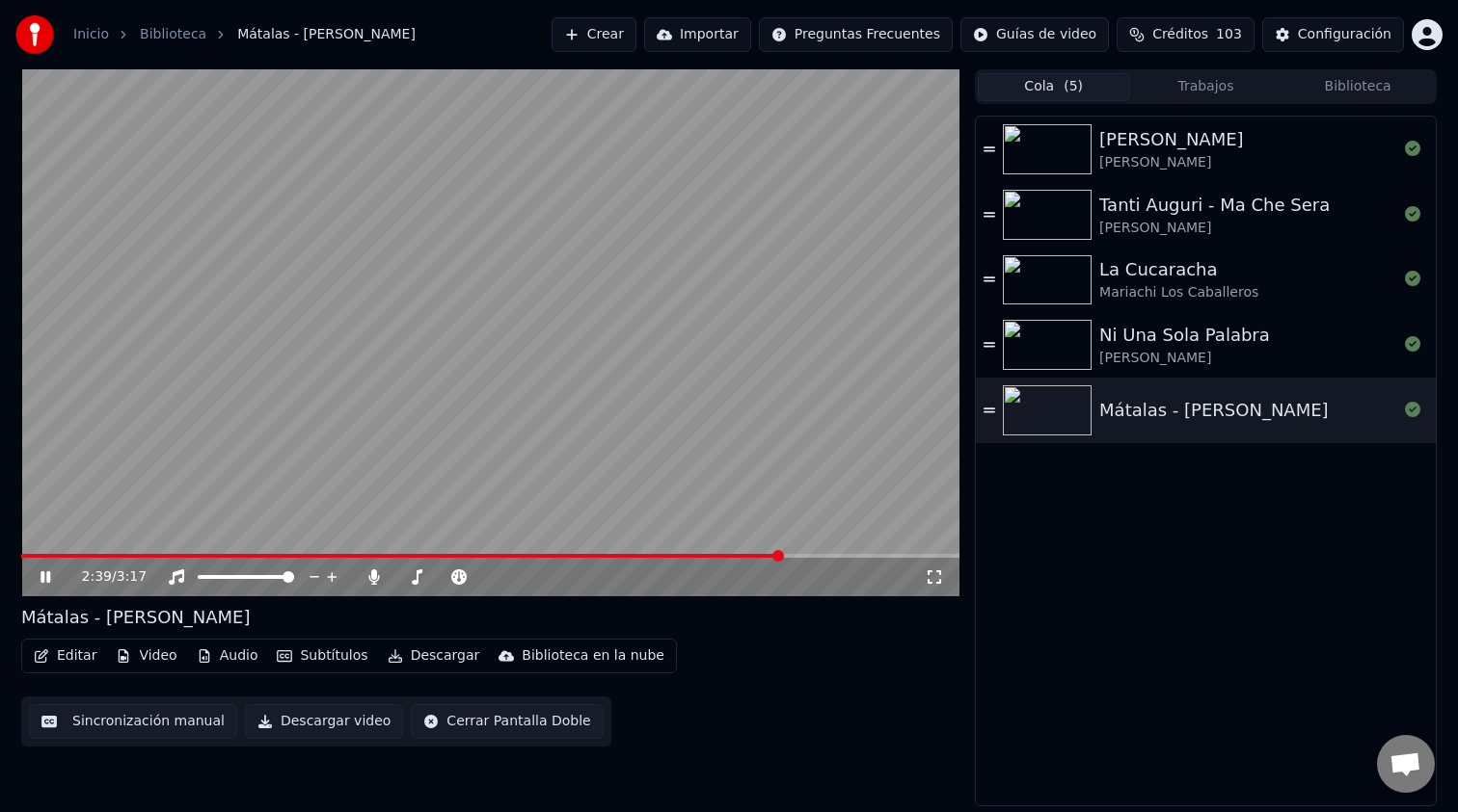
click at [637, 42] on button "Crear" at bounding box center [593, 34] width 84 height 35
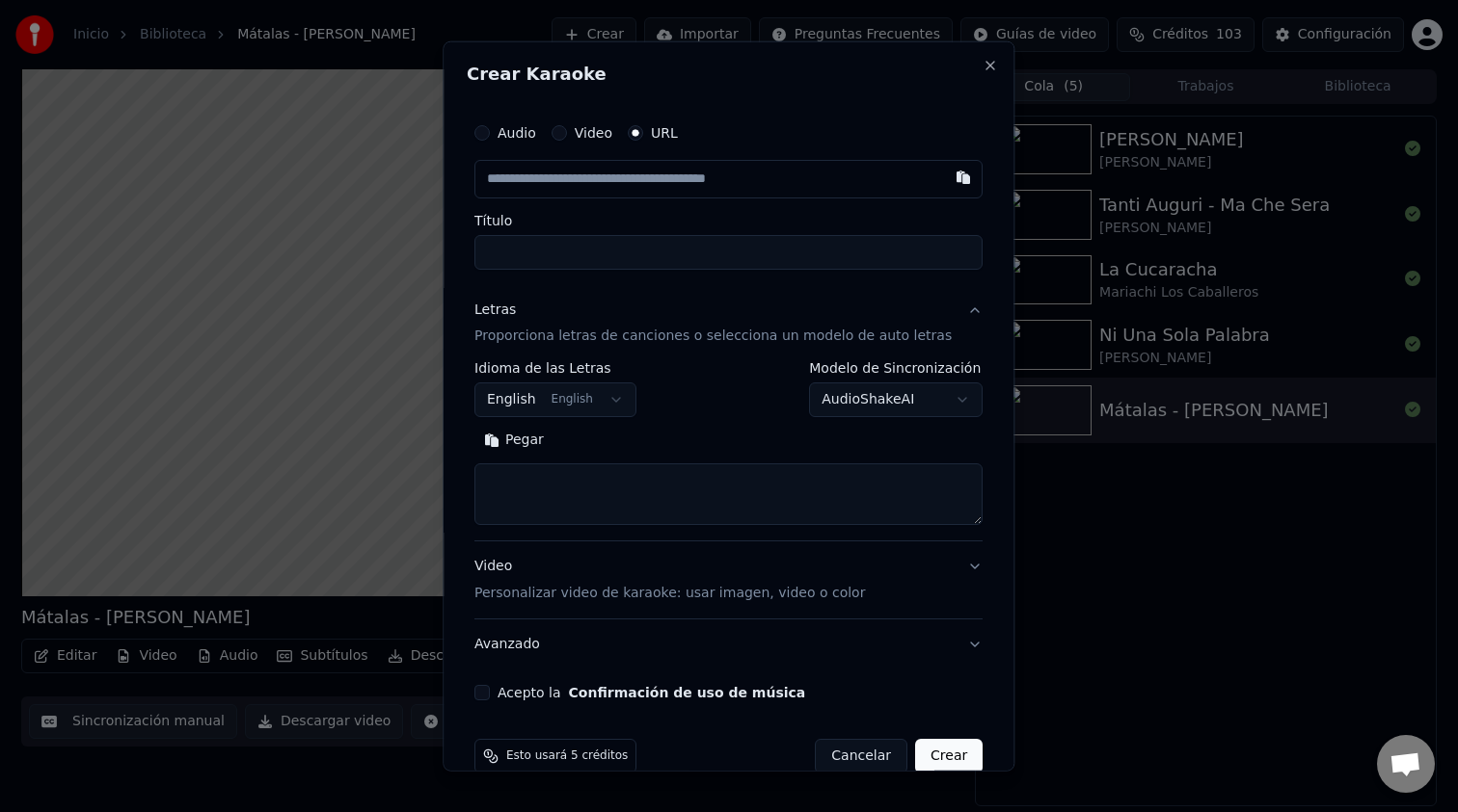
type input "**********"
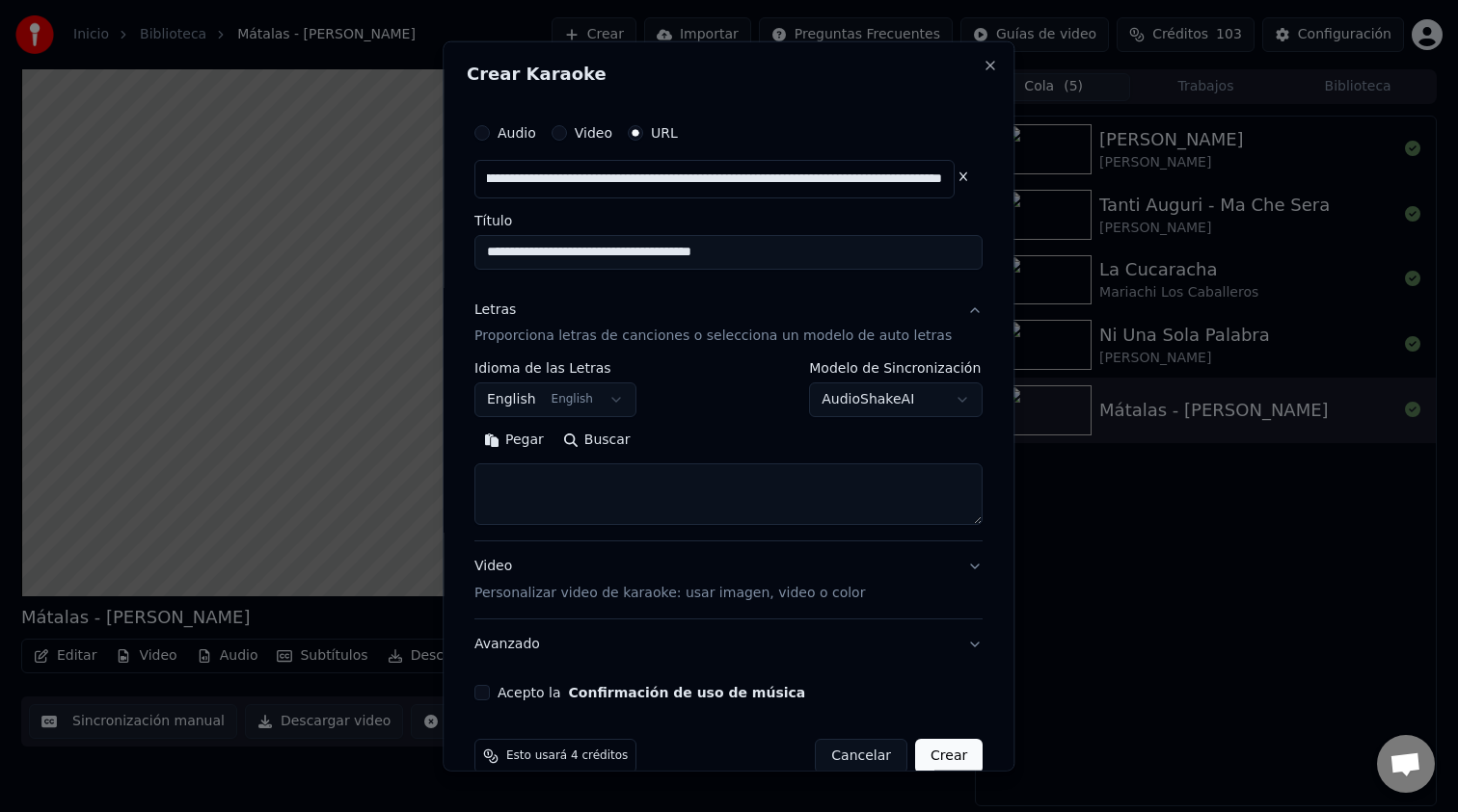
type input "**********"
drag, startPoint x: 665, startPoint y: 253, endPoint x: 984, endPoint y: 256, distance: 319.0
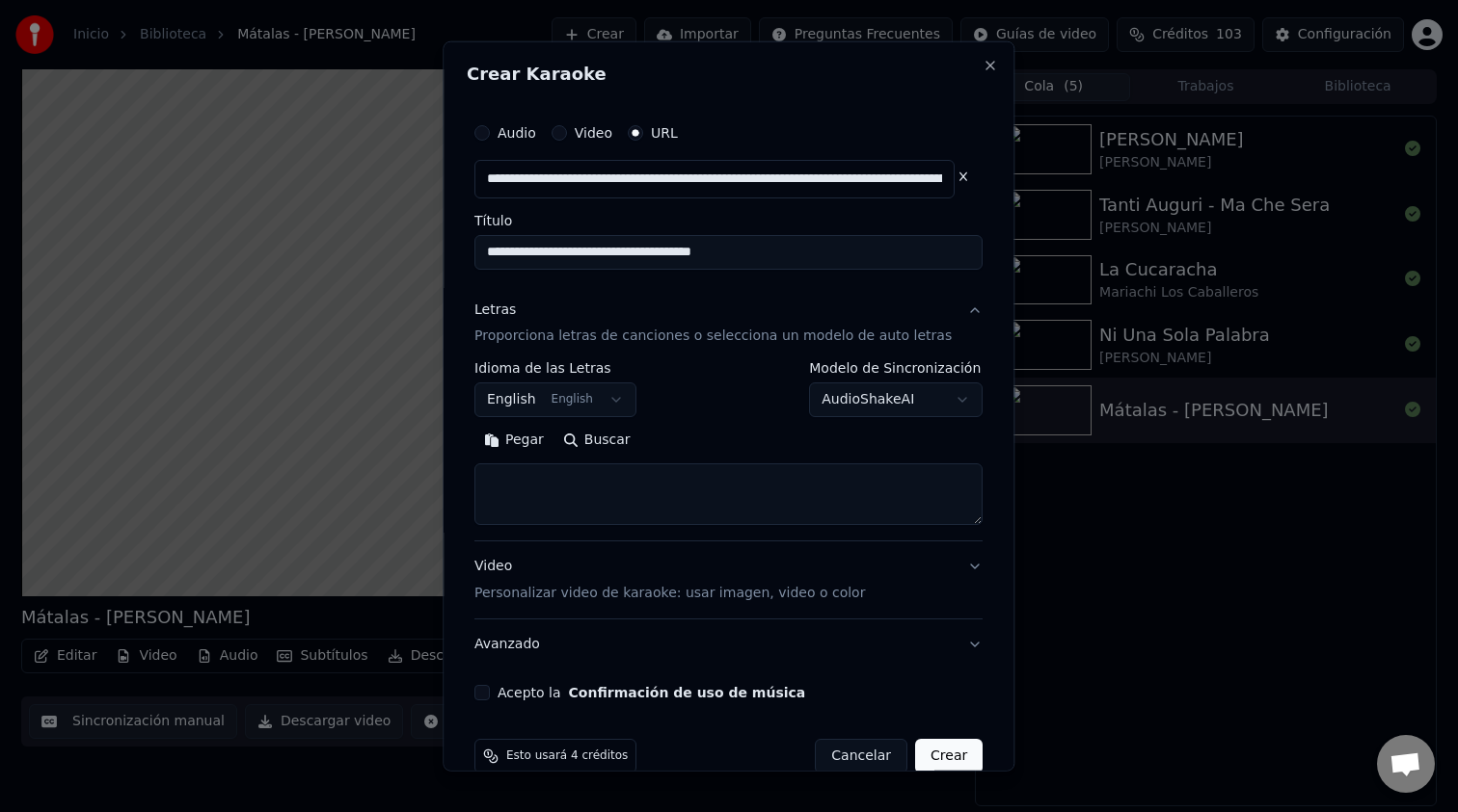
click at [984, 256] on div "**********" at bounding box center [729, 406] width 572 height 732
type input "**********"
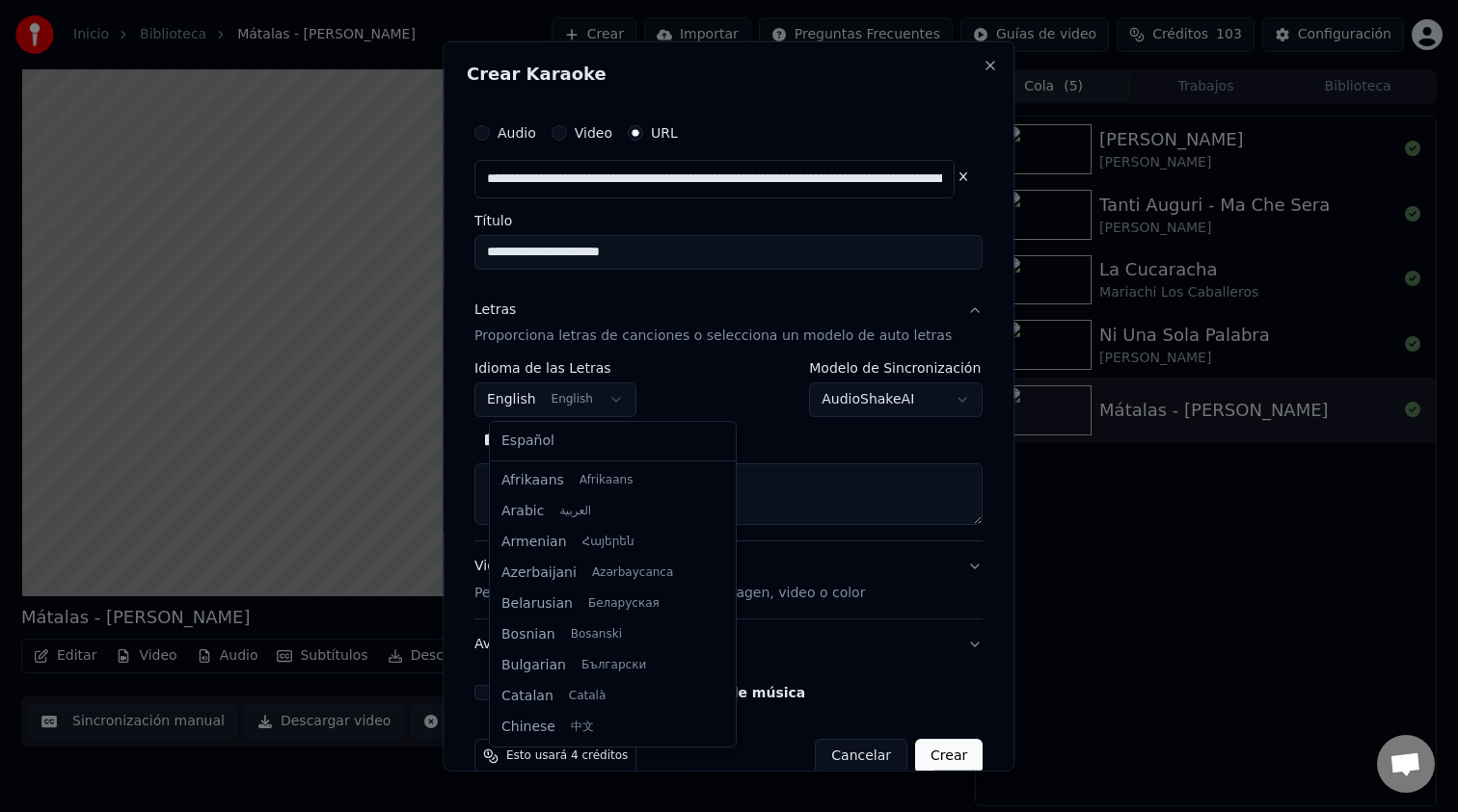
click at [626, 403] on body "**********" at bounding box center [729, 406] width 1458 height 812
select select "**"
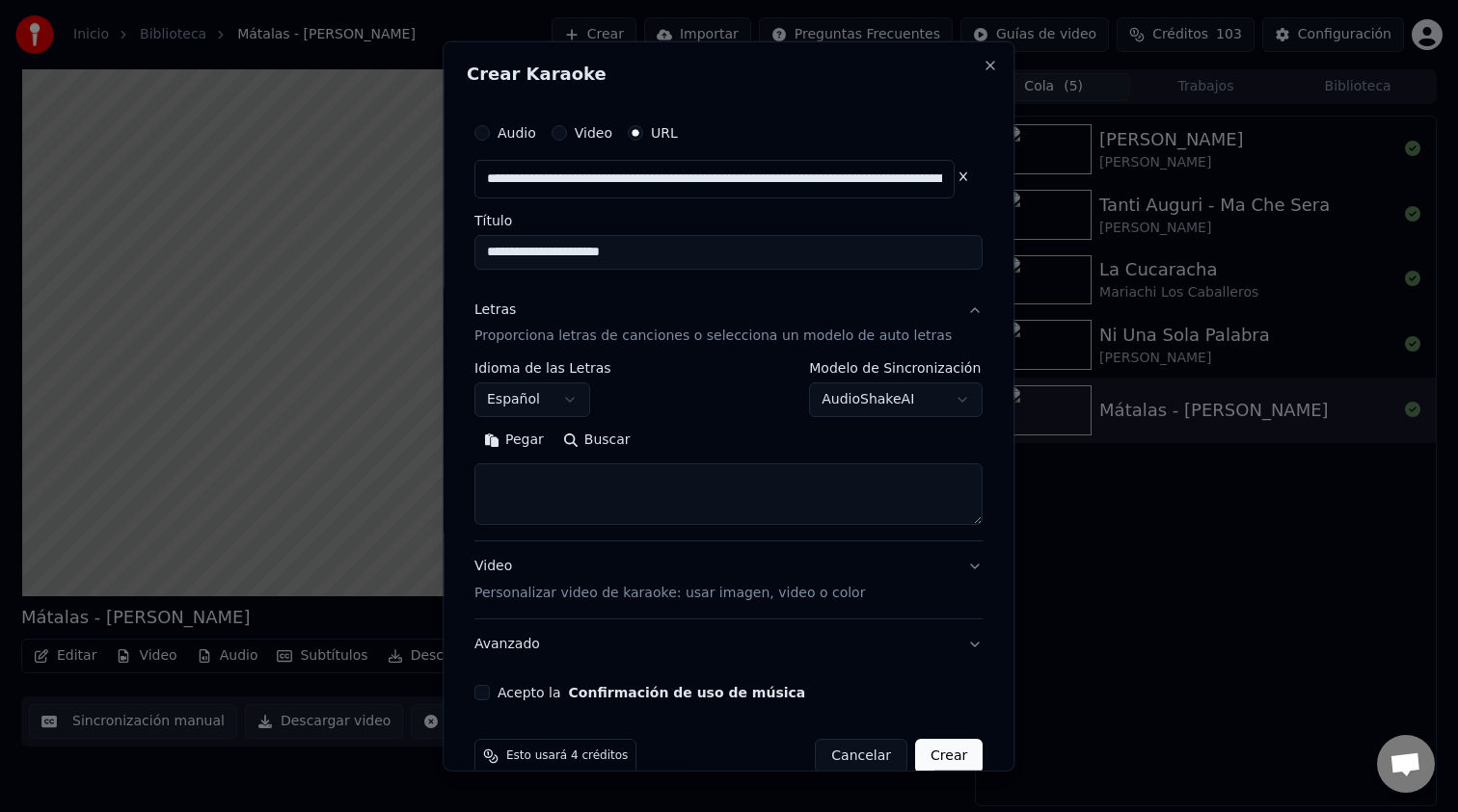
click at [614, 441] on button "Buscar" at bounding box center [596, 440] width 86 height 31
type textarea "**********"
click at [490, 687] on button "Acepto la Confirmación de uso de música" at bounding box center [483, 693] width 16 height 16
click at [915, 758] on button "Crear" at bounding box center [948, 756] width 68 height 35
select select
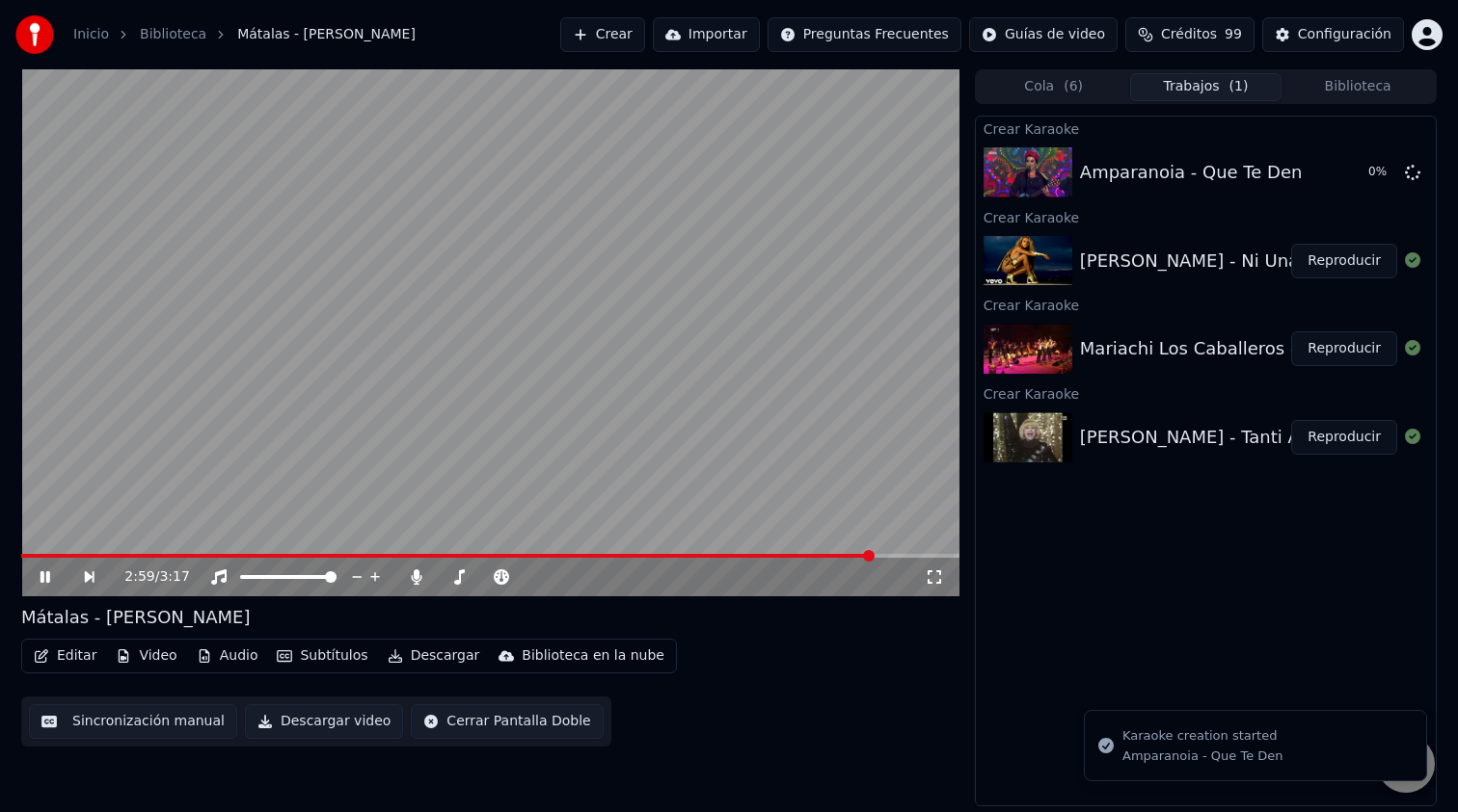
click at [1393, 91] on button "Biblioteca" at bounding box center [1357, 87] width 152 height 28
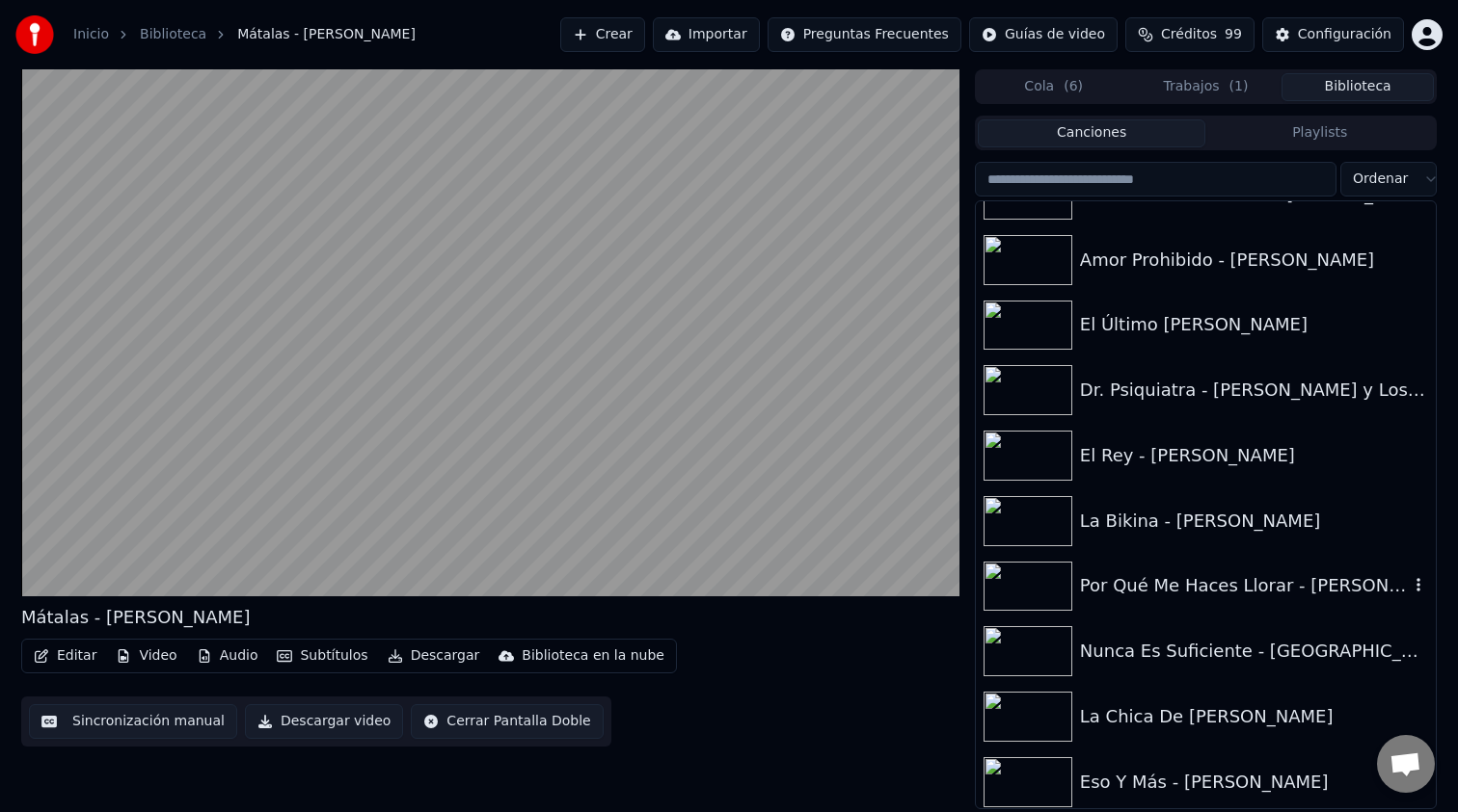
scroll to position [5155, 0]
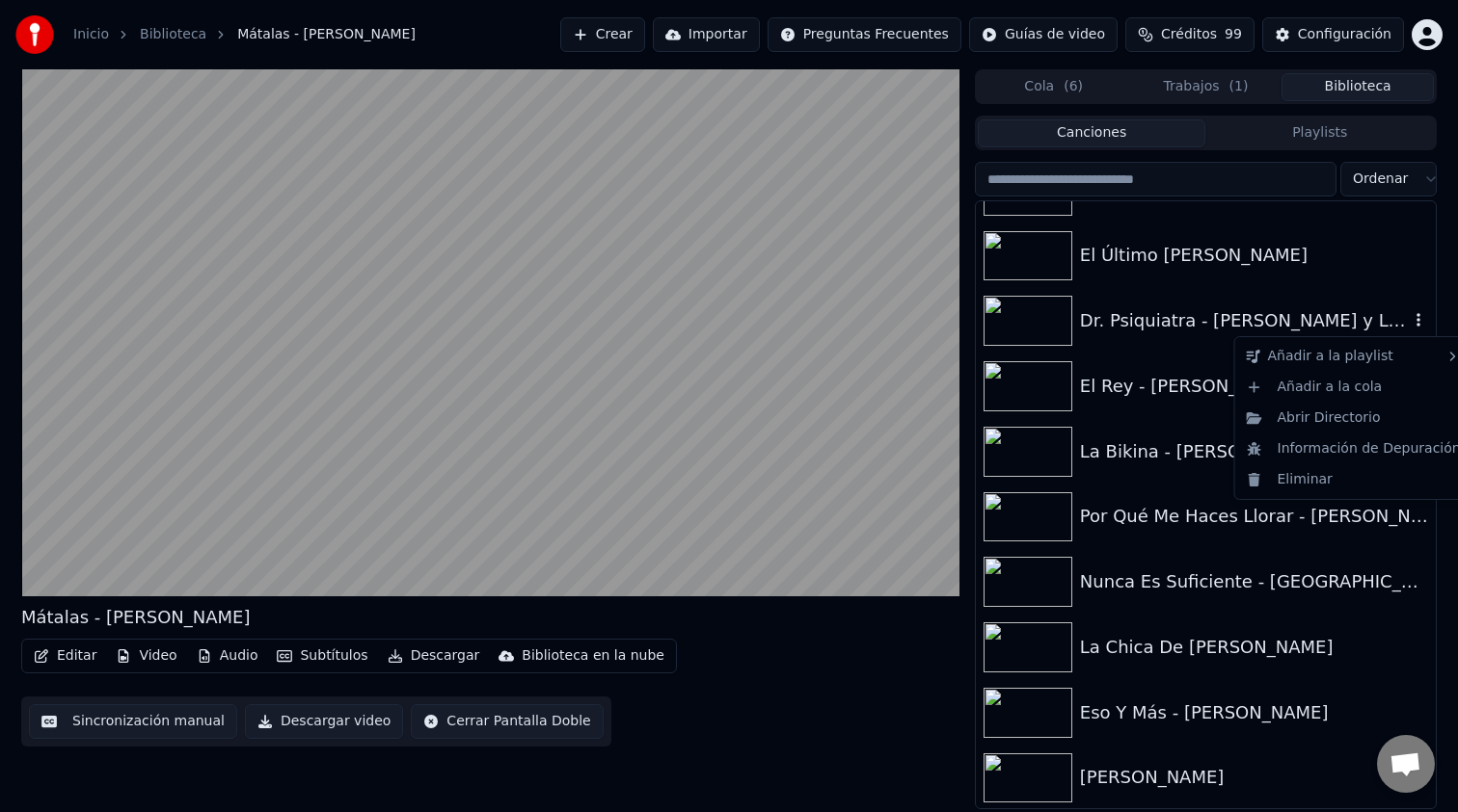
click at [1411, 322] on icon "button" at bounding box center [1417, 321] width 19 height 16
click at [1343, 378] on div "Añadir a la cola" at bounding box center [1353, 387] width 229 height 31
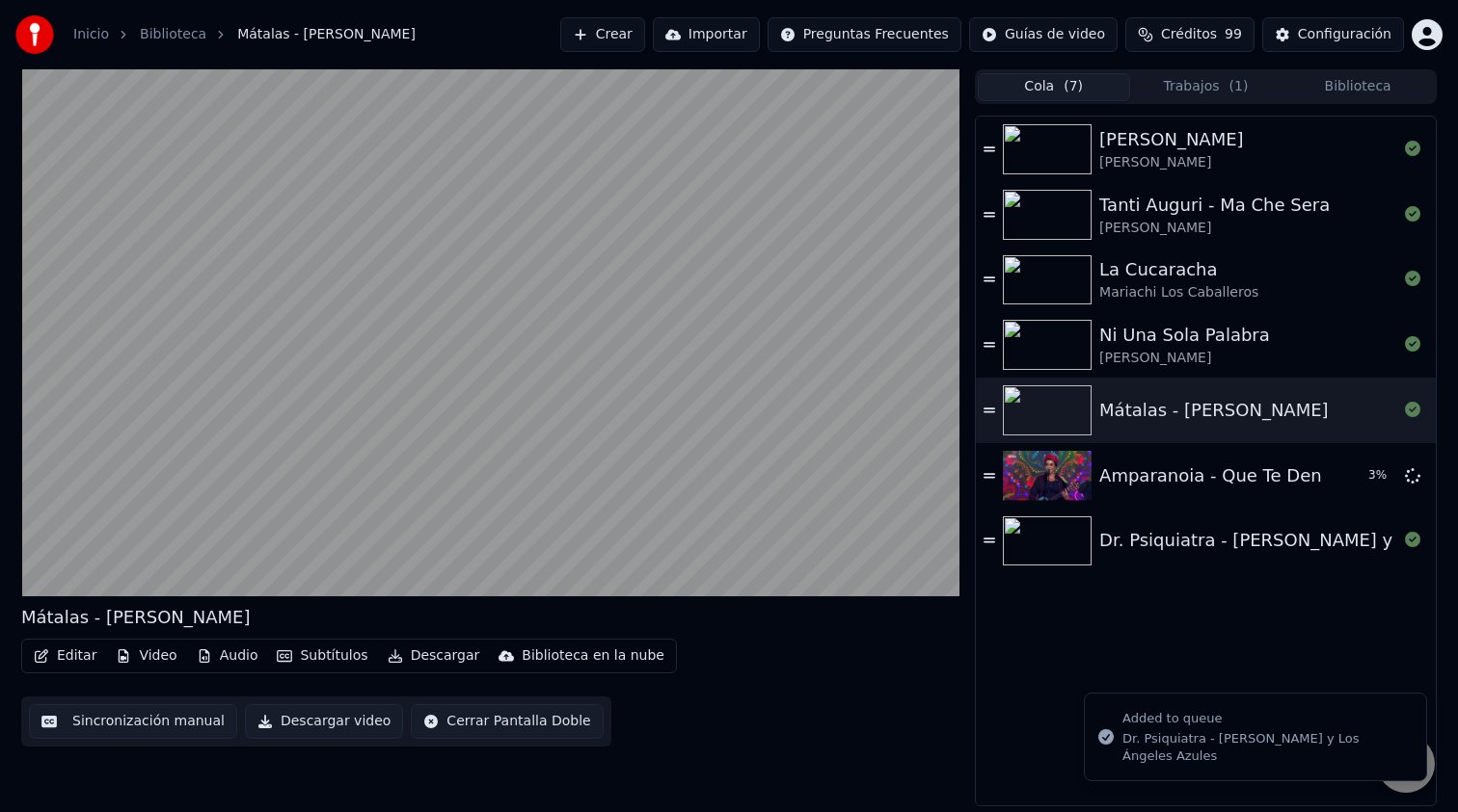
click at [1074, 84] on span "( 7 )" at bounding box center [1073, 86] width 19 height 19
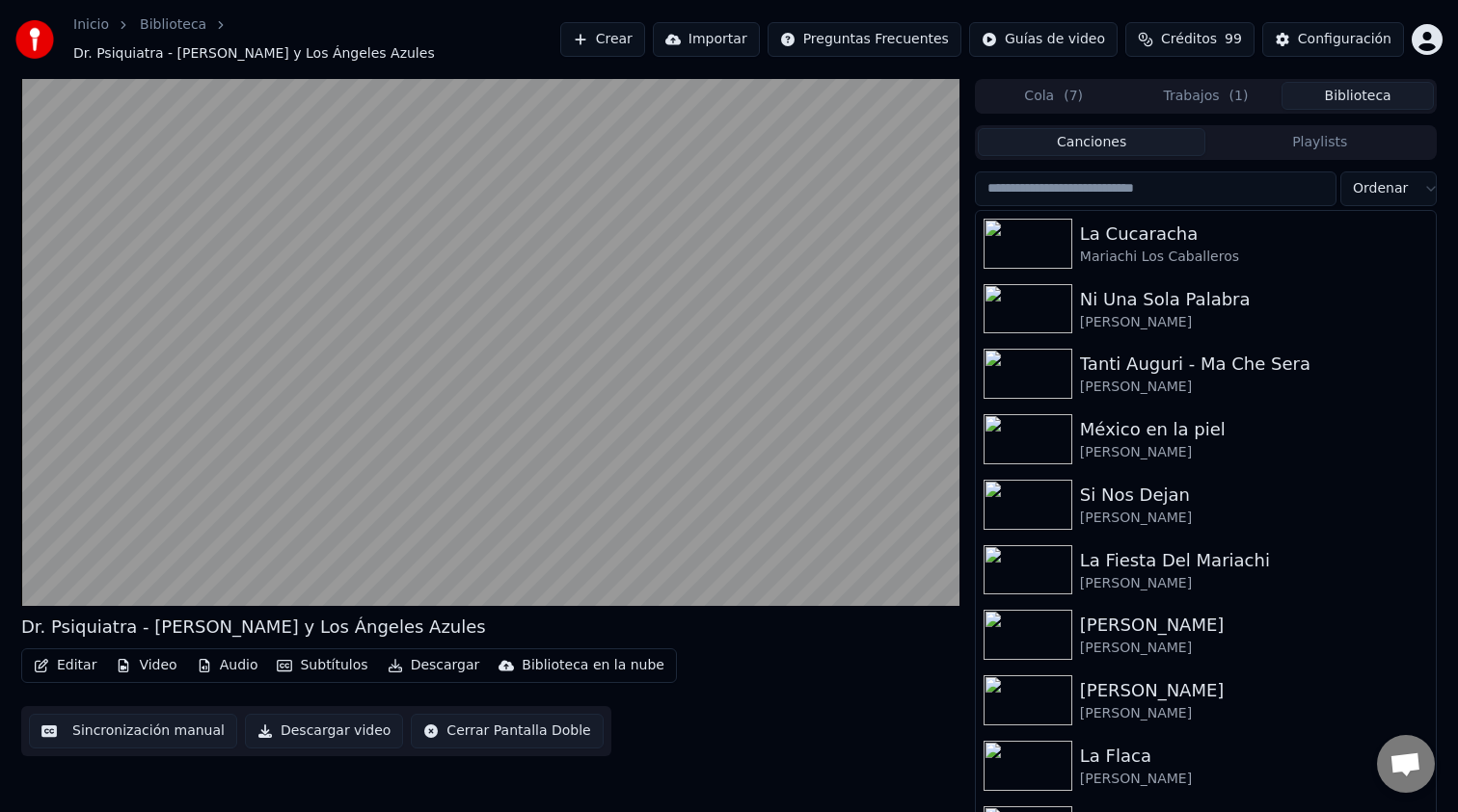
click at [1341, 85] on button "Biblioteca" at bounding box center [1357, 96] width 152 height 28
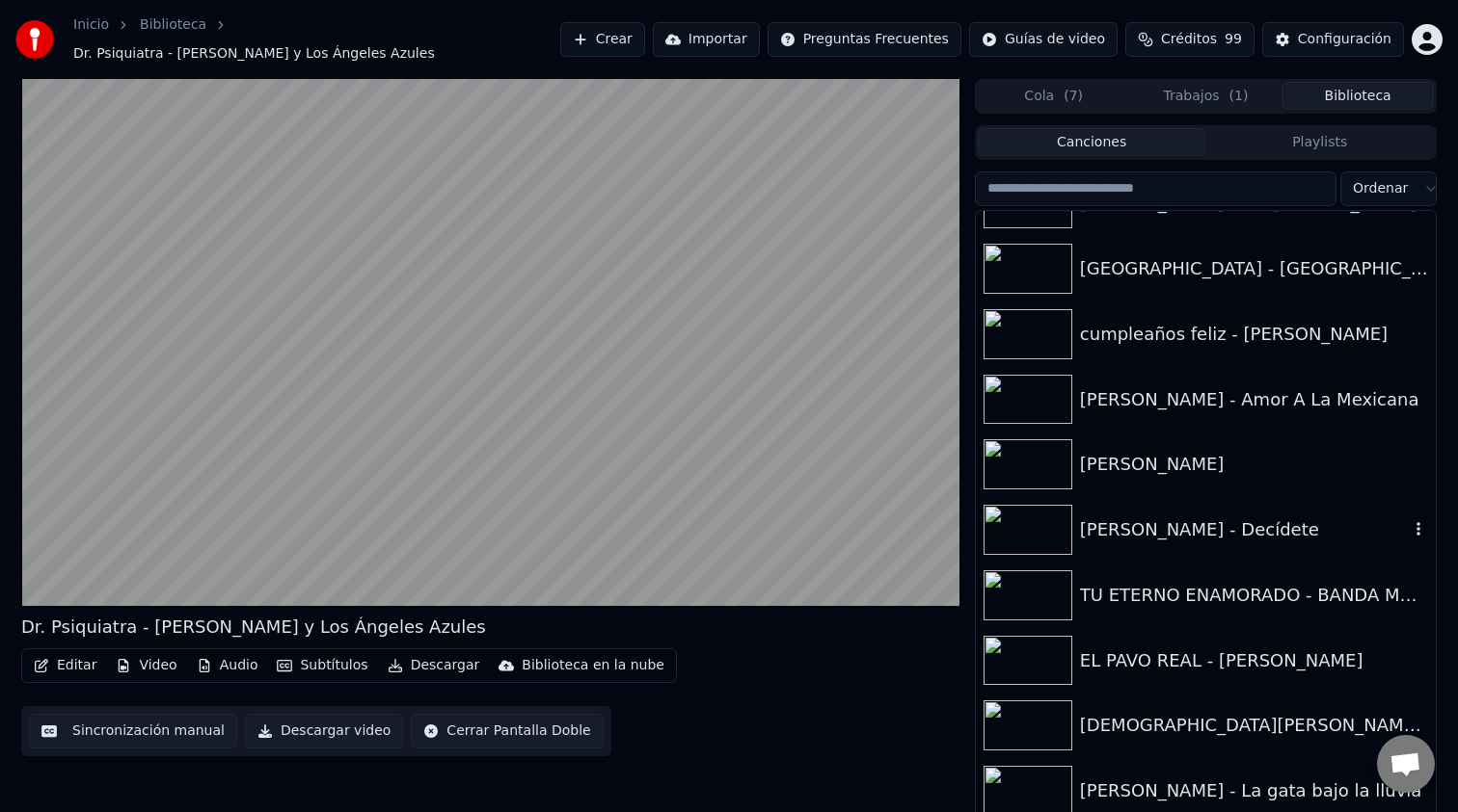
scroll to position [1756, 0]
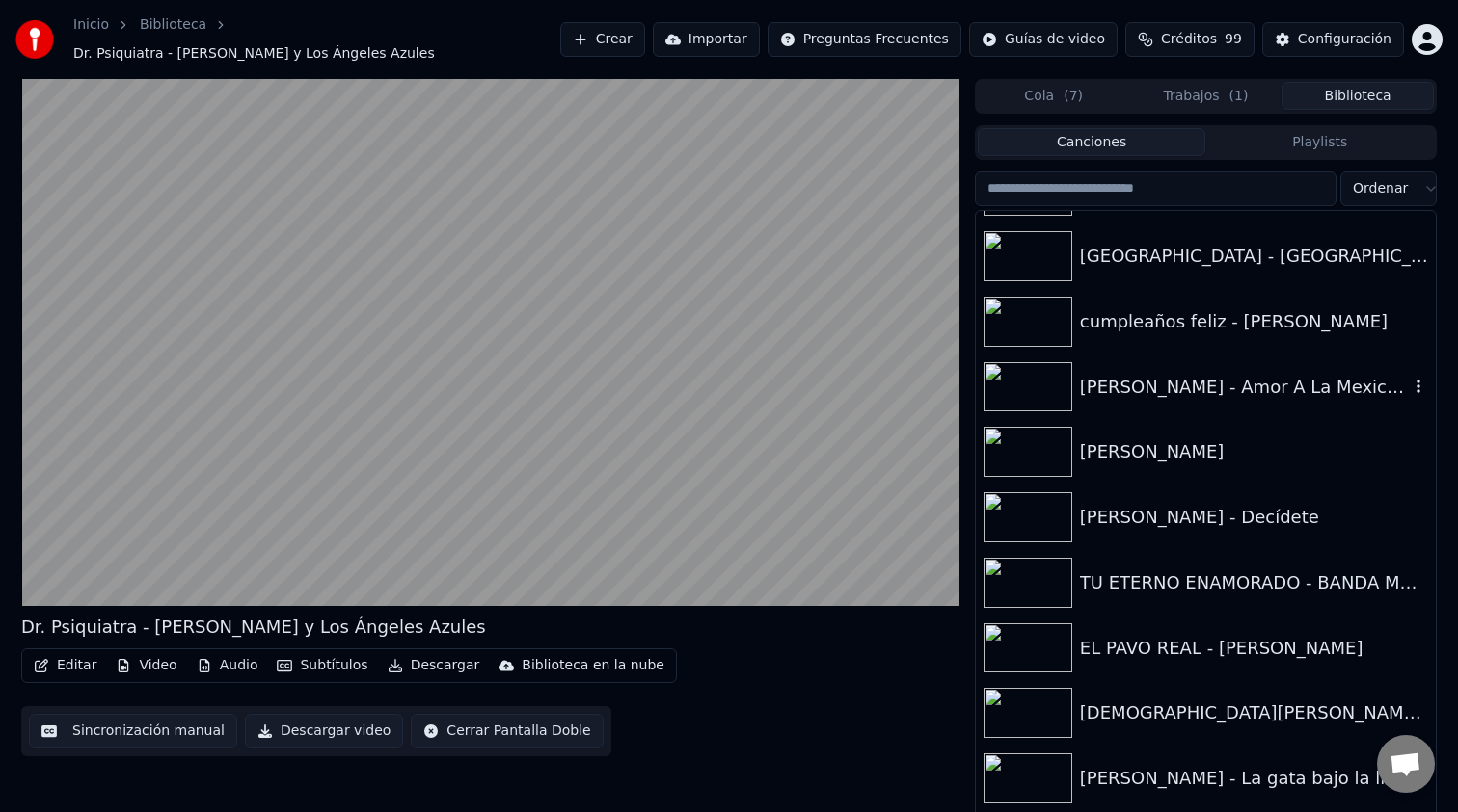
click at [1414, 379] on icon "button" at bounding box center [1417, 387] width 19 height 16
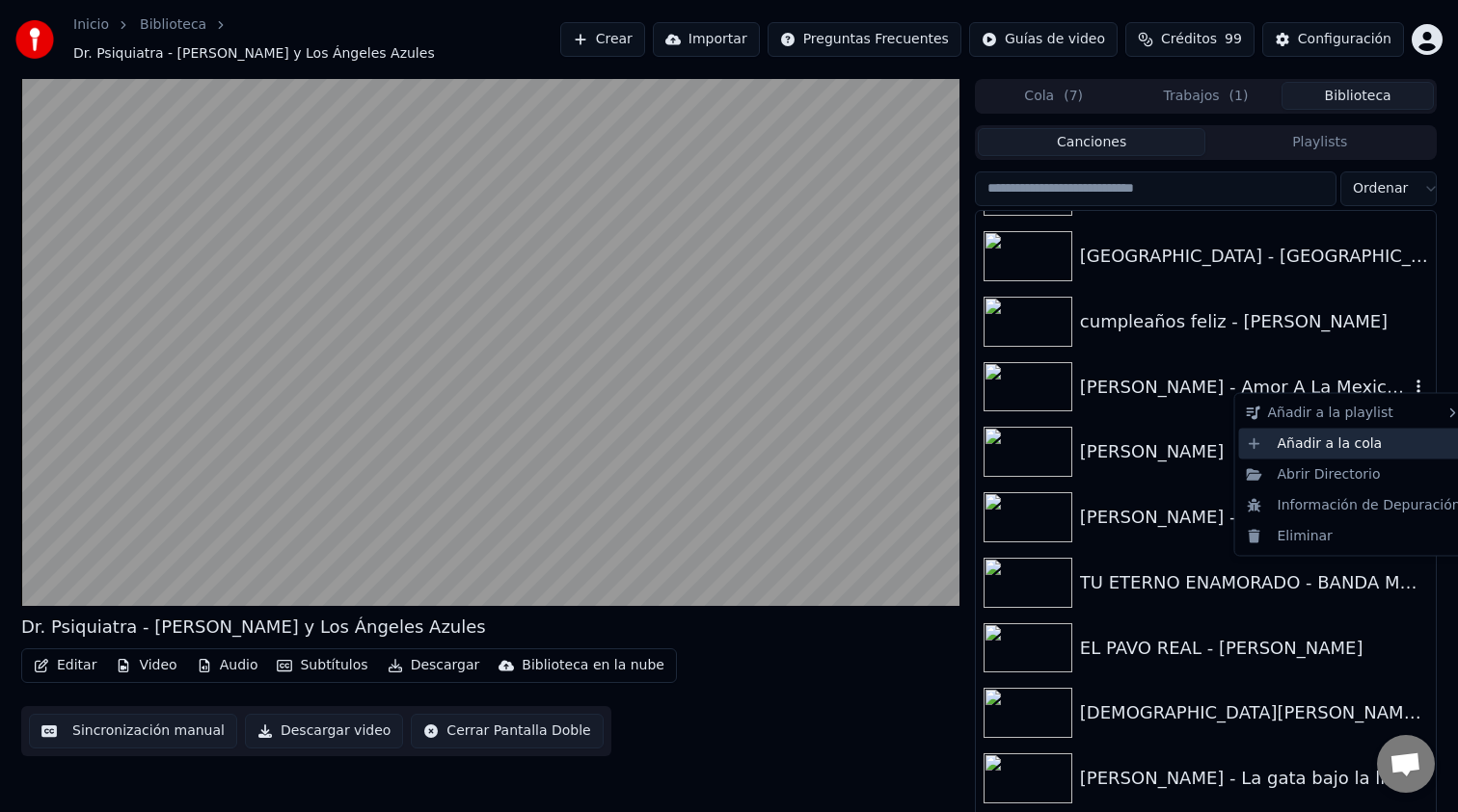
click at [1356, 444] on div "Añadir a la cola" at bounding box center [1353, 443] width 229 height 31
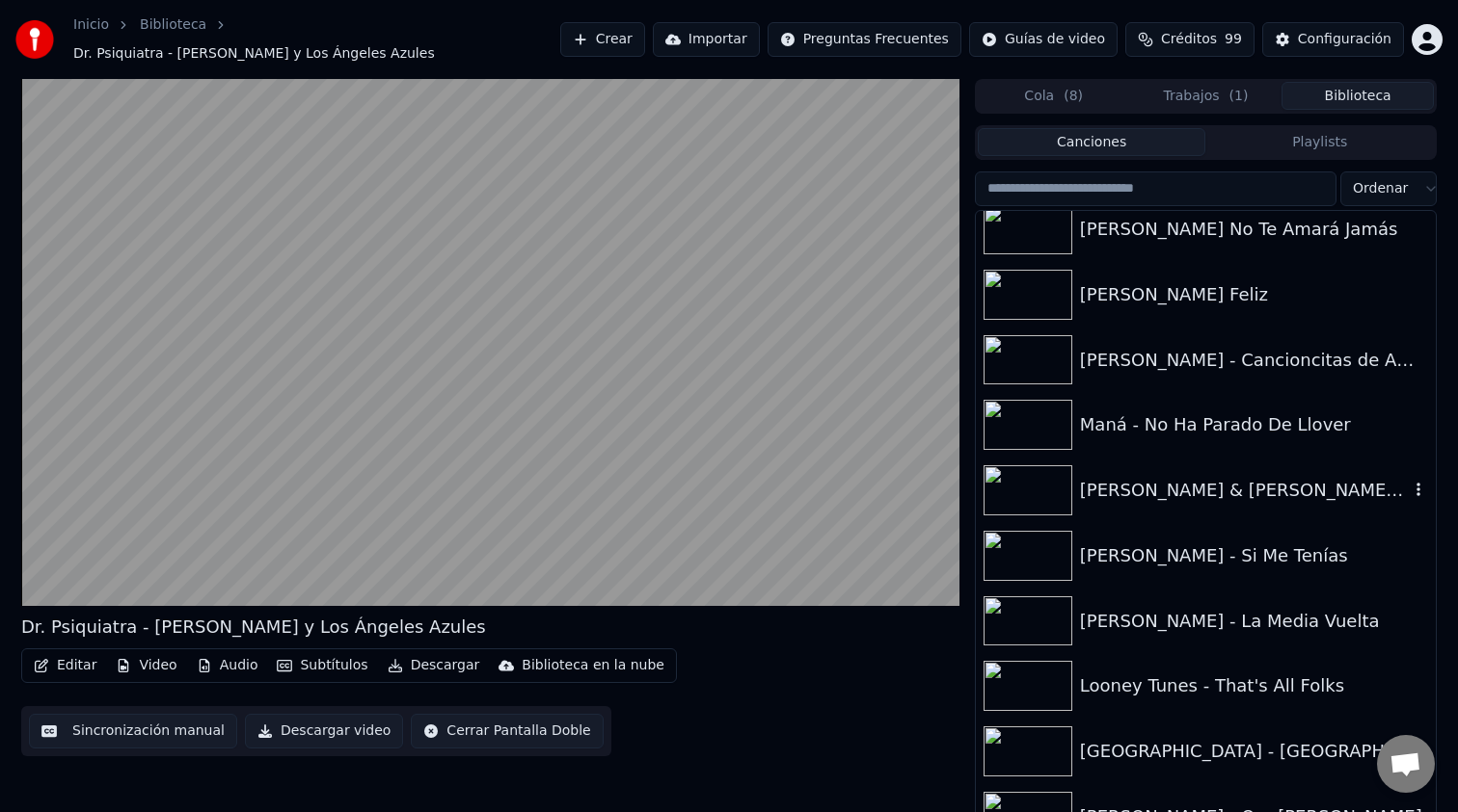
scroll to position [2450, 0]
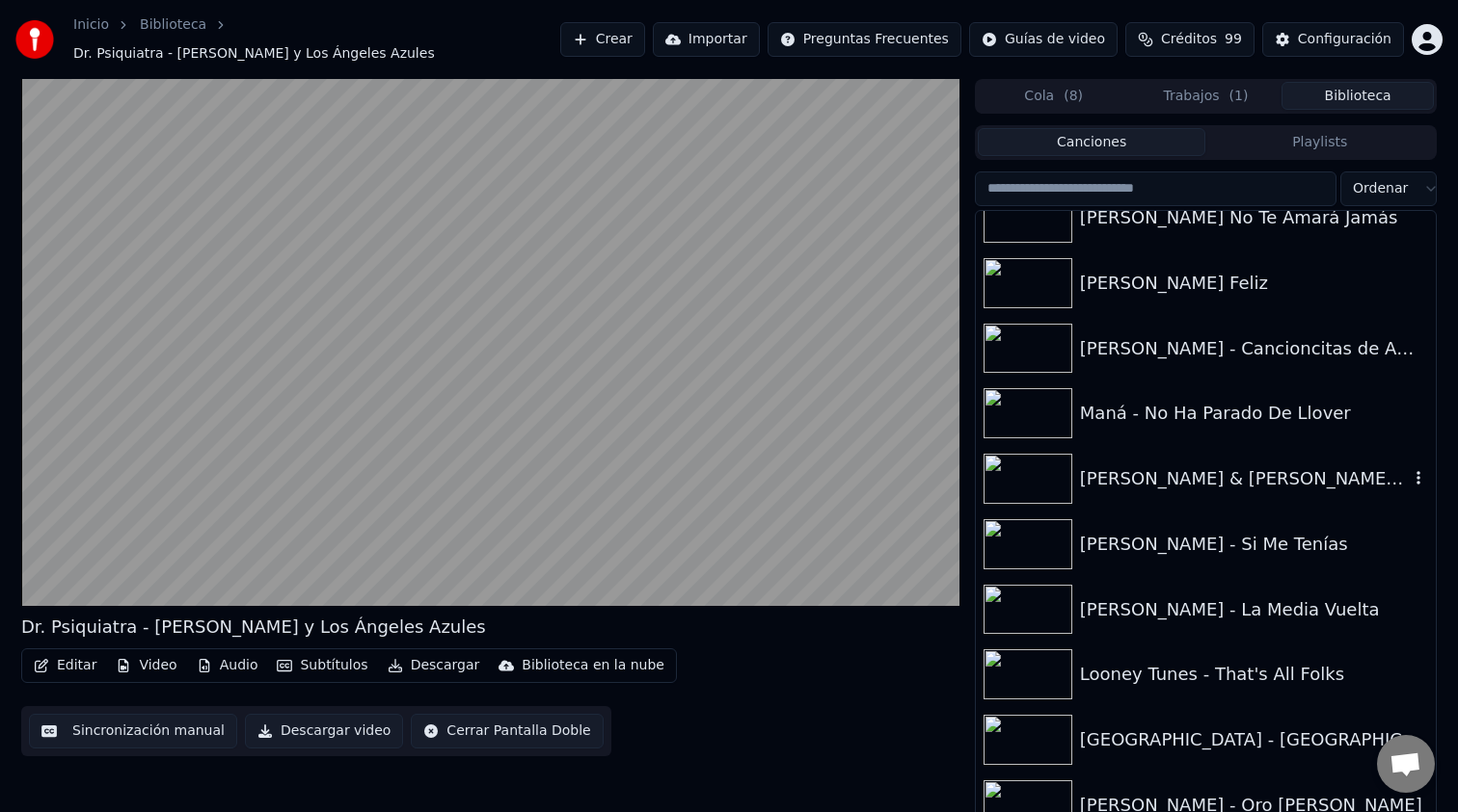
click at [1413, 471] on icon "button" at bounding box center [1417, 478] width 19 height 16
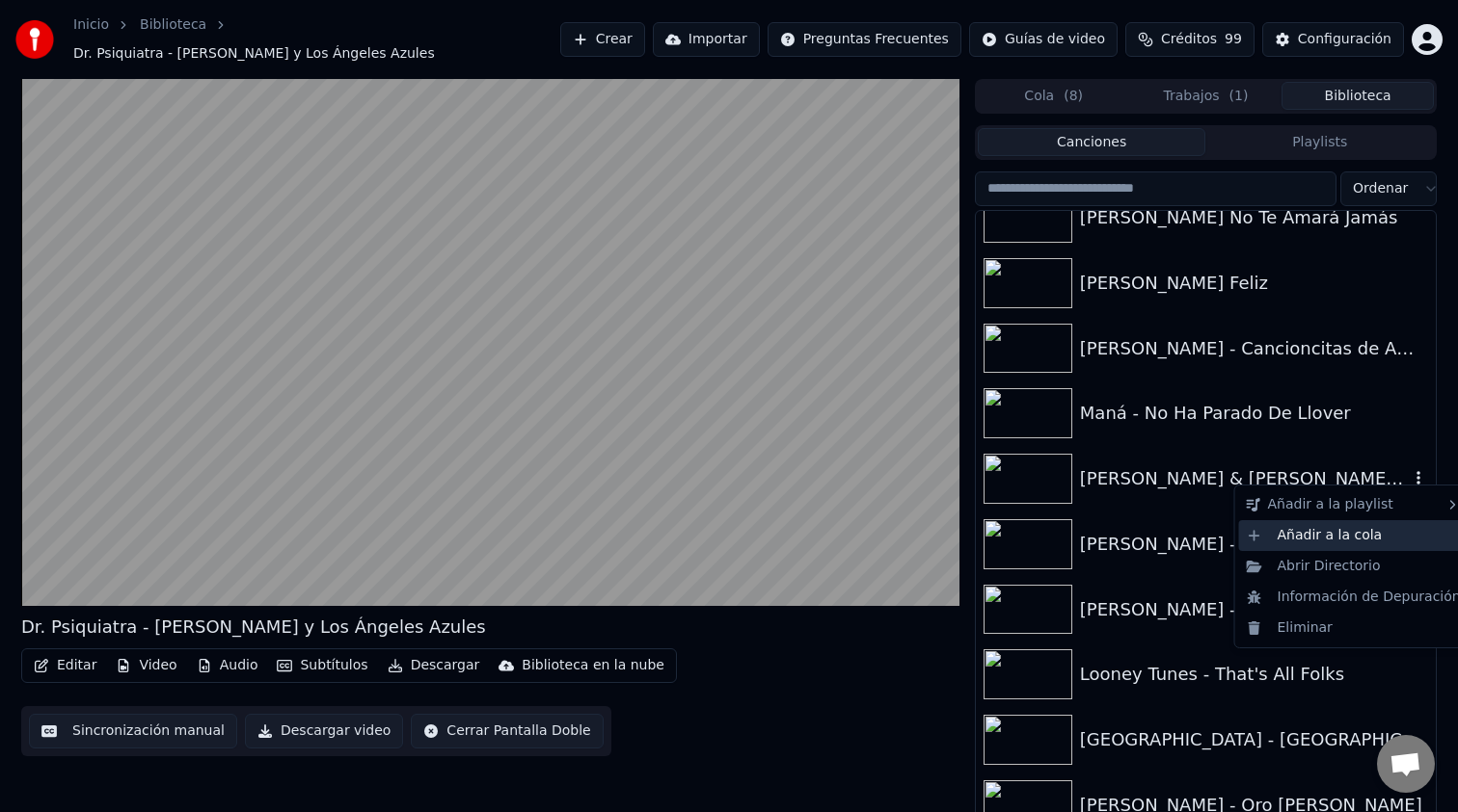
click at [1352, 530] on div "Añadir a la cola" at bounding box center [1353, 535] width 229 height 31
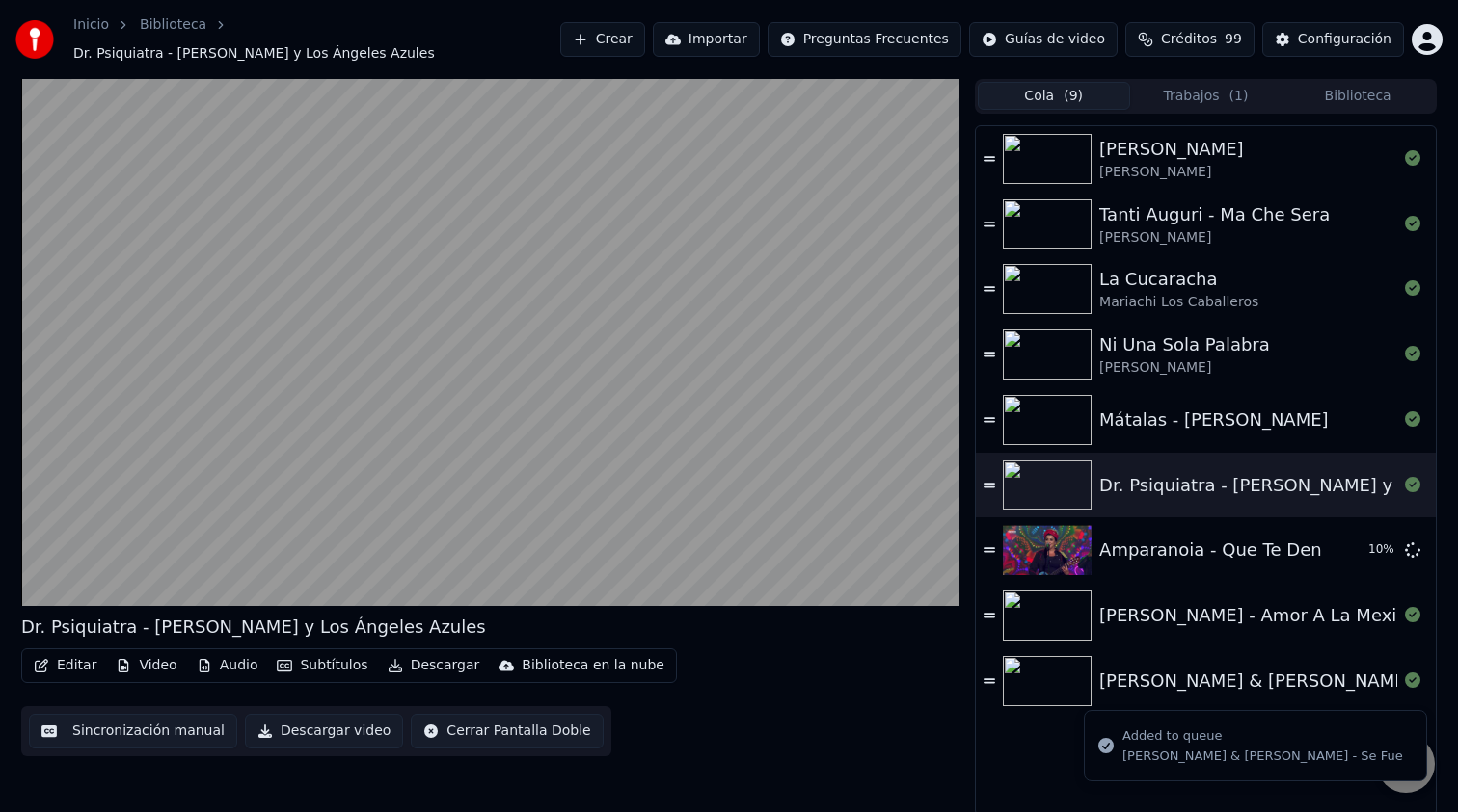
click at [1078, 89] on span "( 9 )" at bounding box center [1073, 95] width 19 height 19
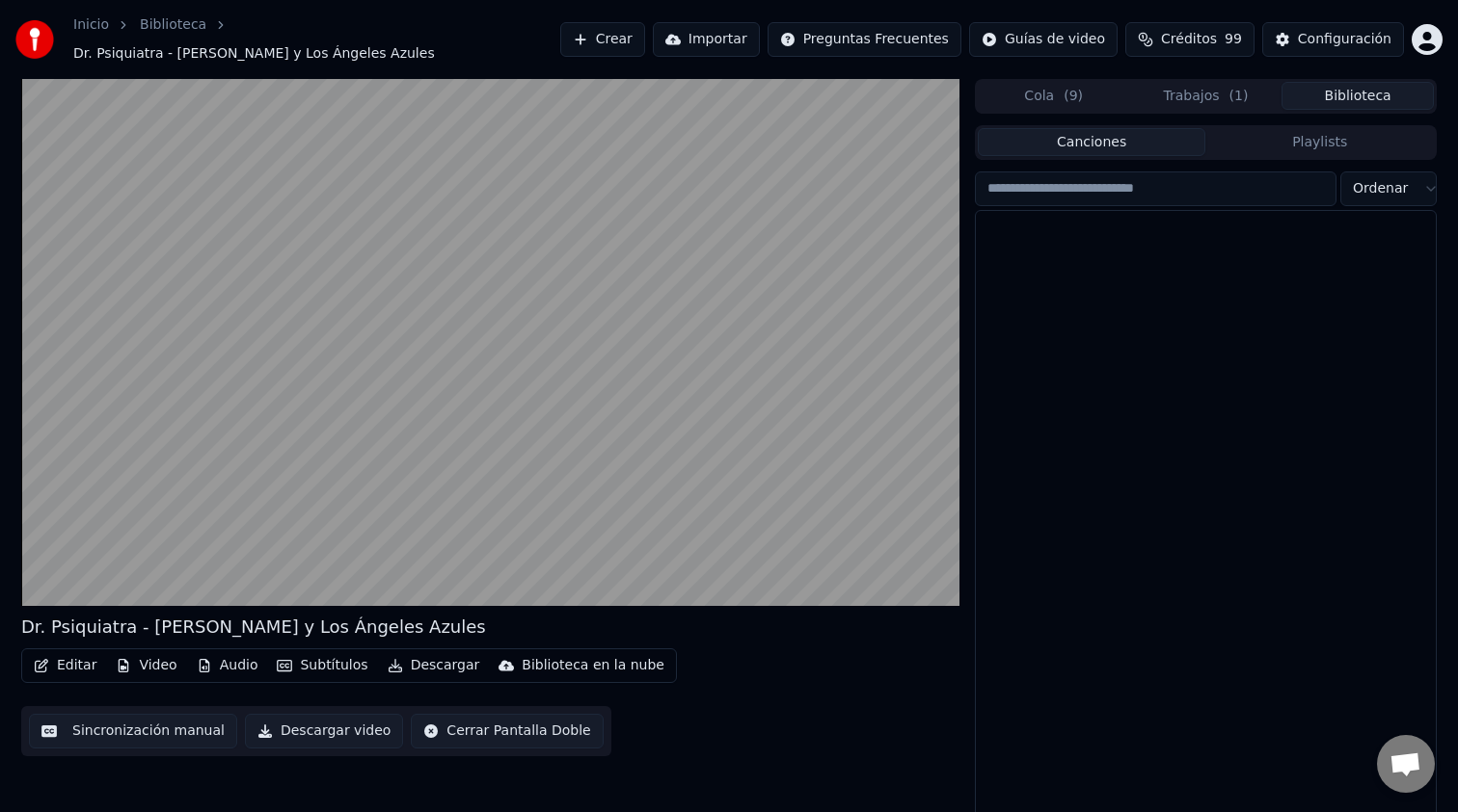
click at [1354, 94] on button "Biblioteca" at bounding box center [1357, 96] width 152 height 28
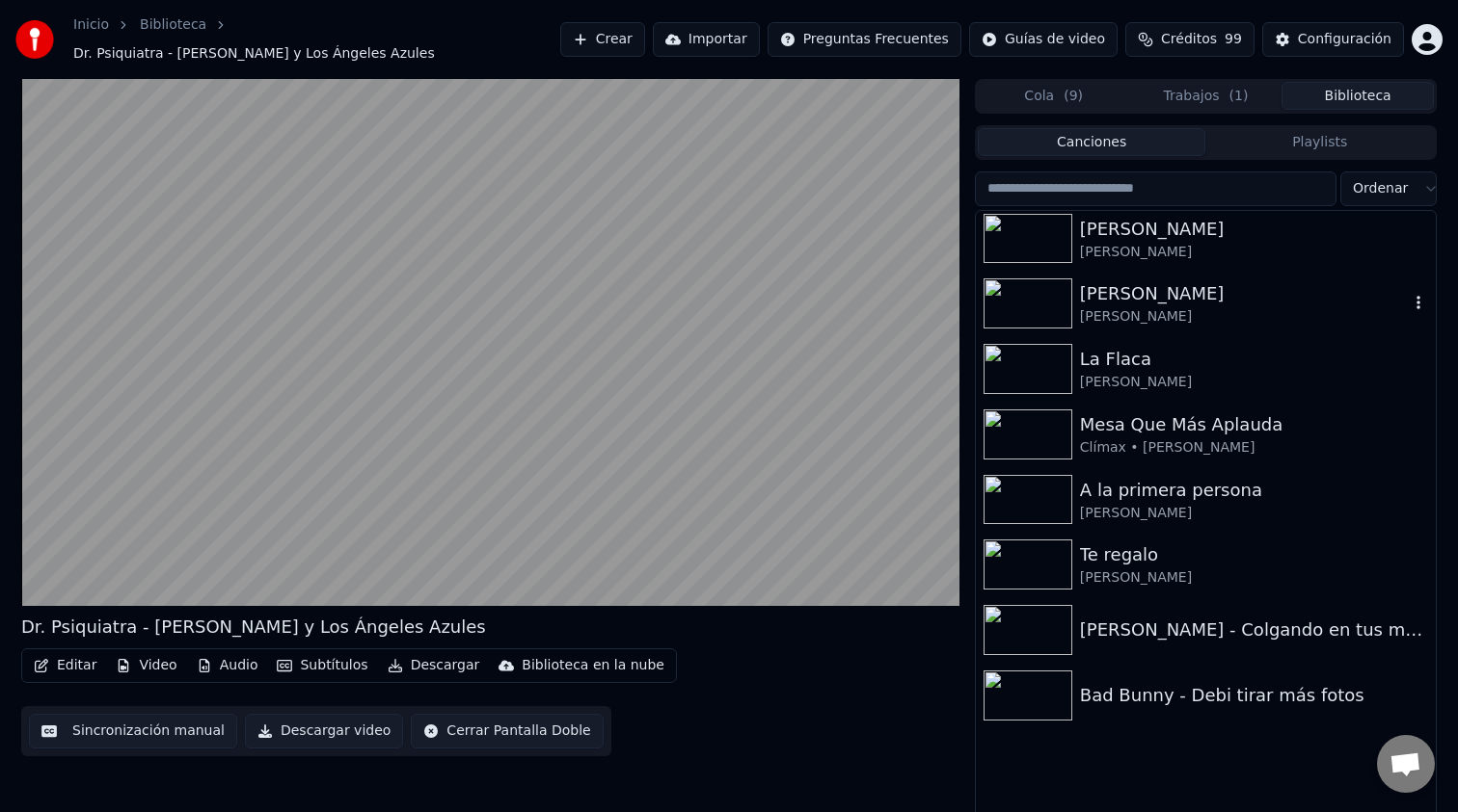
scroll to position [401, 0]
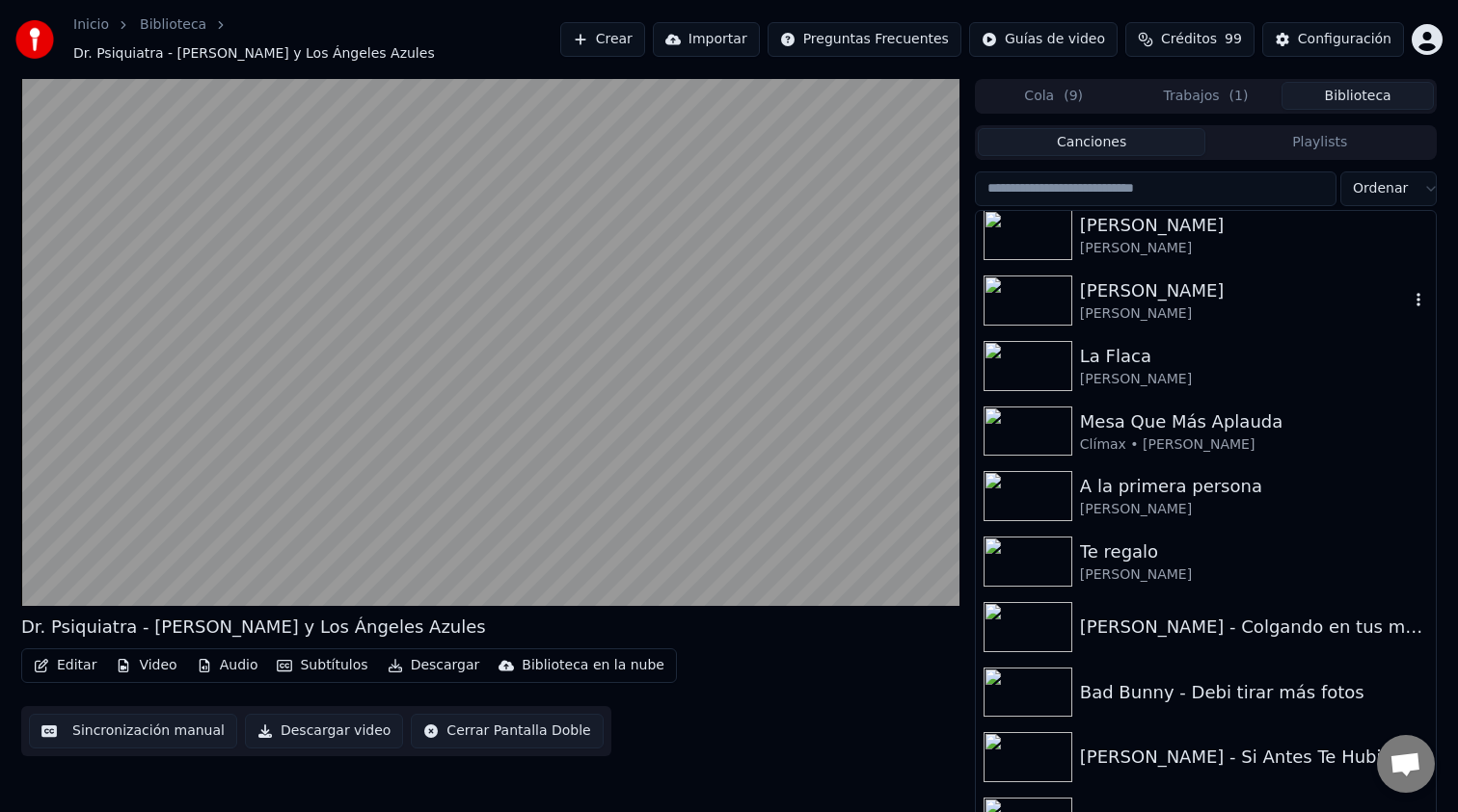
click at [1417, 296] on icon "button" at bounding box center [1418, 300] width 4 height 14
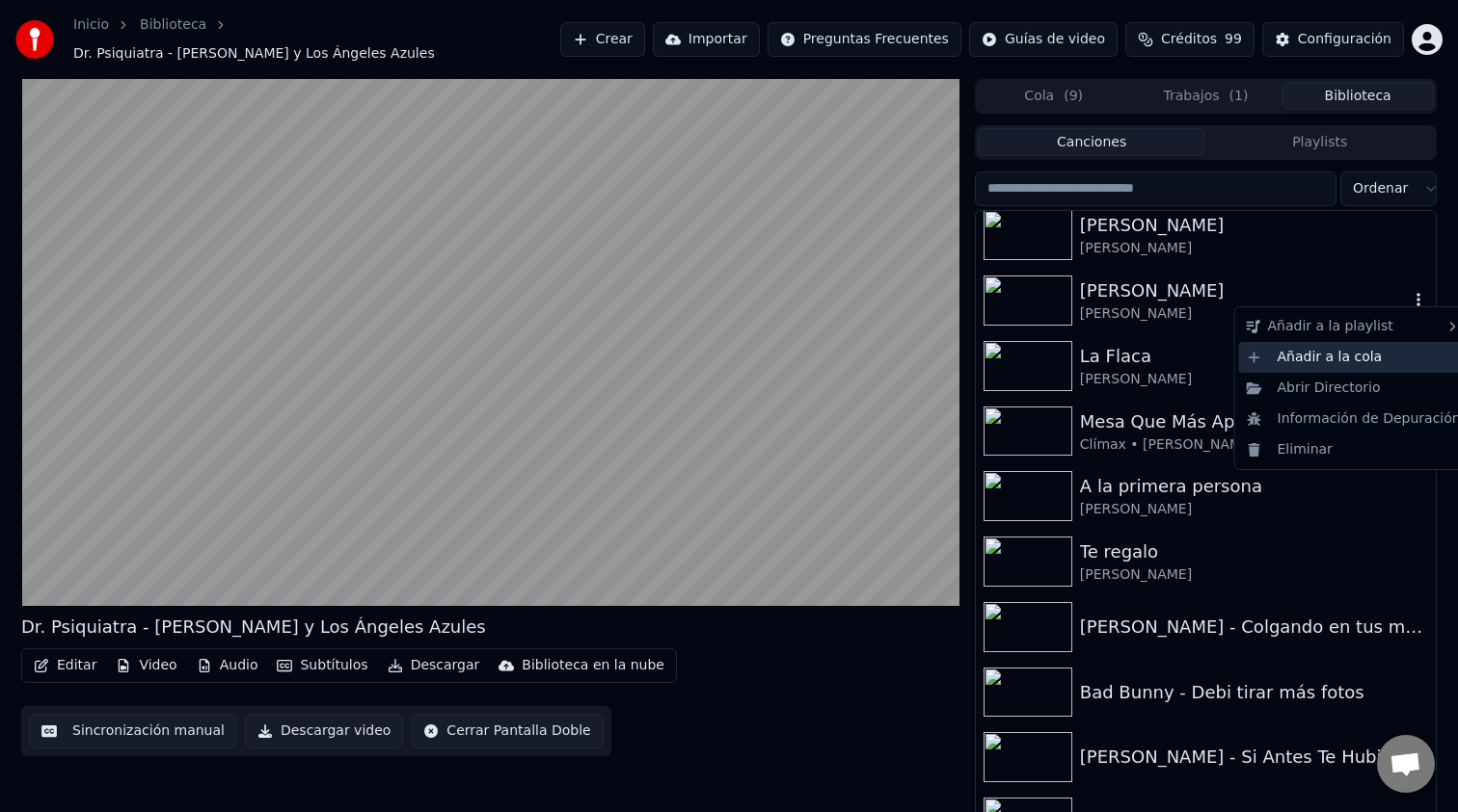
click at [1344, 355] on div "Añadir a la cola" at bounding box center [1353, 357] width 229 height 31
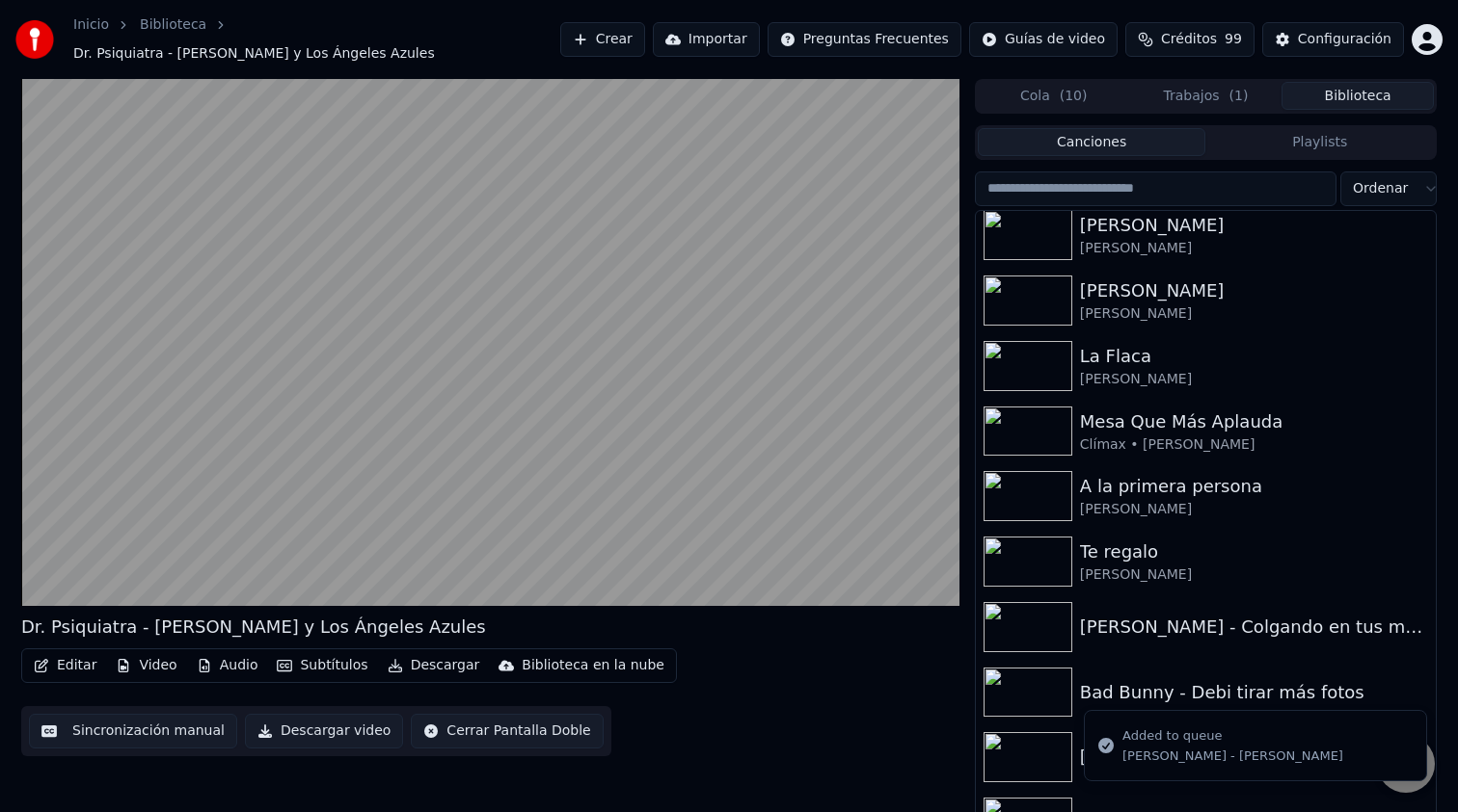
click at [1046, 96] on button "Cola ( 10 )" at bounding box center [1053, 96] width 152 height 28
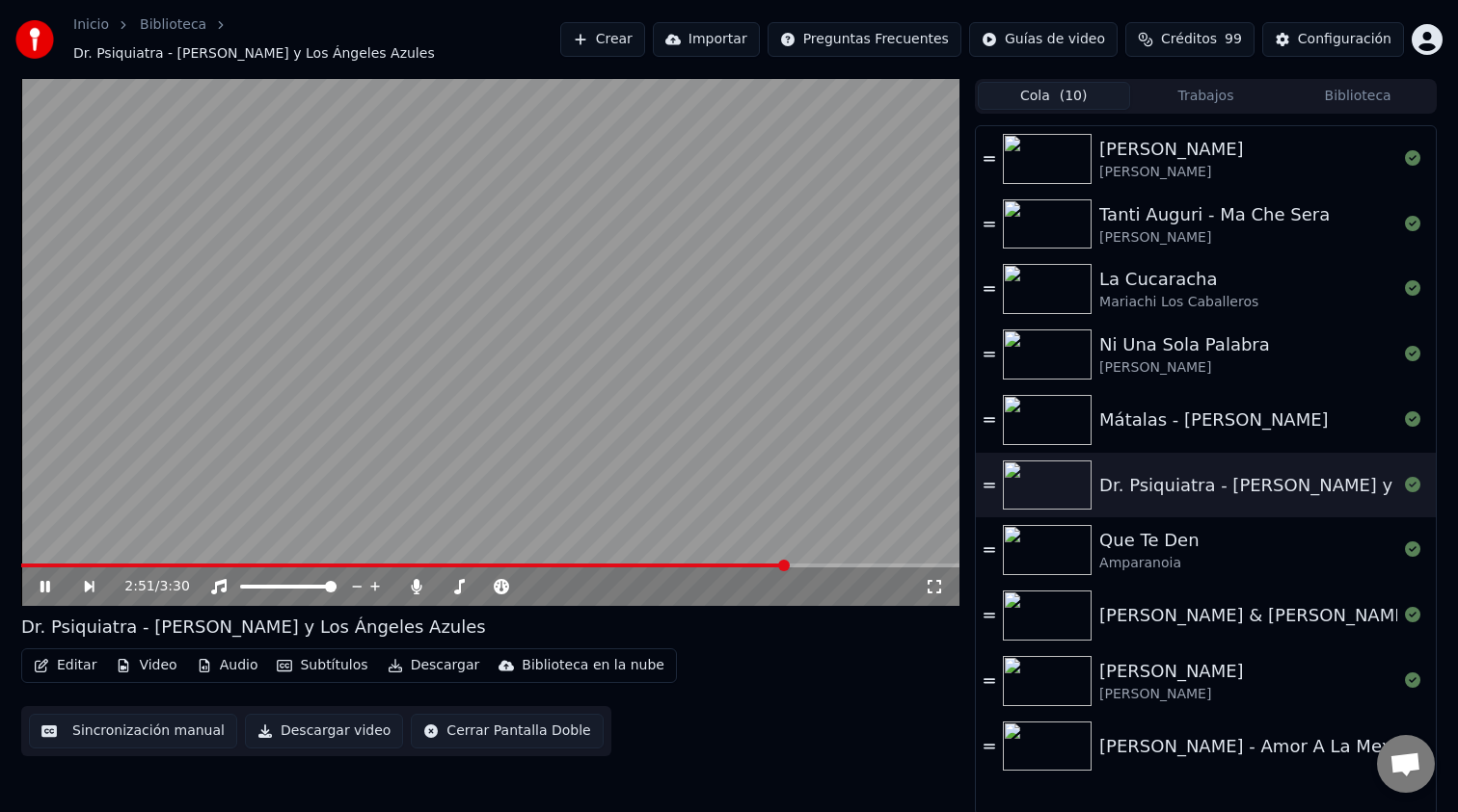
click at [1048, 89] on button "Cola ( 10 )" at bounding box center [1053, 96] width 152 height 28
click at [93, 579] on icon at bounding box center [103, 587] width 45 height 16
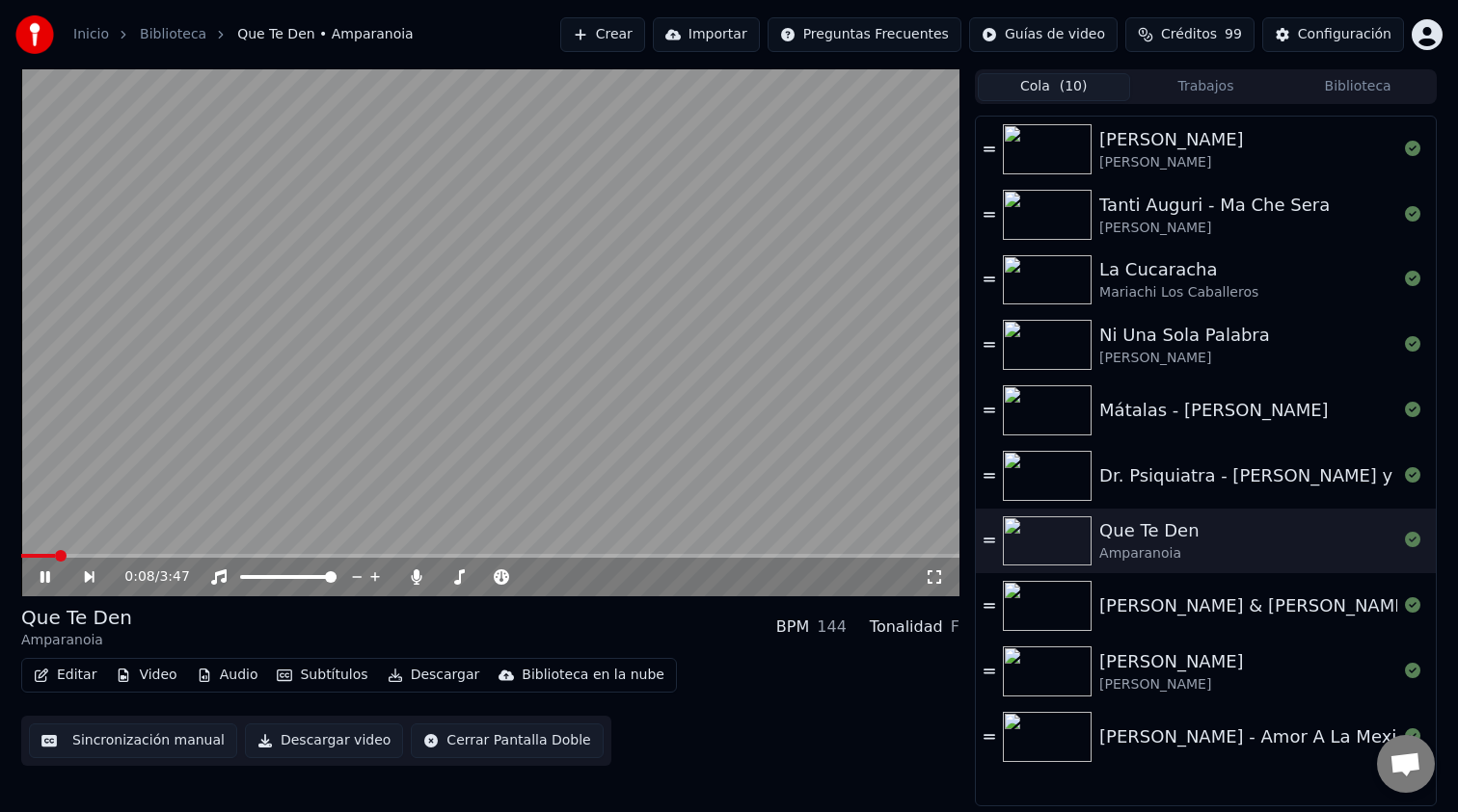
click at [130, 556] on span at bounding box center [490, 556] width 939 height 4
click at [174, 556] on span at bounding box center [490, 556] width 939 height 4
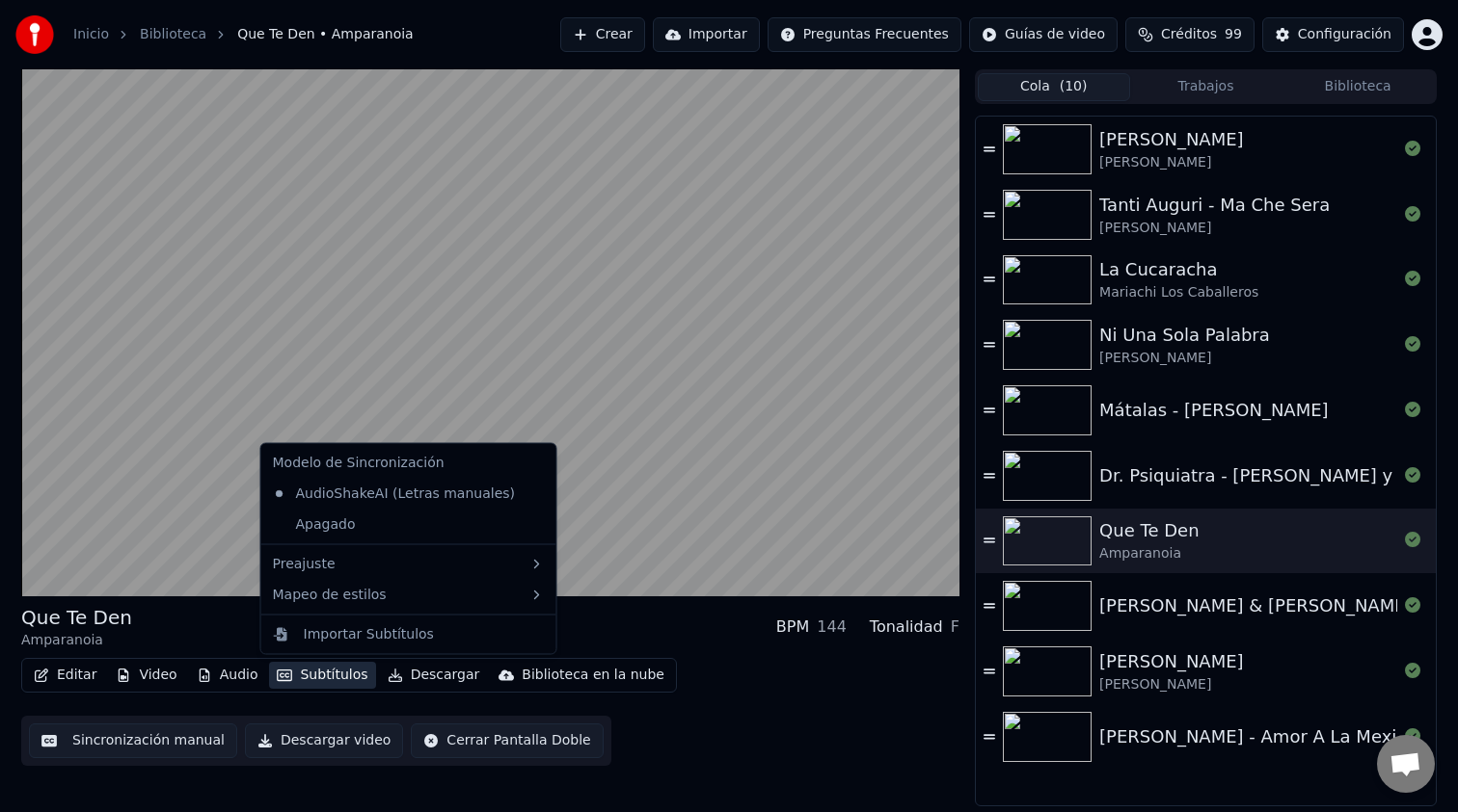
click at [292, 671] on button "Subtítulos" at bounding box center [322, 675] width 106 height 27
click at [326, 518] on div "Apagado" at bounding box center [408, 524] width 287 height 31
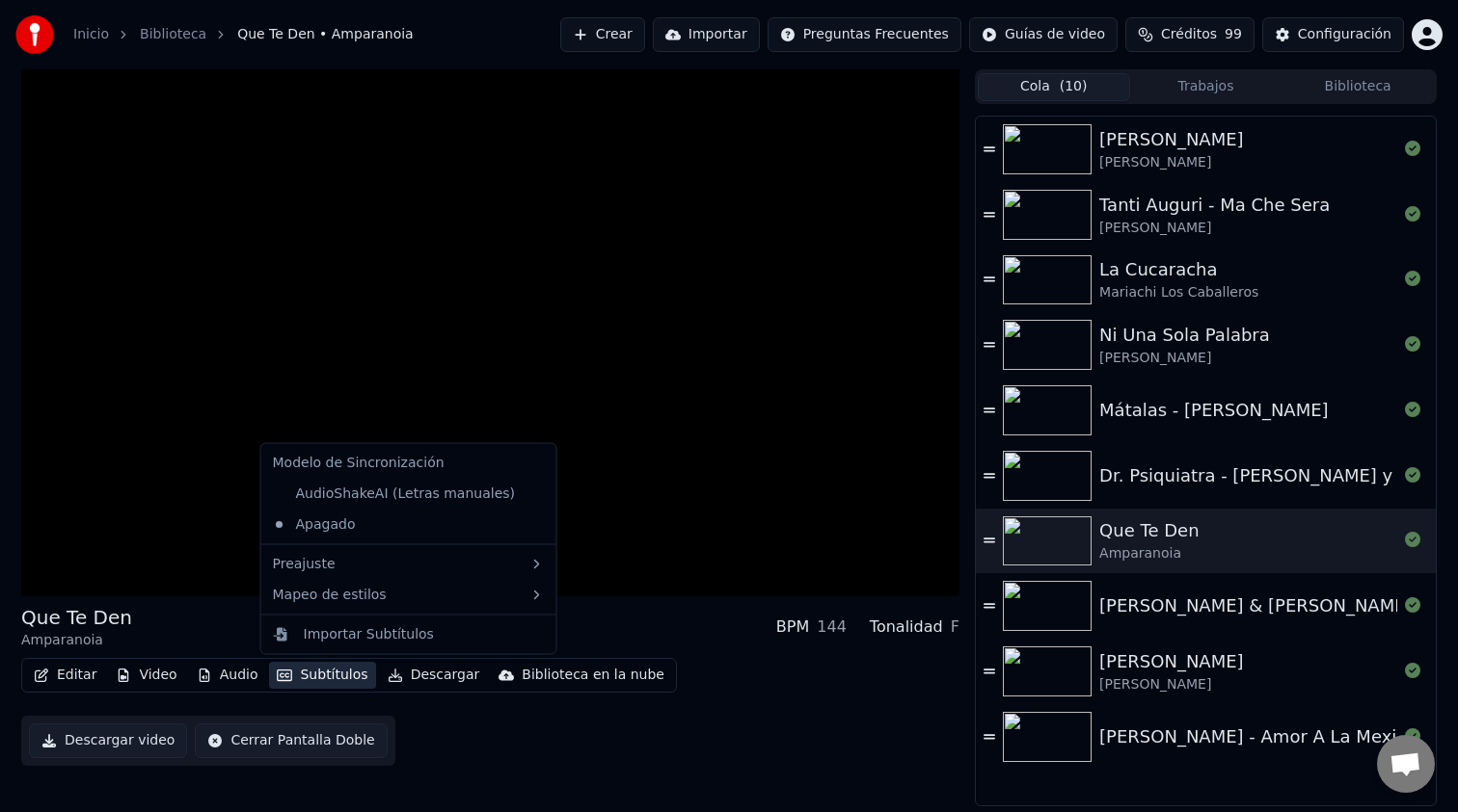
click at [307, 676] on button "Subtítulos" at bounding box center [322, 675] width 106 height 27
click at [373, 491] on div "AudioShakeAI (Letras manuales)" at bounding box center [394, 493] width 258 height 31
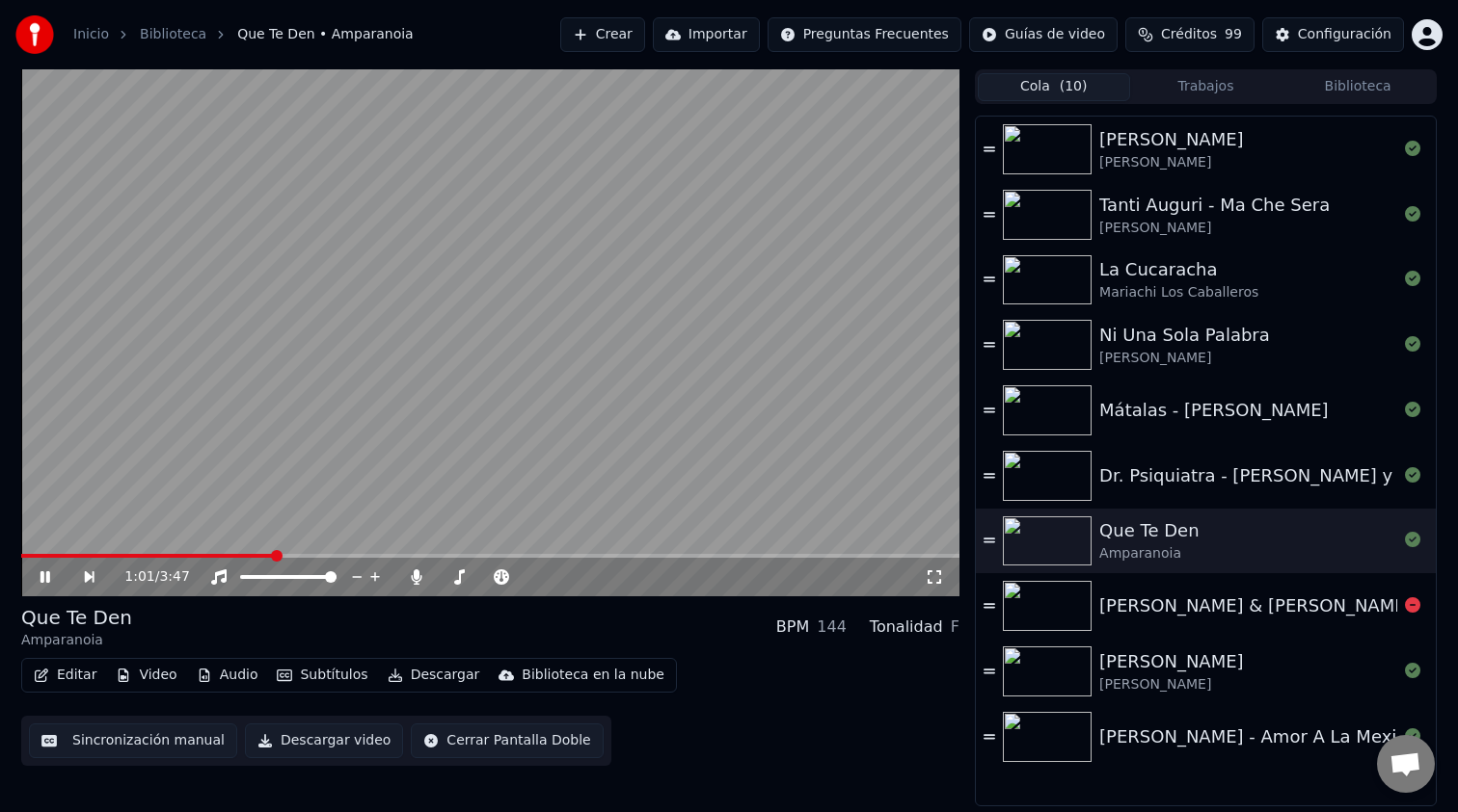
click at [1138, 589] on div "[PERSON_NAME] & [PERSON_NAME] - Se Fue" at bounding box center [1205, 607] width 460 height 66
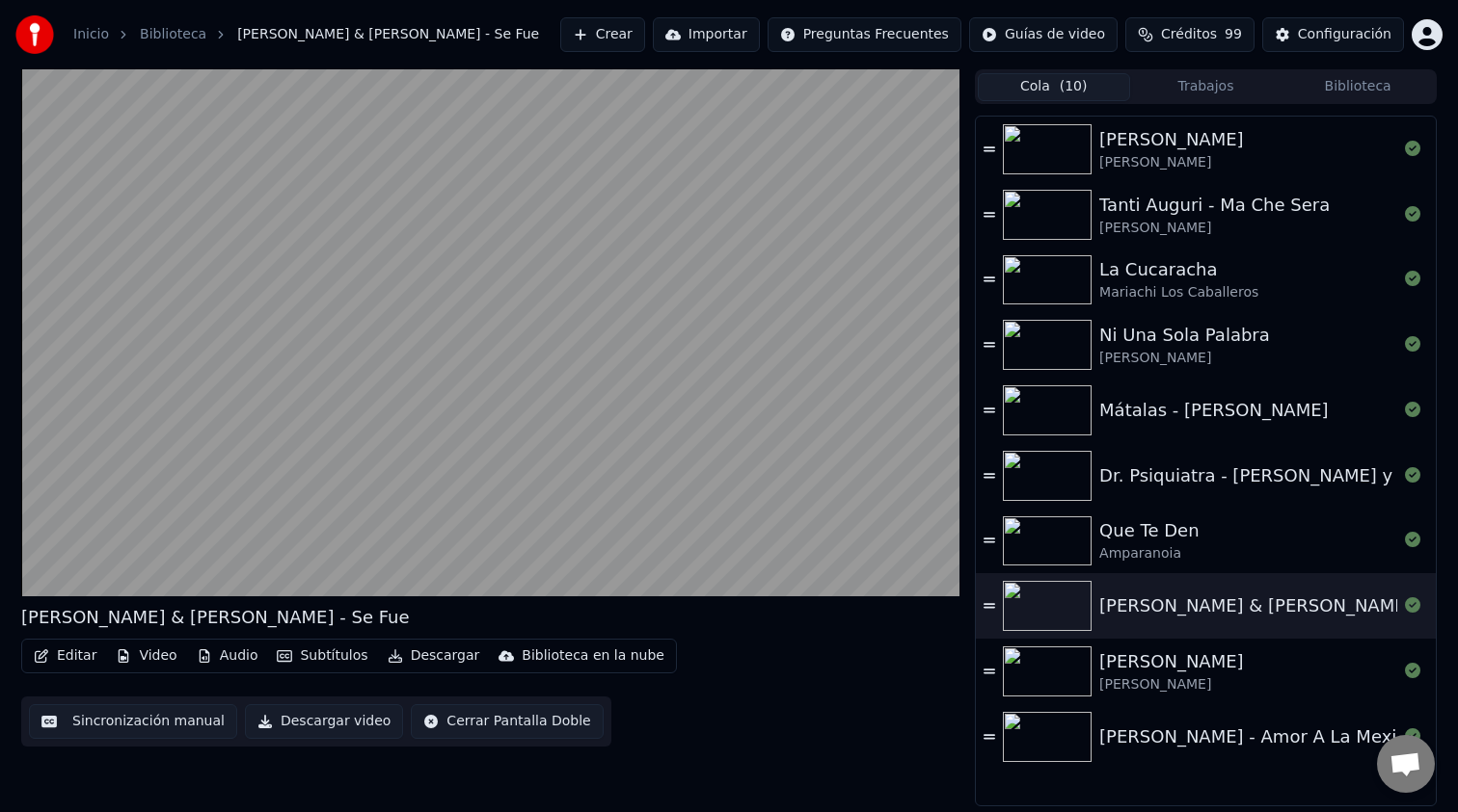
click at [313, 660] on button "Subtítulos" at bounding box center [322, 656] width 106 height 27
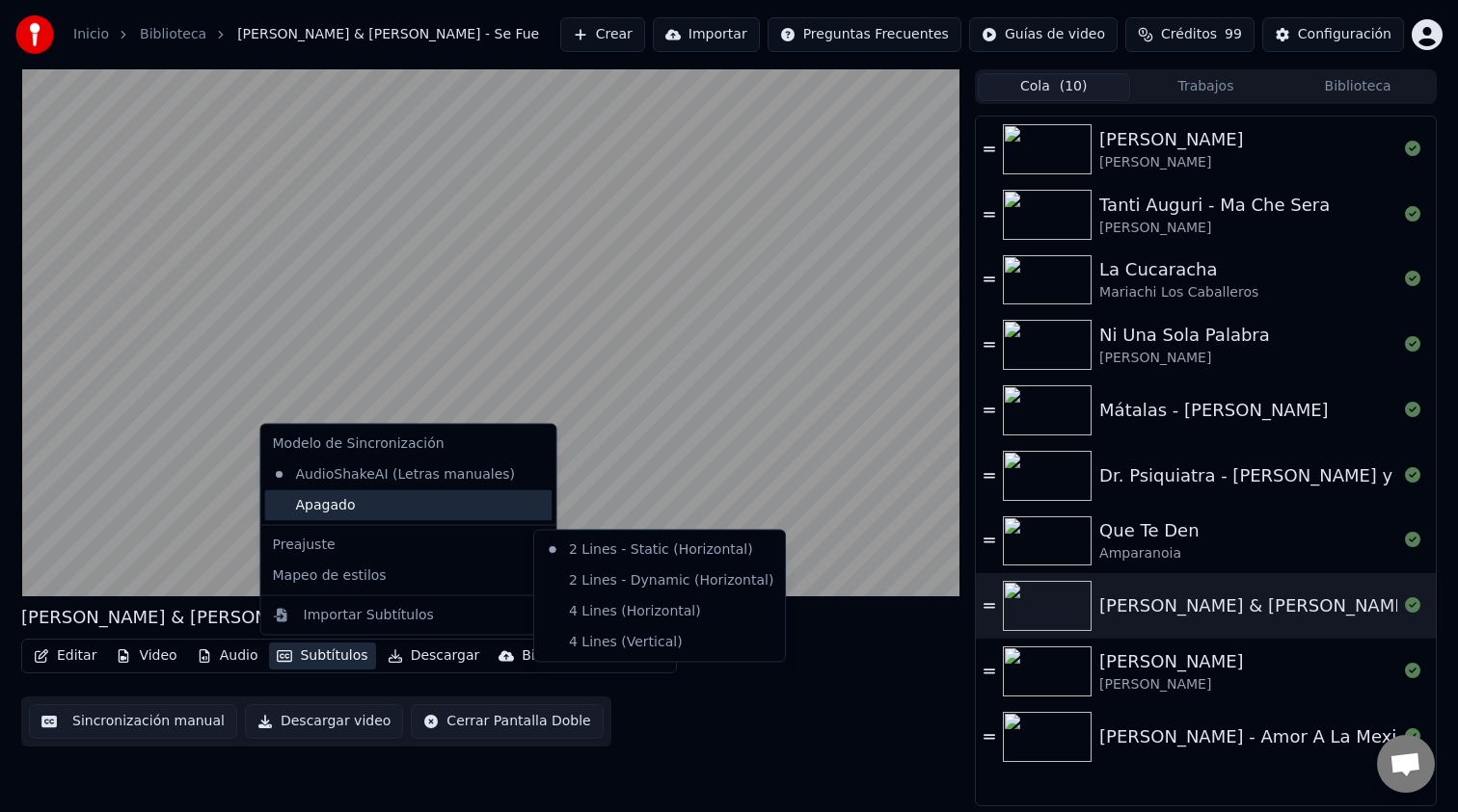
click at [339, 502] on div "Apagado" at bounding box center [408, 504] width 287 height 31
